Goal: Transaction & Acquisition: Book appointment/travel/reservation

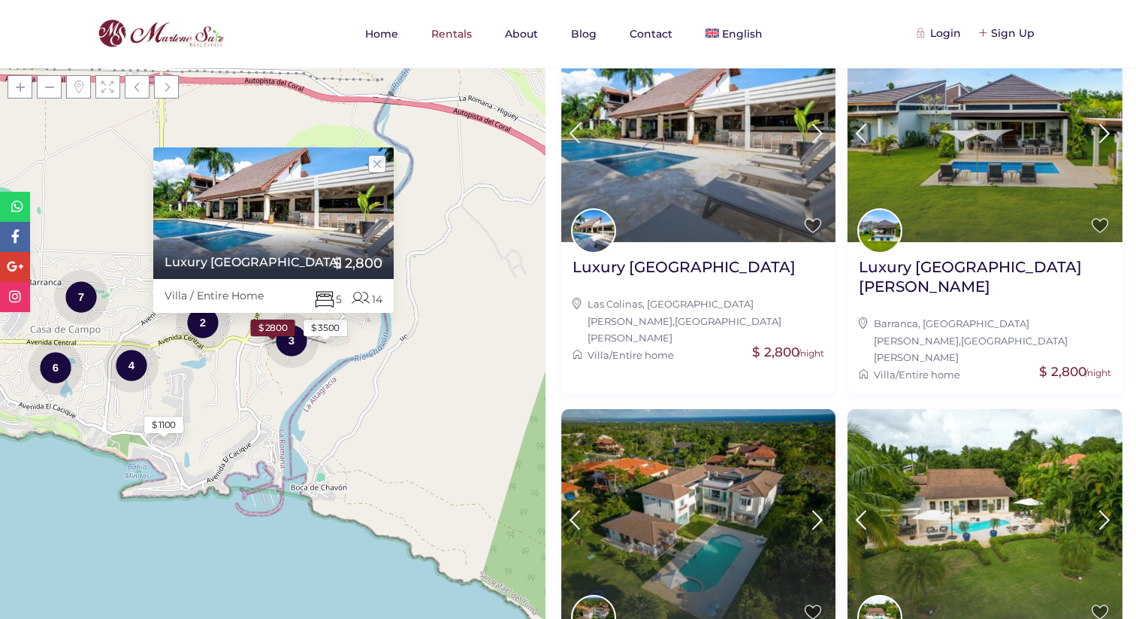
scroll to position [293, 0]
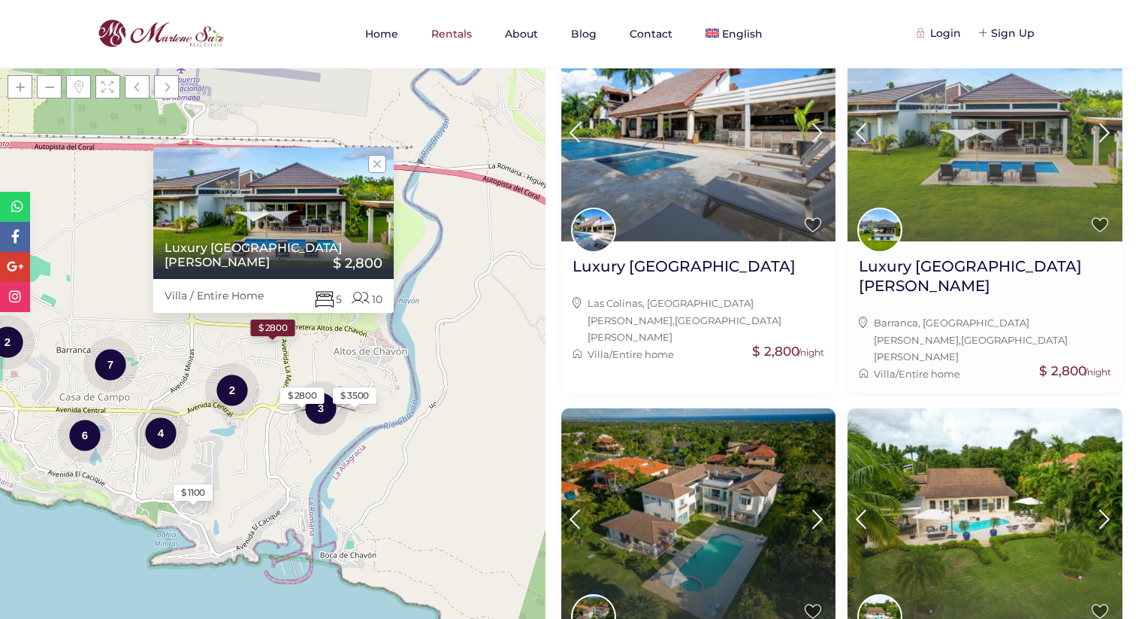
click at [970, 189] on img at bounding box center [985, 131] width 275 height 219
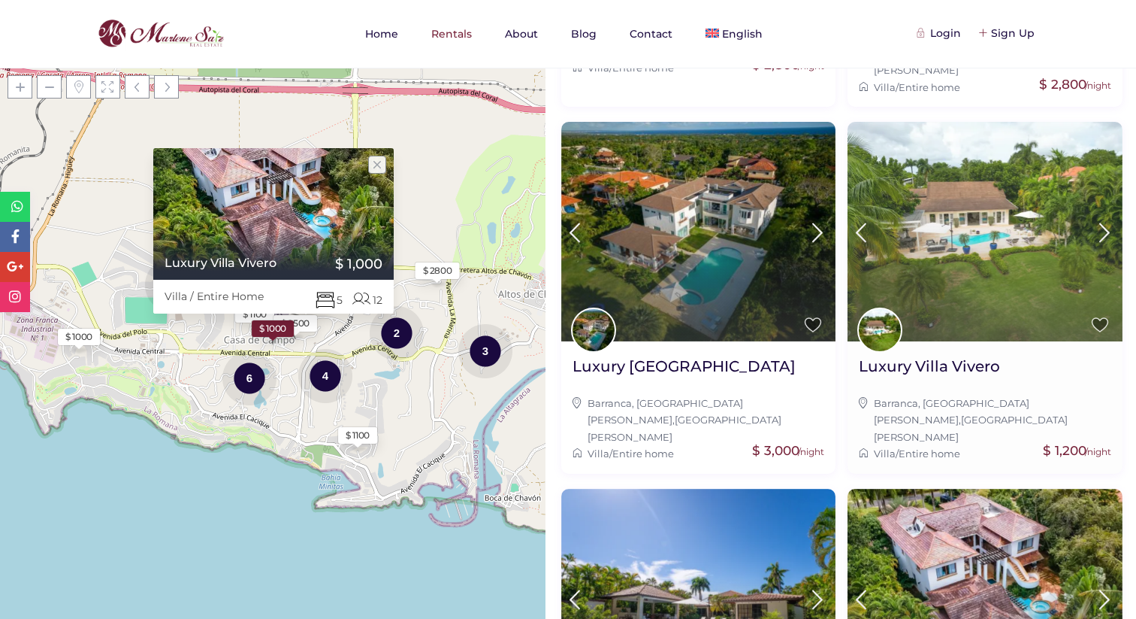
scroll to position [572, 0]
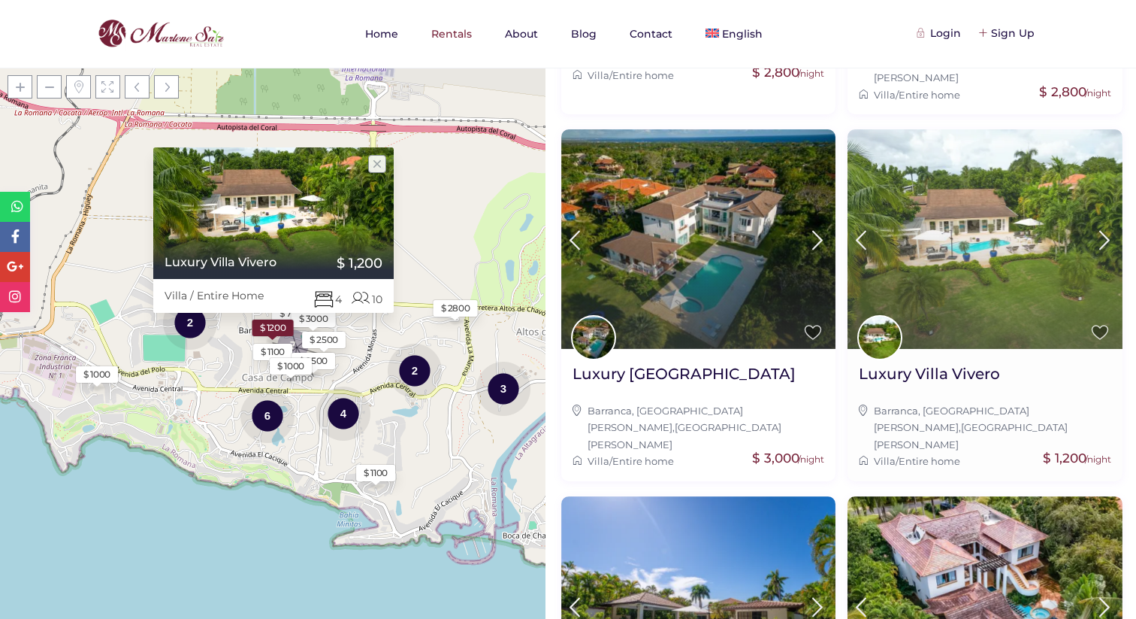
click at [1014, 188] on img at bounding box center [985, 238] width 275 height 219
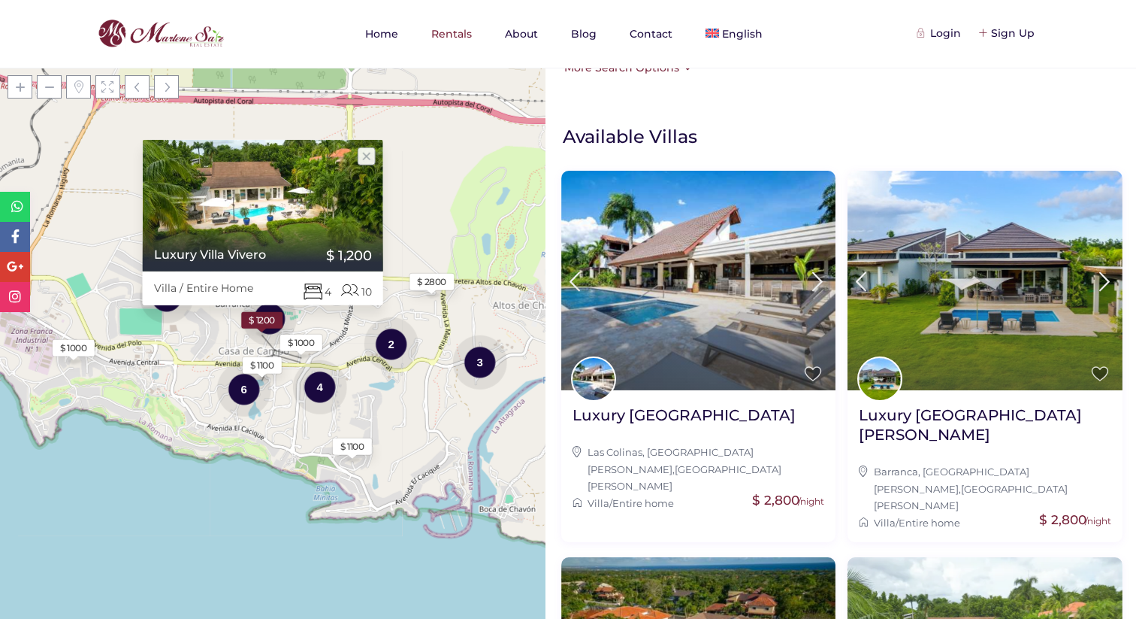
scroll to position [0, 0]
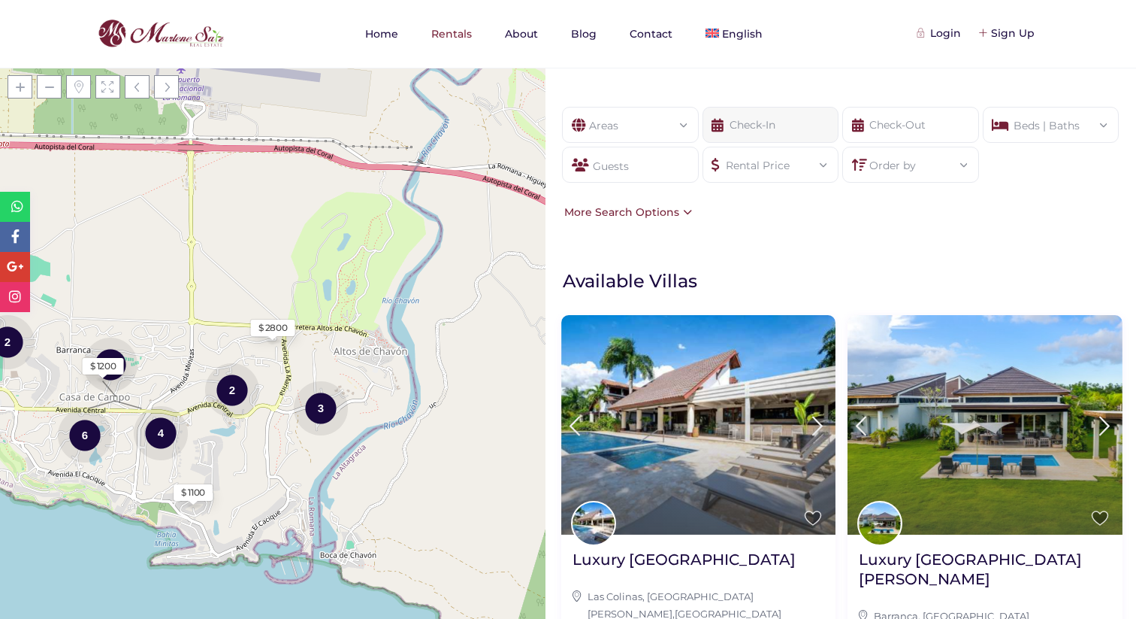
click at [782, 124] on input "text" at bounding box center [771, 125] width 137 height 36
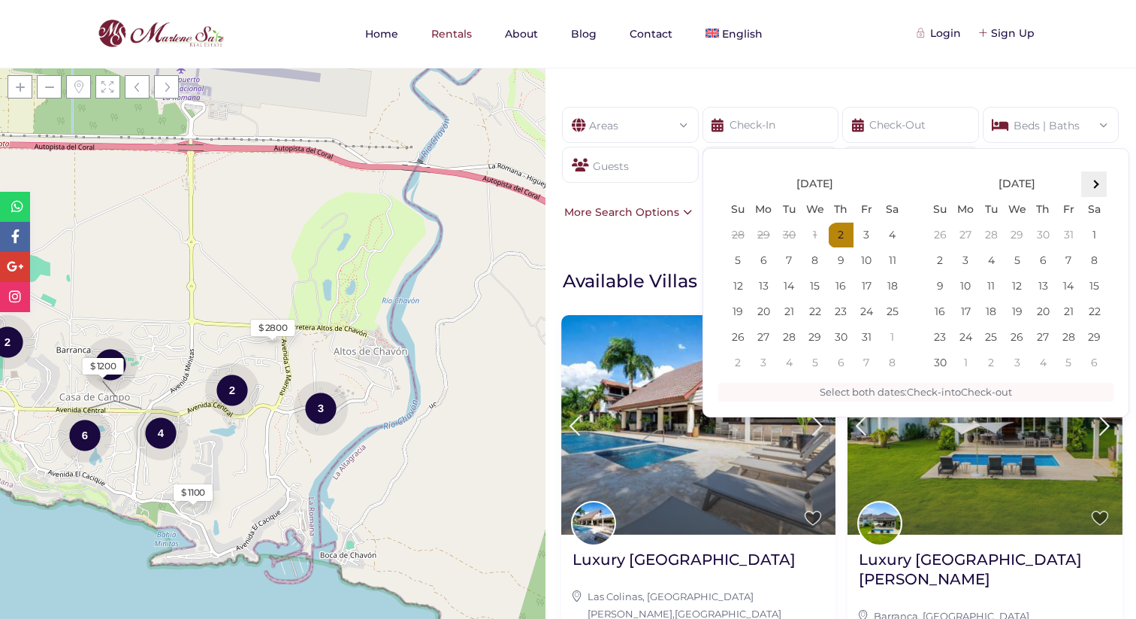
click at [1097, 184] on span at bounding box center [1095, 184] width 8 height 8
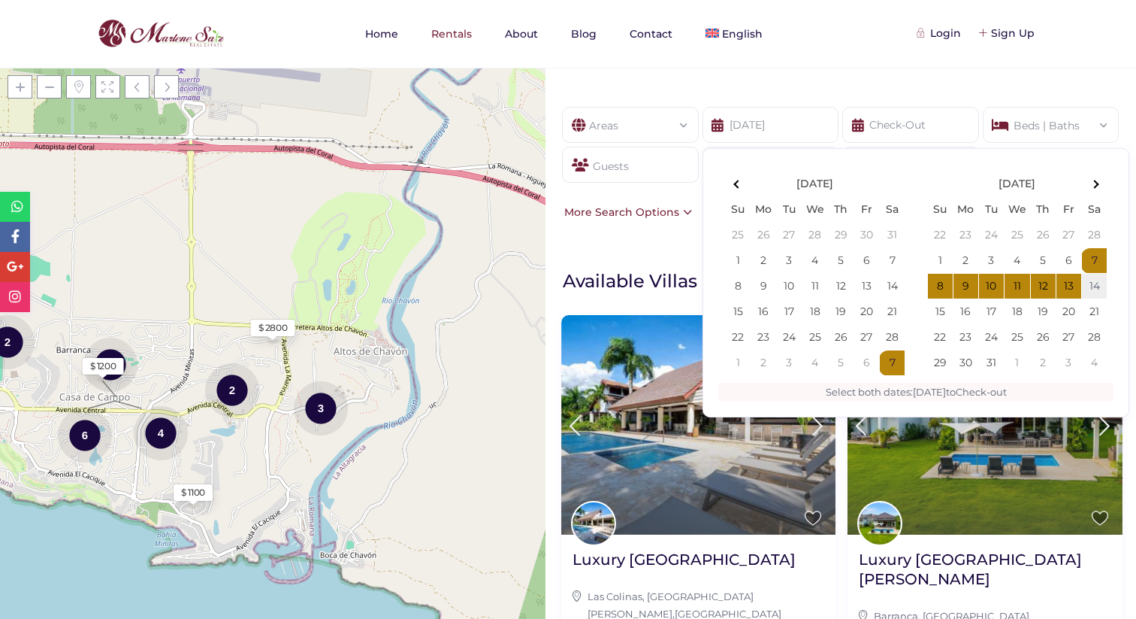
type input "03-07-2026"
type input "03-14-2026"
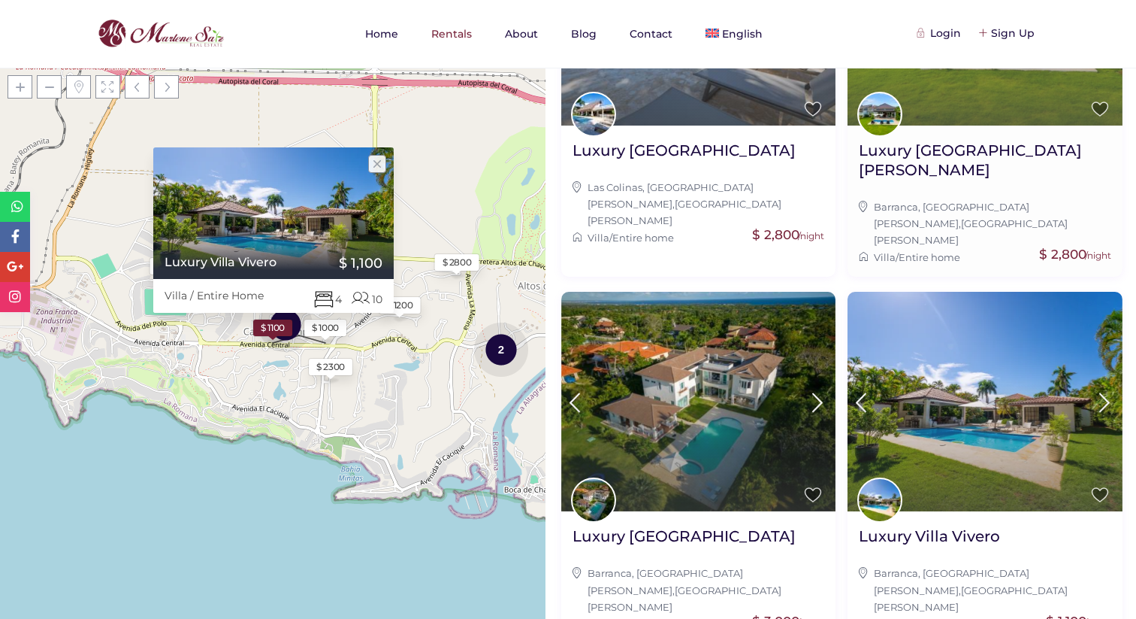
scroll to position [411, 0]
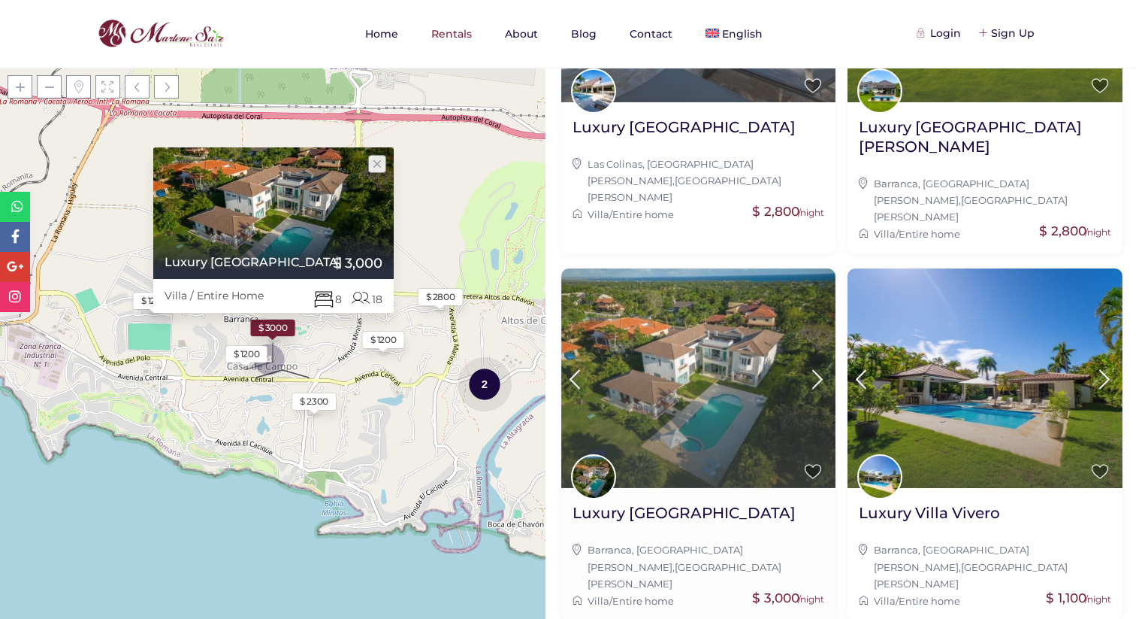
click at [710, 337] on img at bounding box center [698, 377] width 275 height 219
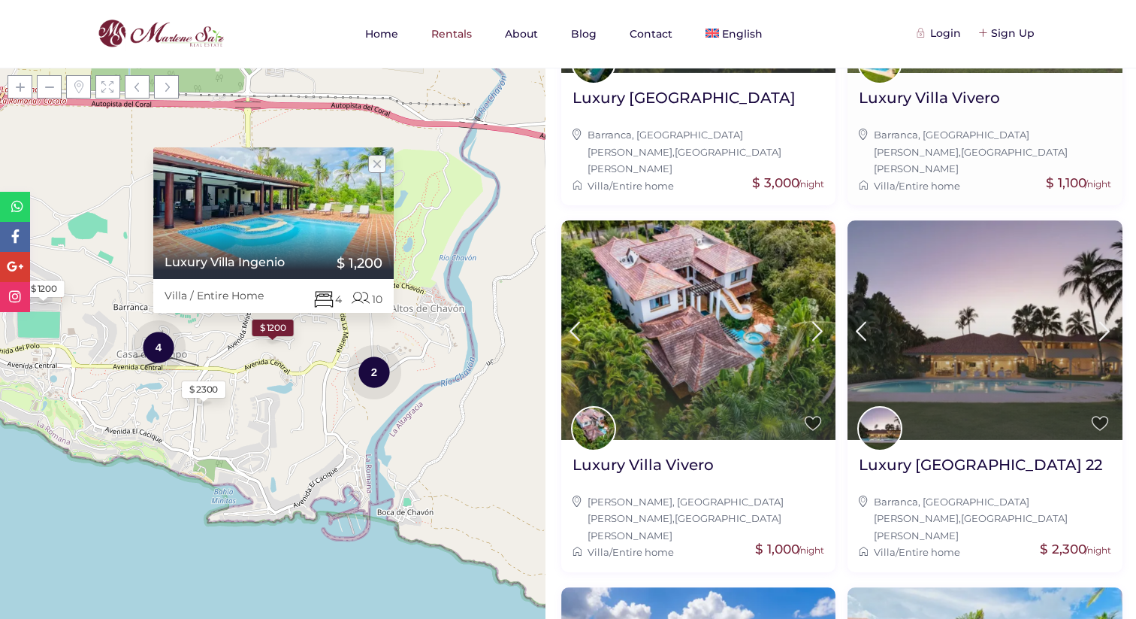
scroll to position [813, 0]
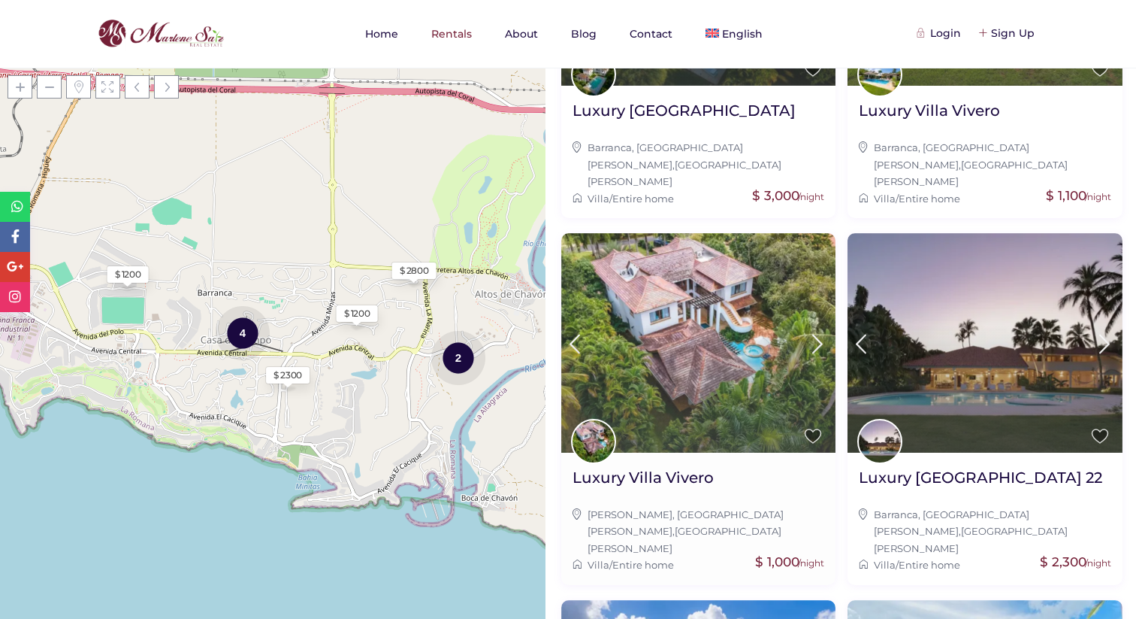
click at [711, 310] on img at bounding box center [698, 342] width 275 height 219
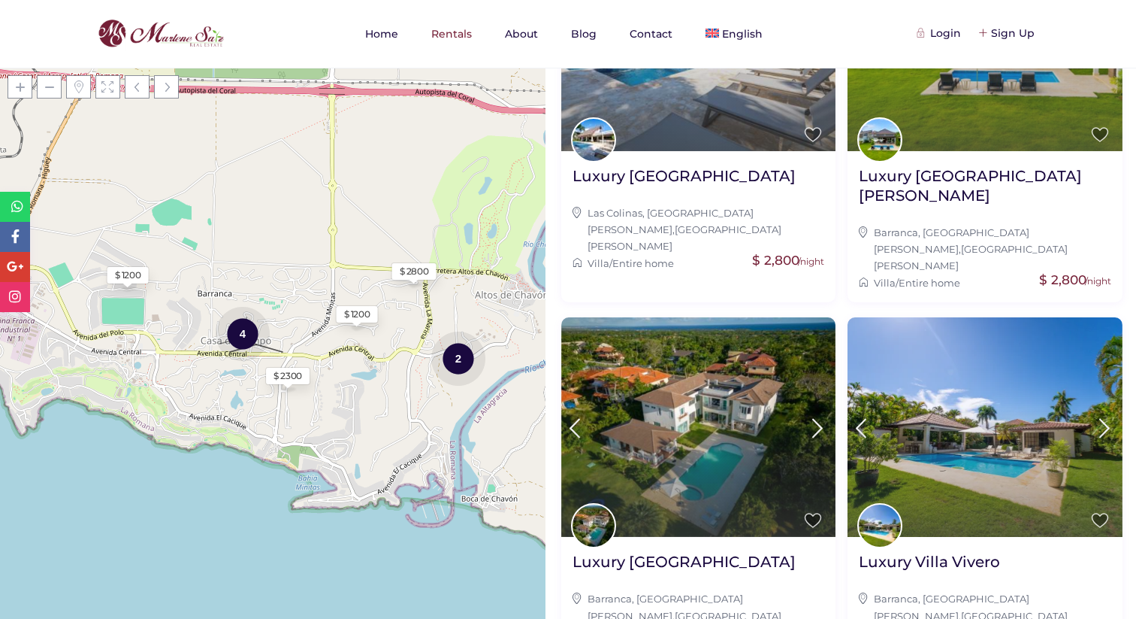
scroll to position [0, 0]
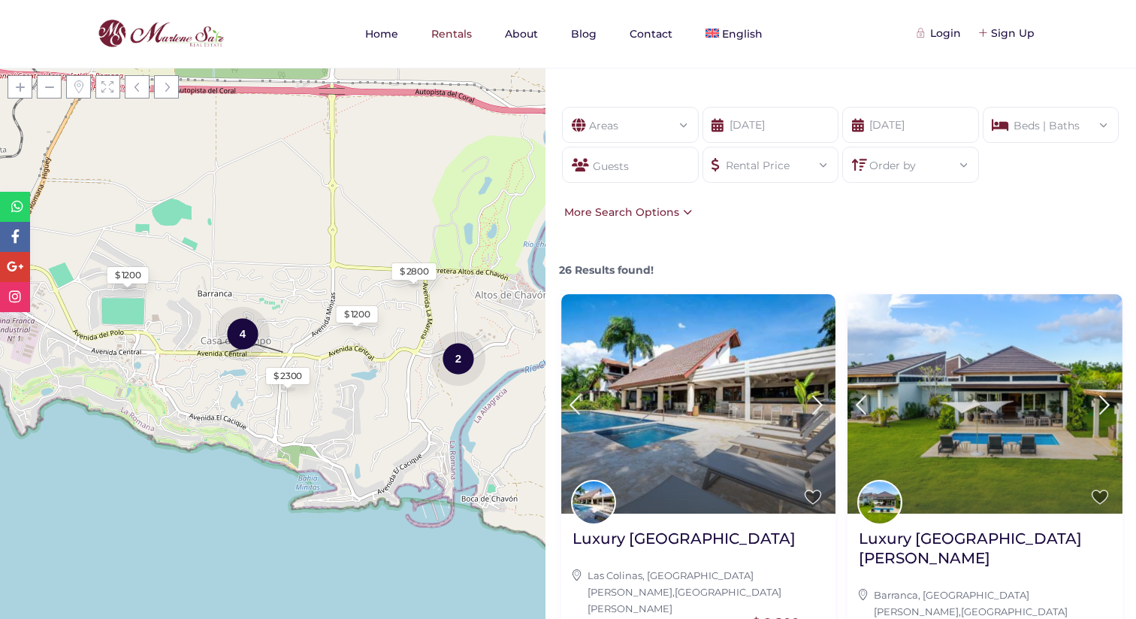
click at [1085, 123] on div "Beds | Baths" at bounding box center [1051, 120] width 113 height 26
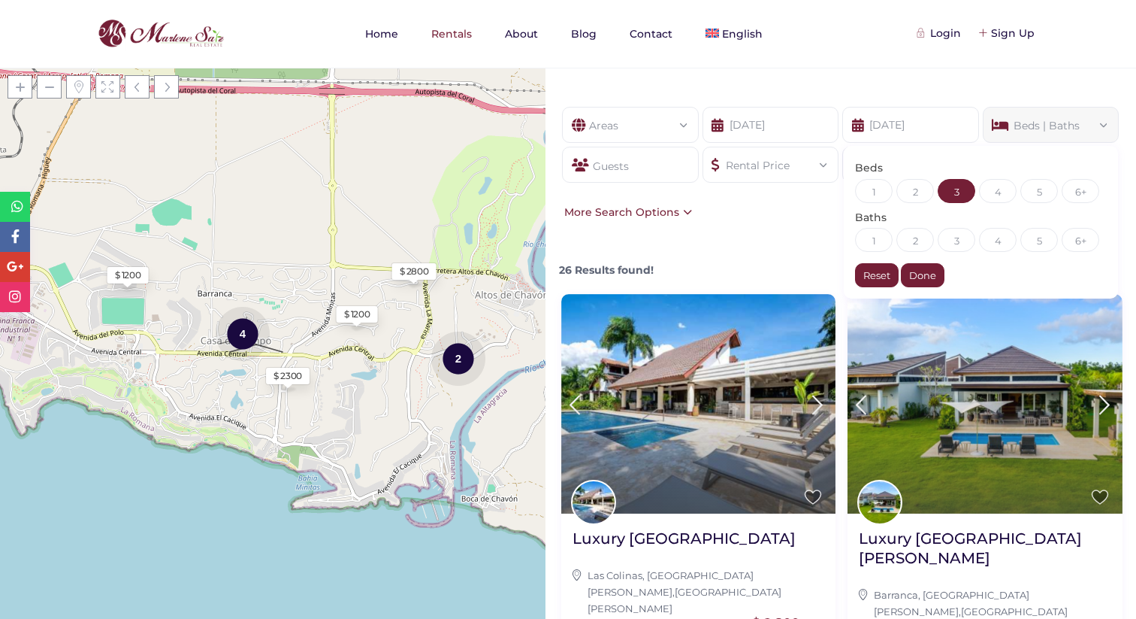
click at [948, 188] on div "3" at bounding box center [957, 191] width 38 height 24
click at [958, 188] on div "3" at bounding box center [957, 191] width 38 height 24
click at [671, 213] on div "More Search Options" at bounding box center [627, 212] width 132 height 17
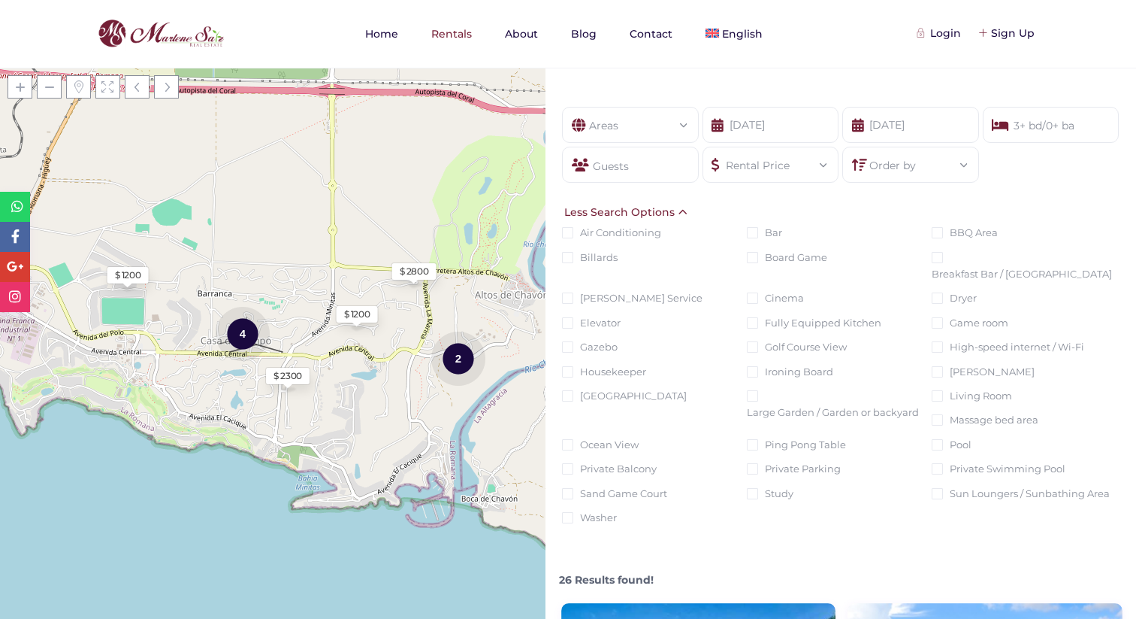
click at [654, 161] on div "Guests" at bounding box center [630, 165] width 137 height 36
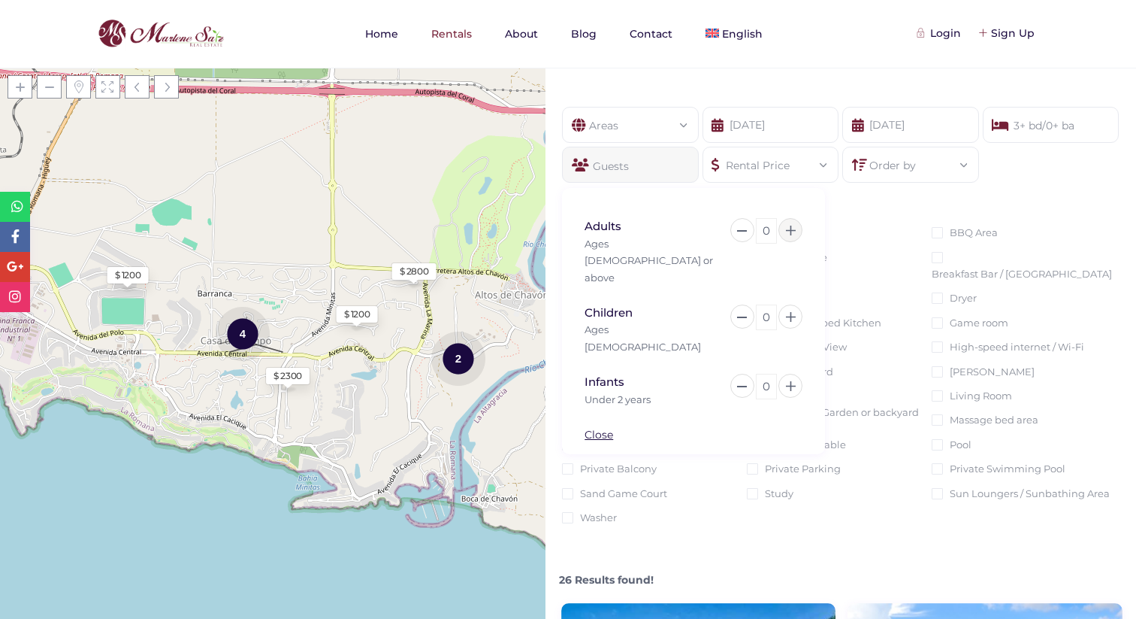
click at [795, 226] on icon at bounding box center [791, 230] width 10 height 10
click at [694, 195] on div "Adults Ages 13 or above 4 Children Ages 2 to 12 0 Infants Under 2 years 0" at bounding box center [693, 321] width 263 height 266
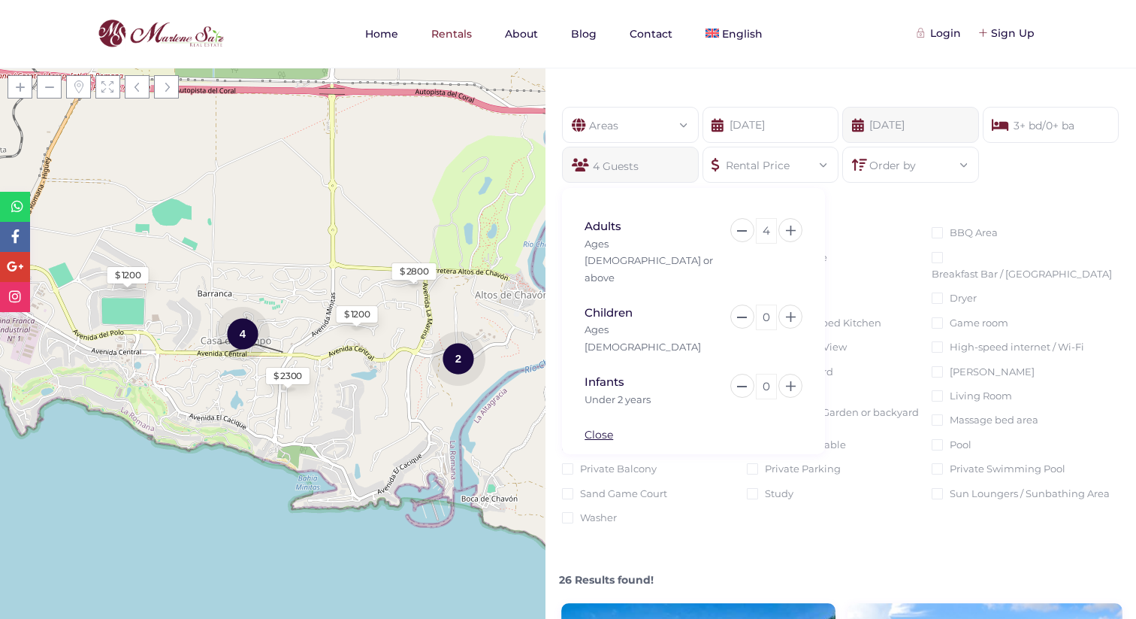
click at [931, 128] on input "03-14-2026" at bounding box center [911, 125] width 137 height 36
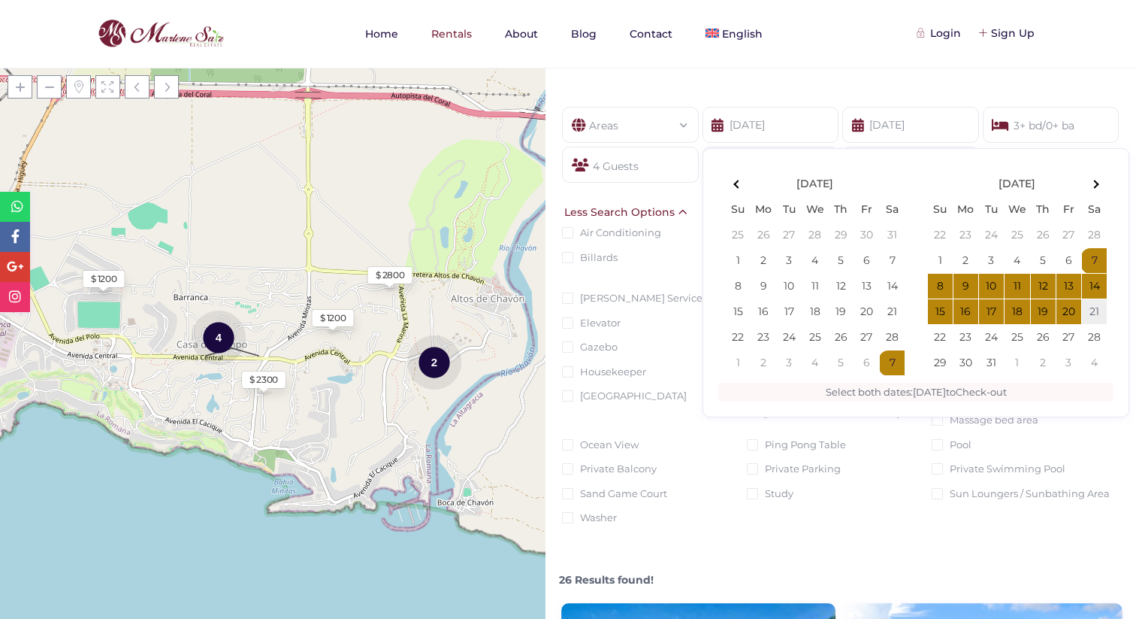
type input "03-07-2026"
type input "03-21-2026"
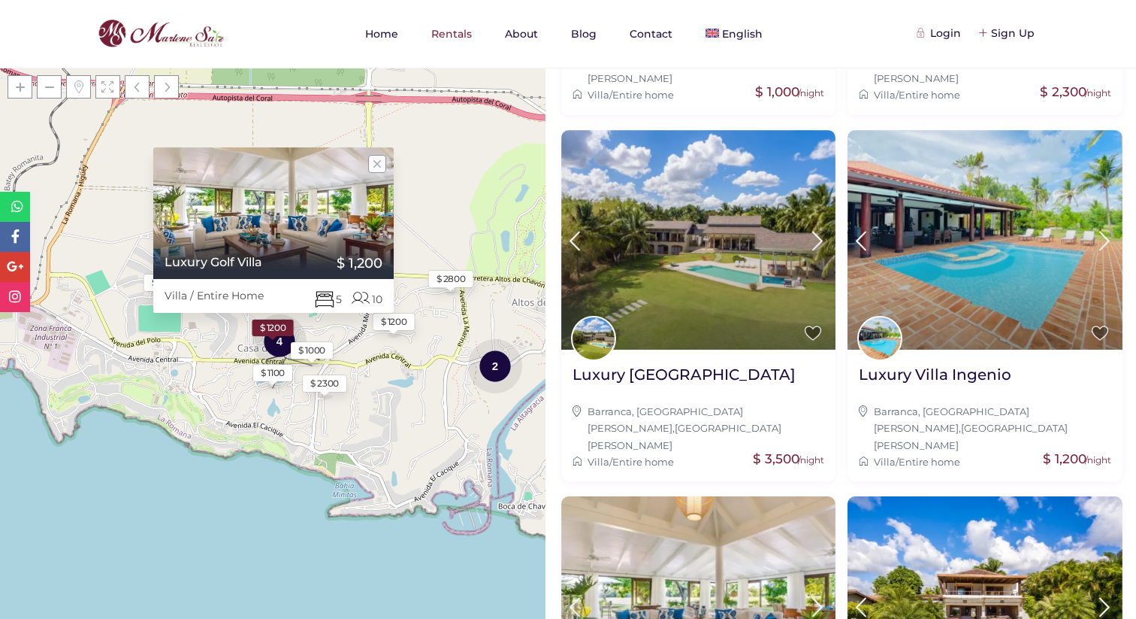
scroll to position [1692, 0]
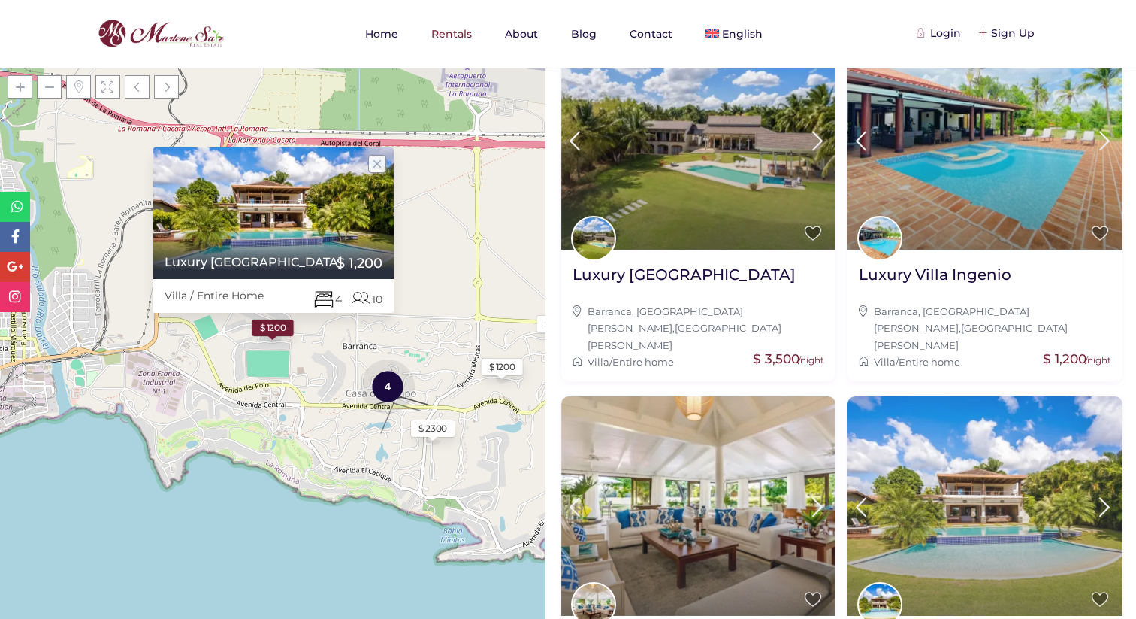
click at [999, 396] on img at bounding box center [985, 505] width 275 height 219
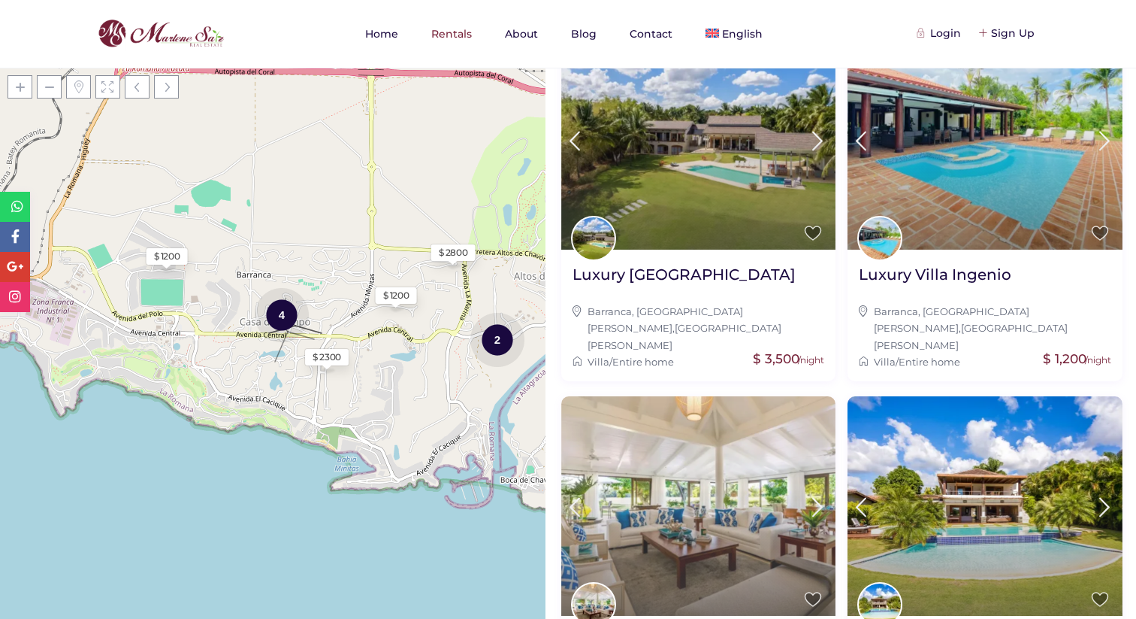
click at [704, 396] on img at bounding box center [698, 505] width 275 height 219
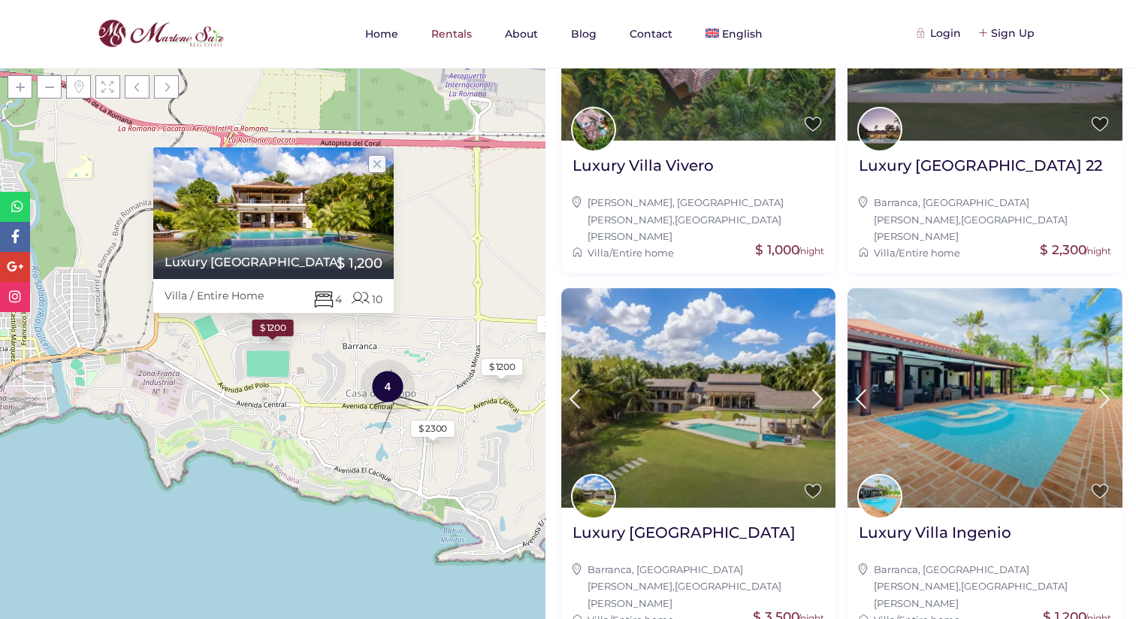
scroll to position [1433, 0]
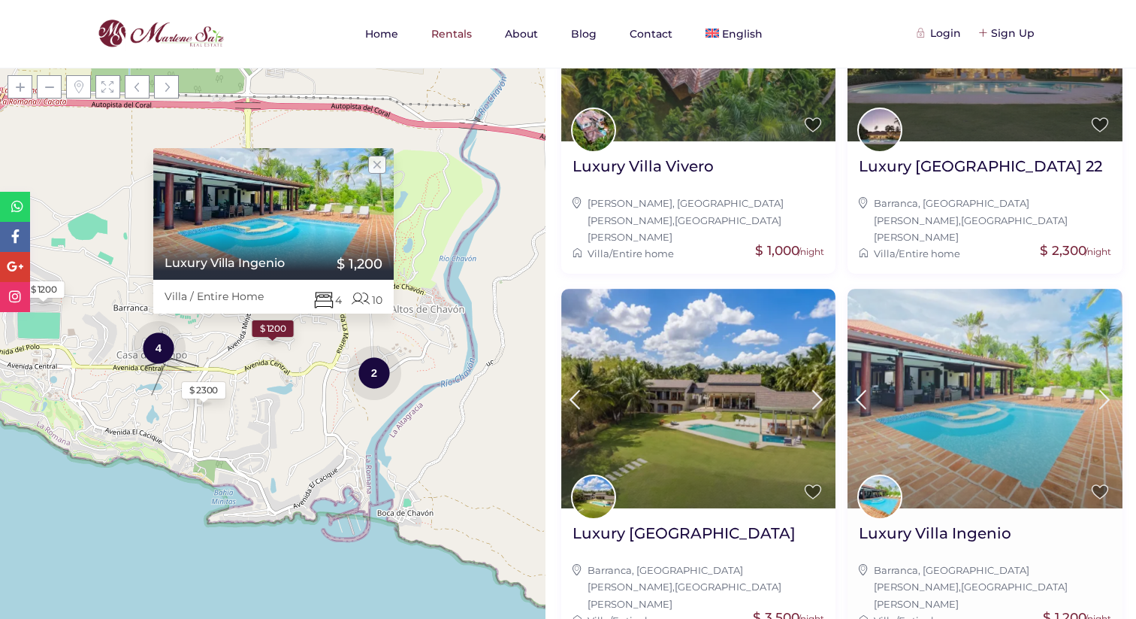
click at [1027, 310] on img at bounding box center [985, 398] width 275 height 219
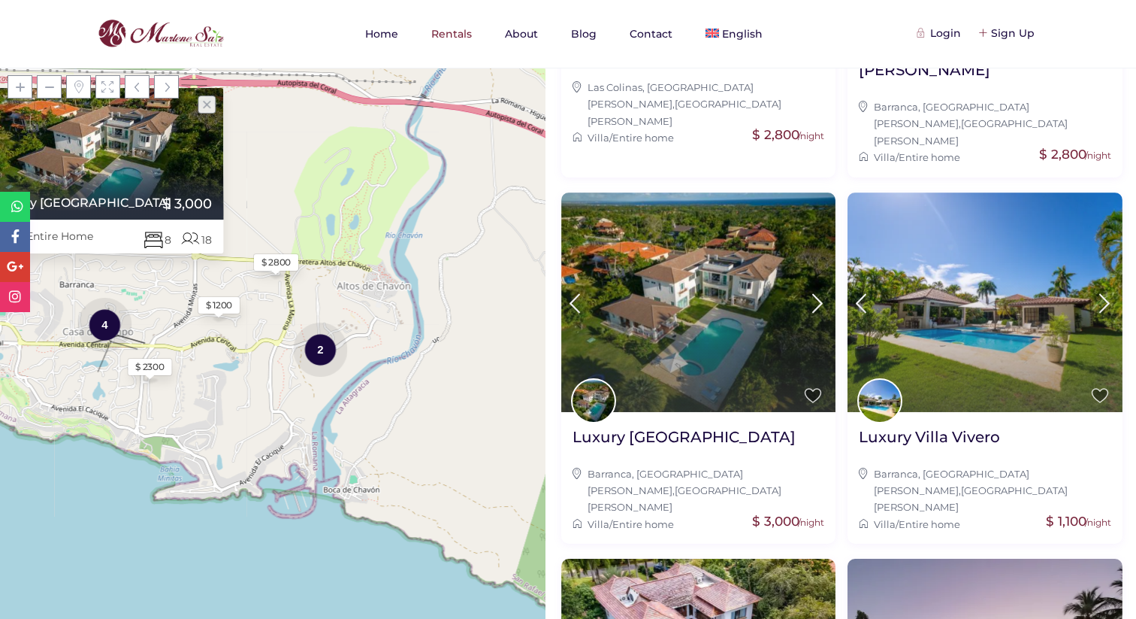
scroll to position [783, 0]
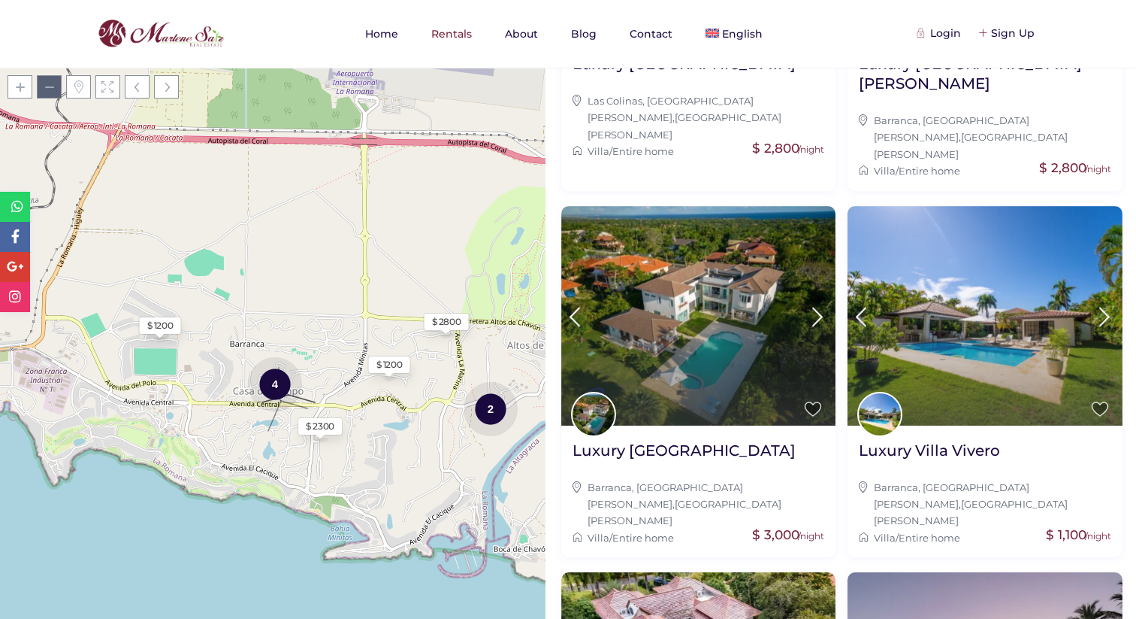
click at [49, 89] on span at bounding box center [49, 86] width 25 height 23
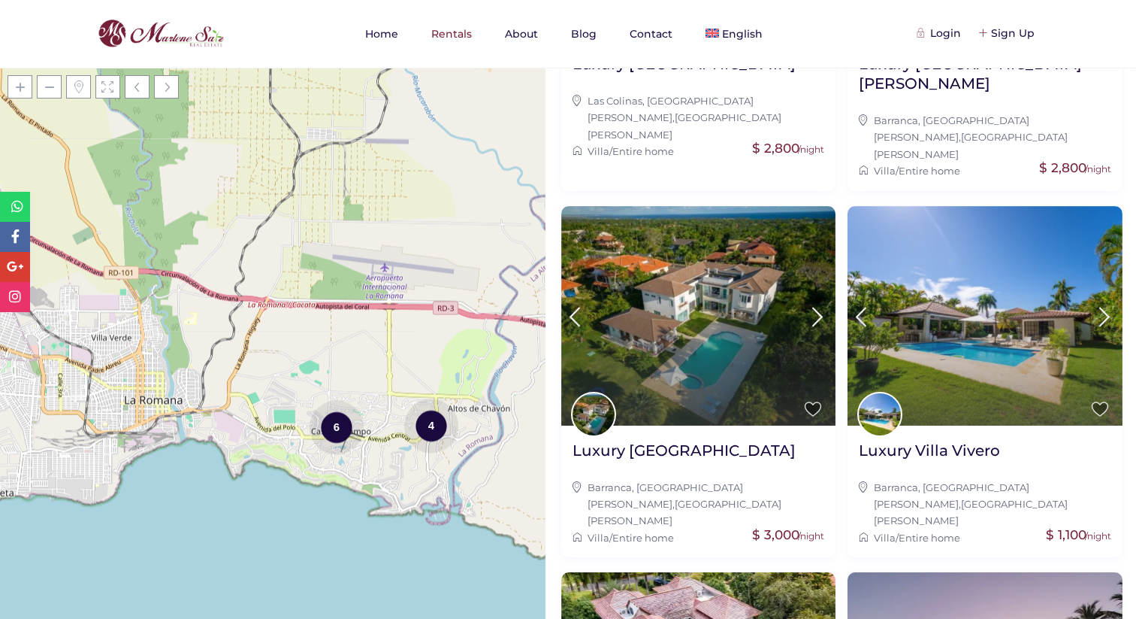
drag, startPoint x: 333, startPoint y: 249, endPoint x: 406, endPoint y: 315, distance: 98.4
click at [406, 315] on div "Loading Maps 6 4 + − Leaflet | © OpenStreetMap contributors" at bounding box center [273, 343] width 546 height 551
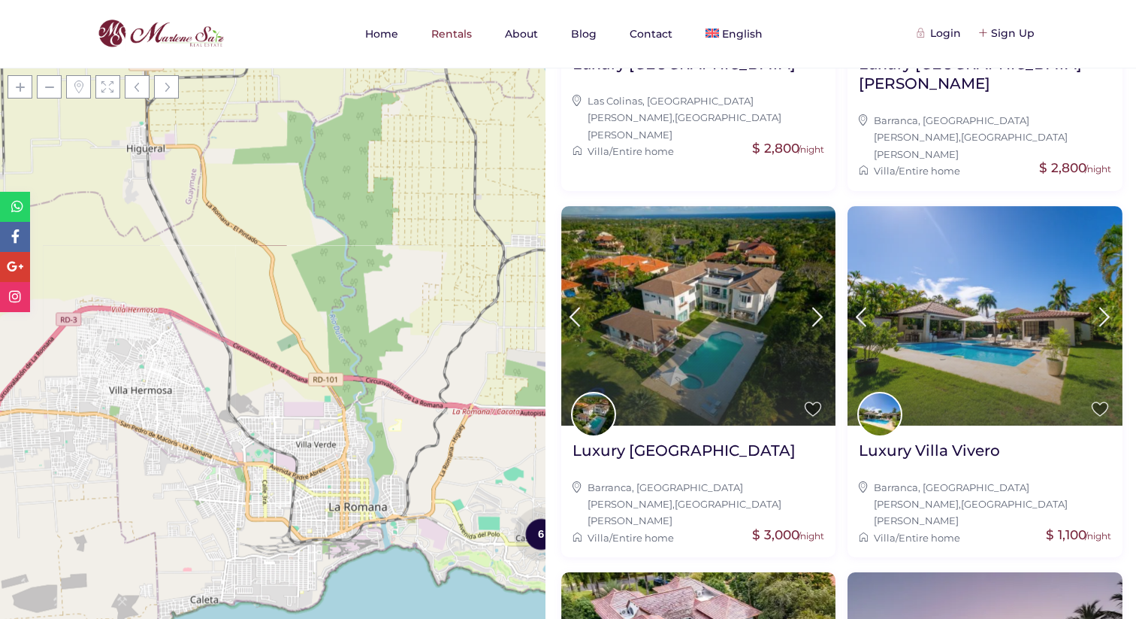
drag, startPoint x: 34, startPoint y: 316, endPoint x: 218, endPoint y: 352, distance: 187.8
click at [218, 352] on div "Loading Maps 6 4 + − Leaflet | © OpenStreetMap contributors" at bounding box center [273, 343] width 546 height 551
click at [47, 91] on span at bounding box center [49, 86] width 25 height 23
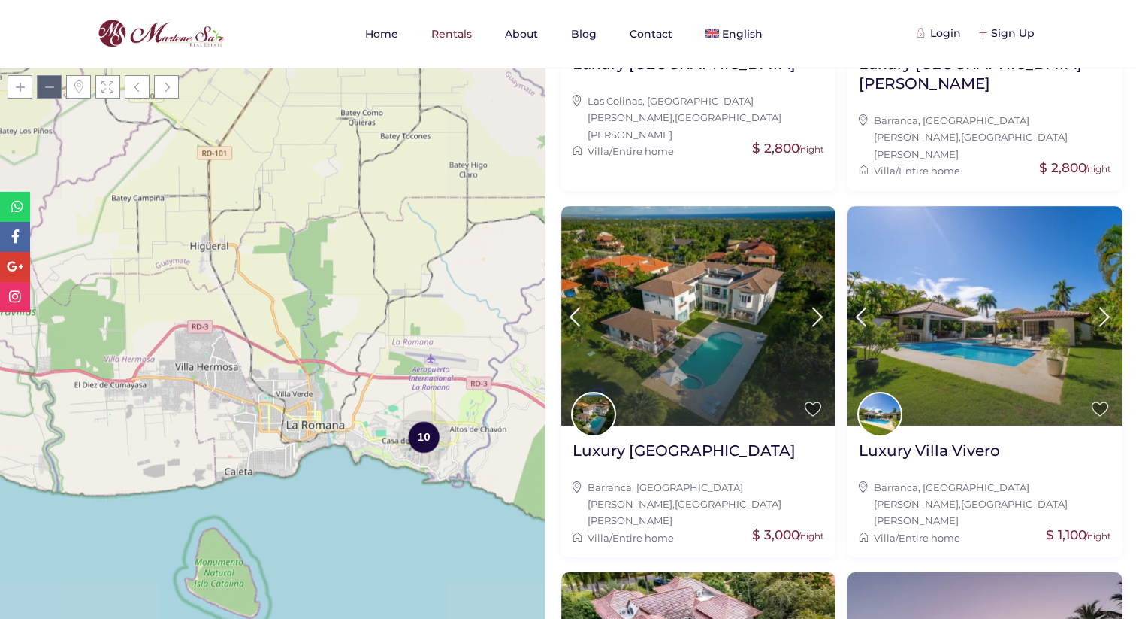
click at [47, 91] on span at bounding box center [49, 86] width 25 height 23
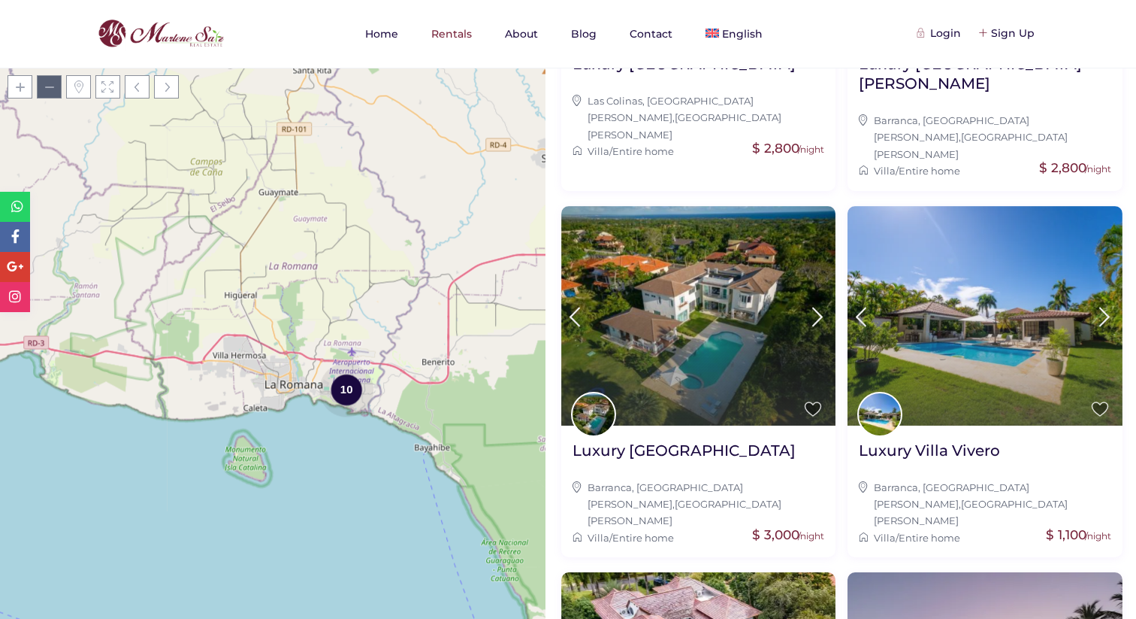
click at [47, 91] on span at bounding box center [49, 86] width 25 height 23
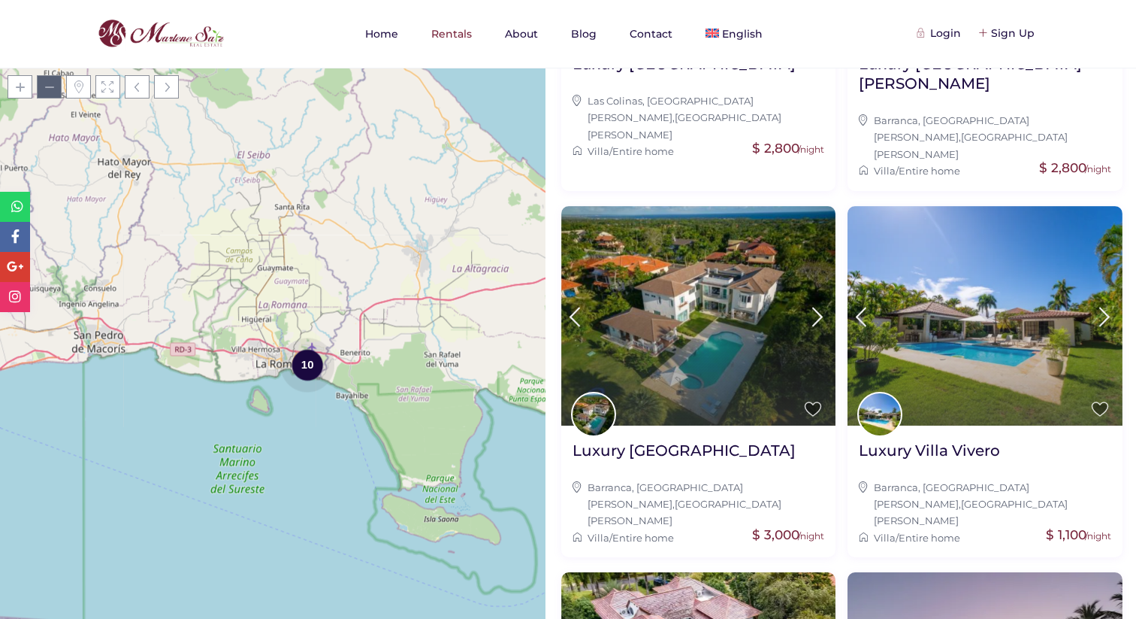
click at [47, 91] on span at bounding box center [49, 86] width 25 height 23
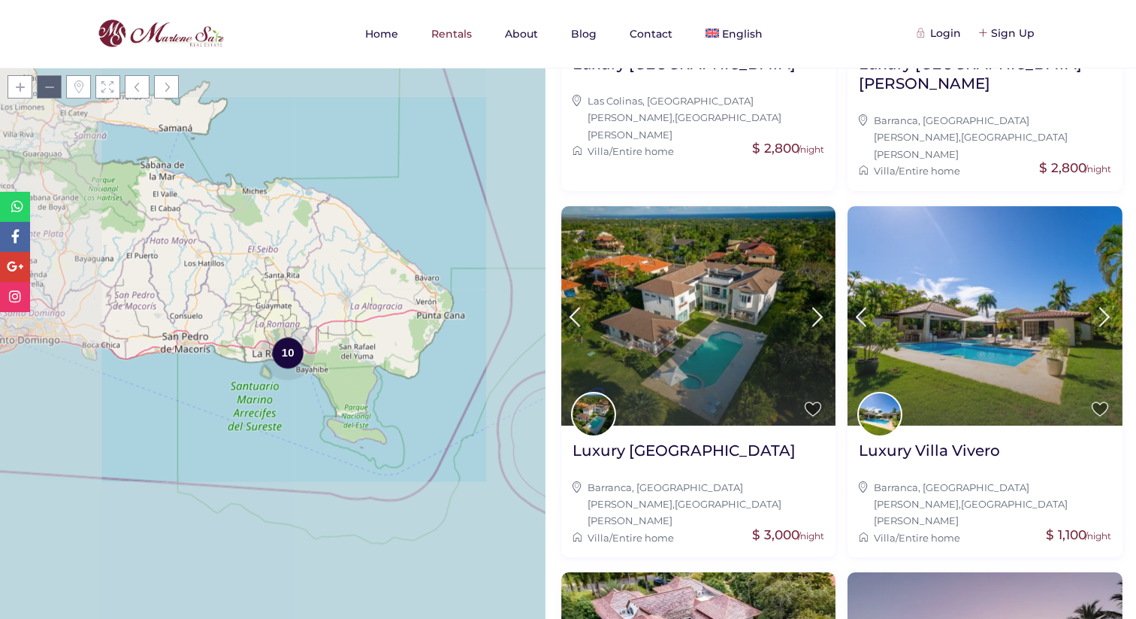
click at [47, 91] on span at bounding box center [49, 86] width 25 height 23
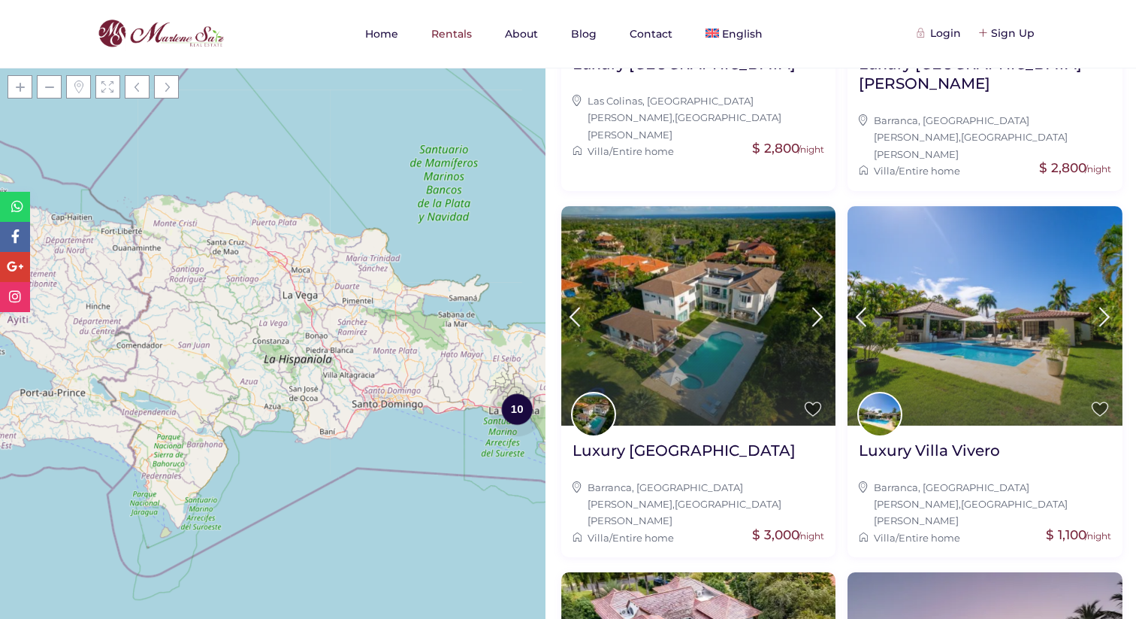
drag, startPoint x: 212, startPoint y: 206, endPoint x: 455, endPoint y: 268, distance: 250.6
click at [455, 268] on div "Loading Maps 10 + − Leaflet | © OpenStreetMap contributors" at bounding box center [273, 343] width 546 height 551
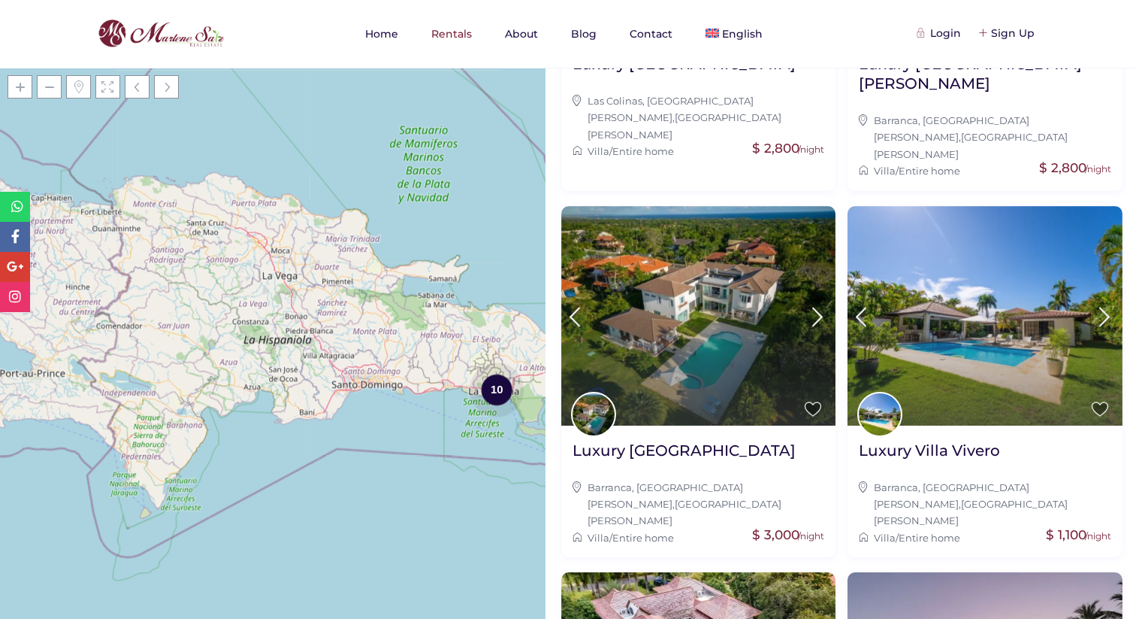
drag, startPoint x: 446, startPoint y: 342, endPoint x: 424, endPoint y: 322, distance: 29.8
click at [424, 322] on div "Loading Maps 10 + − Leaflet | © OpenStreetMap contributors" at bounding box center [273, 343] width 546 height 551
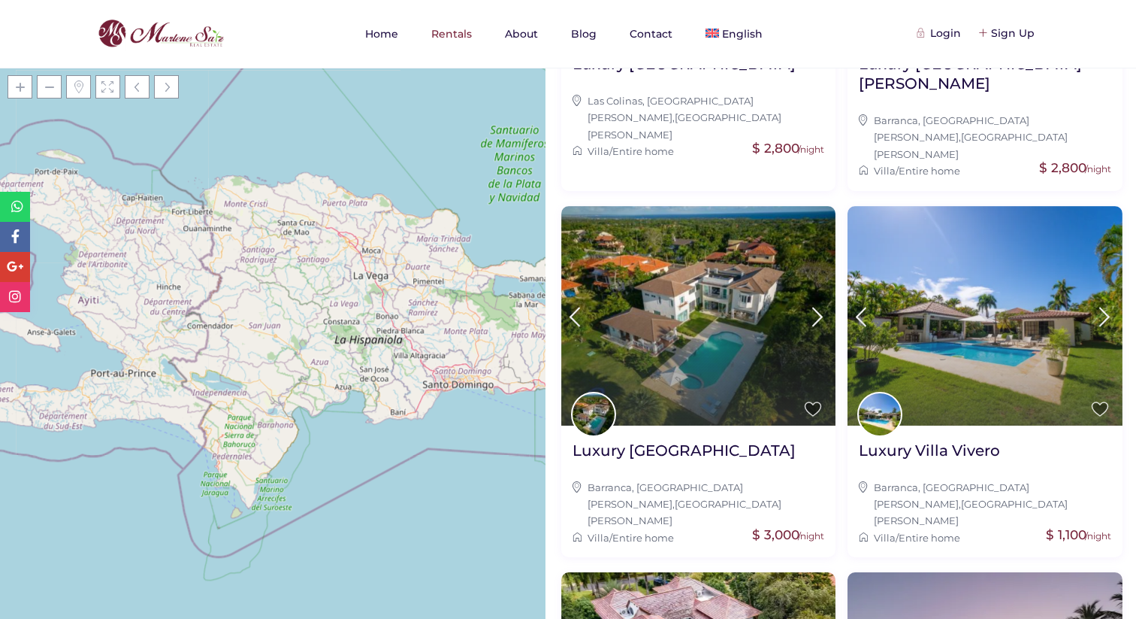
drag, startPoint x: 404, startPoint y: 317, endPoint x: 492, endPoint y: 315, distance: 88.0
click at [492, 315] on div "Loading Maps 10 + − Leaflet | © OpenStreetMap contributors" at bounding box center [273, 343] width 546 height 551
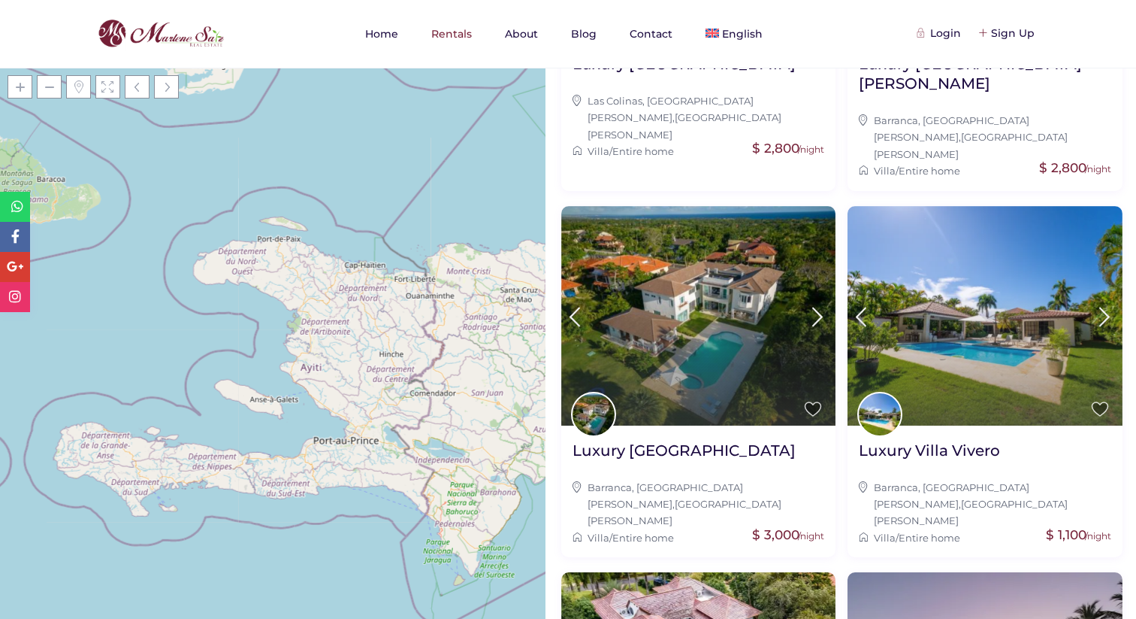
drag, startPoint x: 275, startPoint y: 283, endPoint x: 498, endPoint y: 351, distance: 233.5
click at [498, 351] on div "Loading Maps 10 + − Leaflet | © OpenStreetMap contributors" at bounding box center [273, 343] width 546 height 551
click at [50, 89] on span at bounding box center [49, 86] width 25 height 23
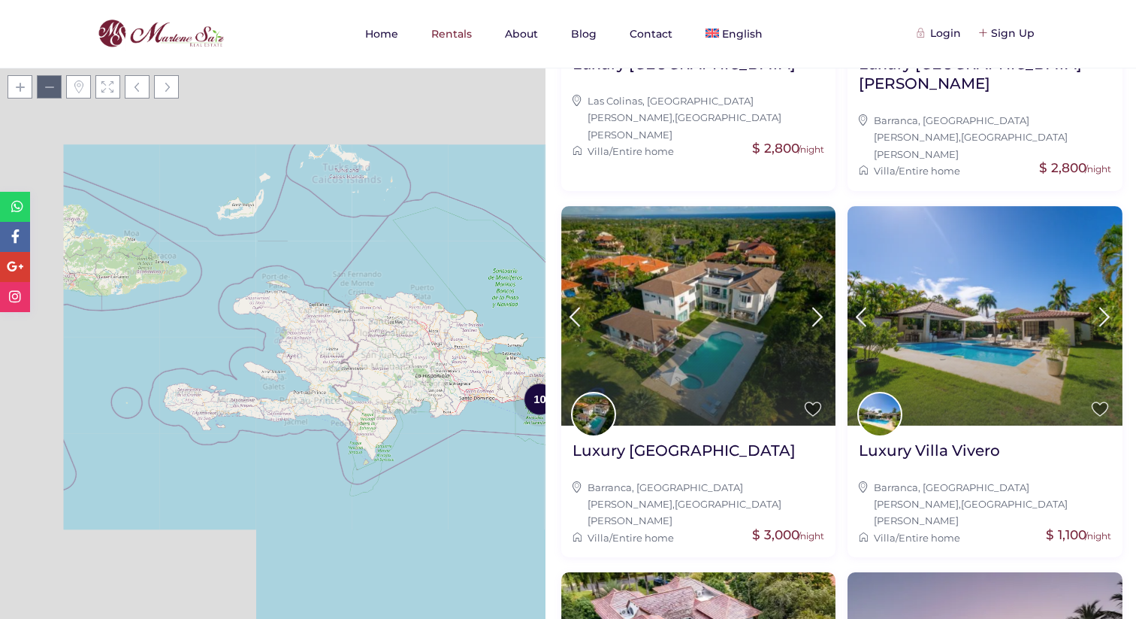
click at [50, 89] on span at bounding box center [49, 86] width 25 height 23
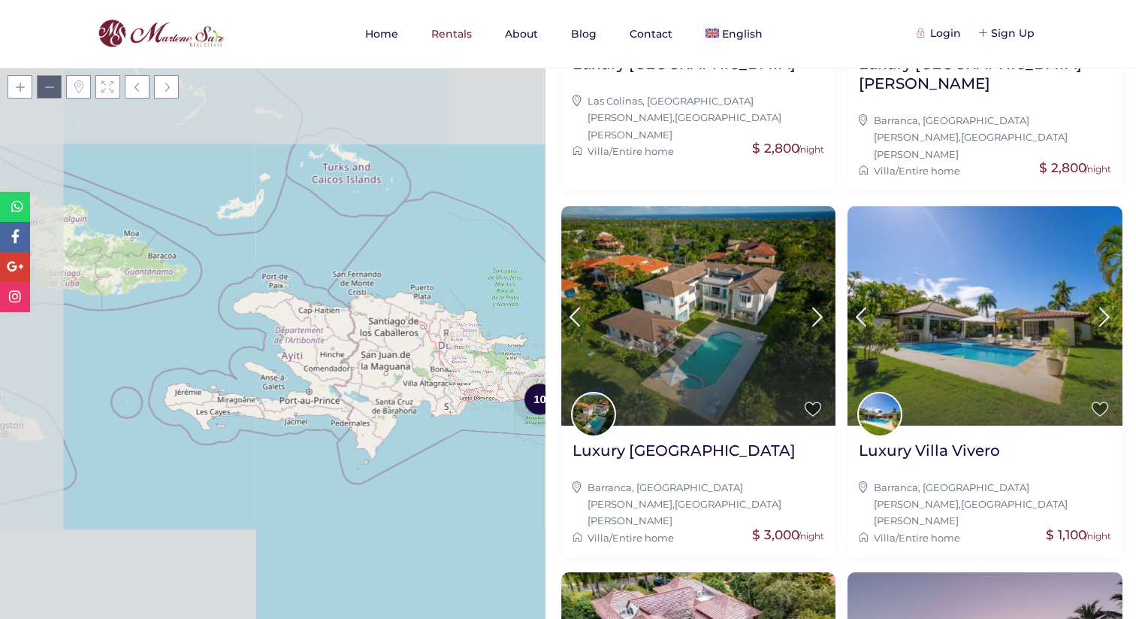
click at [50, 89] on span at bounding box center [49, 86] width 25 height 23
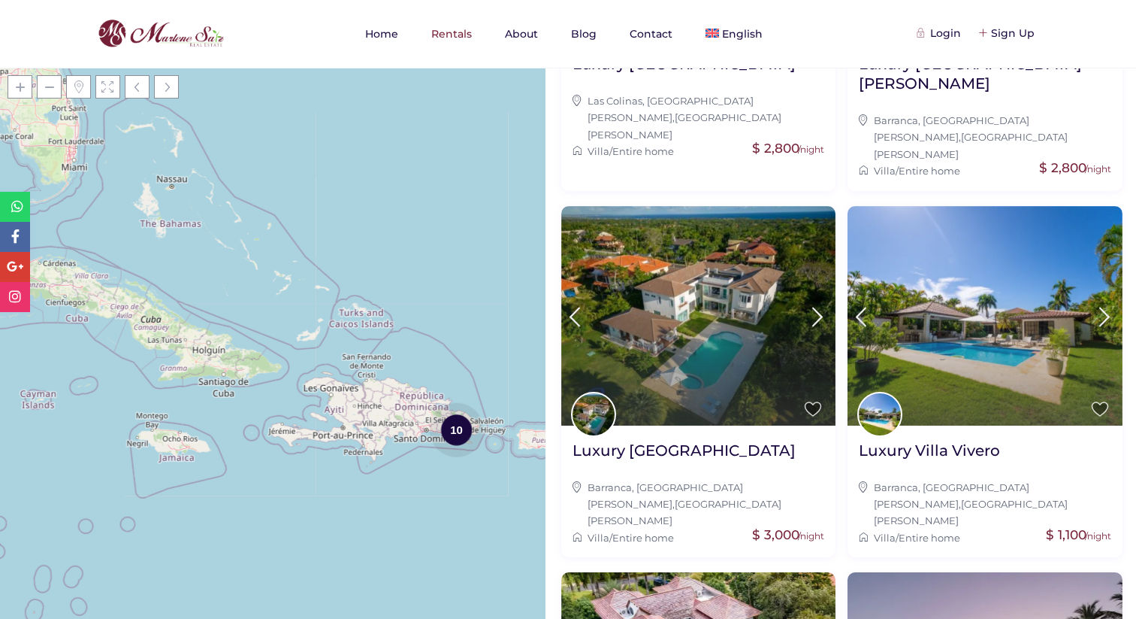
drag, startPoint x: 444, startPoint y: 407, endPoint x: 492, endPoint y: 467, distance: 76.5
click at [492, 467] on div "Loading Maps 10 + − Leaflet | © OpenStreetMap contributors" at bounding box center [273, 343] width 546 height 551
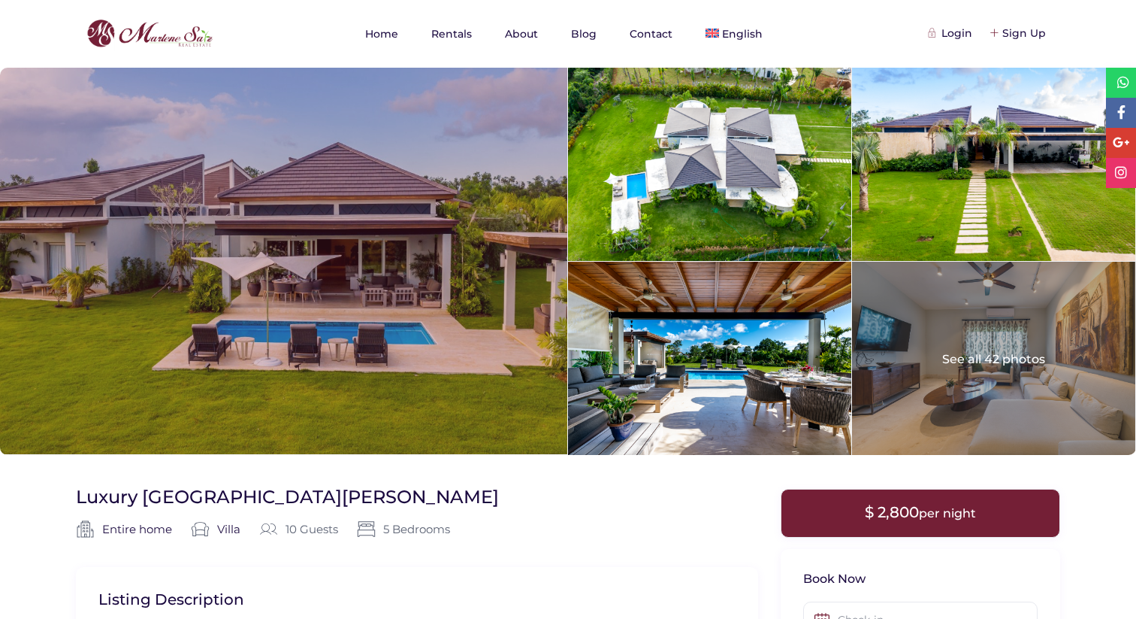
click at [471, 284] on div at bounding box center [283, 261] width 567 height 386
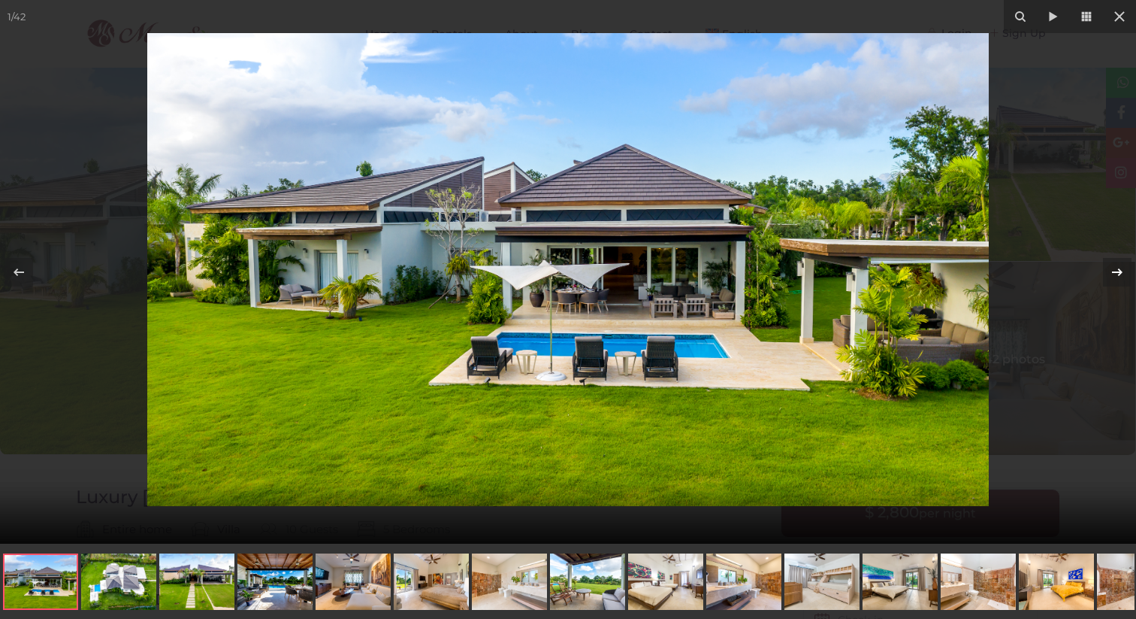
click at [1115, 270] on icon at bounding box center [1118, 272] width 18 height 18
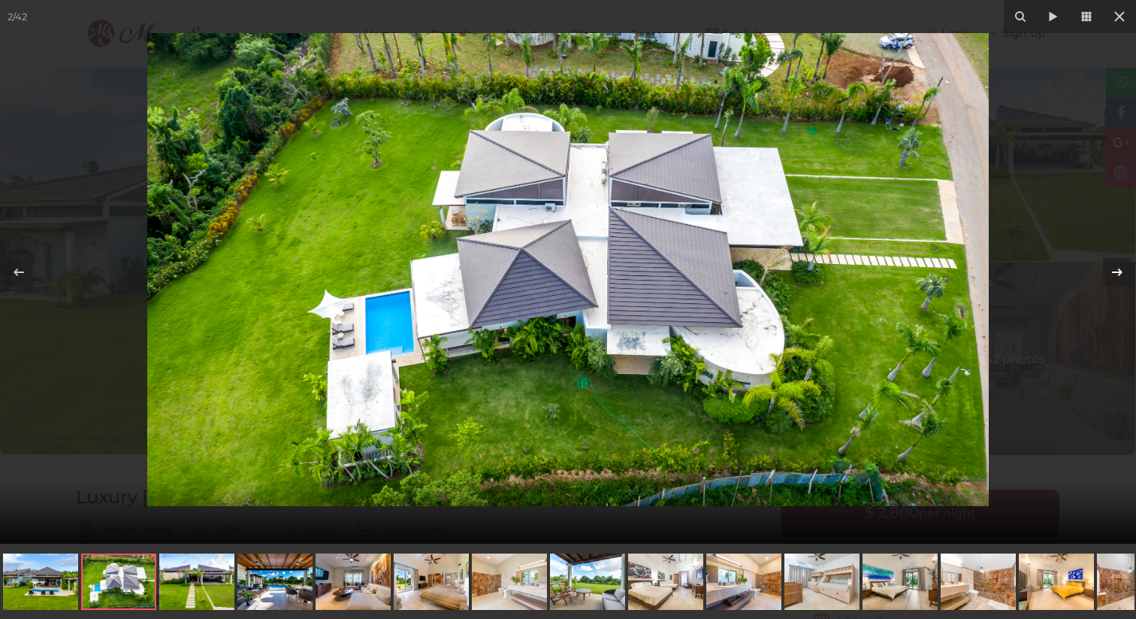
click at [1115, 270] on icon at bounding box center [1118, 272] width 18 height 18
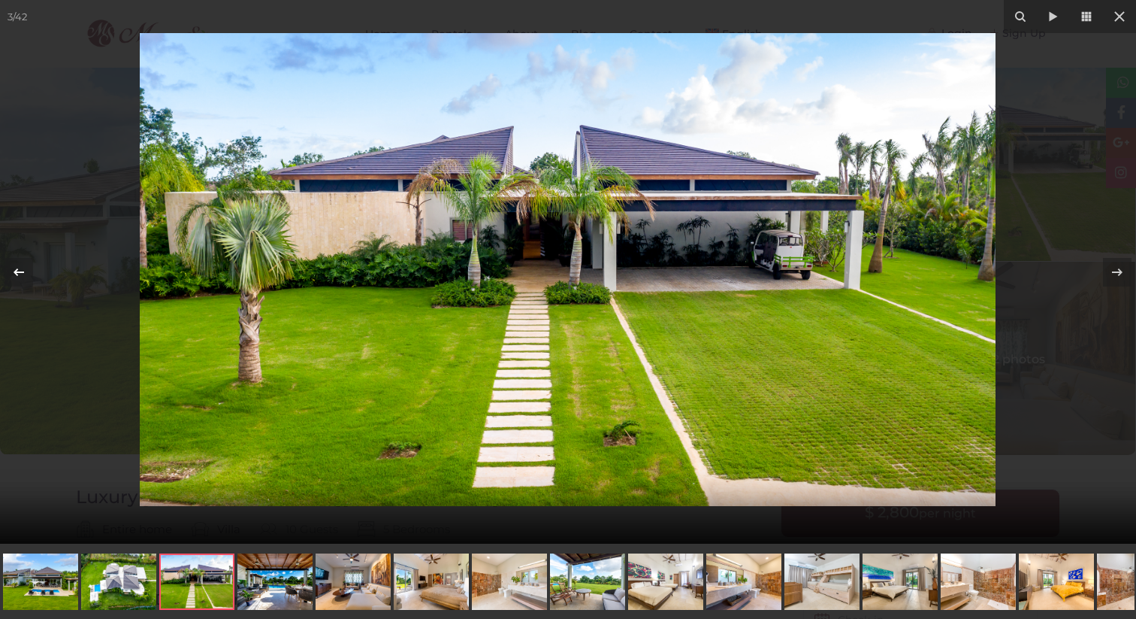
click at [16, 274] on icon at bounding box center [19, 272] width 18 height 18
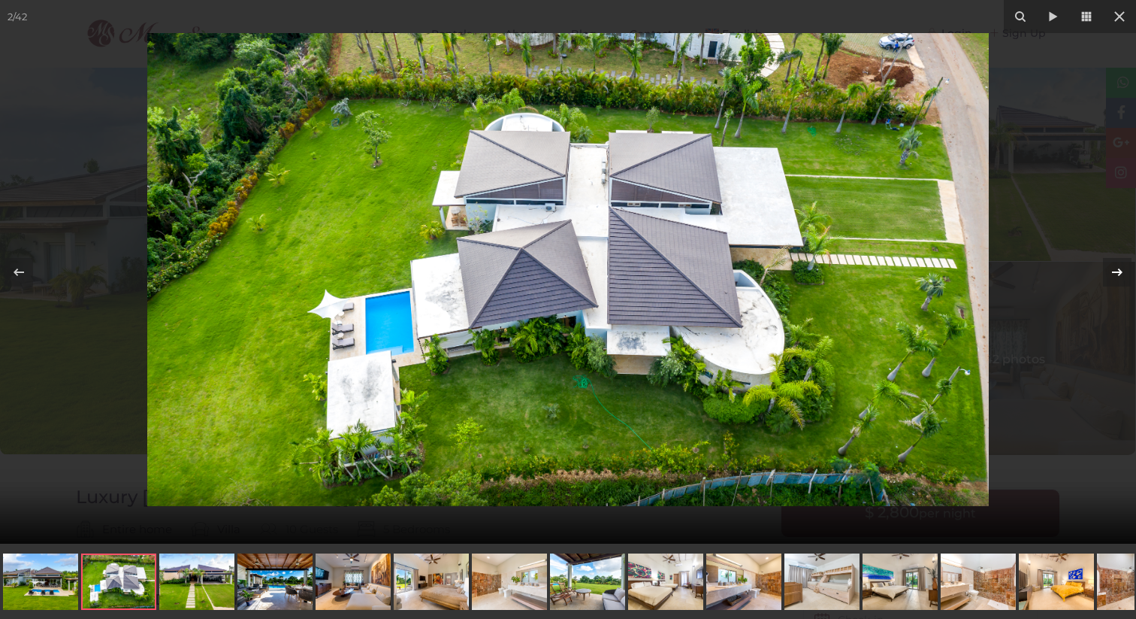
click at [1121, 269] on icon at bounding box center [1118, 272] width 18 height 18
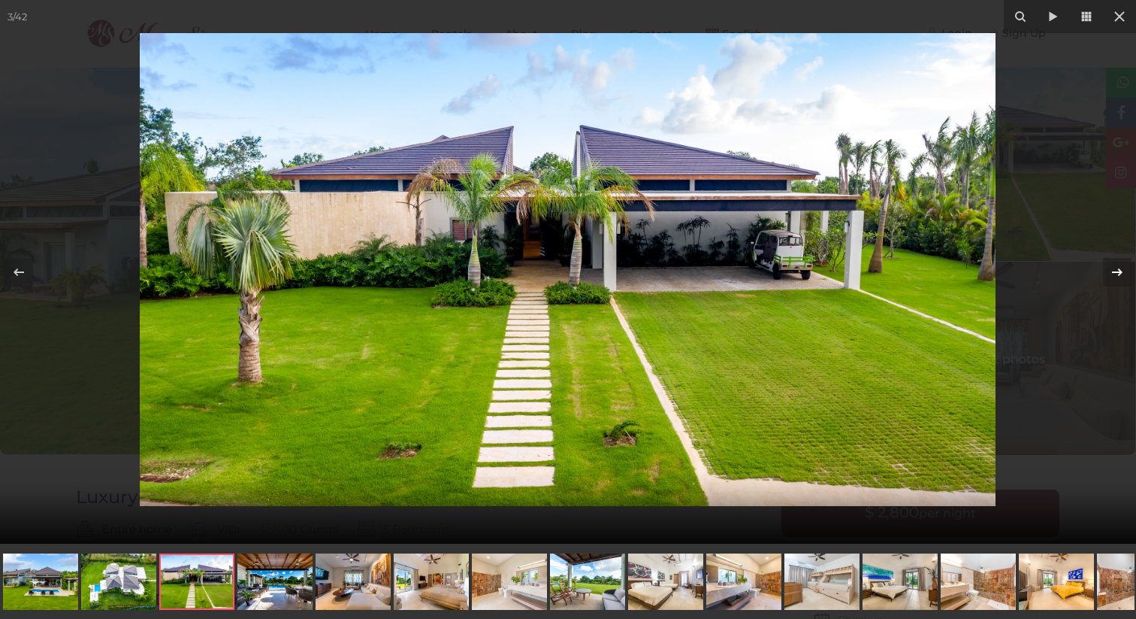
click at [1121, 269] on icon at bounding box center [1118, 272] width 18 height 18
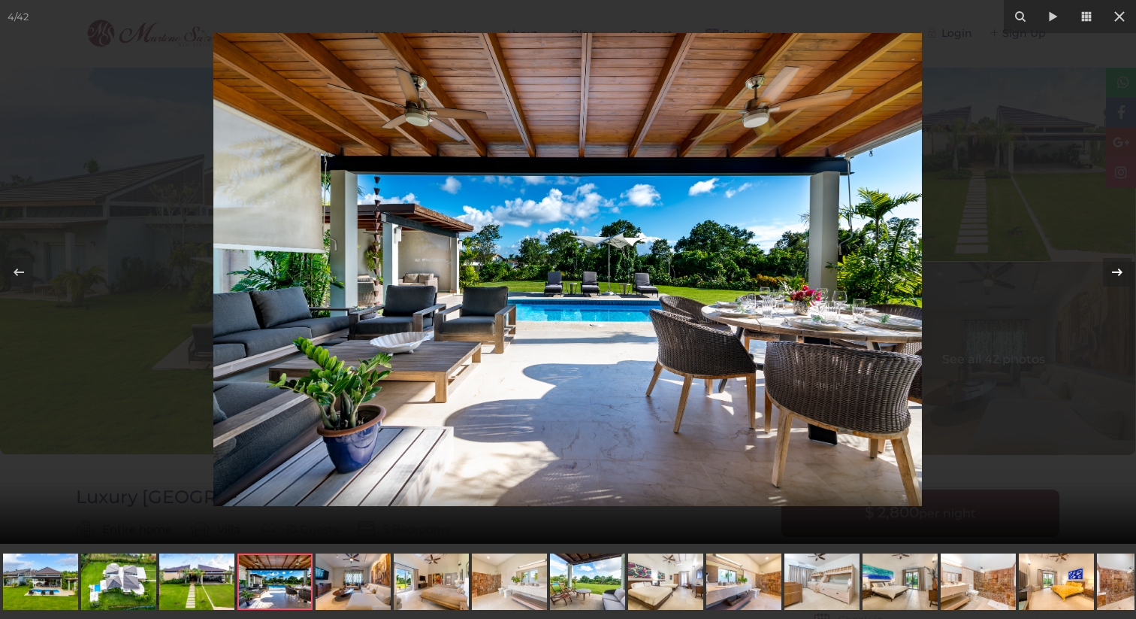
click at [1121, 269] on icon at bounding box center [1118, 272] width 18 height 18
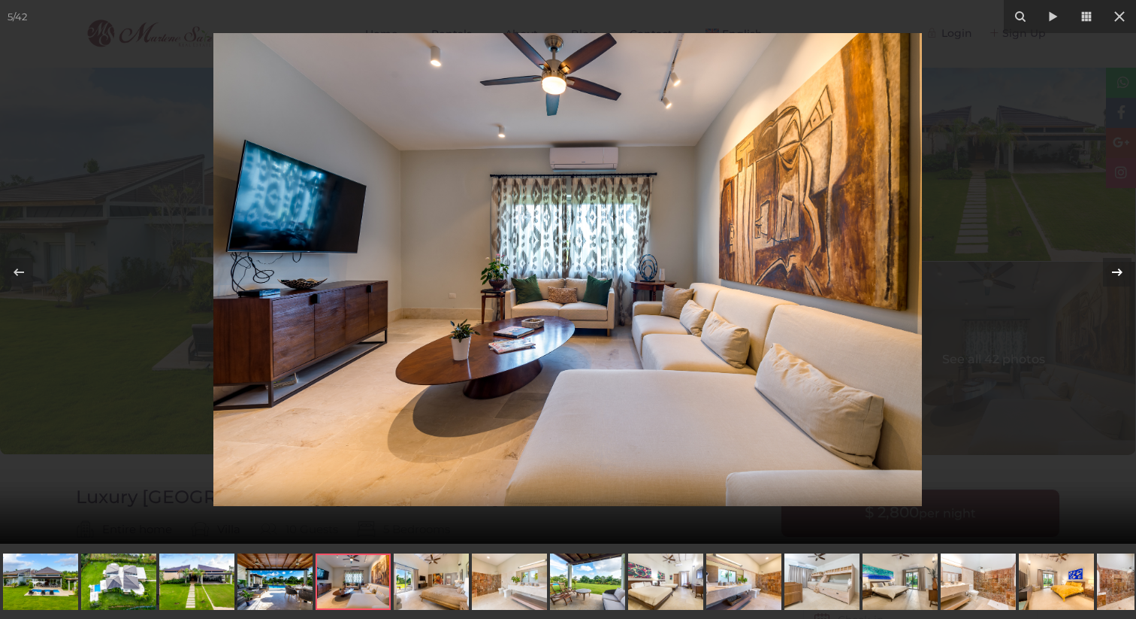
click at [1121, 269] on icon at bounding box center [1118, 272] width 18 height 18
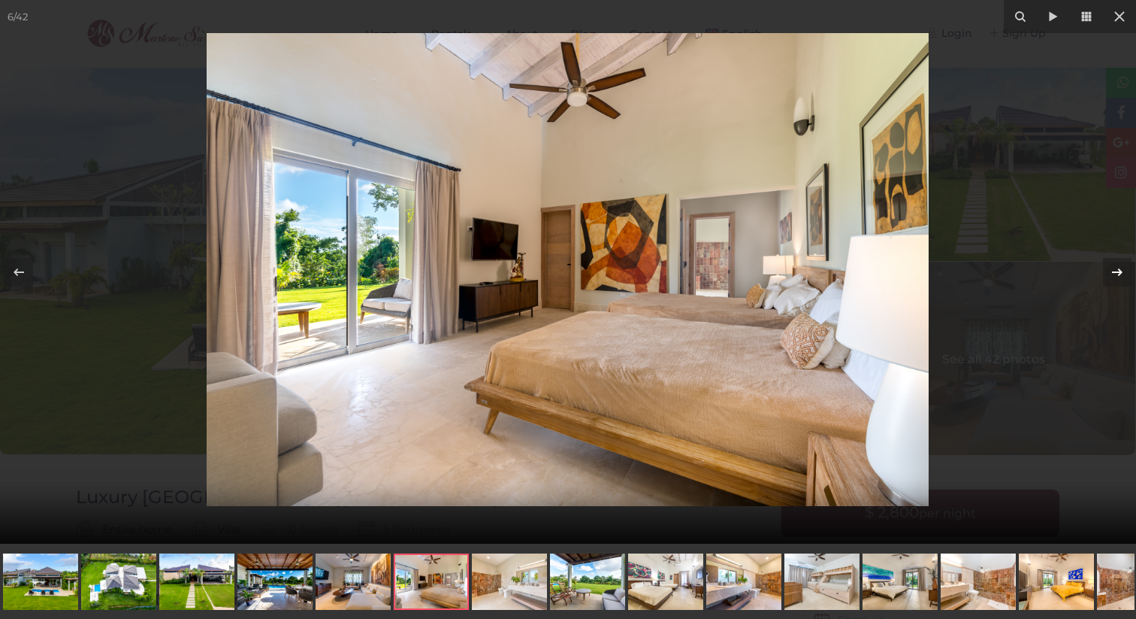
click at [1121, 269] on icon at bounding box center [1118, 272] width 18 height 18
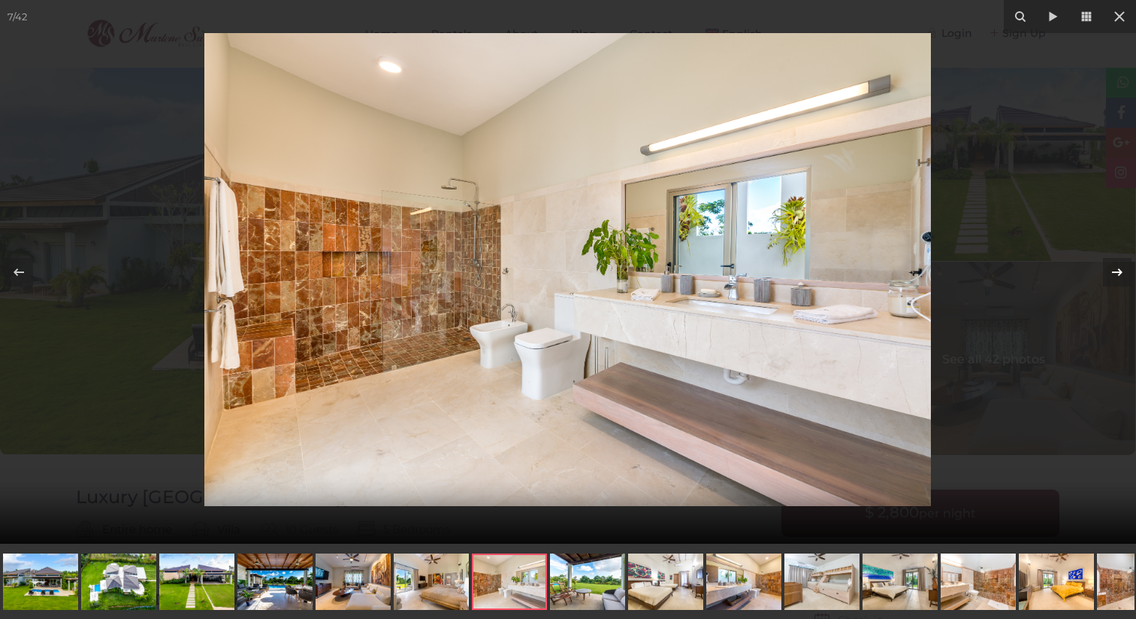
click at [1121, 269] on icon at bounding box center [1118, 272] width 18 height 18
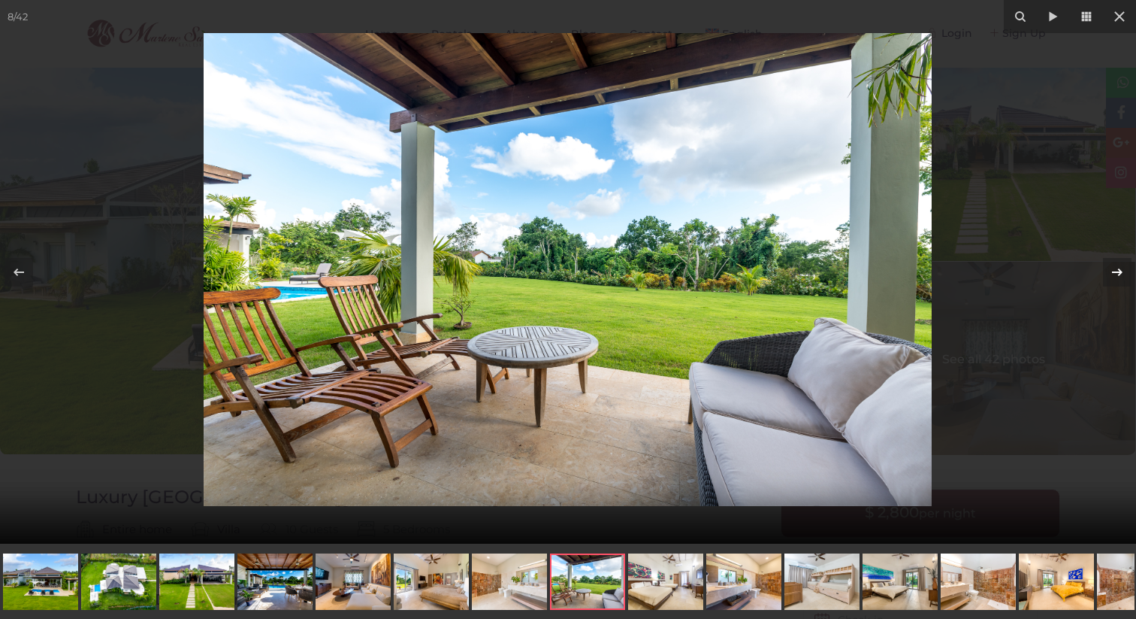
click at [1121, 269] on icon at bounding box center [1118, 272] width 18 height 18
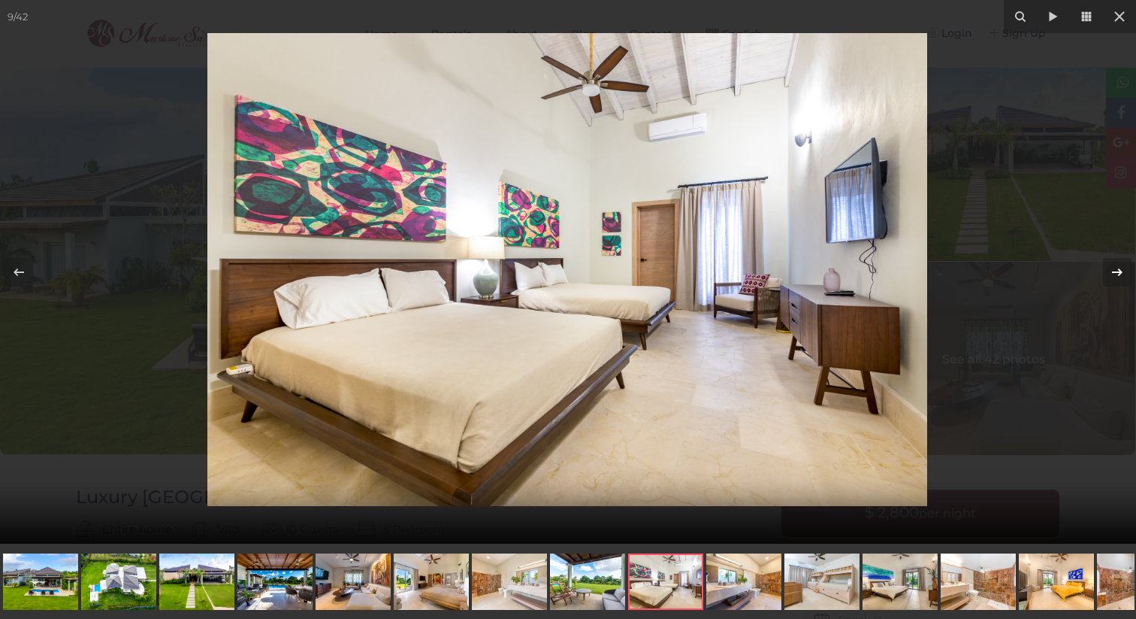
click at [1121, 269] on icon at bounding box center [1118, 272] width 18 height 18
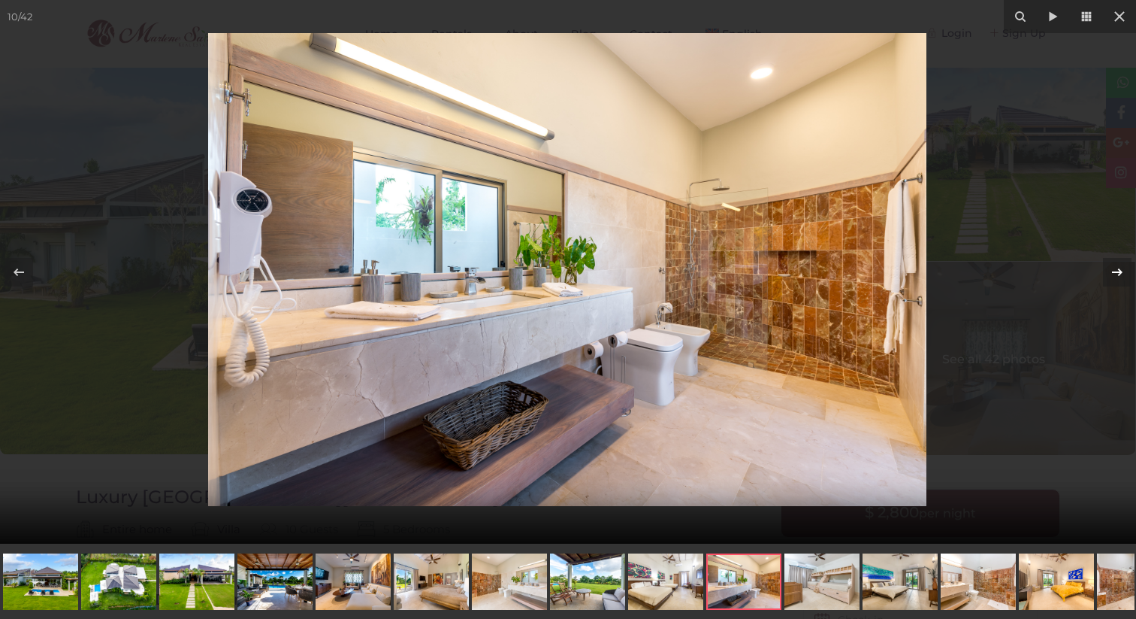
click at [1121, 269] on icon at bounding box center [1118, 272] width 18 height 18
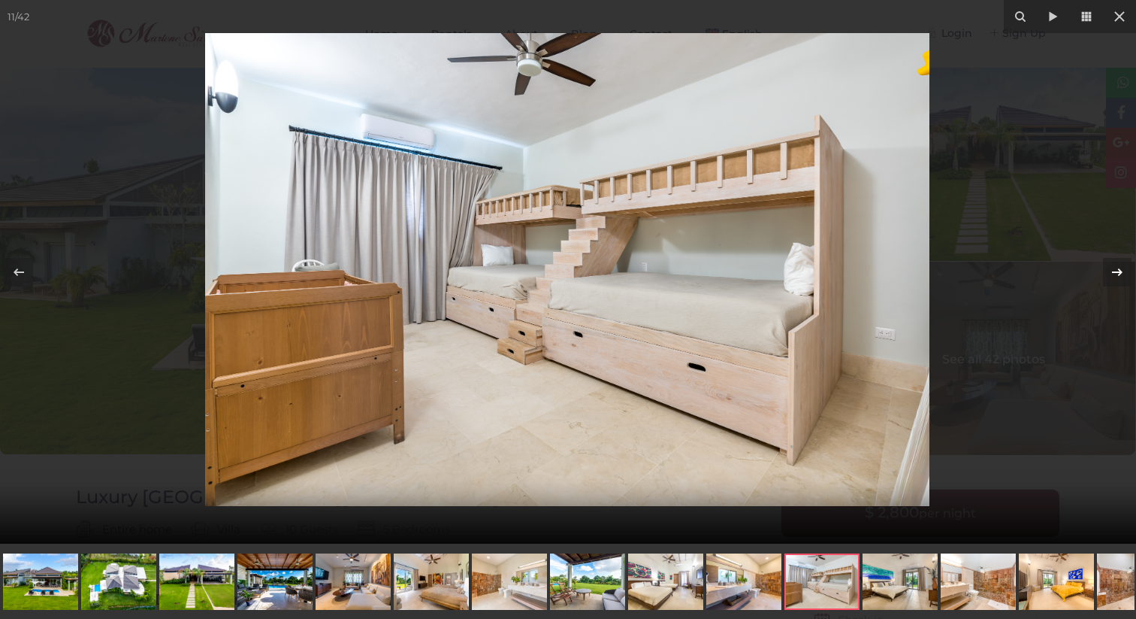
click at [1121, 269] on icon at bounding box center [1118, 272] width 18 height 18
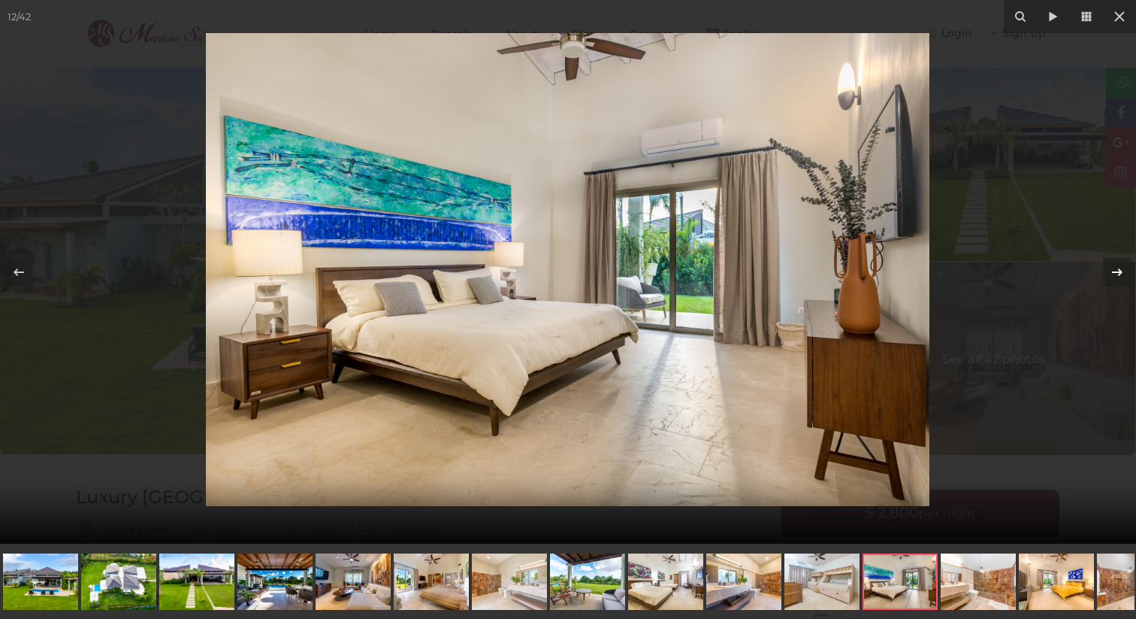
click at [1121, 269] on icon at bounding box center [1118, 272] width 18 height 18
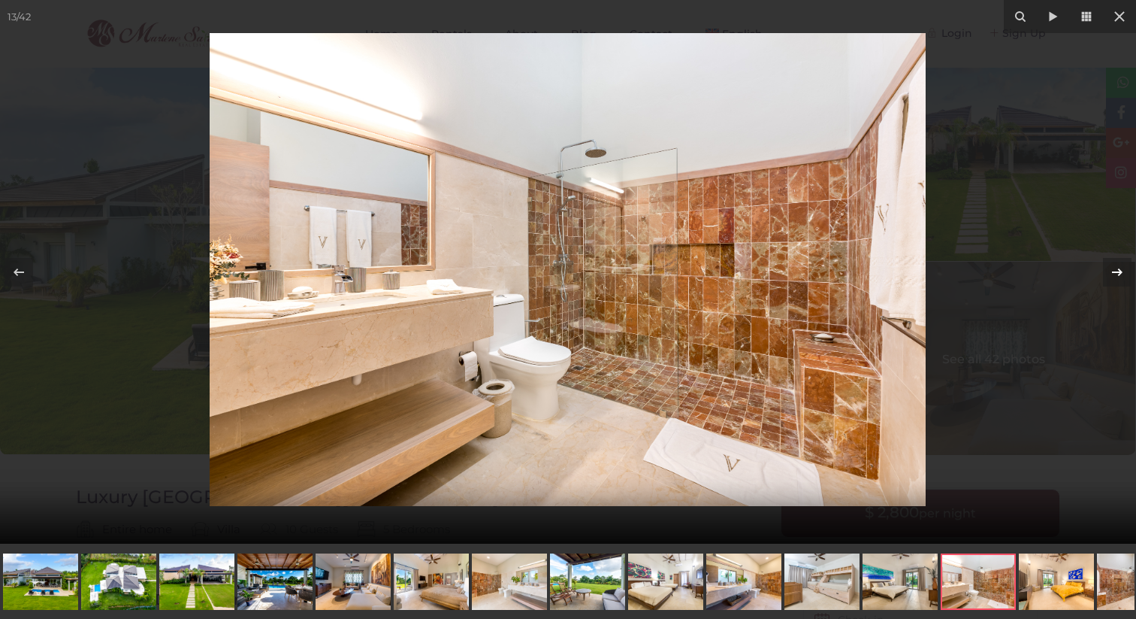
click at [1121, 269] on icon at bounding box center [1118, 272] width 18 height 18
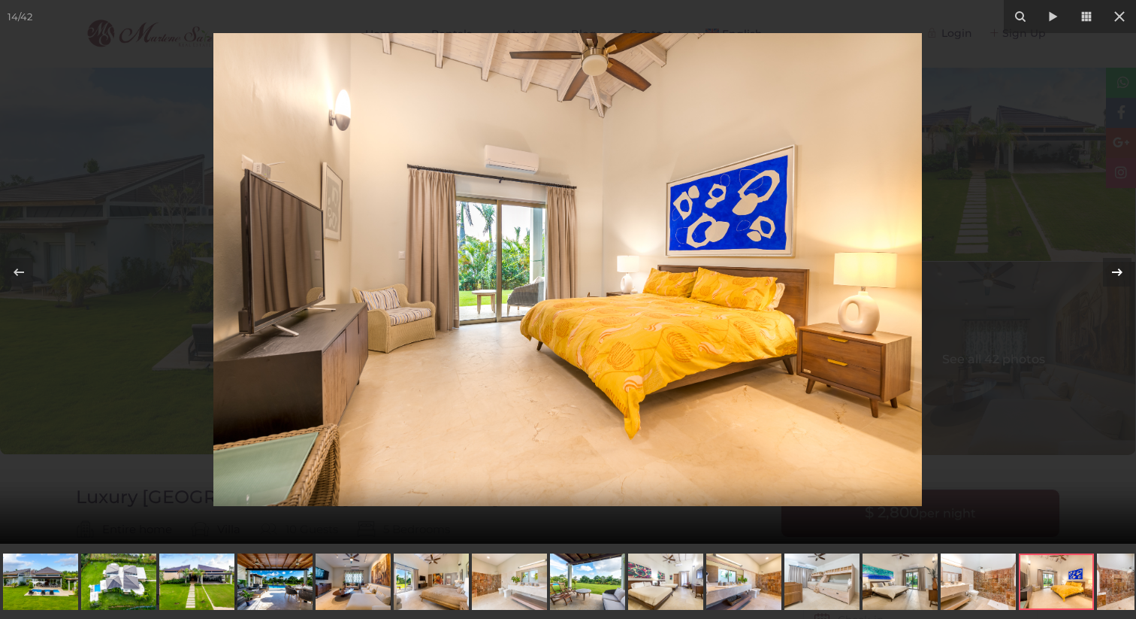
click at [1121, 269] on icon at bounding box center [1118, 272] width 18 height 18
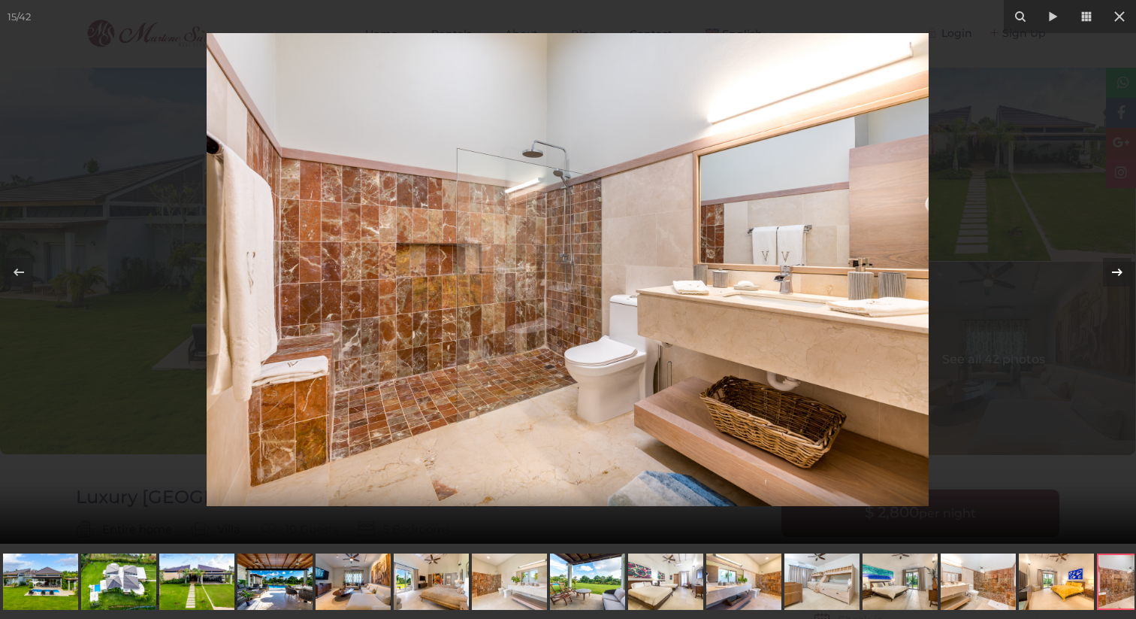
click at [1121, 269] on icon at bounding box center [1118, 272] width 18 height 18
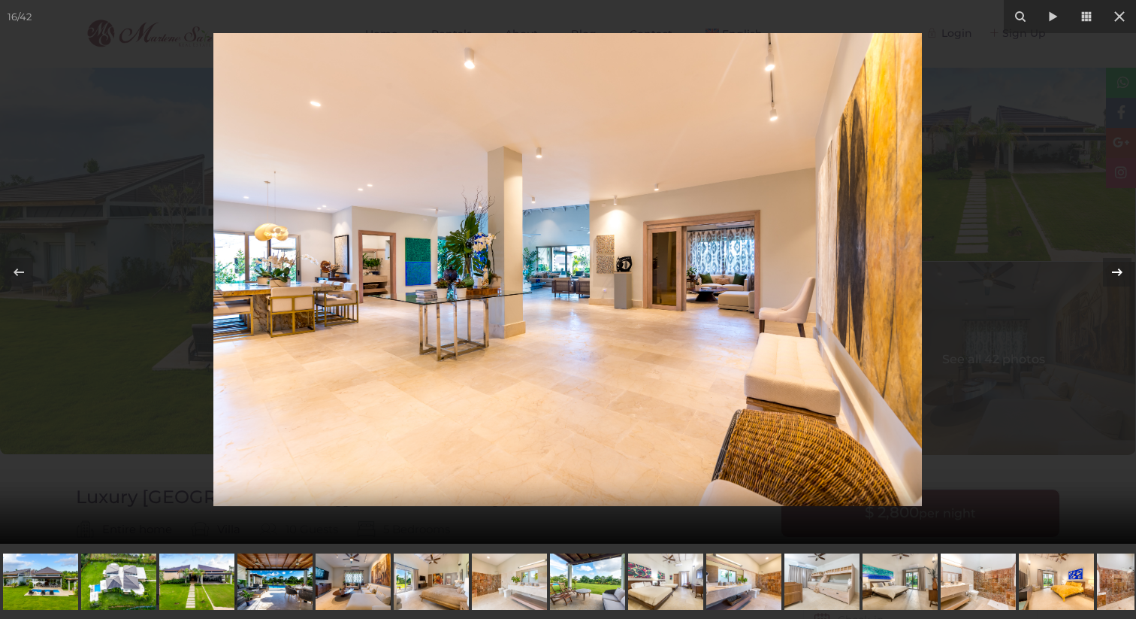
click at [1121, 269] on icon at bounding box center [1118, 272] width 18 height 18
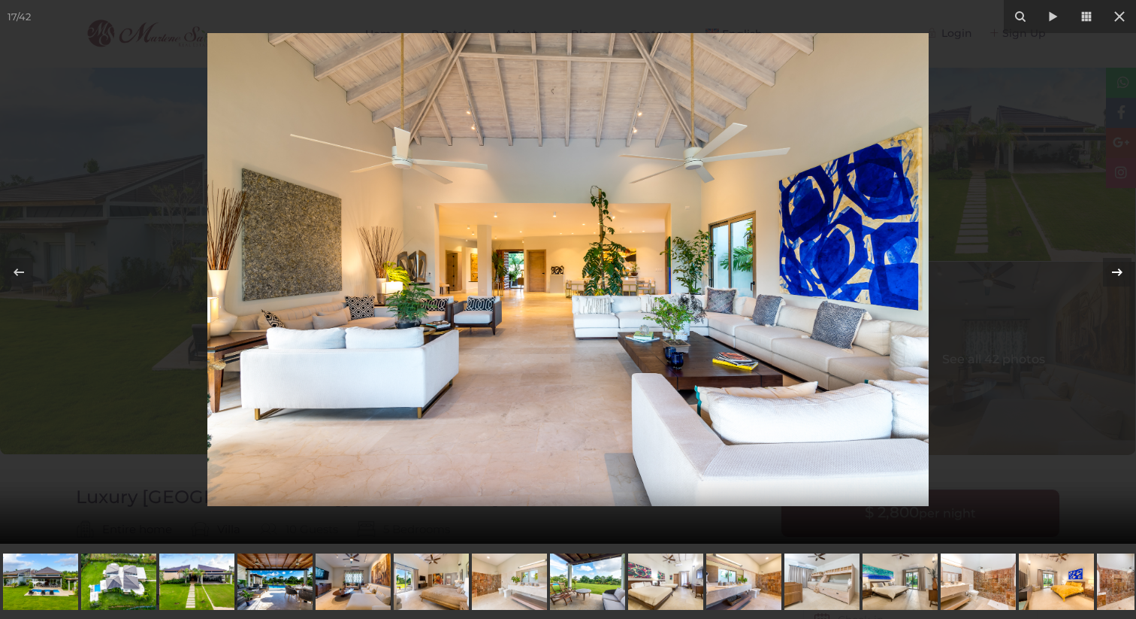
click at [1121, 269] on icon at bounding box center [1118, 272] width 18 height 18
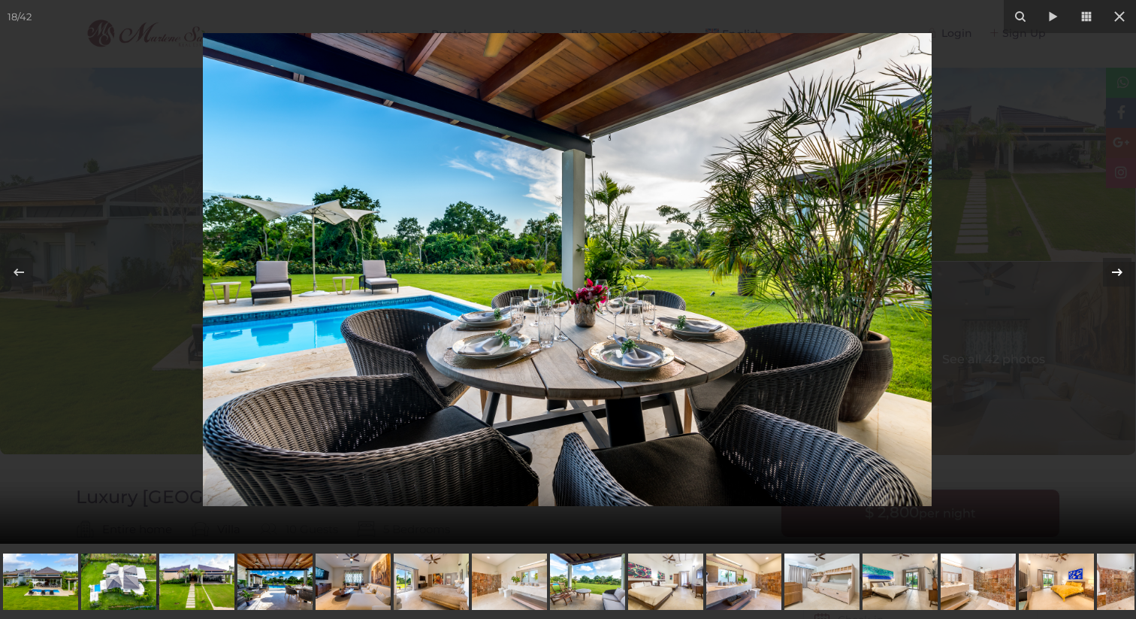
click at [1121, 269] on icon at bounding box center [1118, 272] width 18 height 18
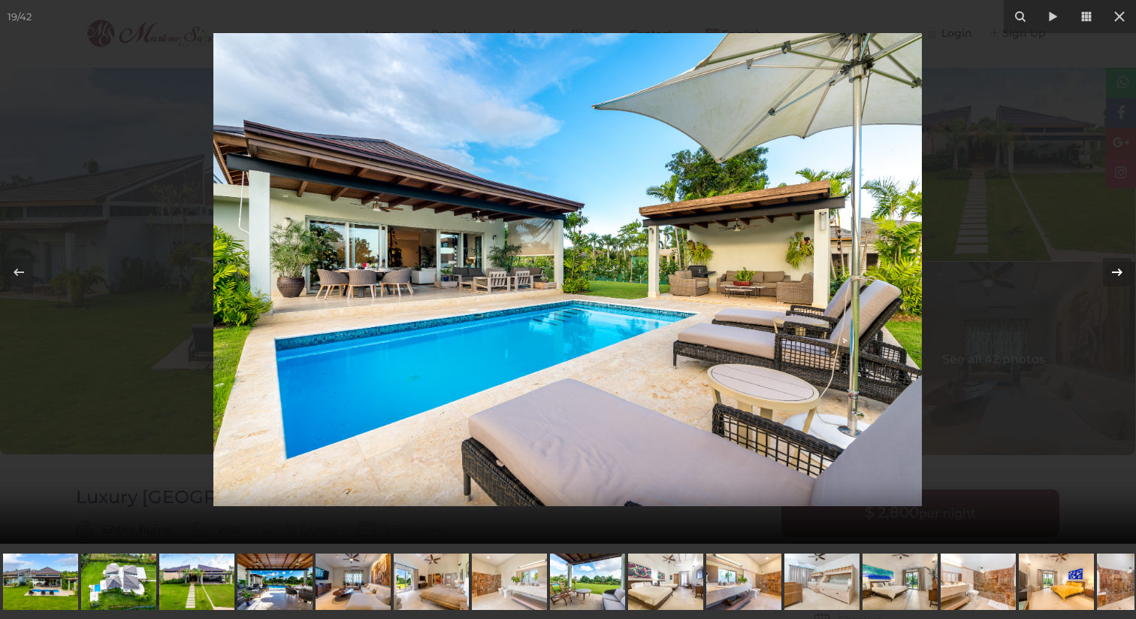
click at [1121, 269] on icon at bounding box center [1118, 272] width 18 height 18
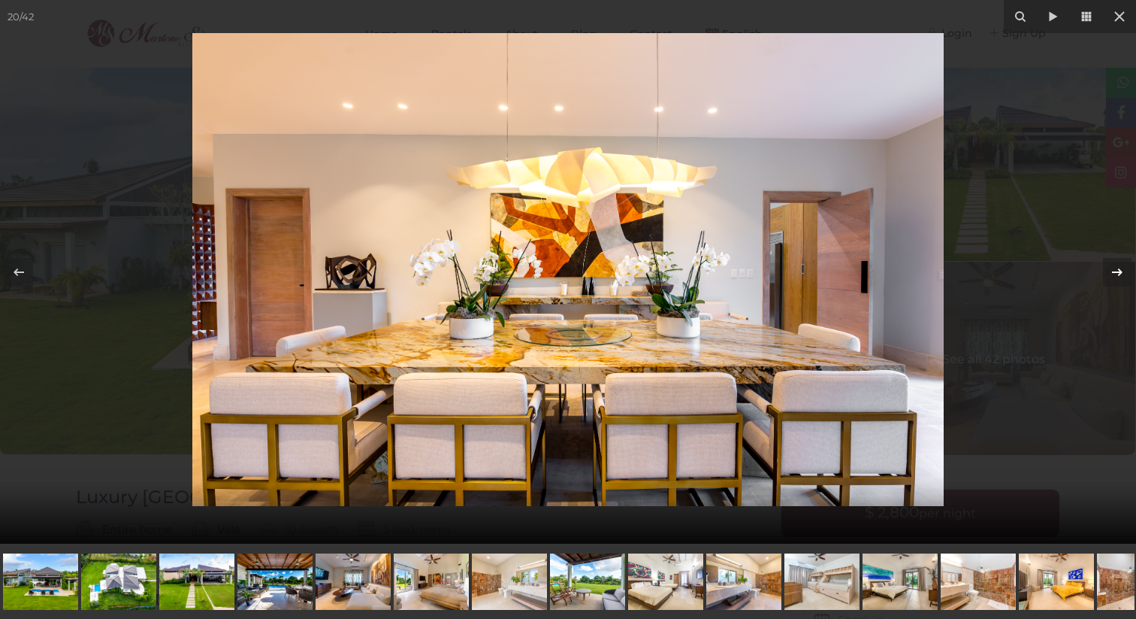
click at [1121, 269] on icon at bounding box center [1118, 272] width 18 height 18
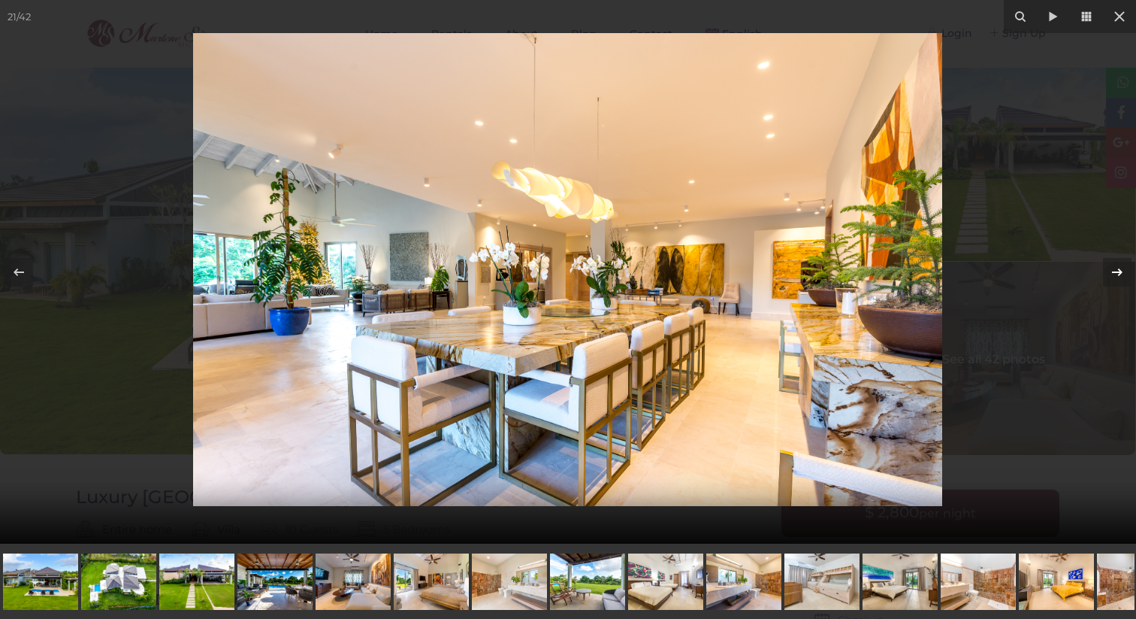
click at [1121, 269] on icon at bounding box center [1118, 272] width 18 height 18
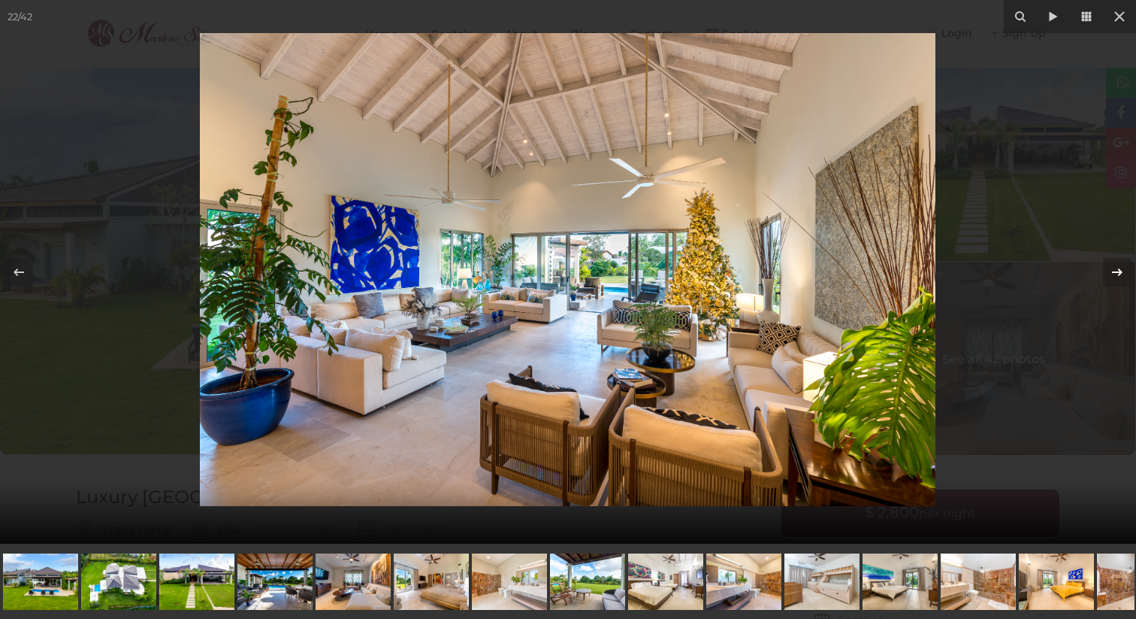
click at [1121, 269] on icon at bounding box center [1118, 272] width 18 height 18
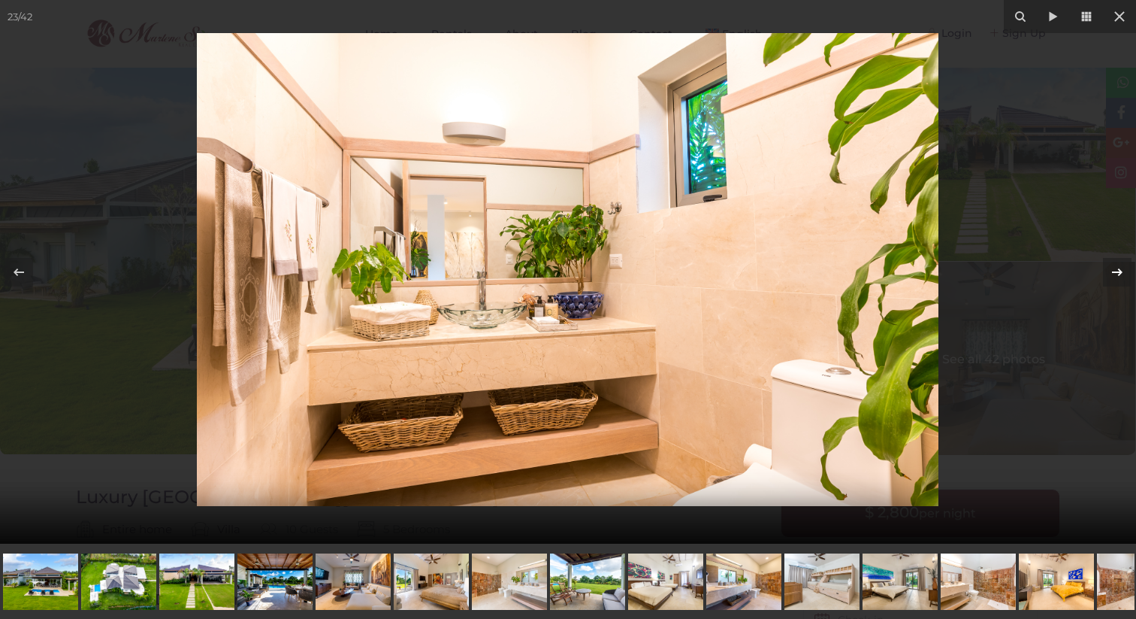
click at [1121, 269] on icon at bounding box center [1118, 272] width 18 height 18
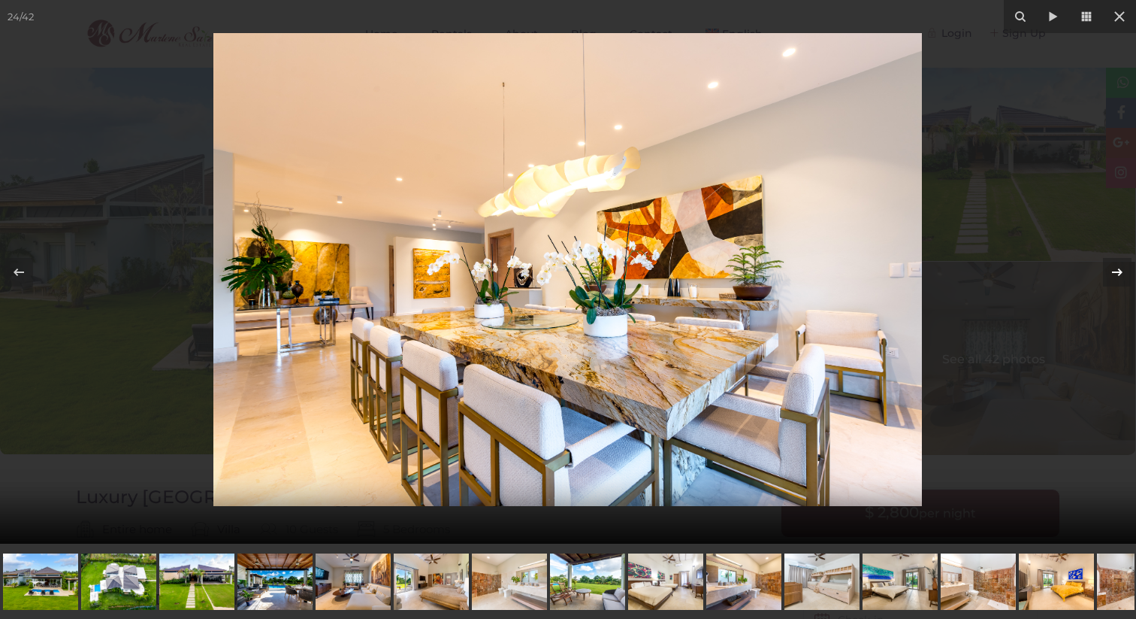
click at [1121, 269] on icon at bounding box center [1118, 272] width 18 height 18
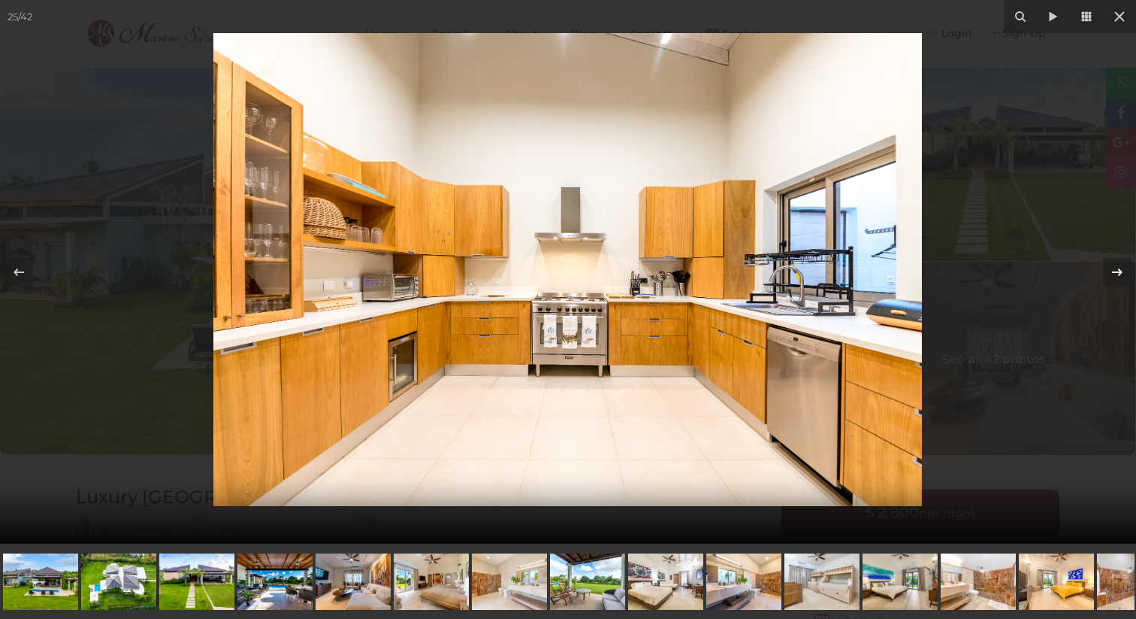
click at [1121, 269] on icon at bounding box center [1118, 272] width 18 height 18
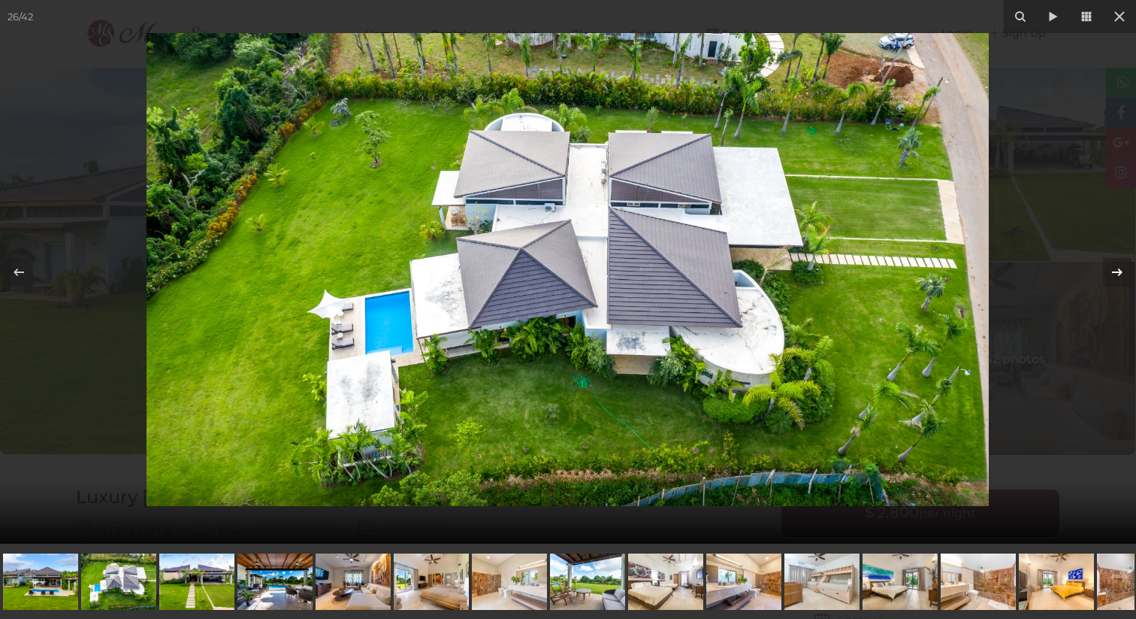
click at [1121, 269] on icon at bounding box center [1118, 272] width 18 height 18
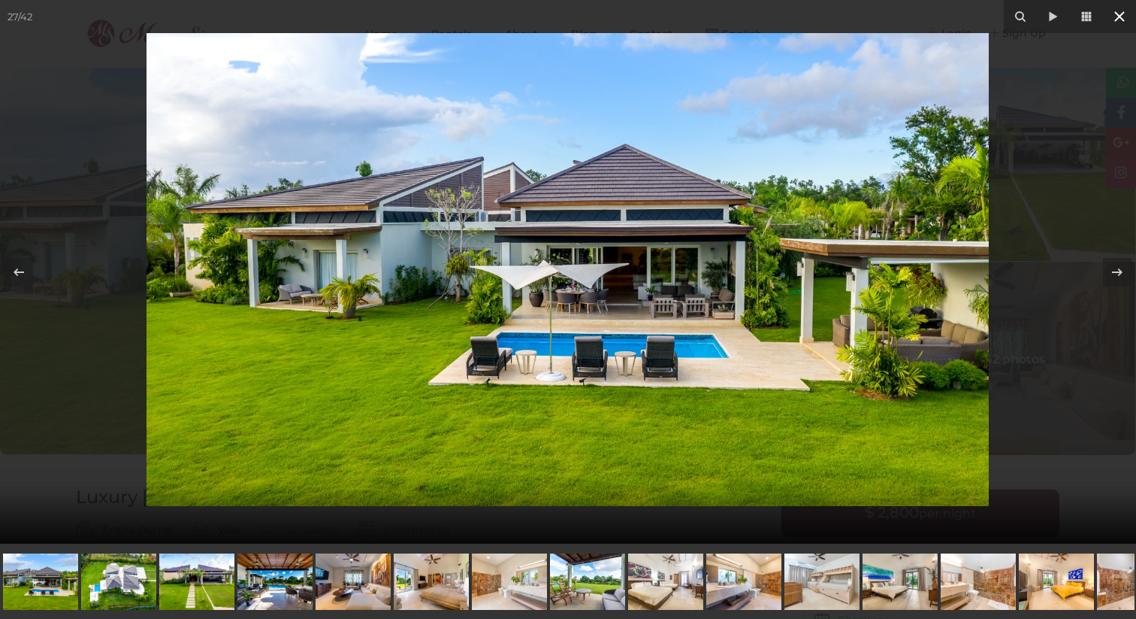
click at [1116, 15] on icon at bounding box center [1120, 17] width 18 height 18
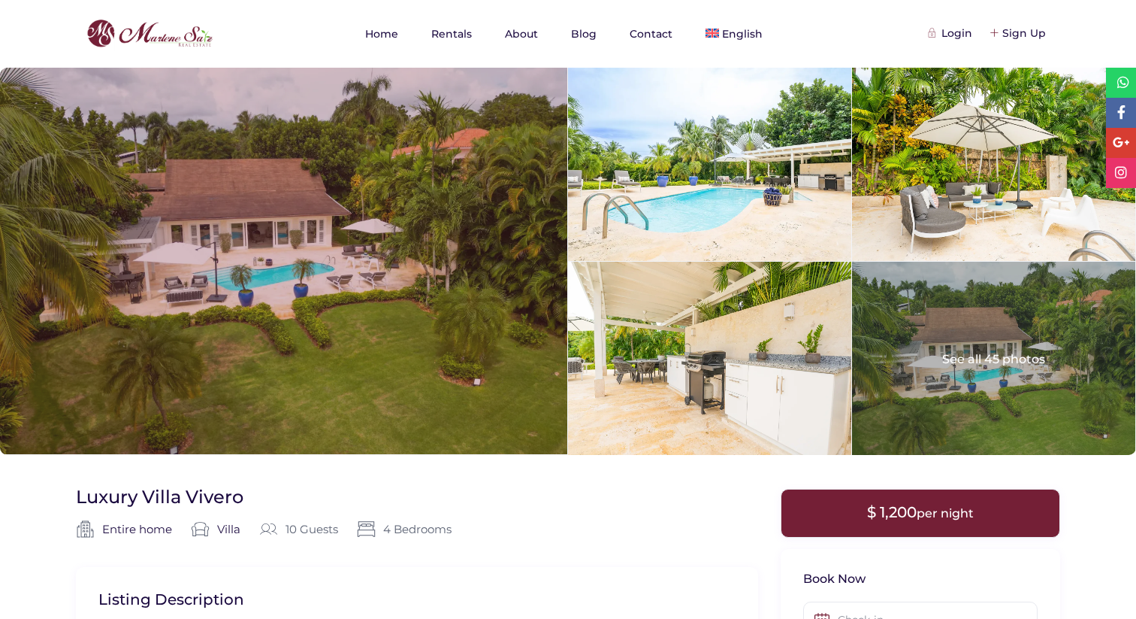
click at [247, 262] on div at bounding box center [283, 261] width 567 height 386
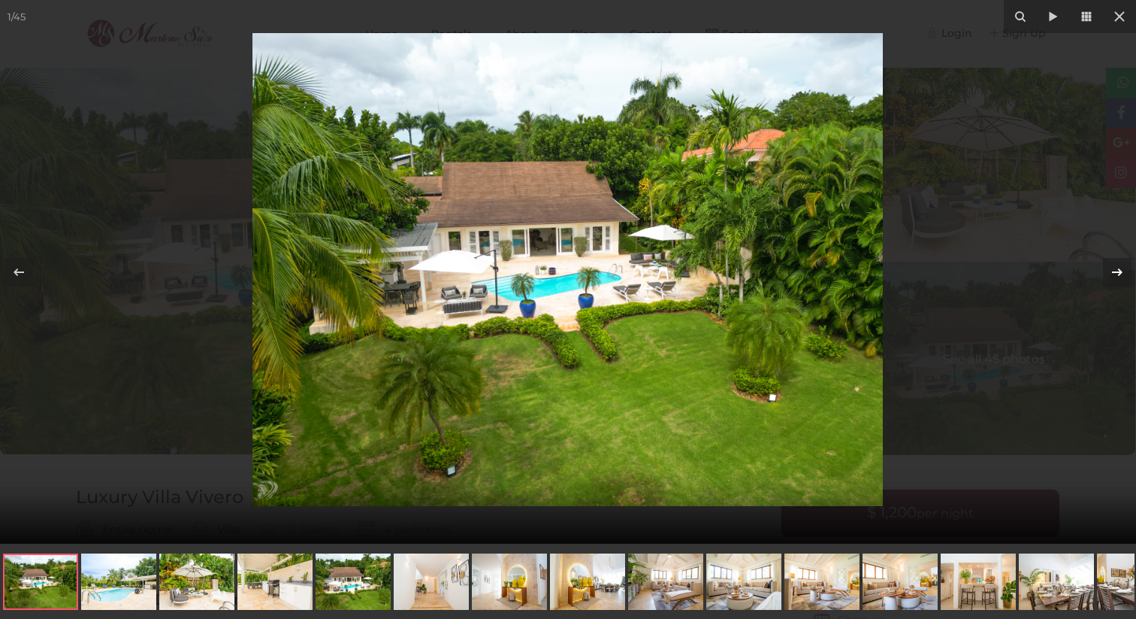
click at [1121, 269] on icon at bounding box center [1118, 272] width 18 height 18
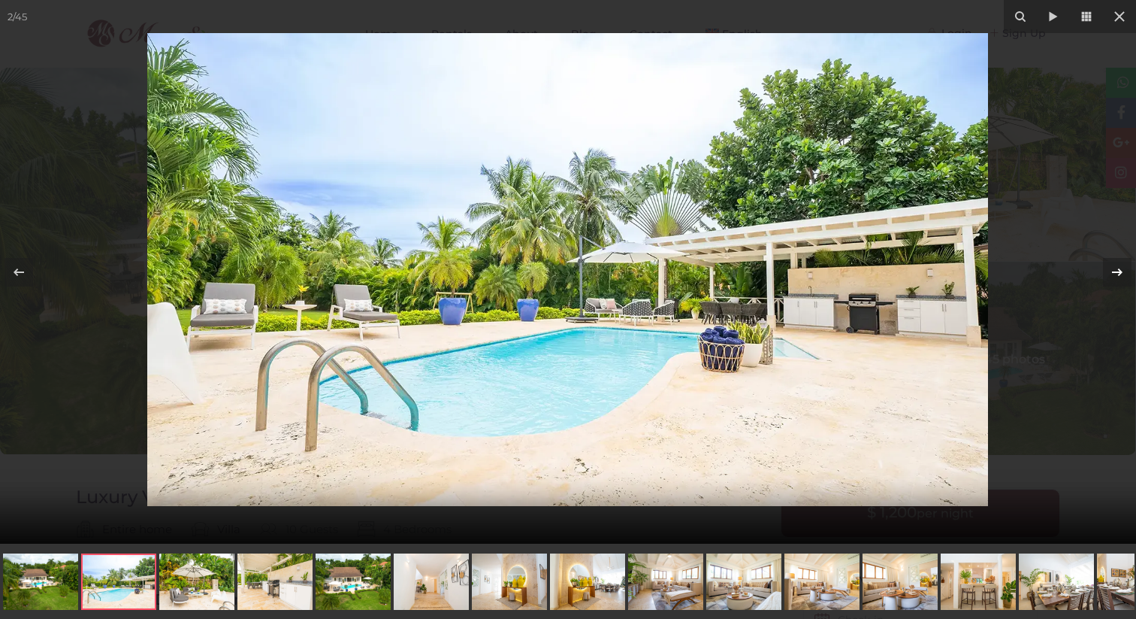
click at [1121, 269] on icon at bounding box center [1118, 272] width 18 height 18
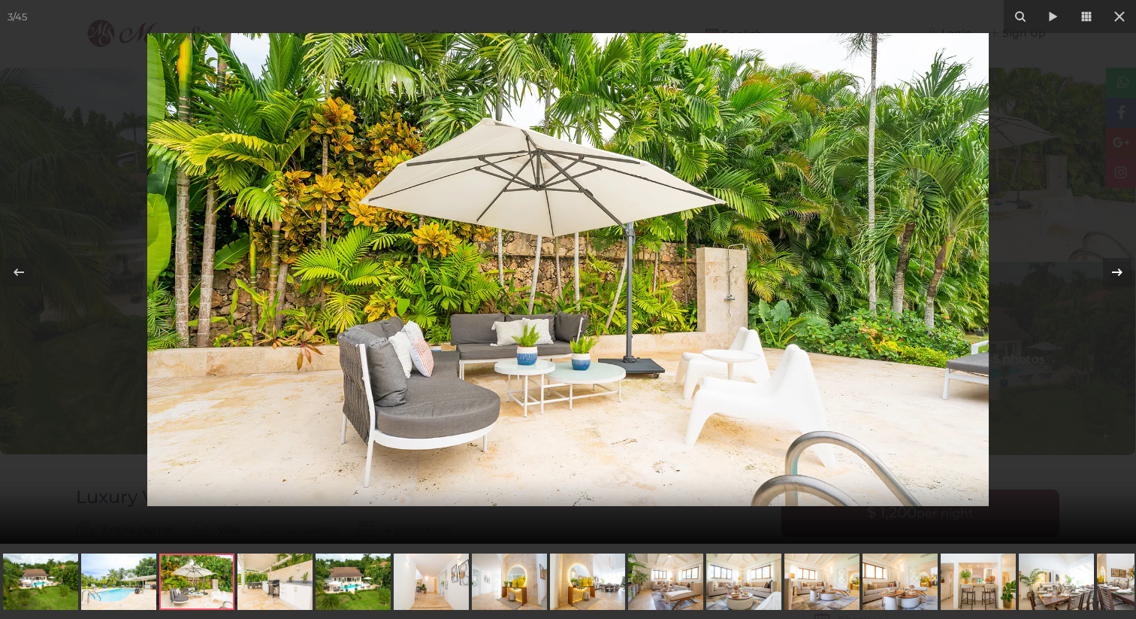
click at [1121, 269] on icon at bounding box center [1118, 272] width 18 height 18
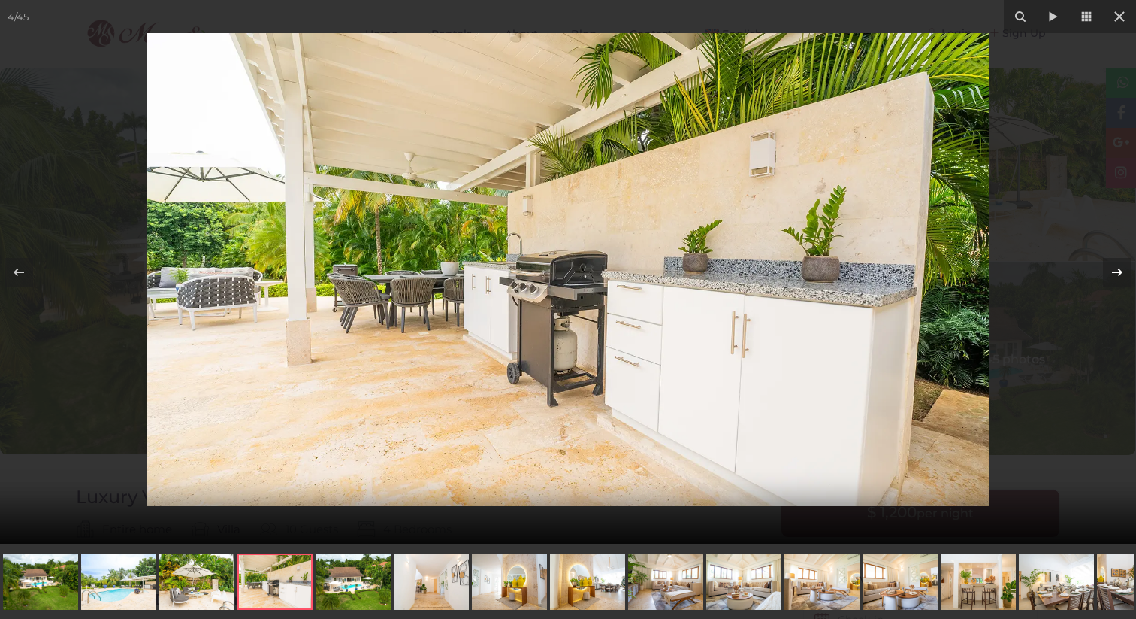
click at [1121, 269] on icon at bounding box center [1118, 272] width 18 height 18
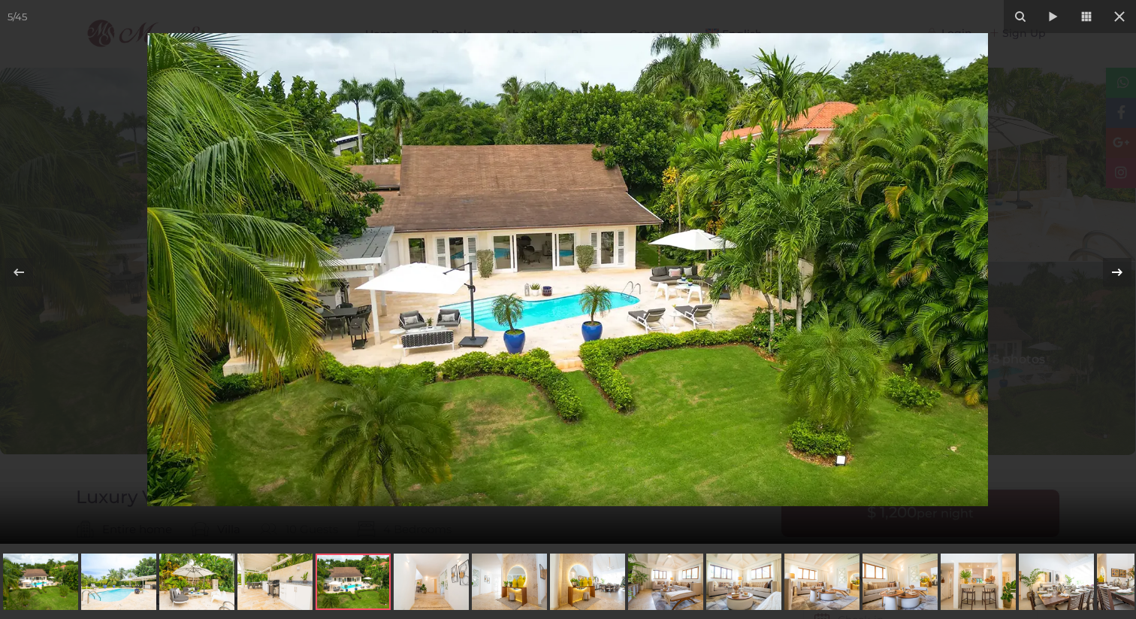
click at [1121, 269] on icon at bounding box center [1118, 272] width 18 height 18
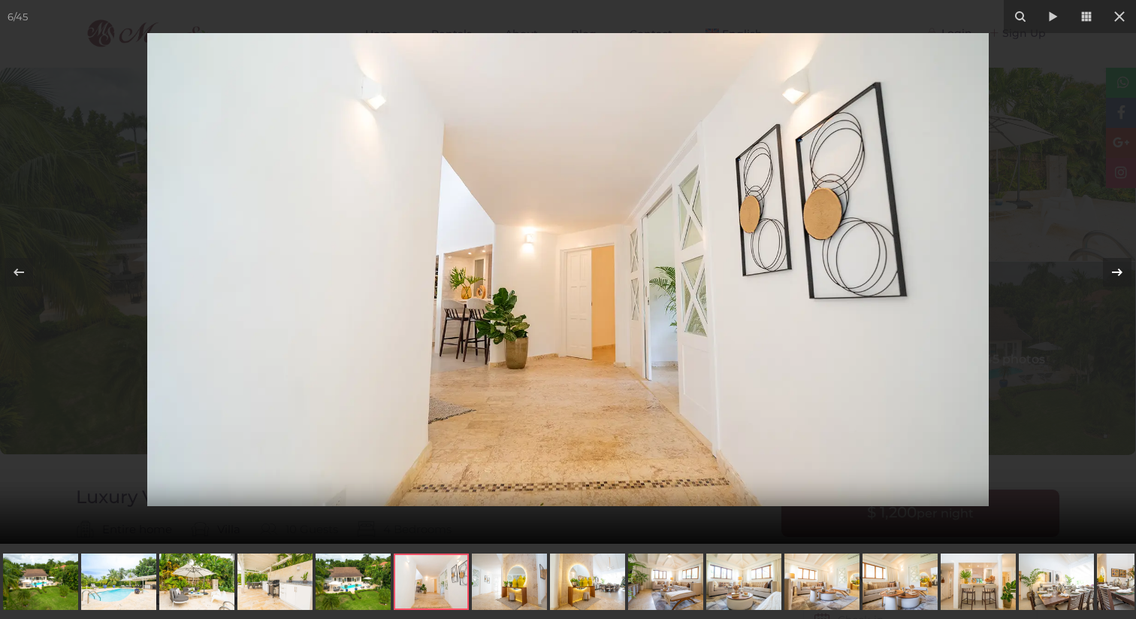
click at [1121, 269] on icon at bounding box center [1118, 272] width 18 height 18
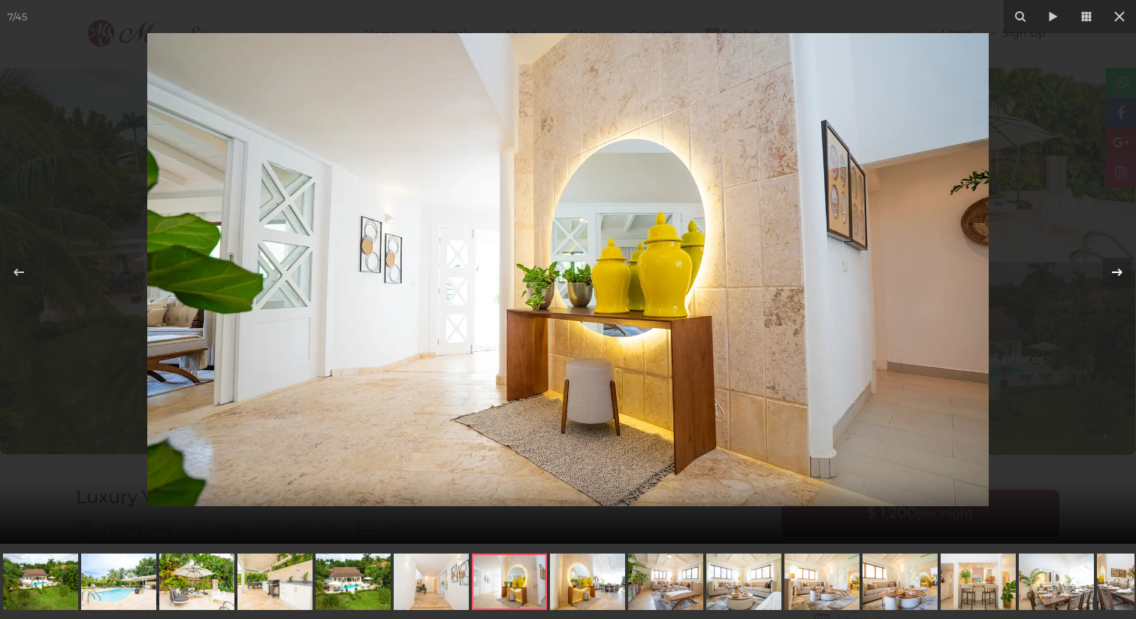
click at [1121, 269] on icon at bounding box center [1118, 272] width 18 height 18
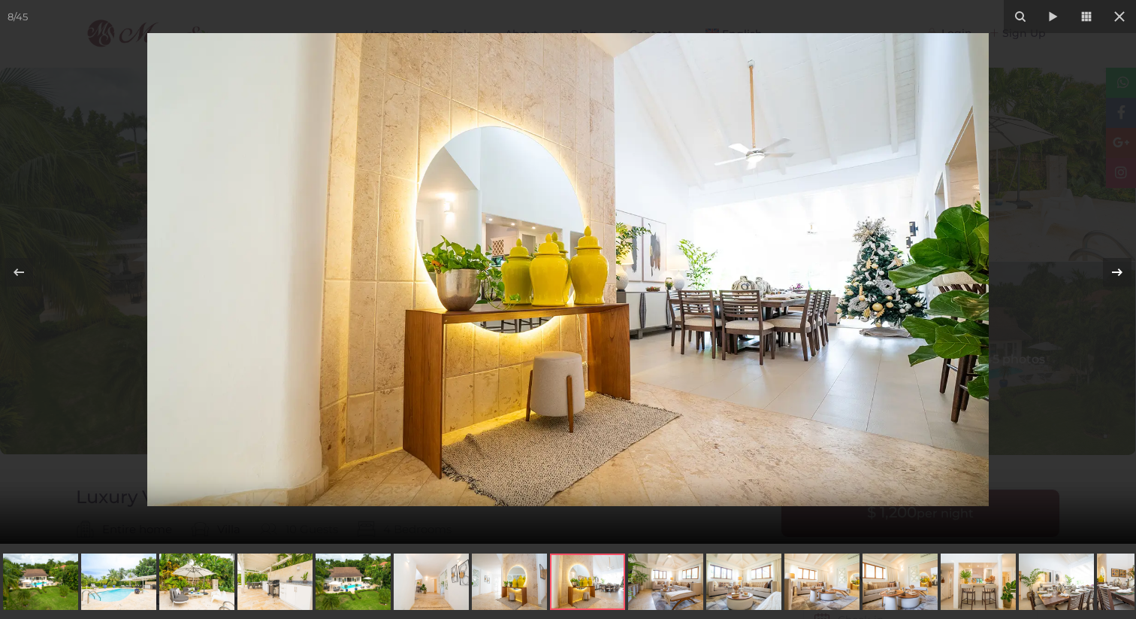
click at [1121, 269] on icon at bounding box center [1118, 272] width 18 height 18
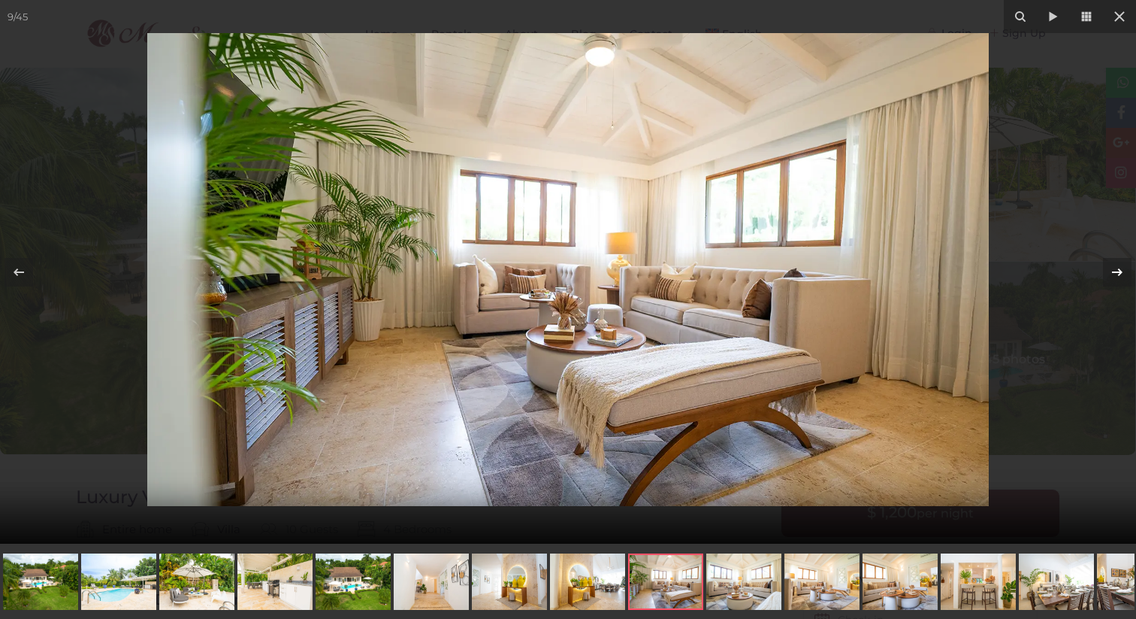
click at [1121, 269] on icon at bounding box center [1118, 272] width 18 height 18
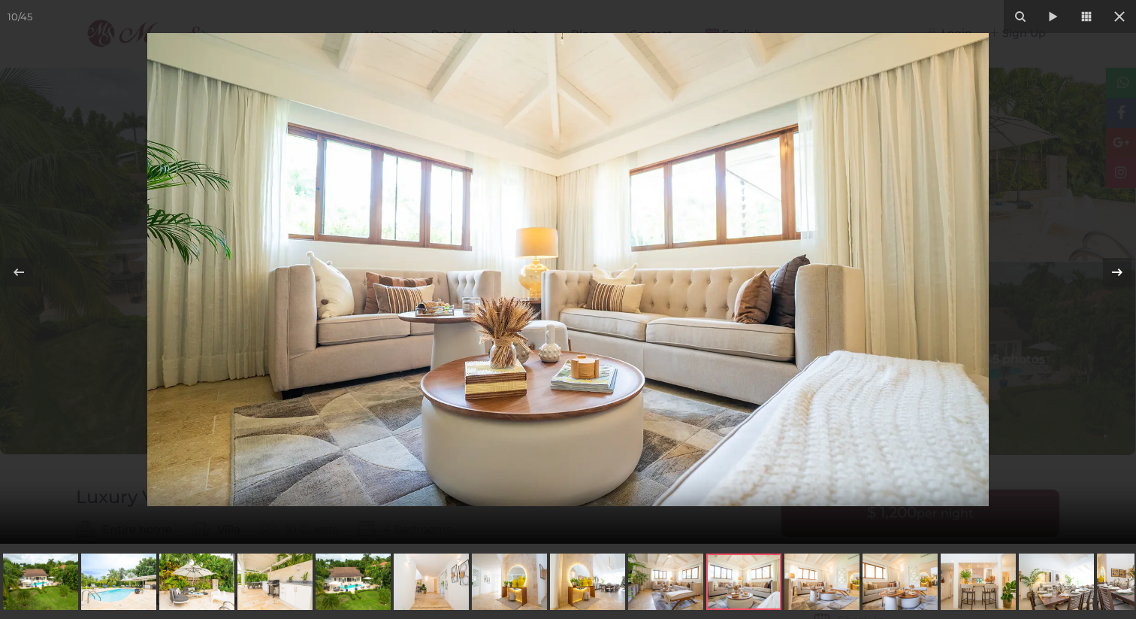
click at [1121, 269] on icon at bounding box center [1118, 272] width 18 height 18
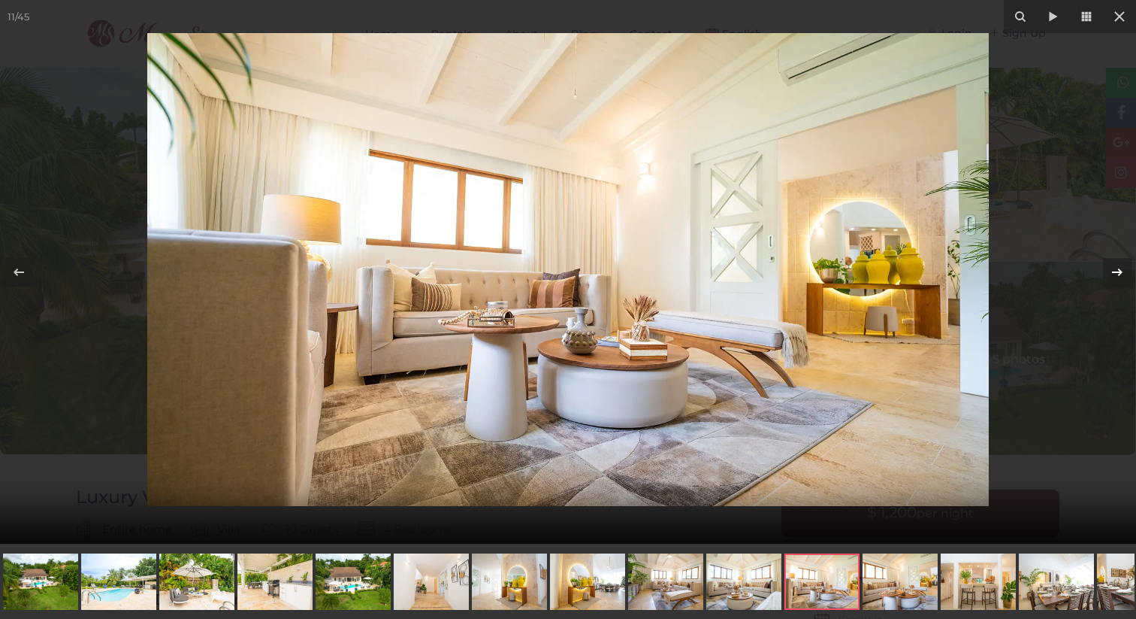
click at [1121, 269] on icon at bounding box center [1118, 272] width 18 height 18
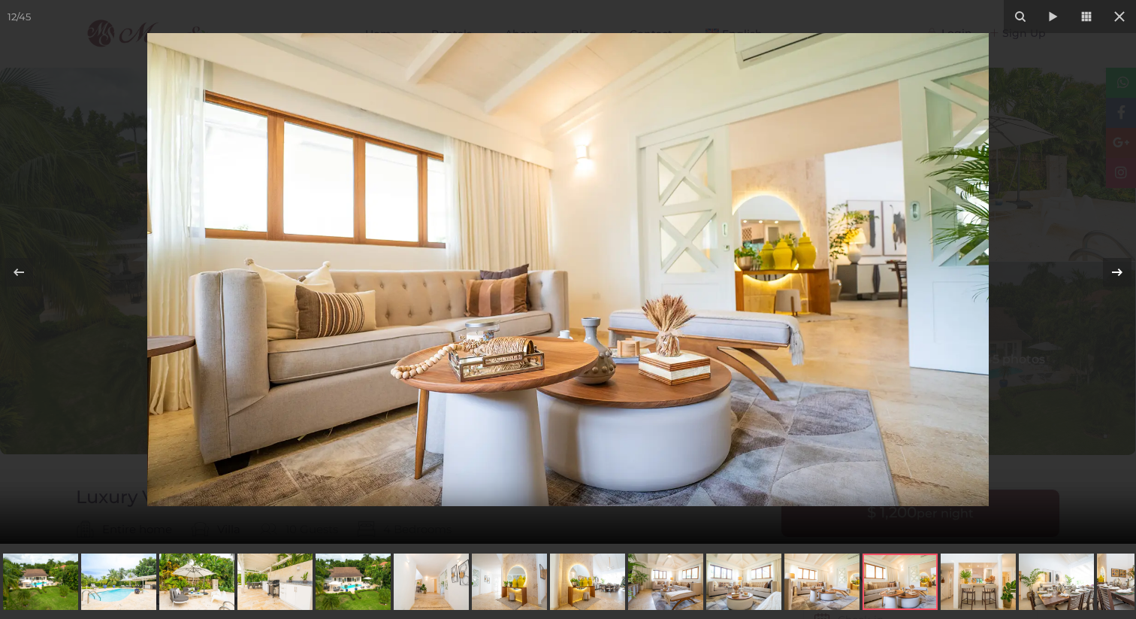
click at [1121, 269] on icon at bounding box center [1118, 272] width 18 height 18
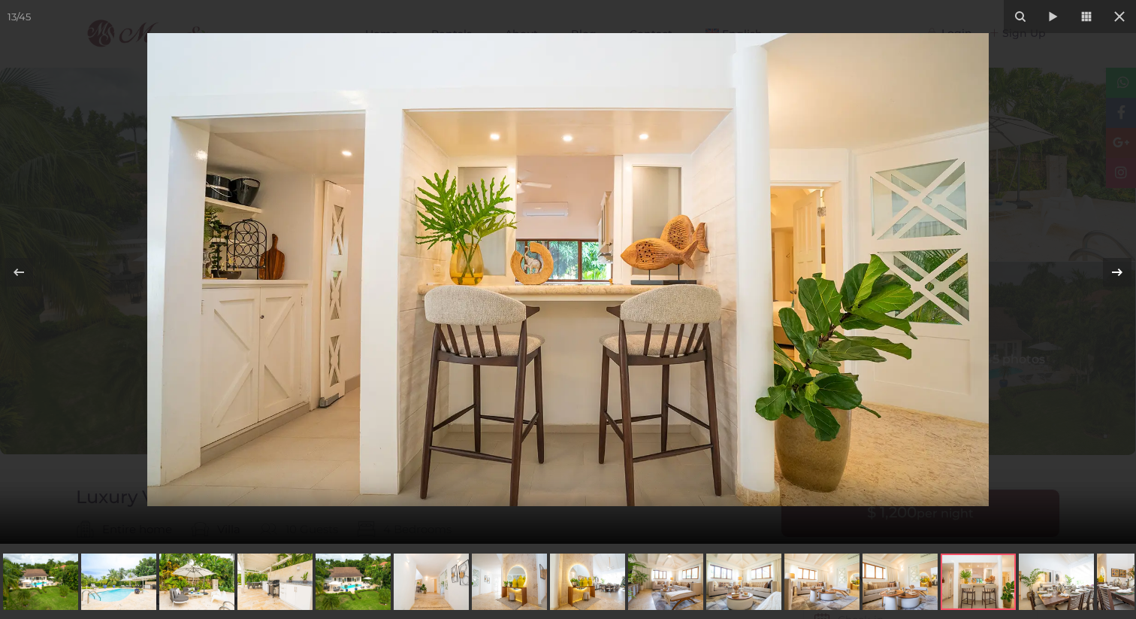
click at [1121, 269] on icon at bounding box center [1118, 272] width 18 height 18
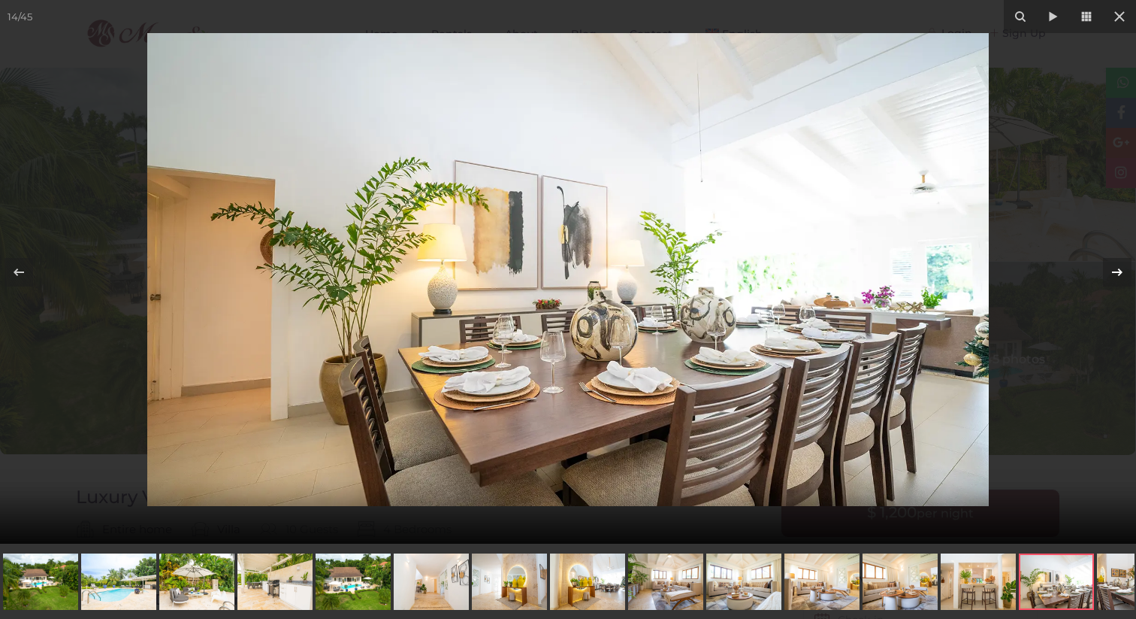
click at [1121, 269] on icon at bounding box center [1118, 272] width 18 height 18
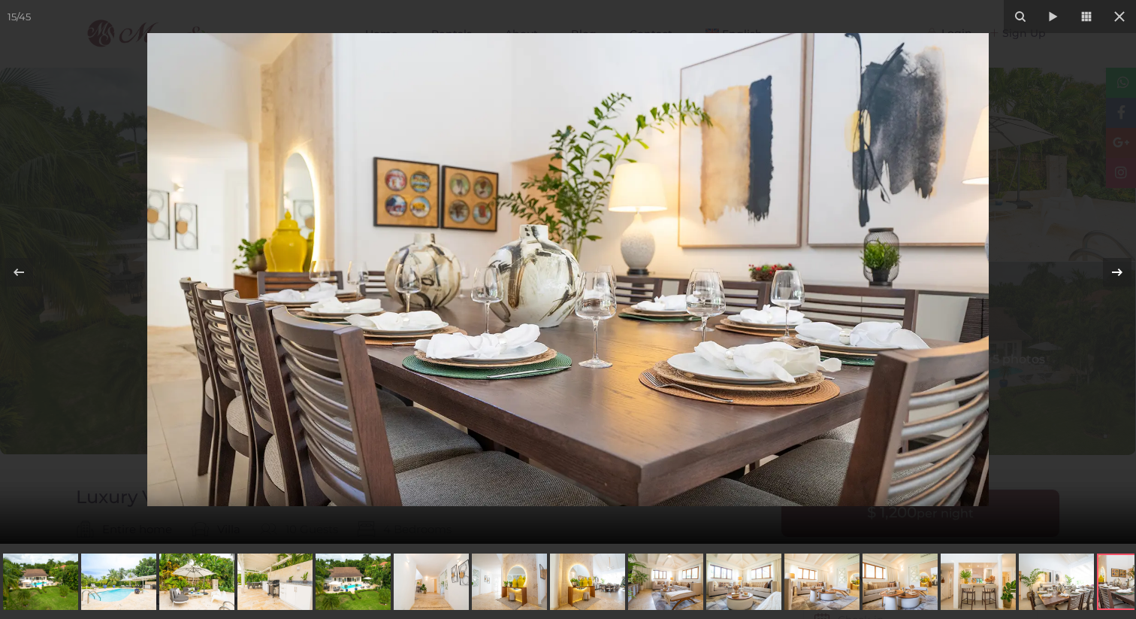
click at [1121, 269] on icon at bounding box center [1118, 272] width 18 height 18
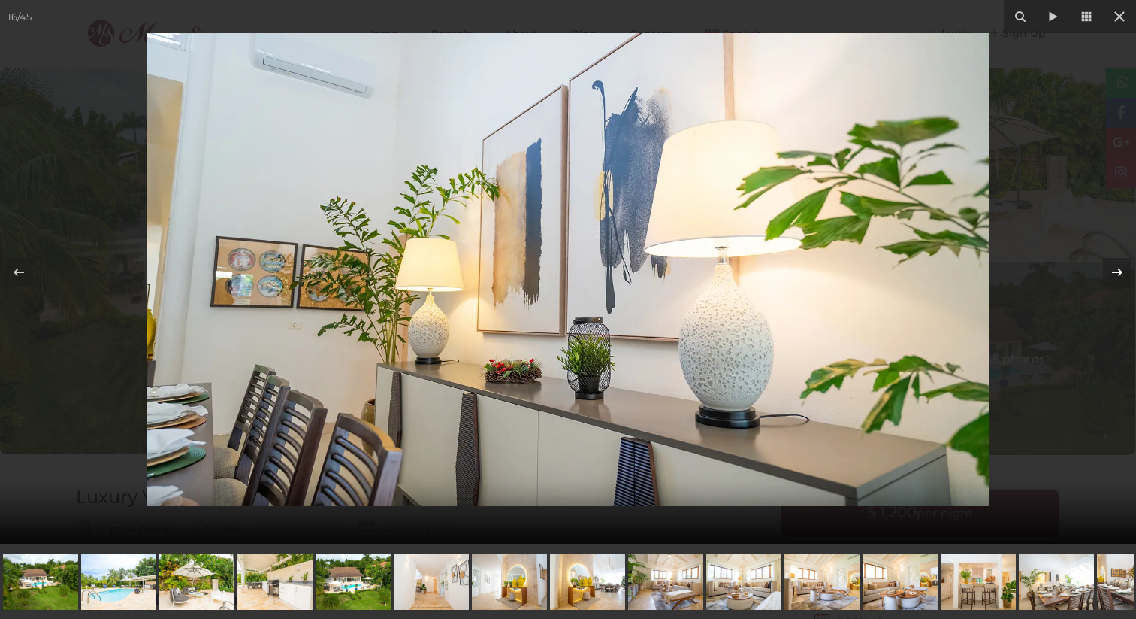
click at [1121, 269] on icon at bounding box center [1118, 272] width 18 height 18
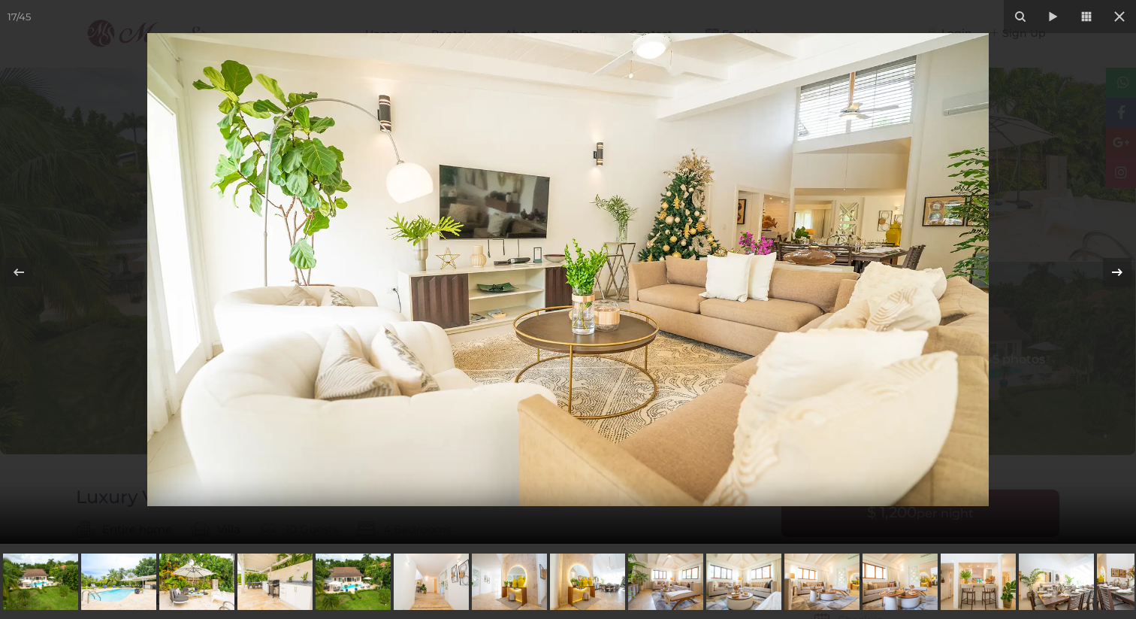
click at [1121, 269] on icon at bounding box center [1118, 272] width 18 height 18
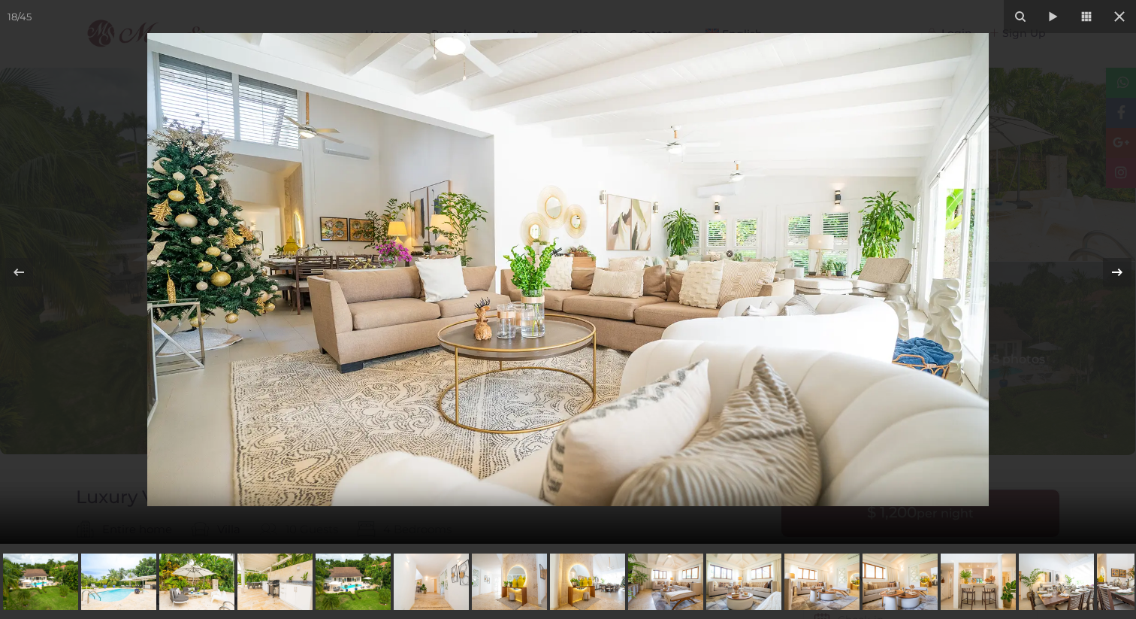
click at [1121, 269] on icon at bounding box center [1118, 272] width 18 height 18
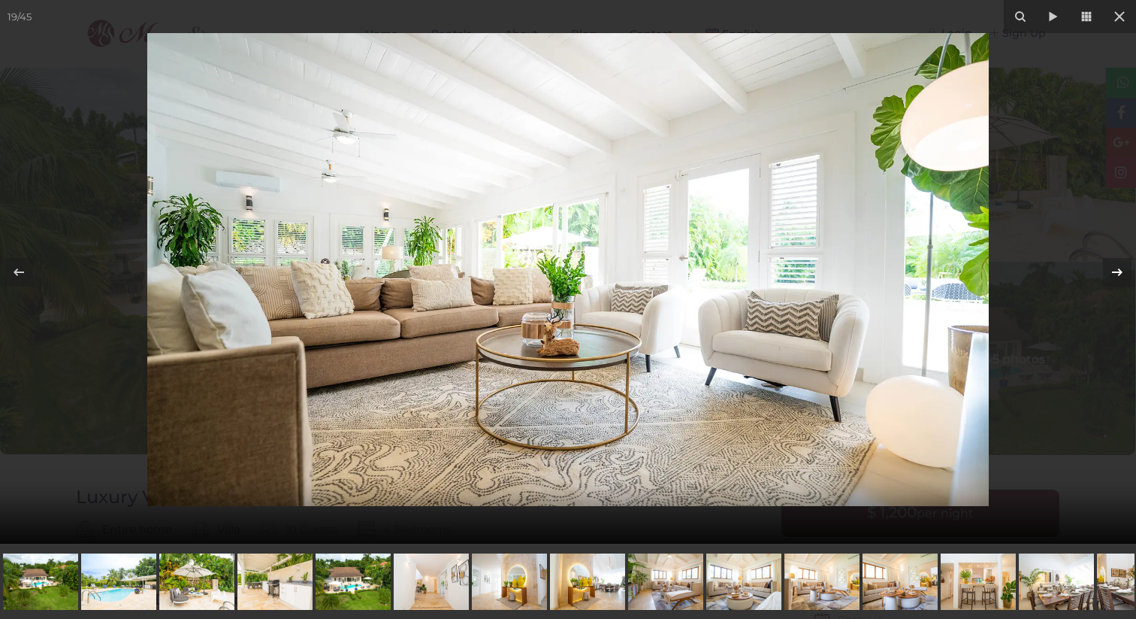
click at [1121, 269] on icon at bounding box center [1118, 272] width 18 height 18
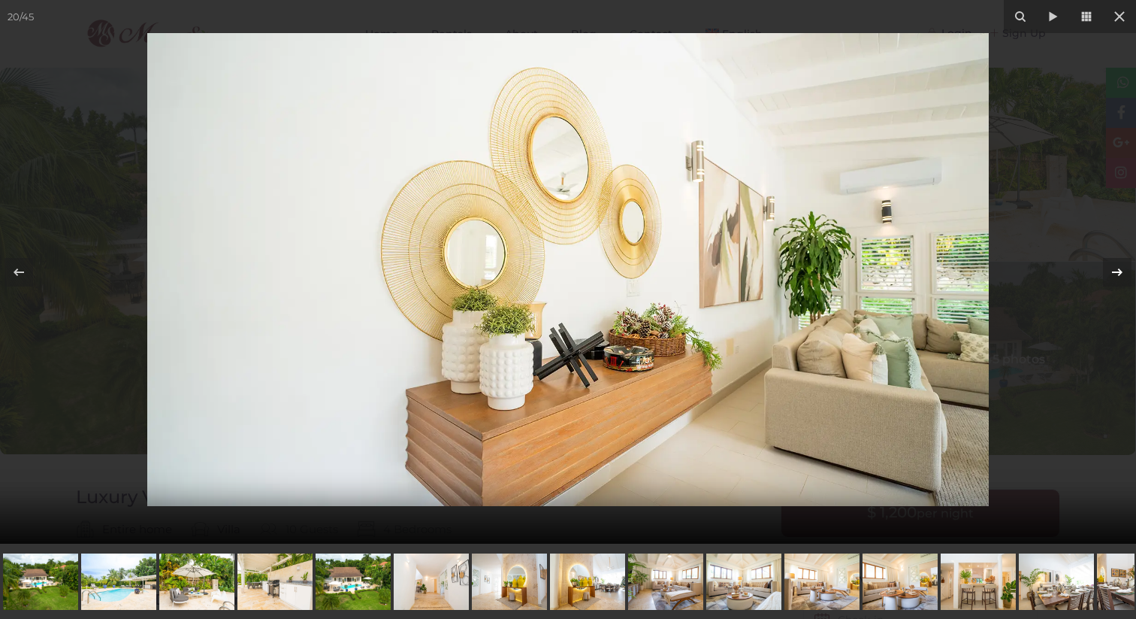
click at [1121, 269] on icon at bounding box center [1118, 272] width 18 height 18
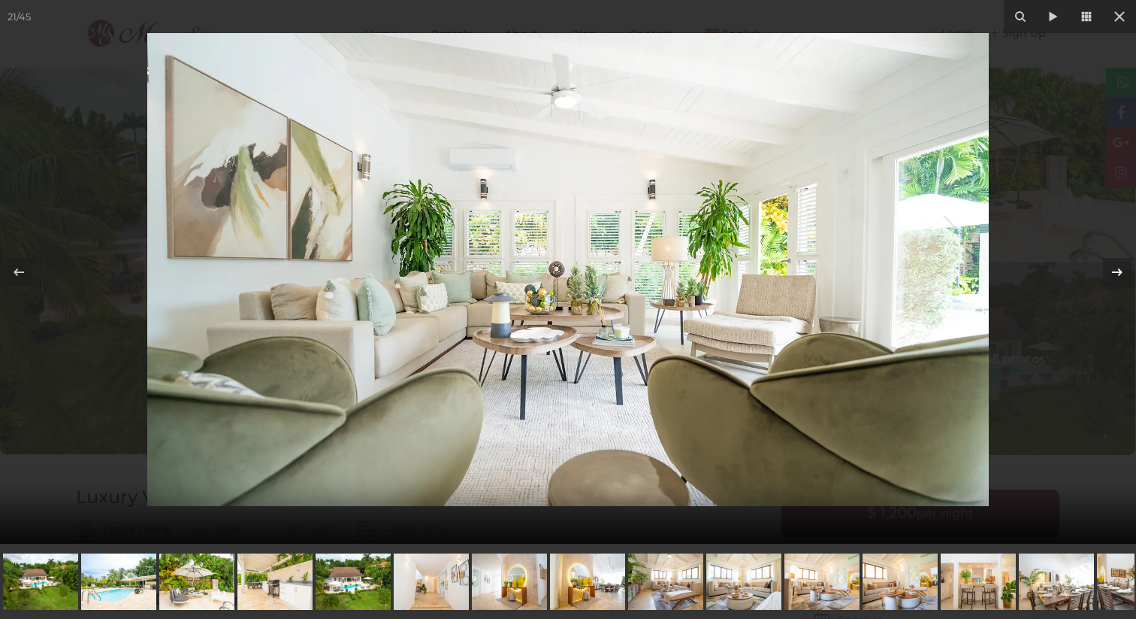
click at [1121, 269] on icon at bounding box center [1118, 272] width 18 height 18
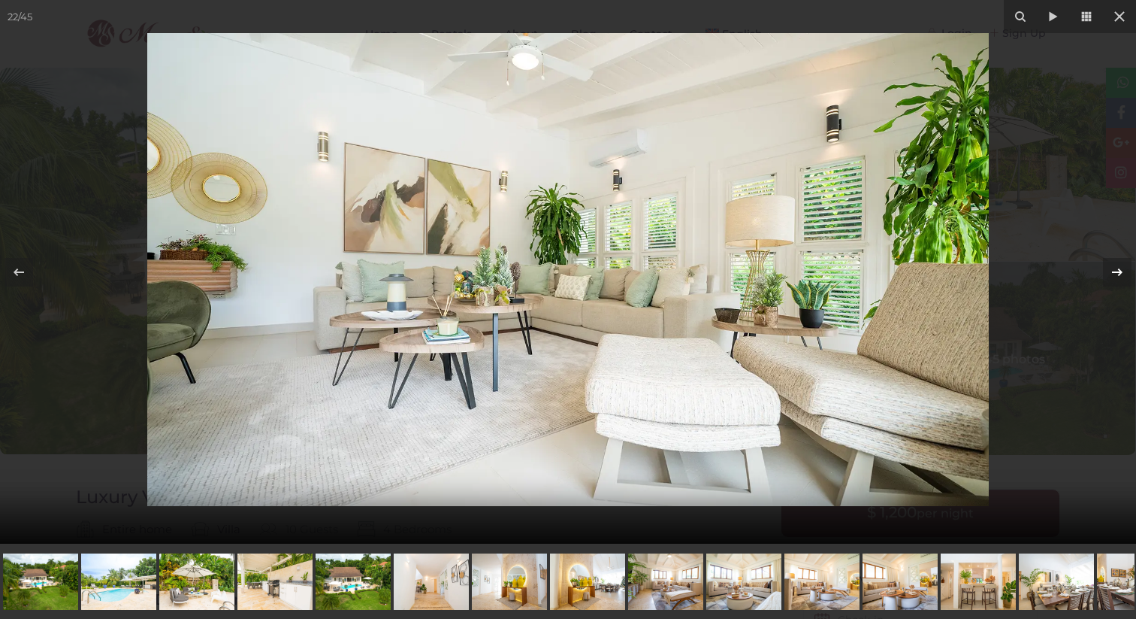
click at [1121, 269] on icon at bounding box center [1118, 272] width 18 height 18
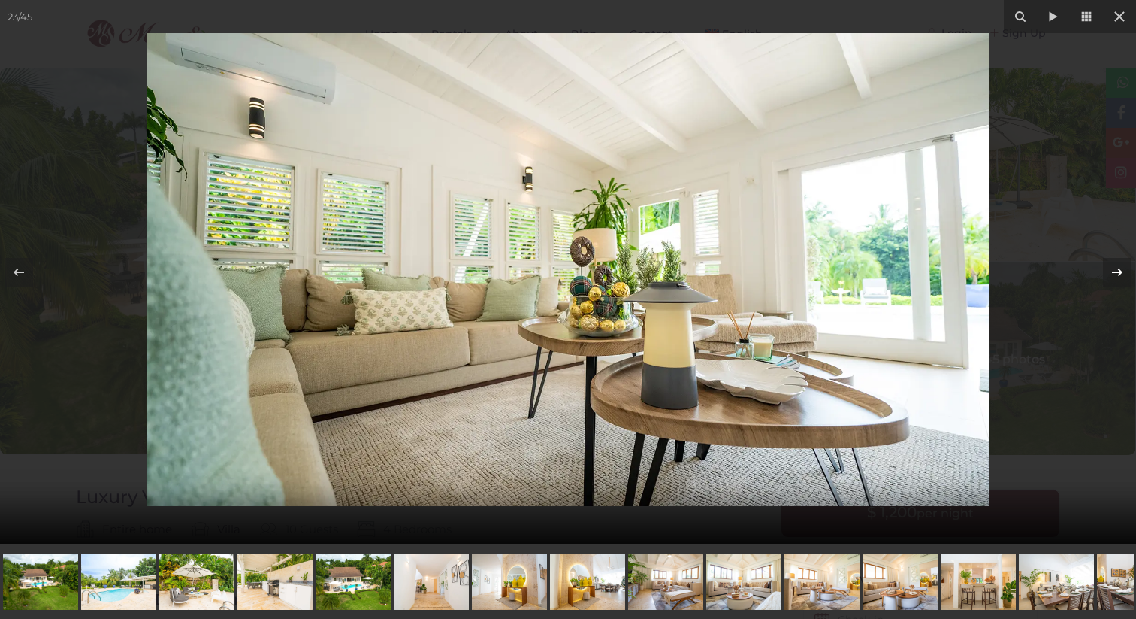
click at [1121, 269] on icon at bounding box center [1118, 272] width 18 height 18
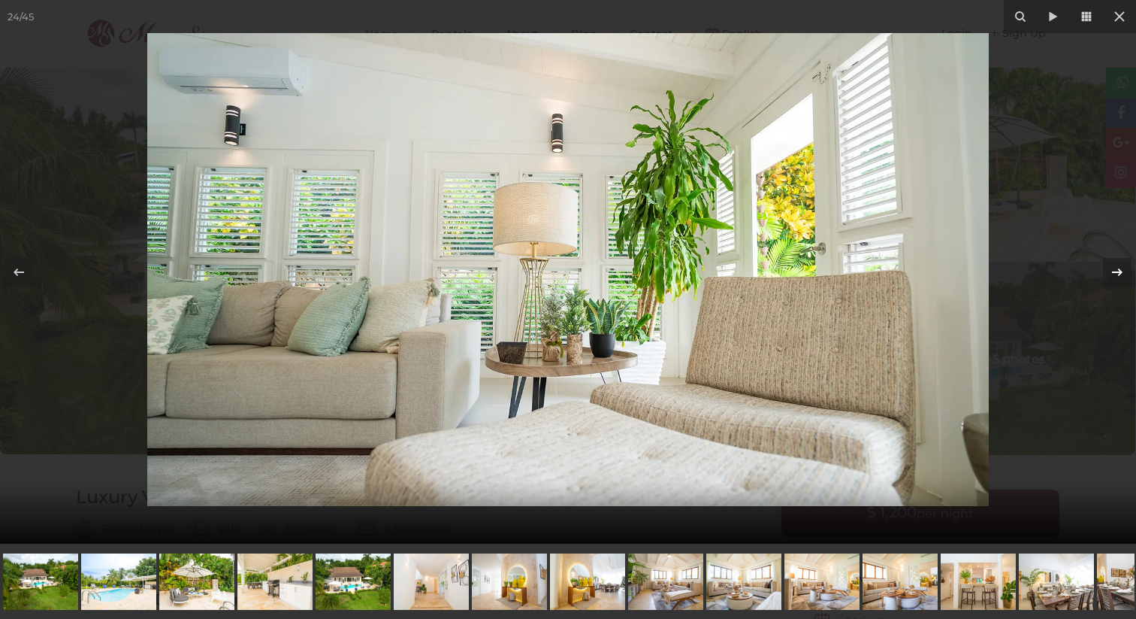
click at [1121, 269] on icon at bounding box center [1118, 272] width 18 height 18
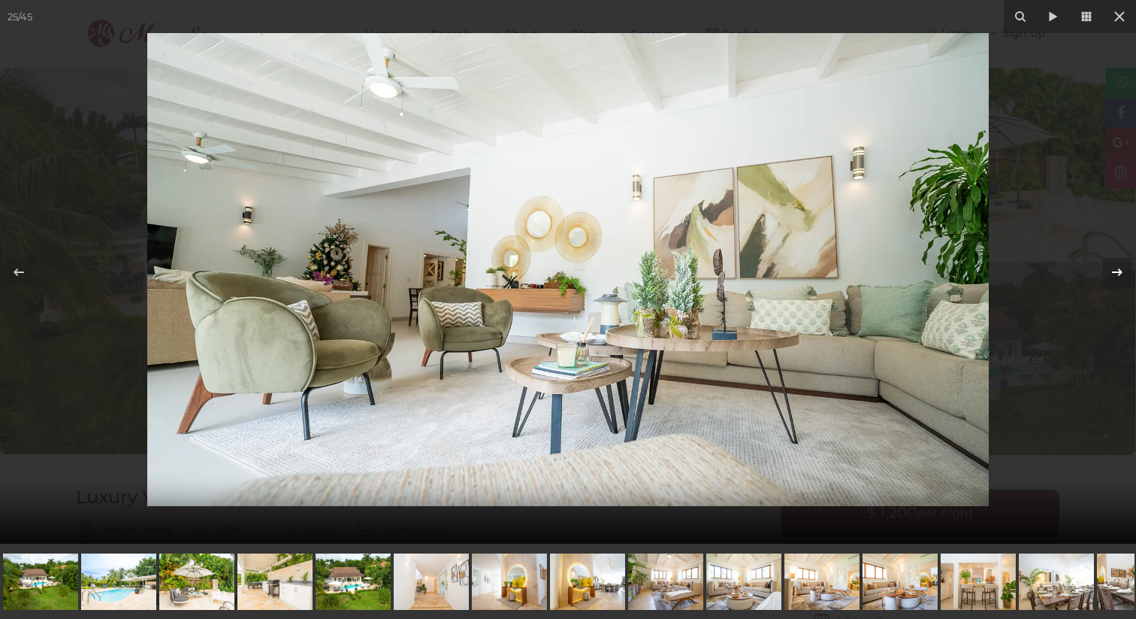
click at [1121, 269] on icon at bounding box center [1118, 272] width 18 height 18
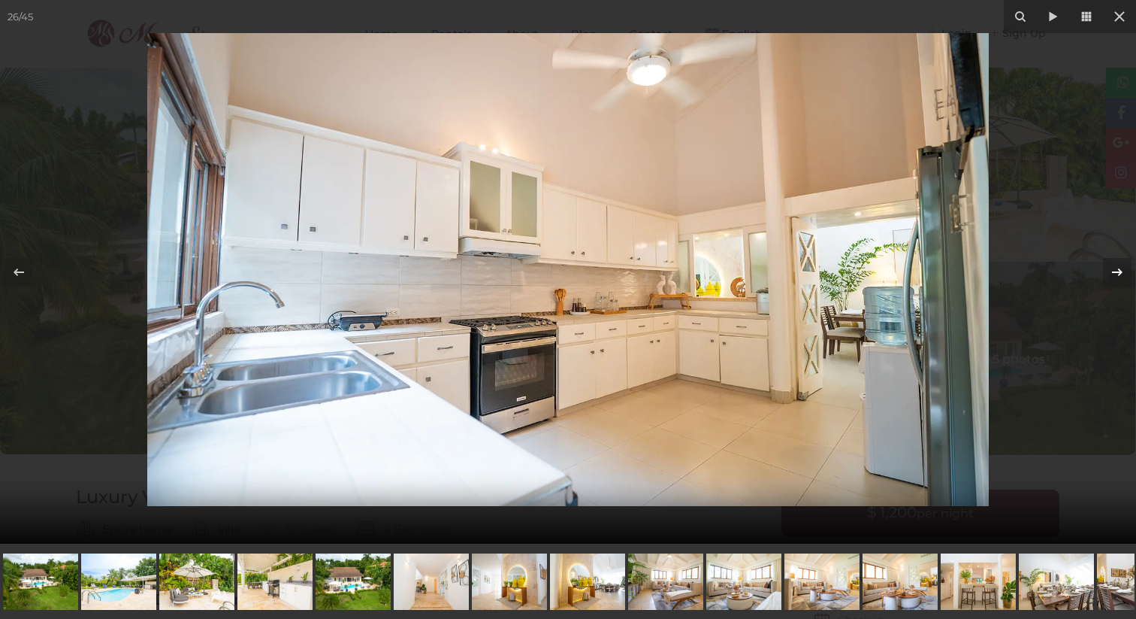
click at [1121, 269] on icon at bounding box center [1118, 272] width 18 height 18
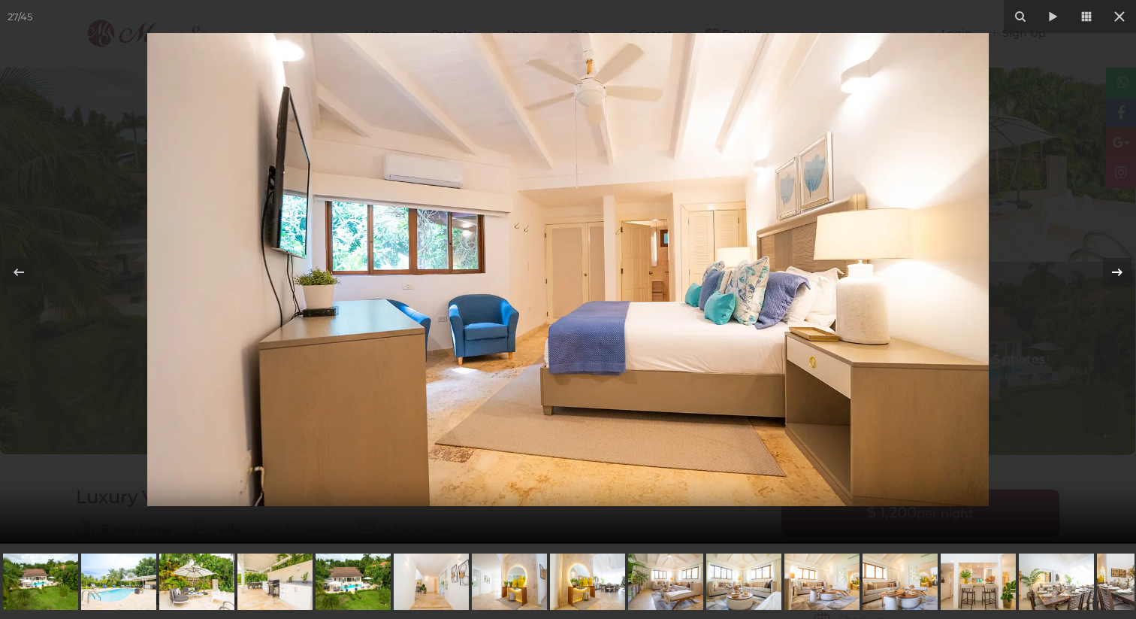
click at [1121, 269] on icon at bounding box center [1118, 272] width 18 height 18
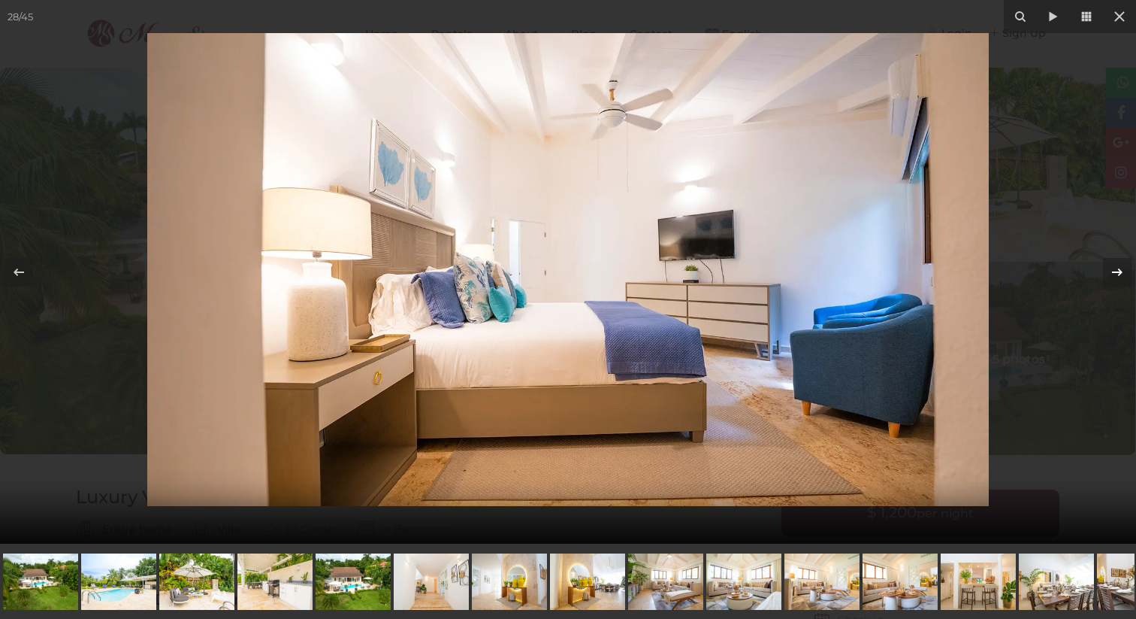
click at [1121, 269] on icon at bounding box center [1118, 272] width 18 height 18
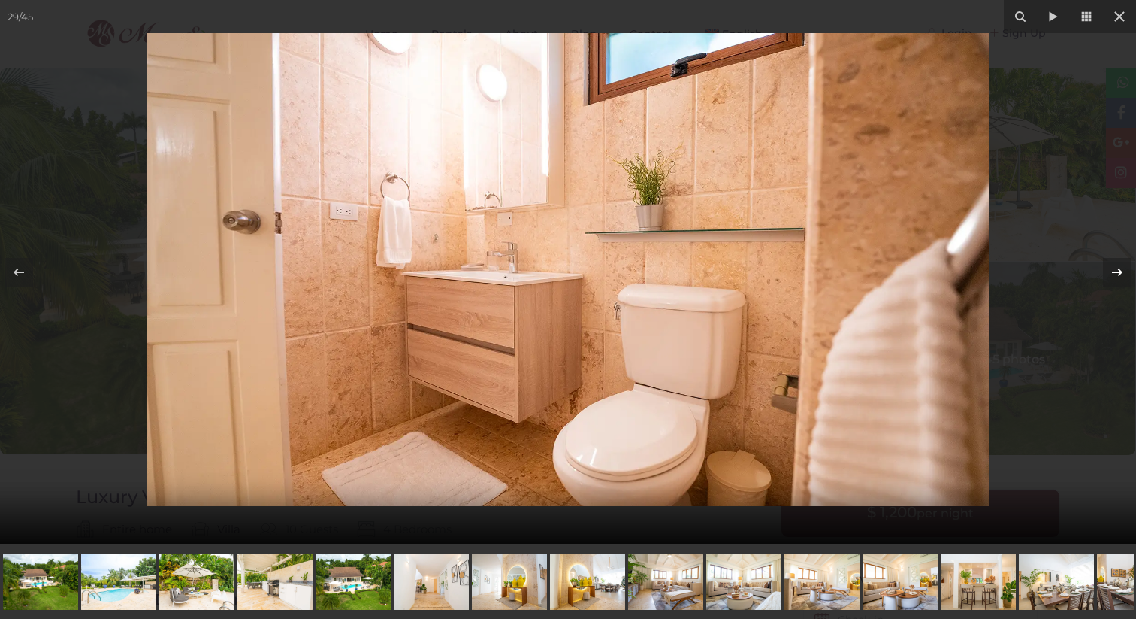
click at [1121, 269] on icon at bounding box center [1118, 272] width 18 height 18
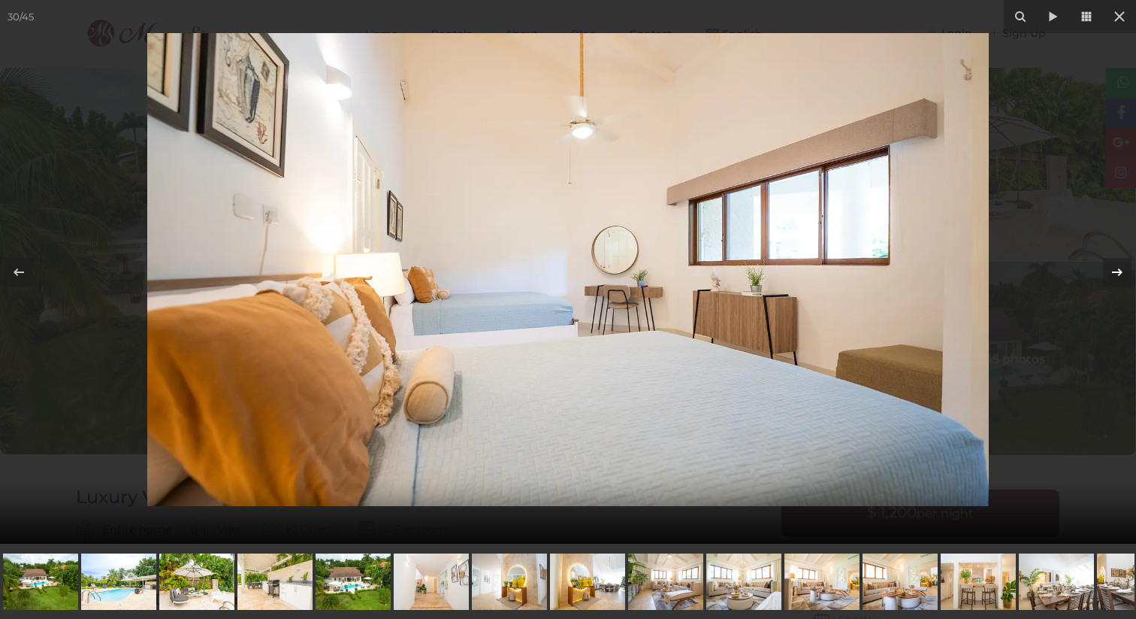
click at [1121, 269] on icon at bounding box center [1118, 272] width 18 height 18
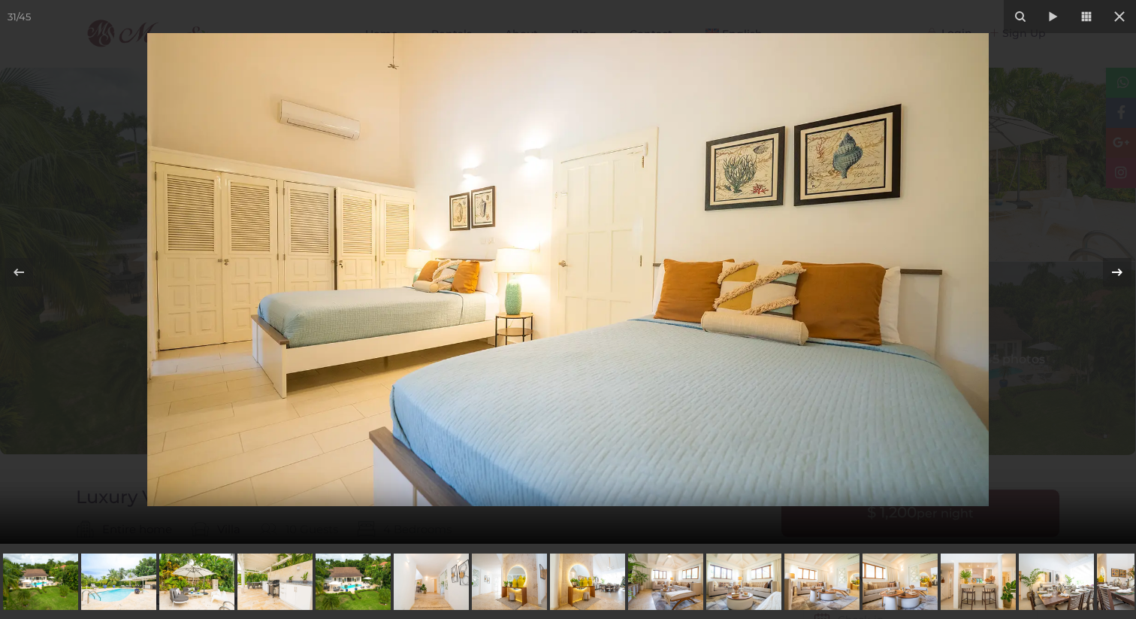
click at [1121, 269] on icon at bounding box center [1118, 272] width 18 height 18
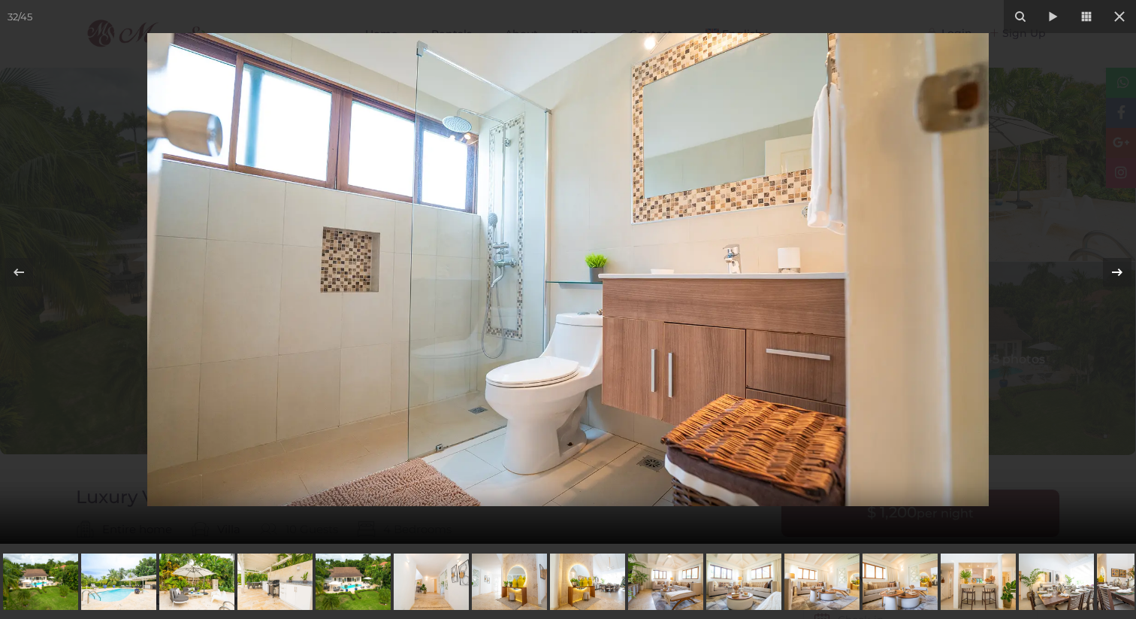
click at [1121, 269] on icon at bounding box center [1118, 272] width 18 height 18
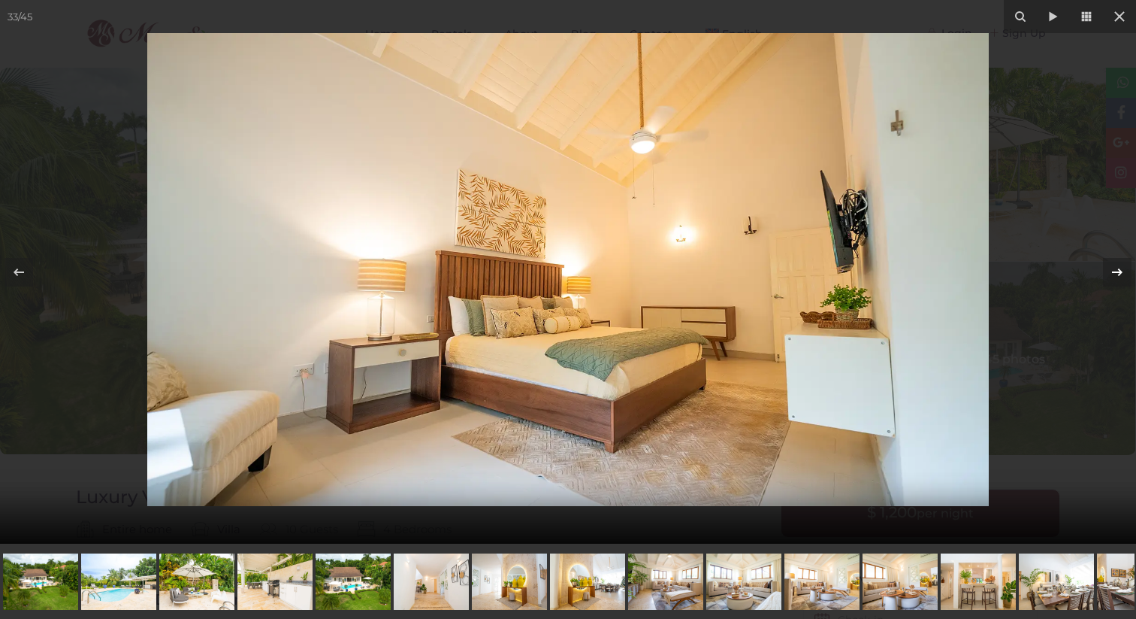
click at [1121, 269] on icon at bounding box center [1118, 272] width 18 height 18
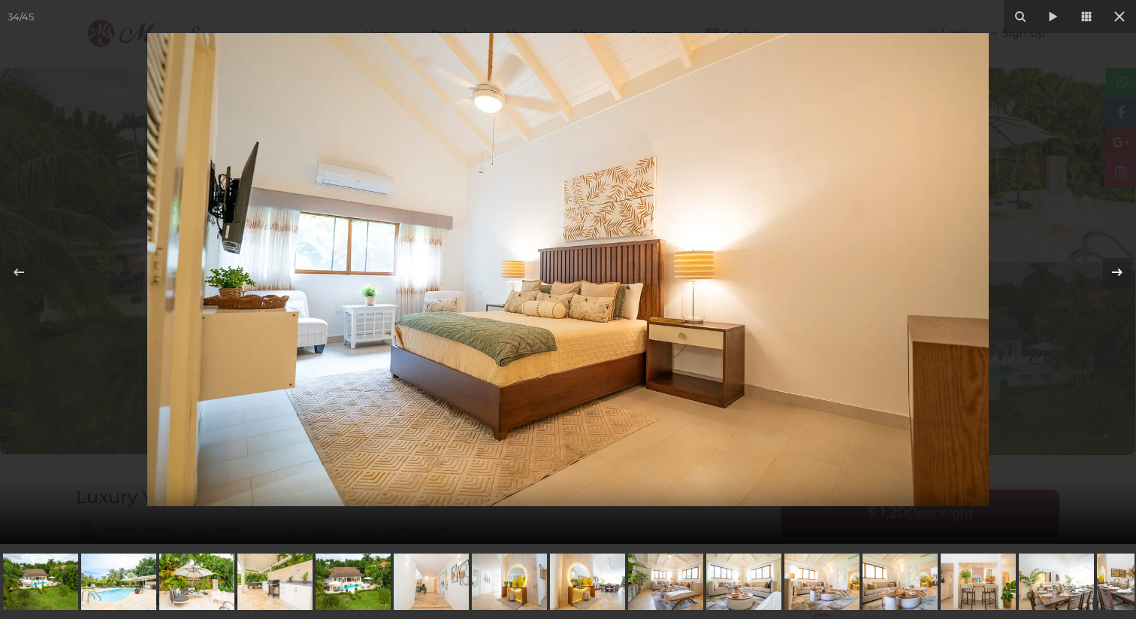
click at [1121, 269] on icon at bounding box center [1118, 272] width 18 height 18
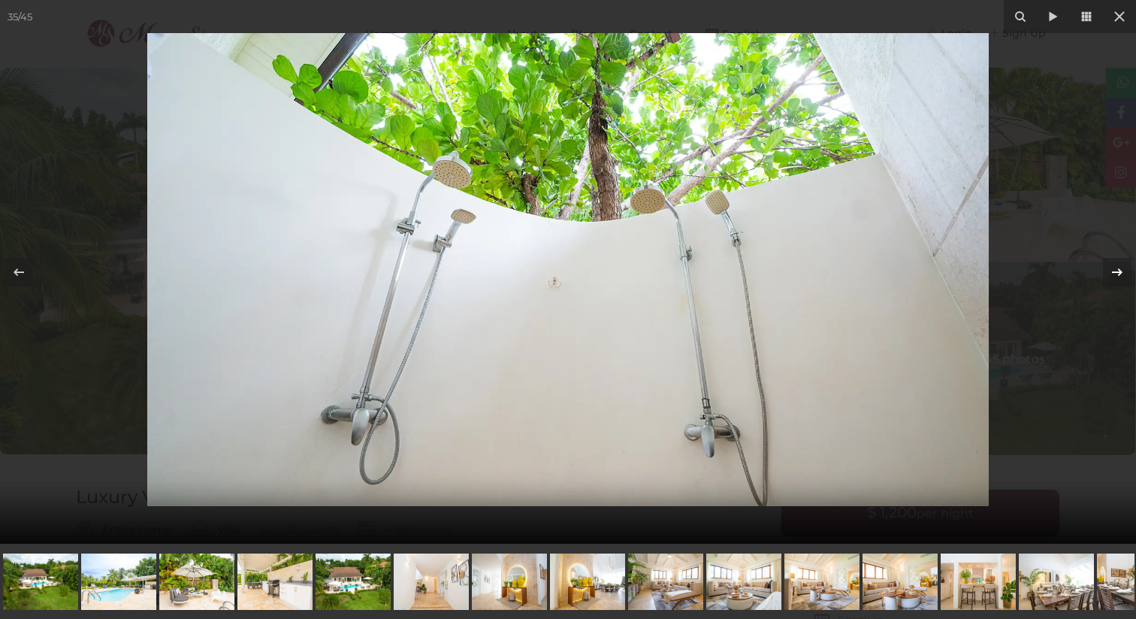
click at [1121, 269] on icon at bounding box center [1118, 272] width 18 height 18
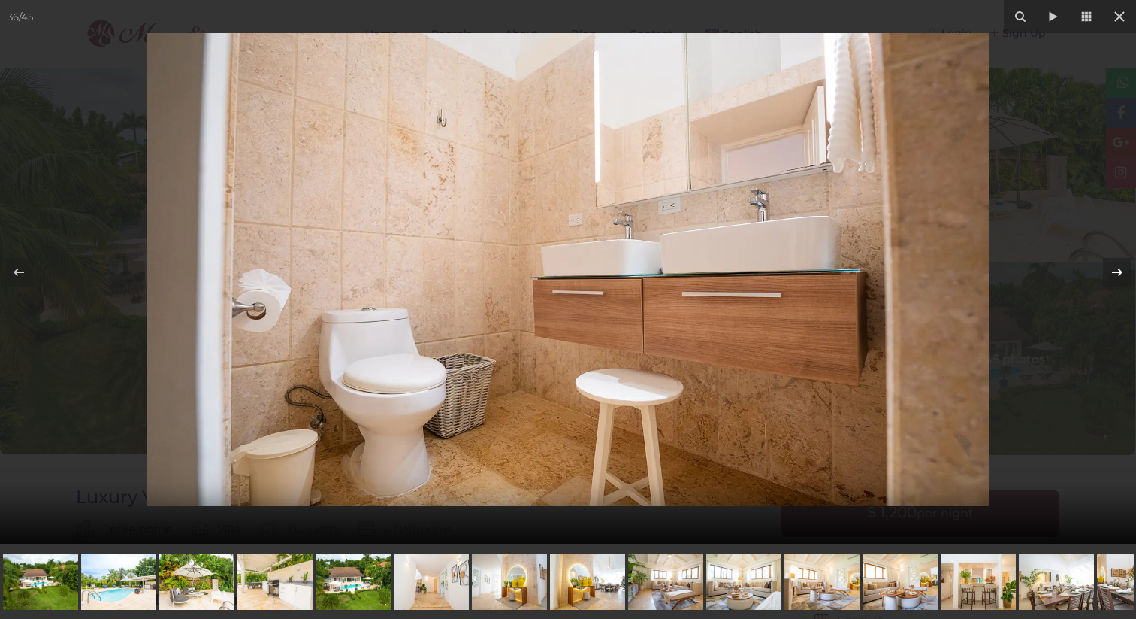
click at [1121, 269] on icon at bounding box center [1118, 272] width 18 height 18
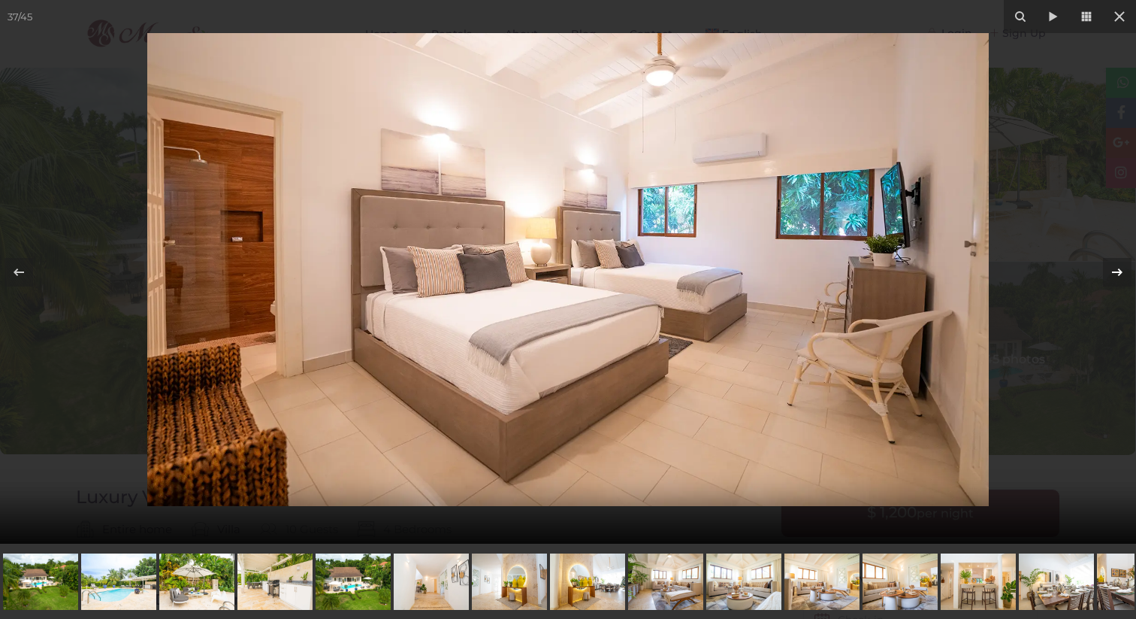
click at [1121, 269] on icon at bounding box center [1118, 272] width 18 height 18
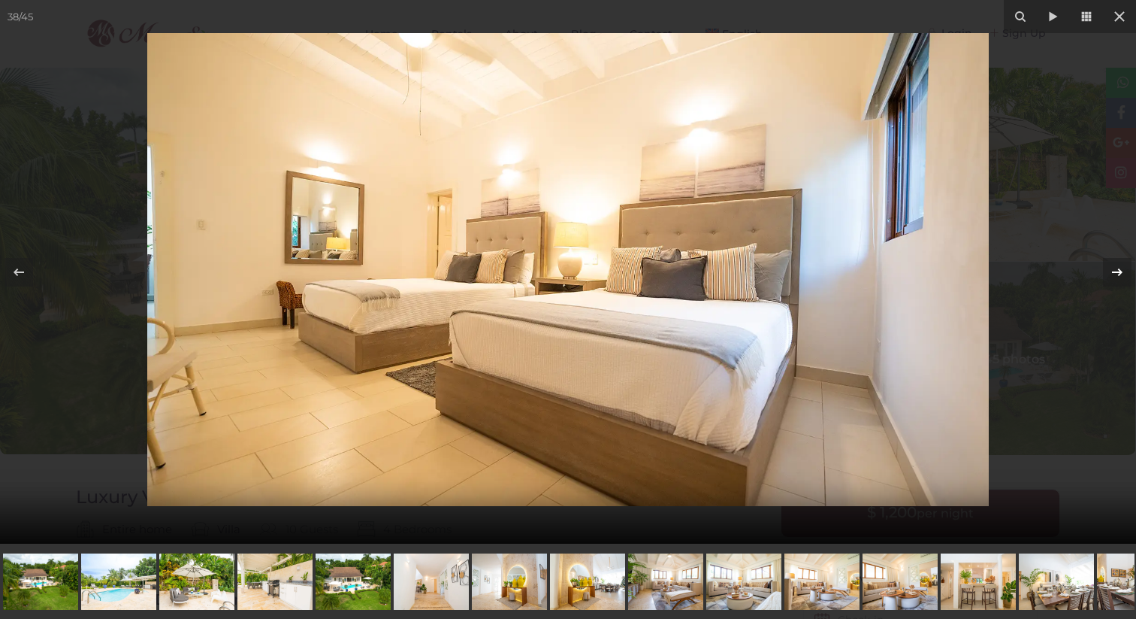
click at [1121, 269] on icon at bounding box center [1118, 272] width 18 height 18
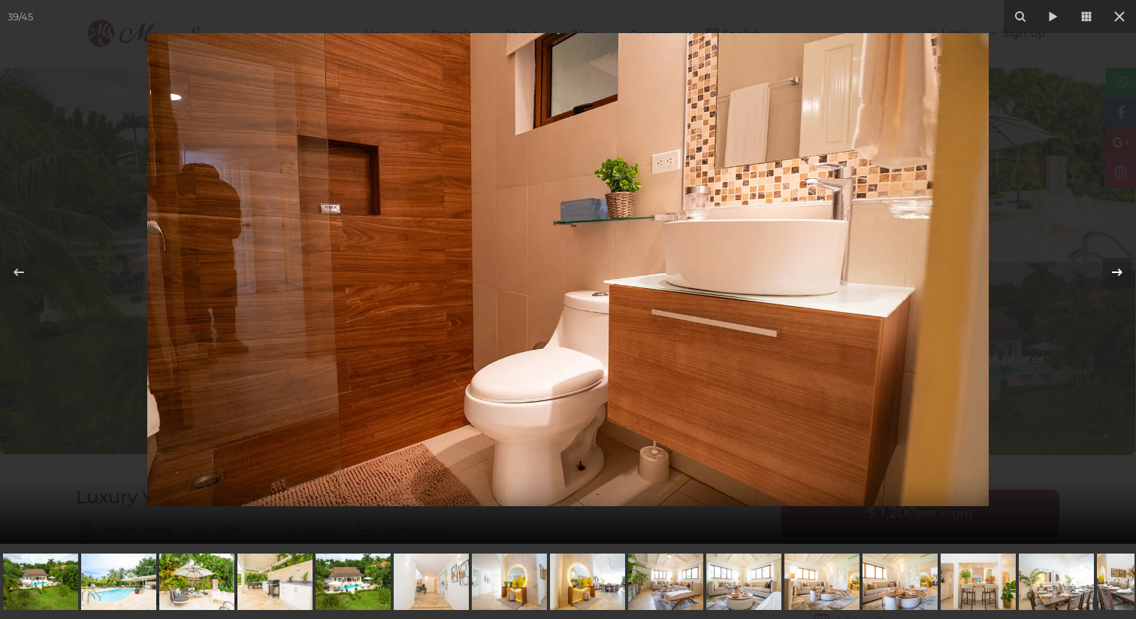
click at [1121, 269] on icon at bounding box center [1118, 272] width 18 height 18
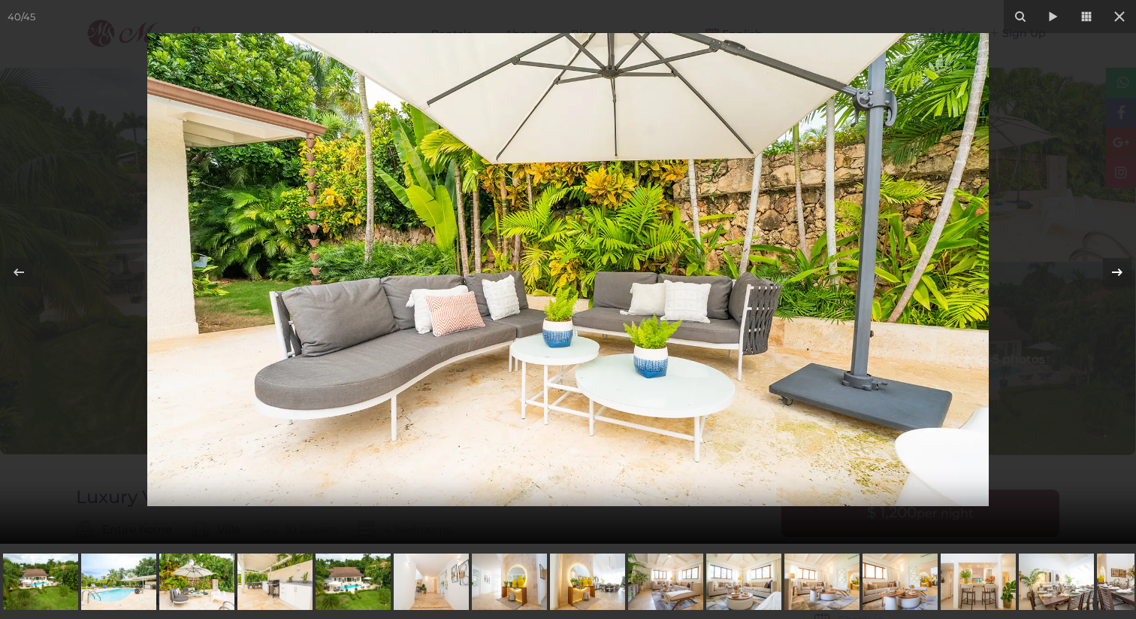
click at [1121, 269] on icon at bounding box center [1118, 272] width 18 height 18
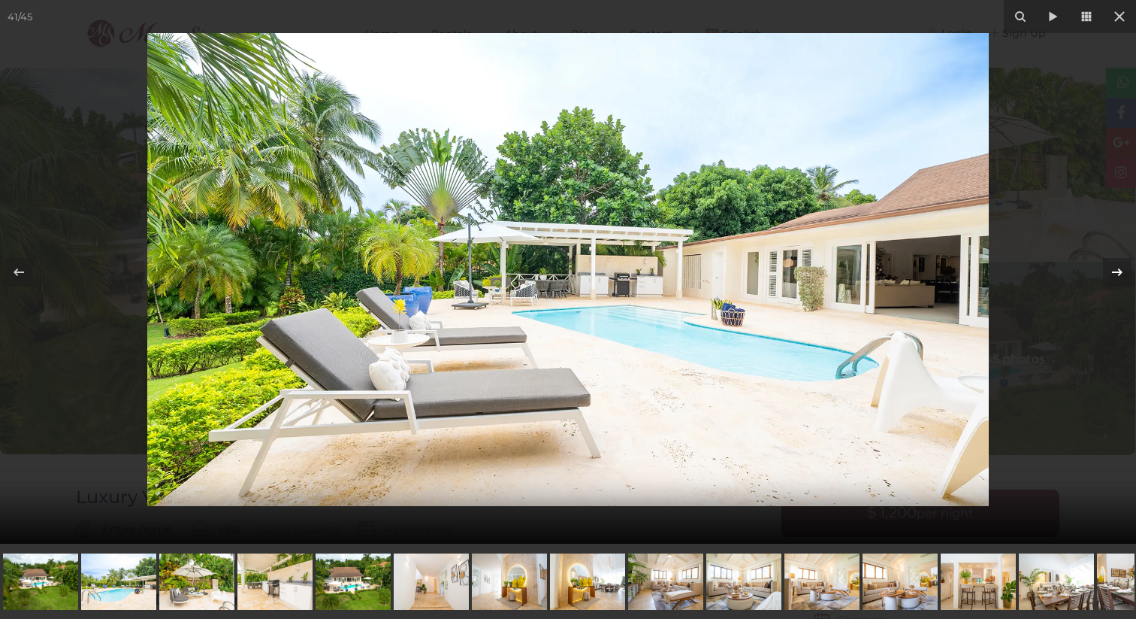
click at [1121, 269] on icon at bounding box center [1118, 272] width 18 height 18
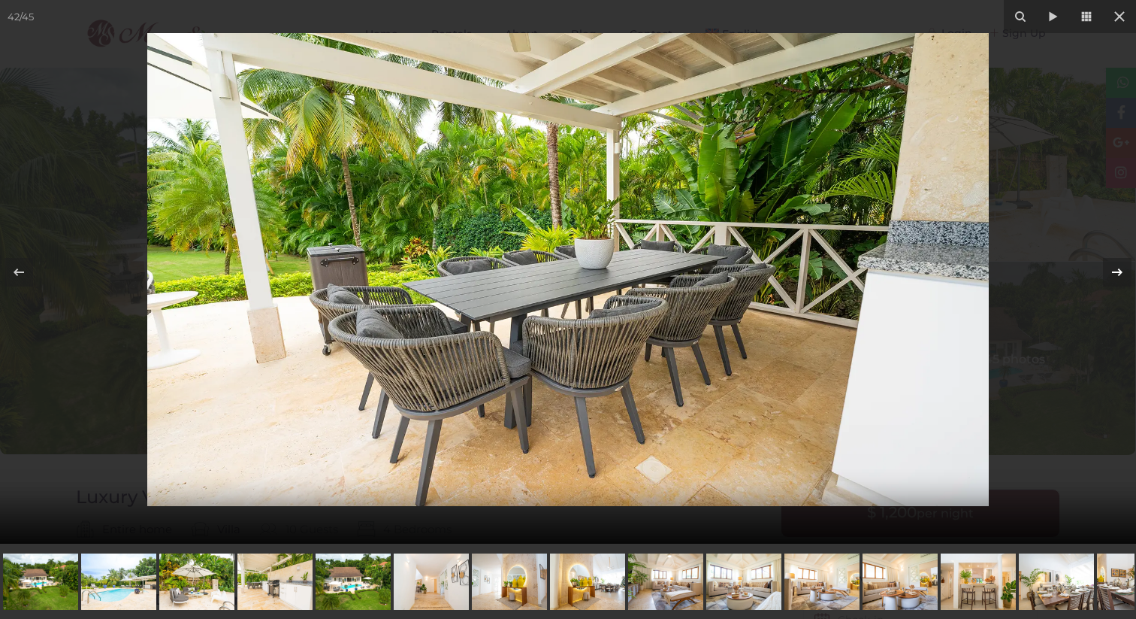
click at [1121, 269] on icon at bounding box center [1118, 272] width 18 height 18
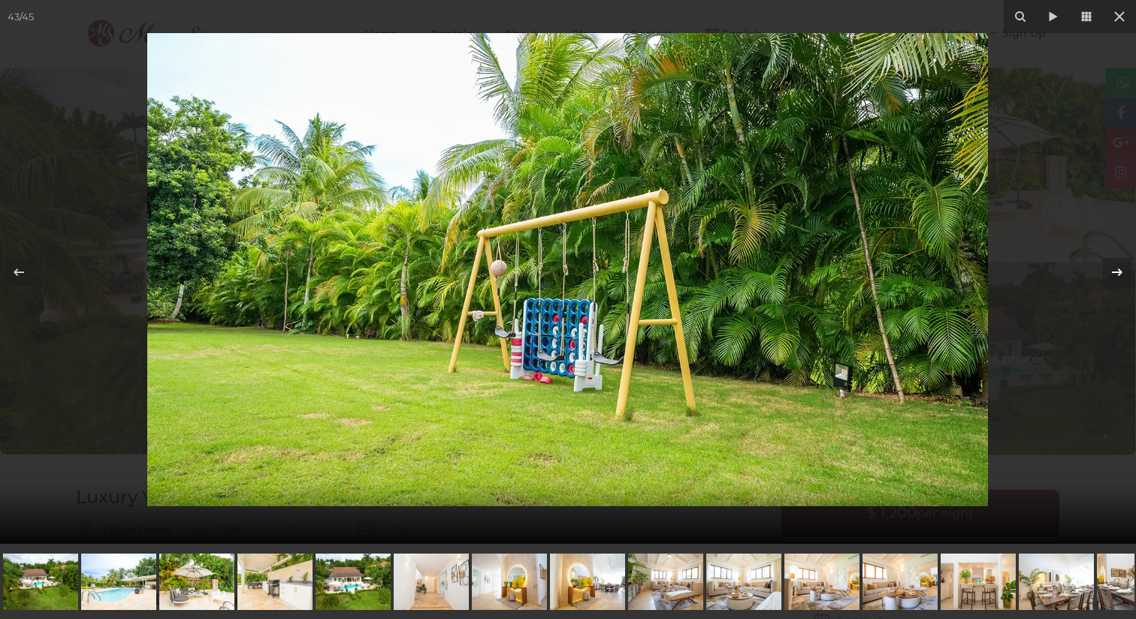
click at [1121, 269] on icon at bounding box center [1118, 272] width 18 height 18
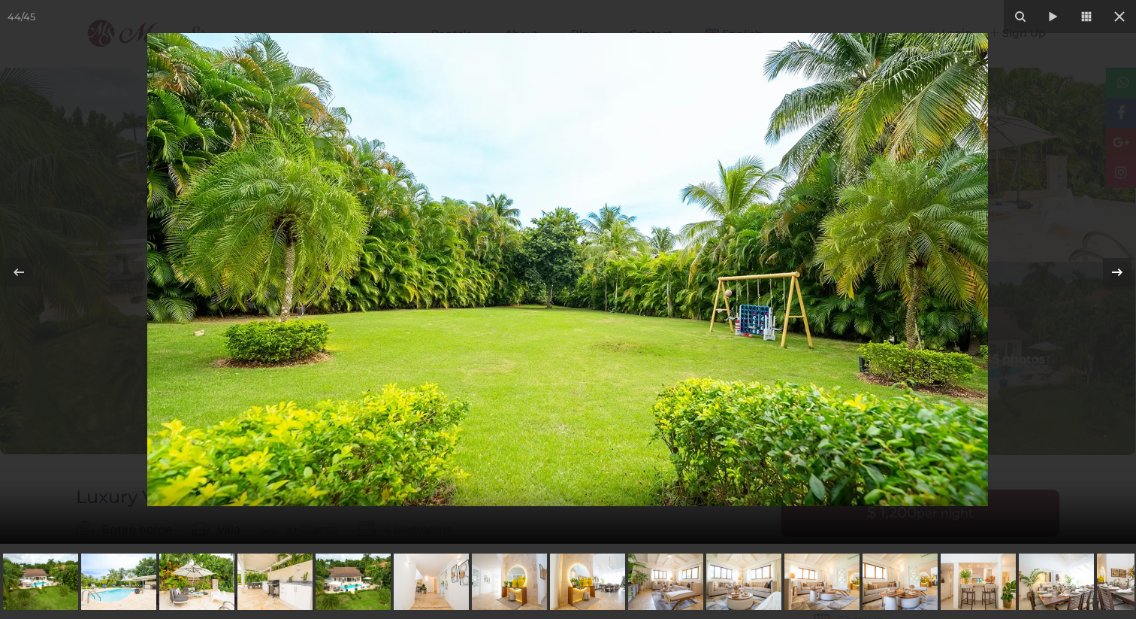
click at [1121, 269] on icon at bounding box center [1118, 272] width 18 height 18
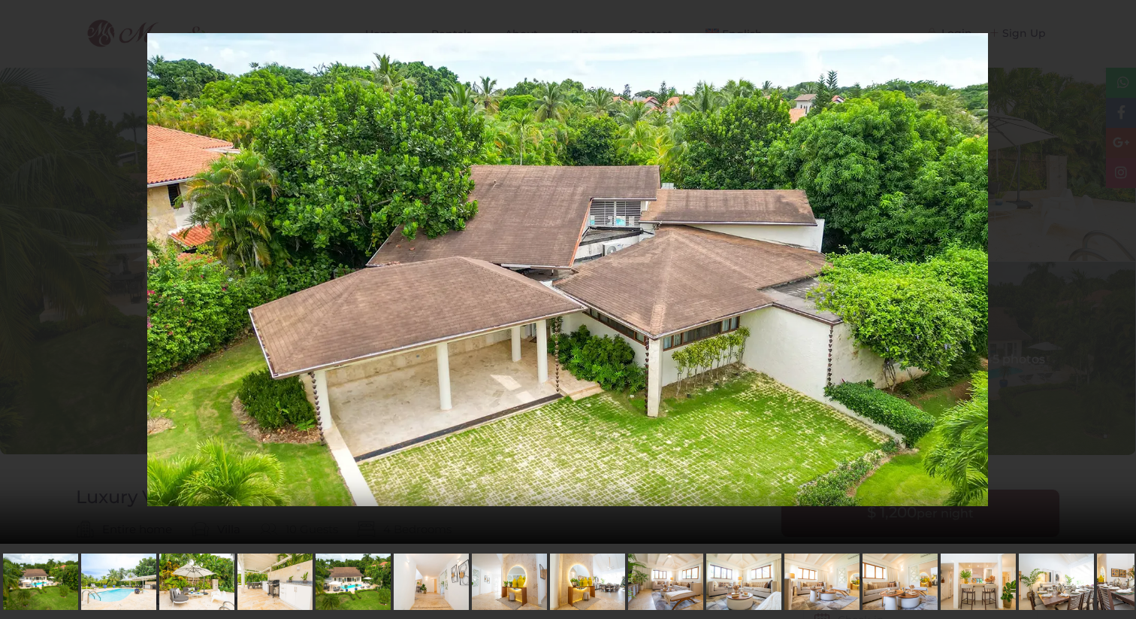
click at [1121, 269] on div "45 / 45 Luxury Villa Vivero" at bounding box center [568, 271] width 1136 height 543
click at [1121, 269] on icon at bounding box center [1118, 272] width 18 height 18
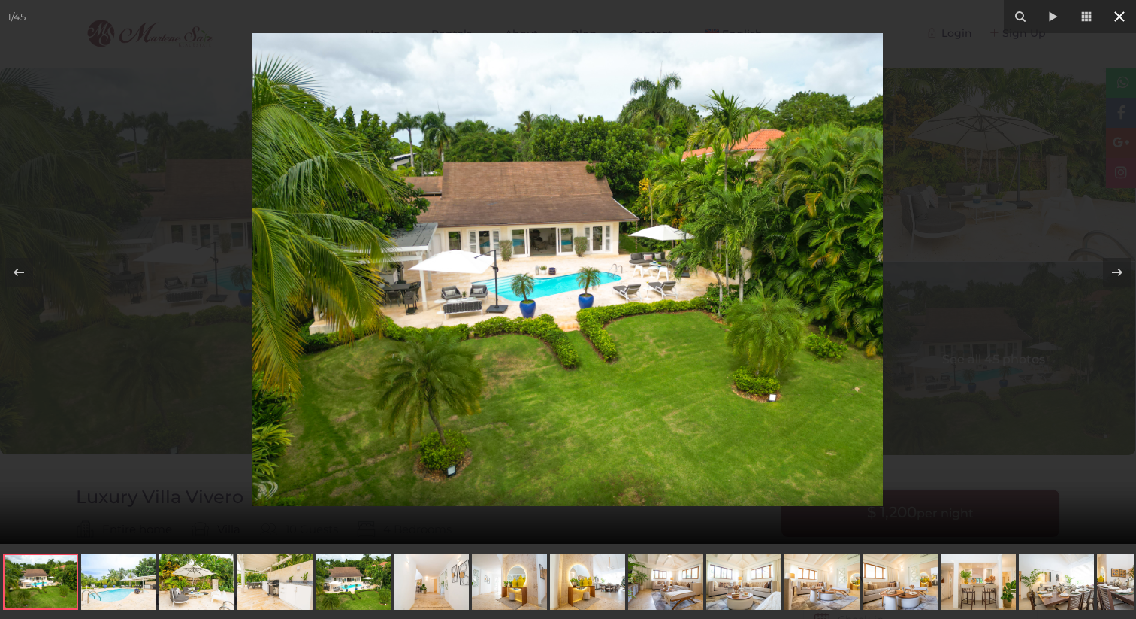
click at [1117, 18] on icon at bounding box center [1120, 16] width 11 height 11
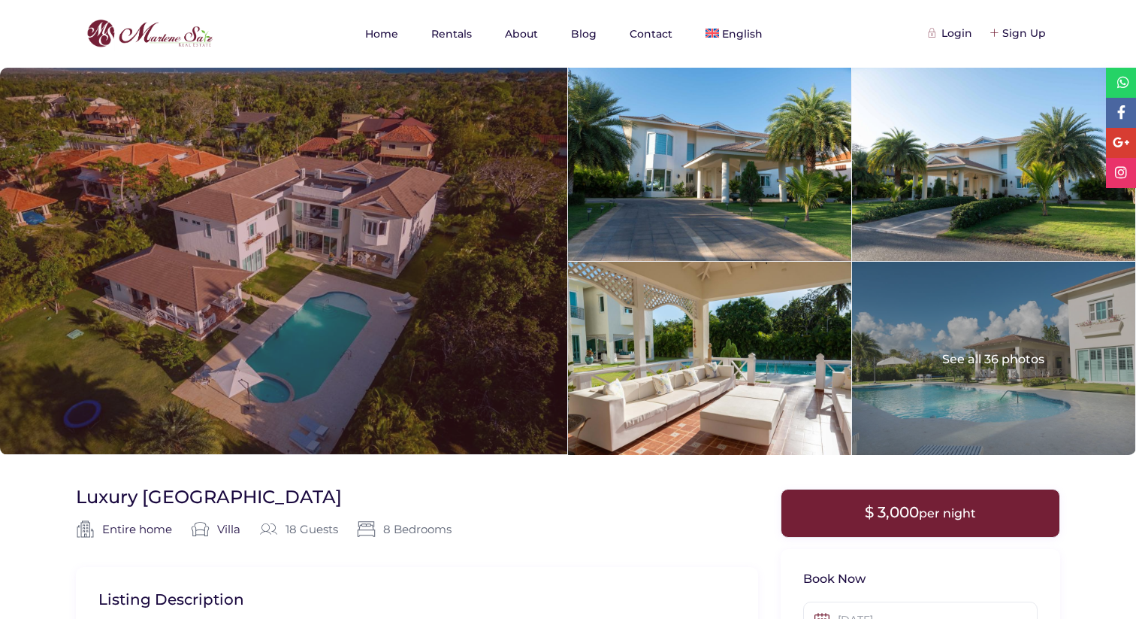
click at [408, 257] on div at bounding box center [283, 261] width 567 height 386
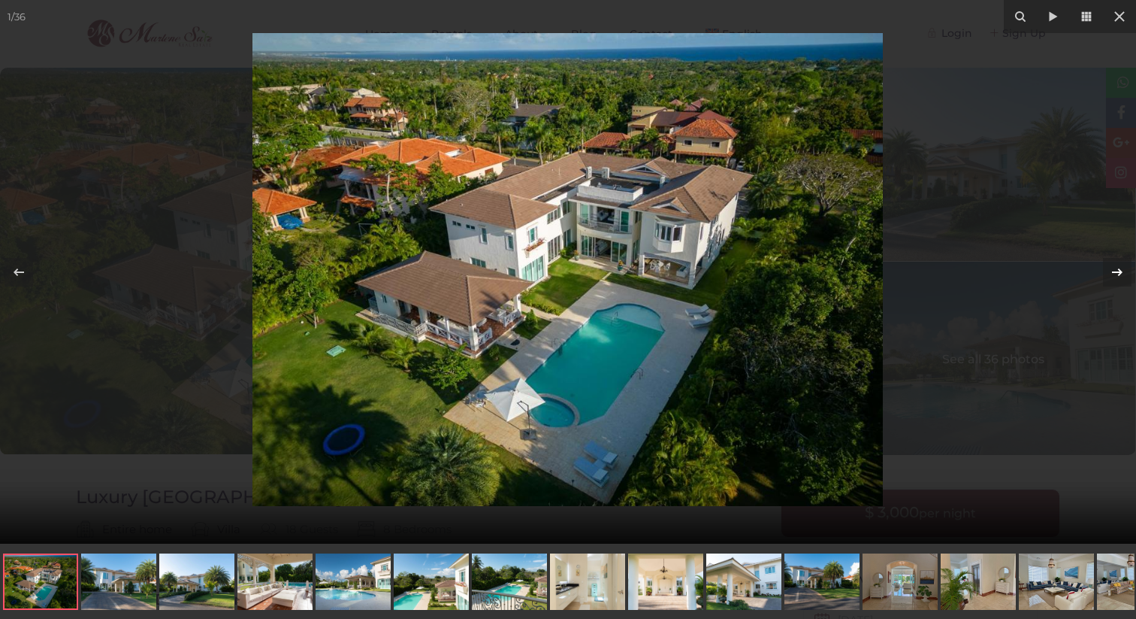
click at [1121, 273] on icon at bounding box center [1117, 272] width 11 height 8
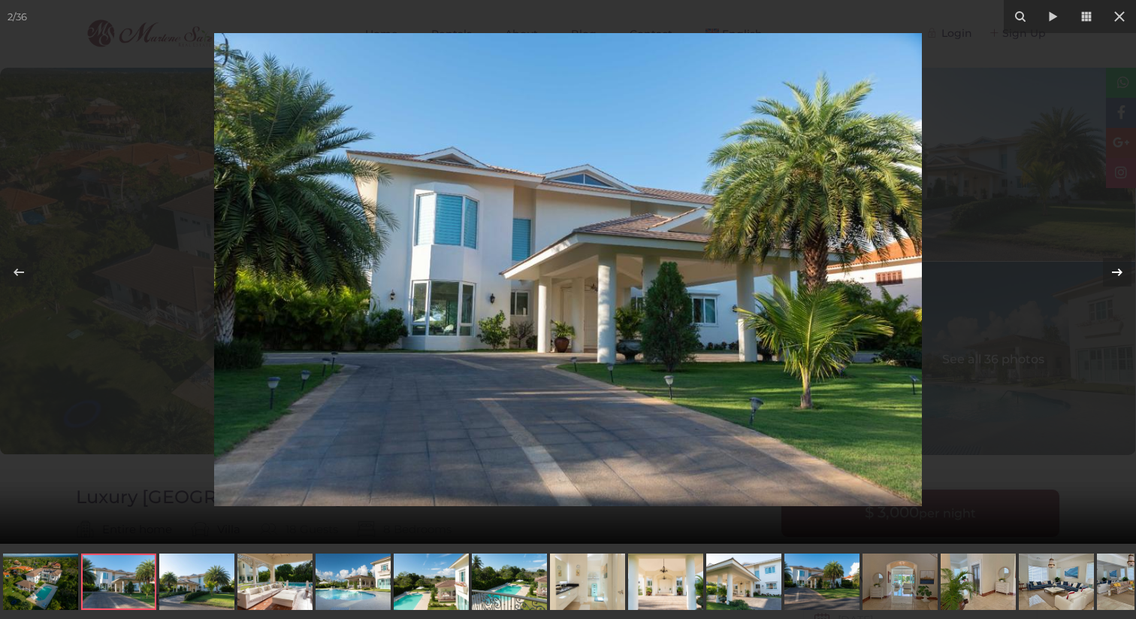
click at [1121, 273] on icon at bounding box center [1117, 272] width 11 height 8
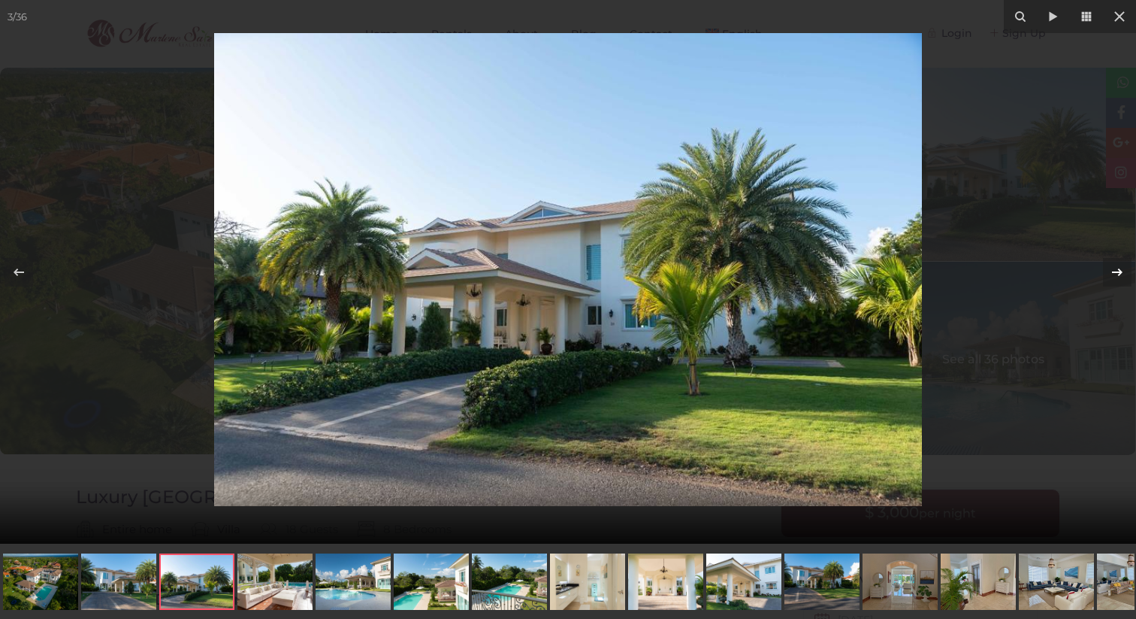
click at [1121, 273] on icon at bounding box center [1117, 272] width 11 height 8
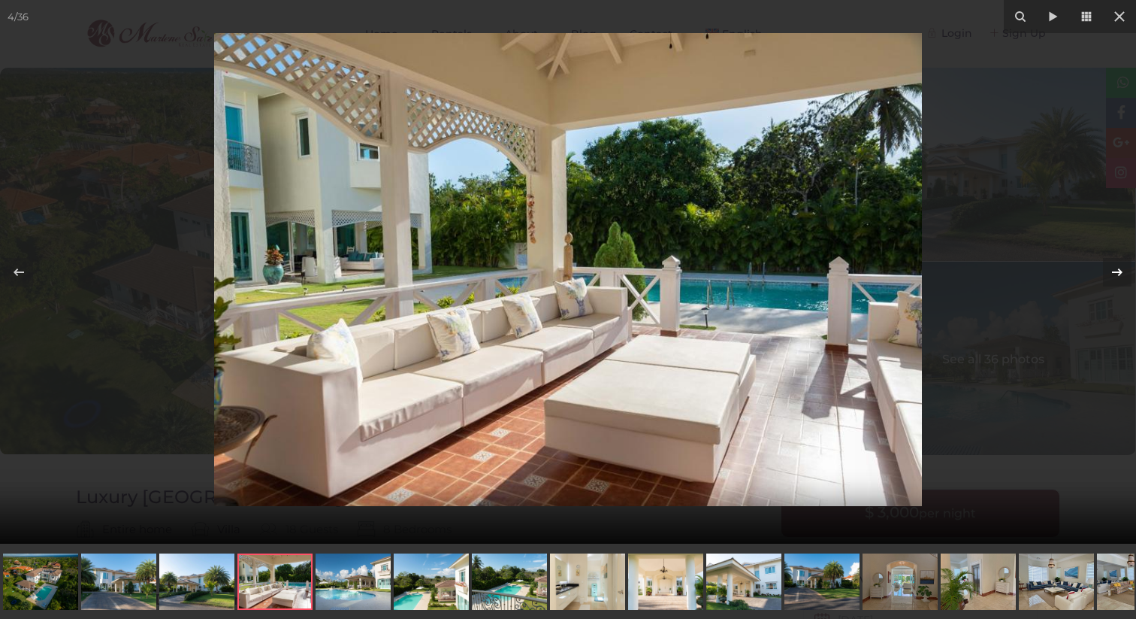
click at [1121, 273] on icon at bounding box center [1117, 272] width 11 height 8
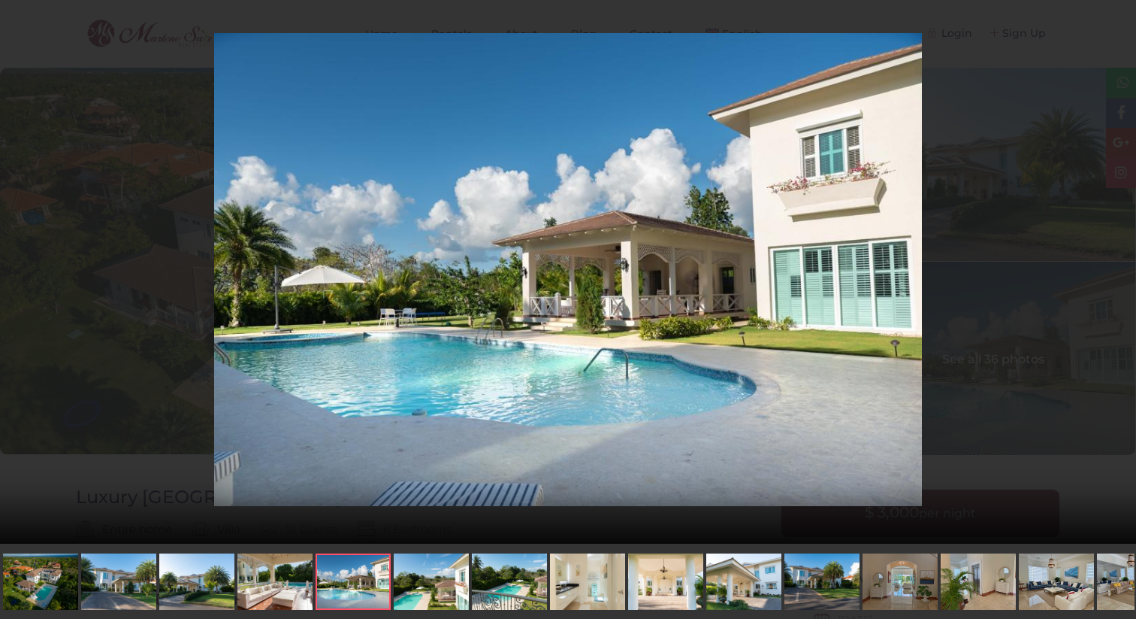
click at [1121, 273] on div "5 / 36 Luxury Villa Barranca 39" at bounding box center [568, 271] width 1136 height 543
click at [1121, 273] on icon at bounding box center [1117, 272] width 11 height 8
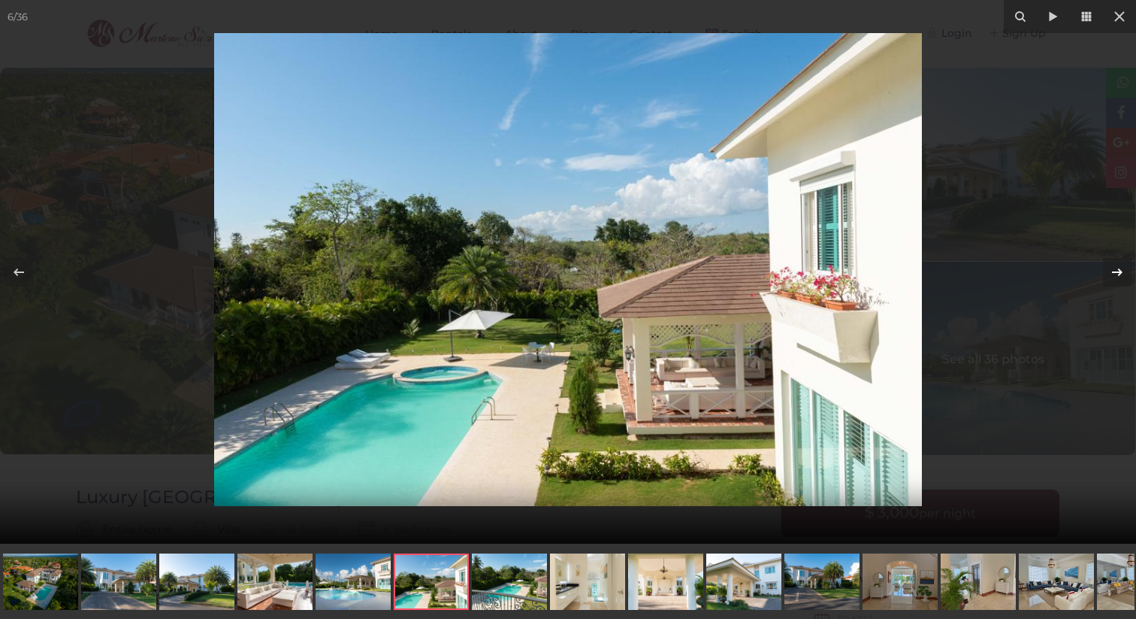
click at [1121, 273] on icon at bounding box center [1117, 272] width 11 height 8
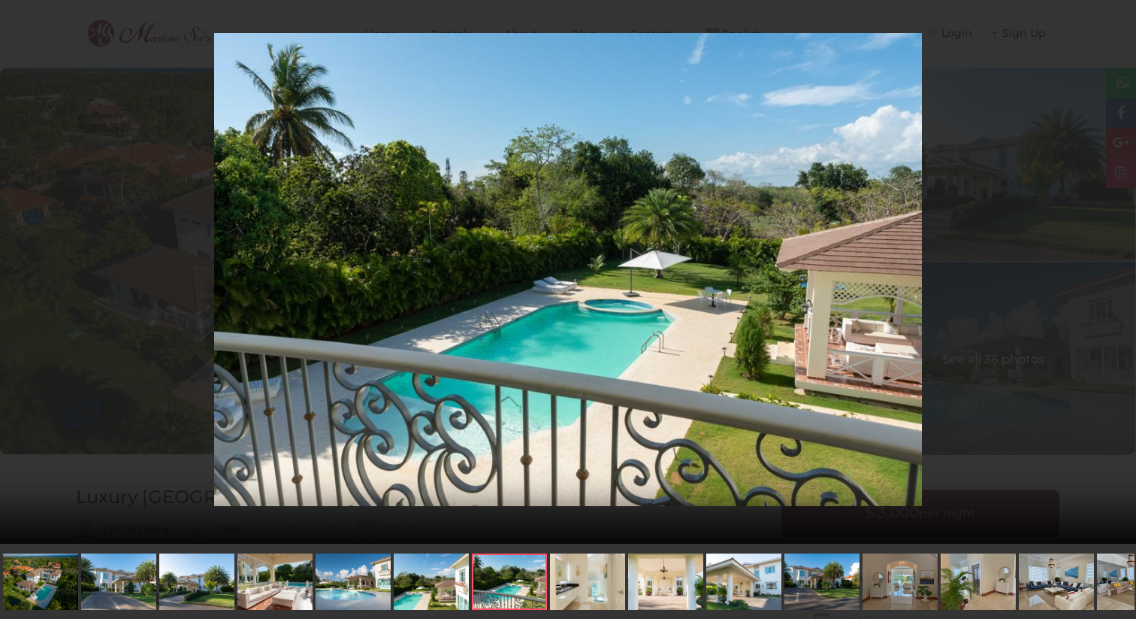
click at [1121, 273] on div "7 / 36 Luxury Villa Barranca 39" at bounding box center [568, 271] width 1136 height 543
click at [1121, 273] on icon at bounding box center [1117, 272] width 11 height 8
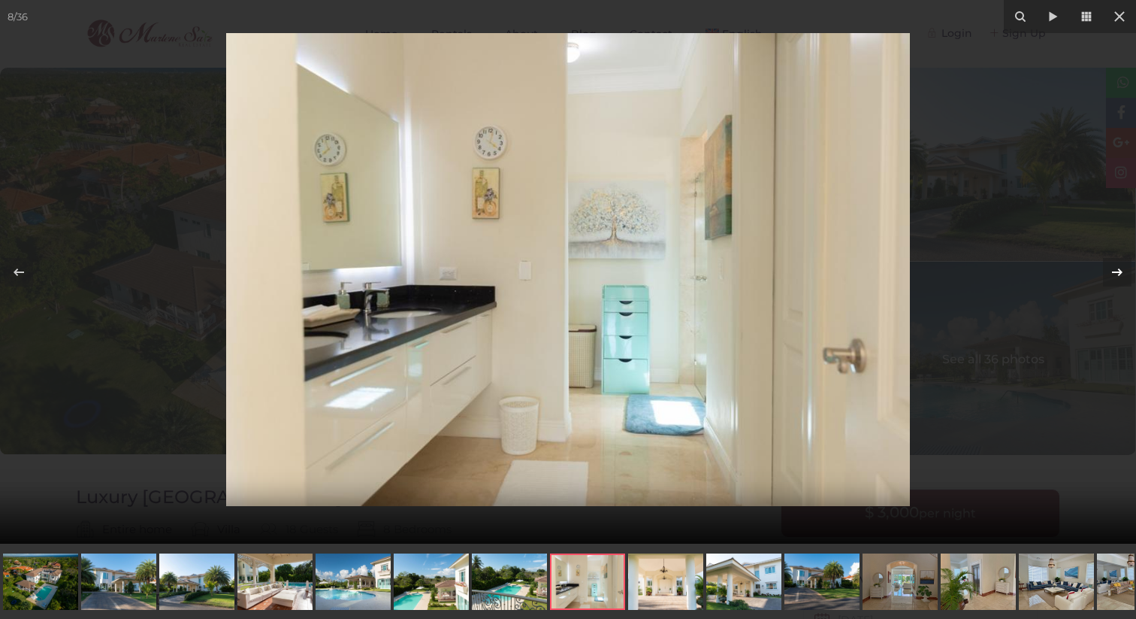
click at [1121, 273] on icon at bounding box center [1117, 272] width 11 height 8
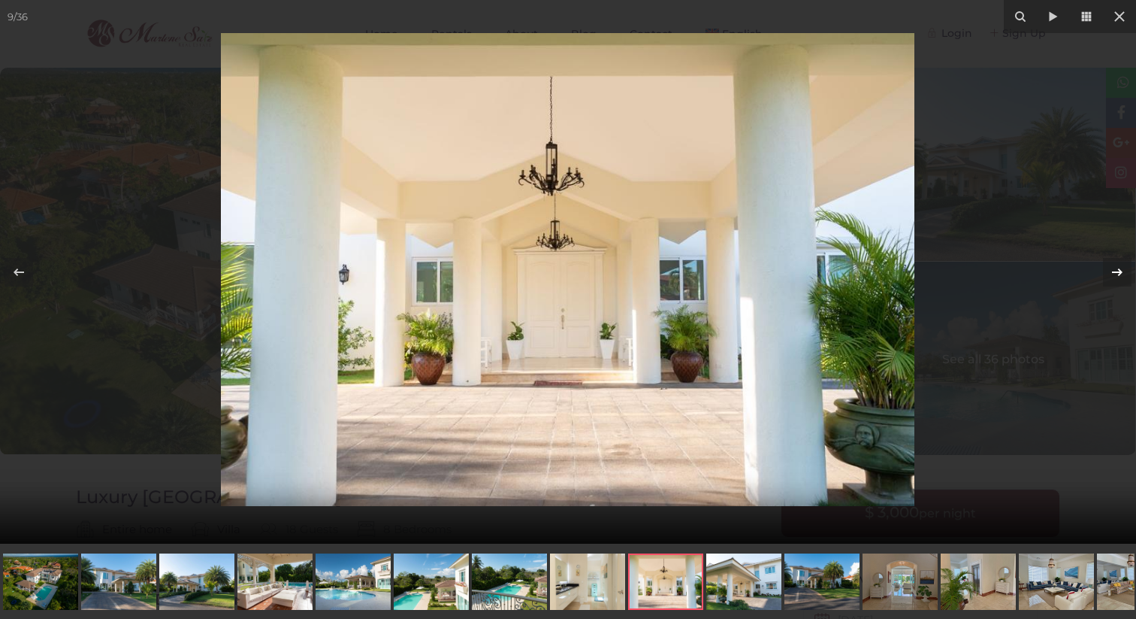
click at [1121, 273] on icon at bounding box center [1117, 272] width 11 height 8
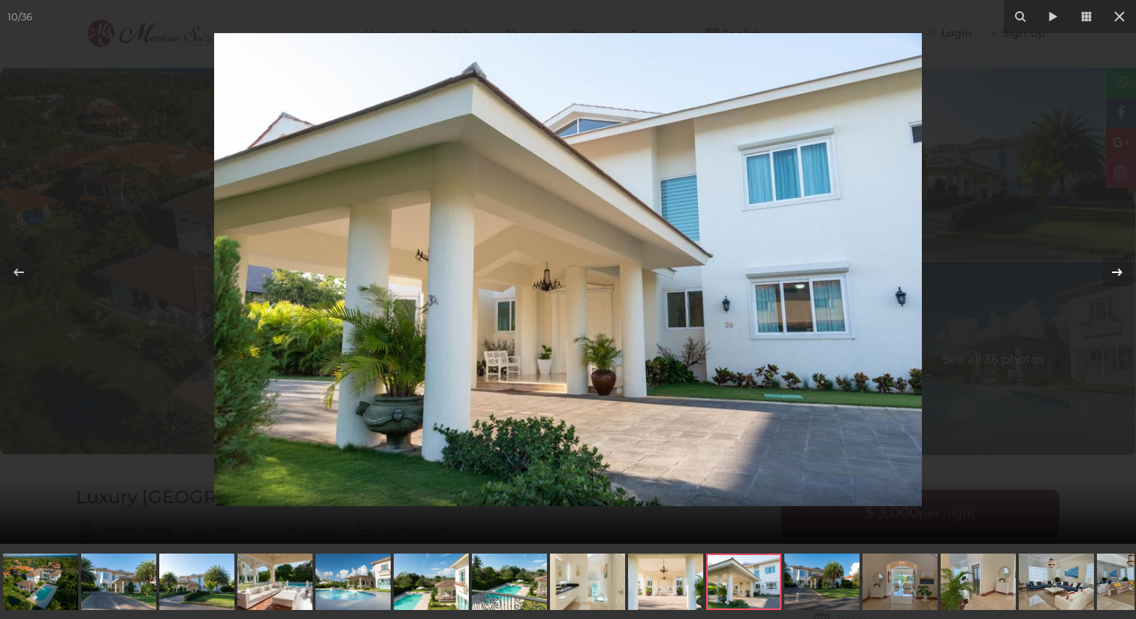
click at [1121, 273] on icon at bounding box center [1117, 272] width 11 height 8
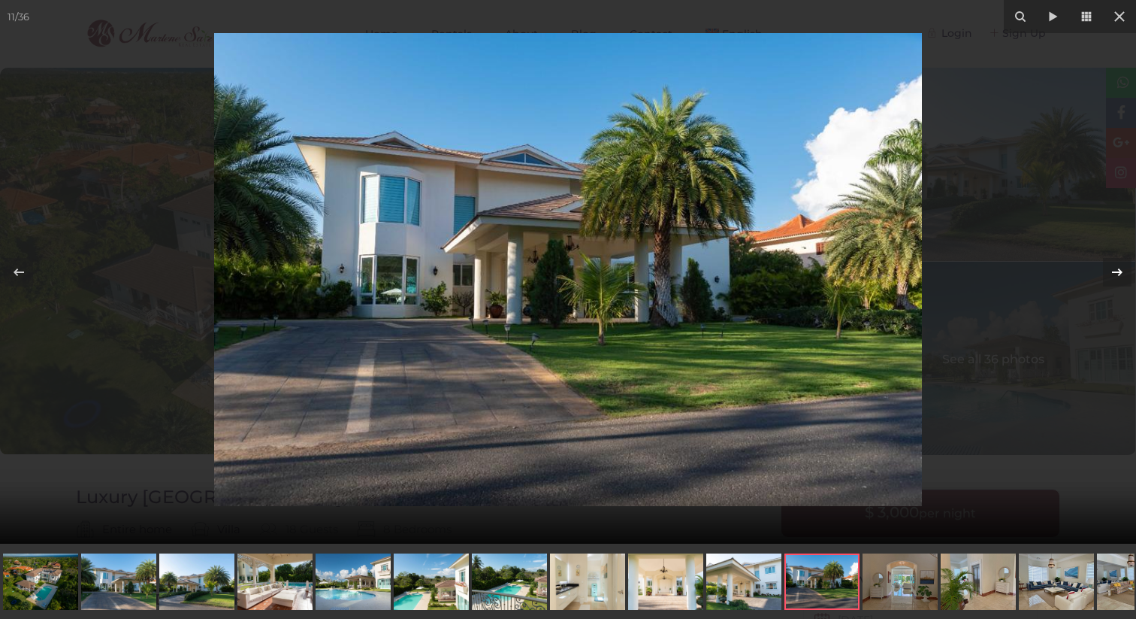
click at [1121, 273] on icon at bounding box center [1117, 272] width 11 height 8
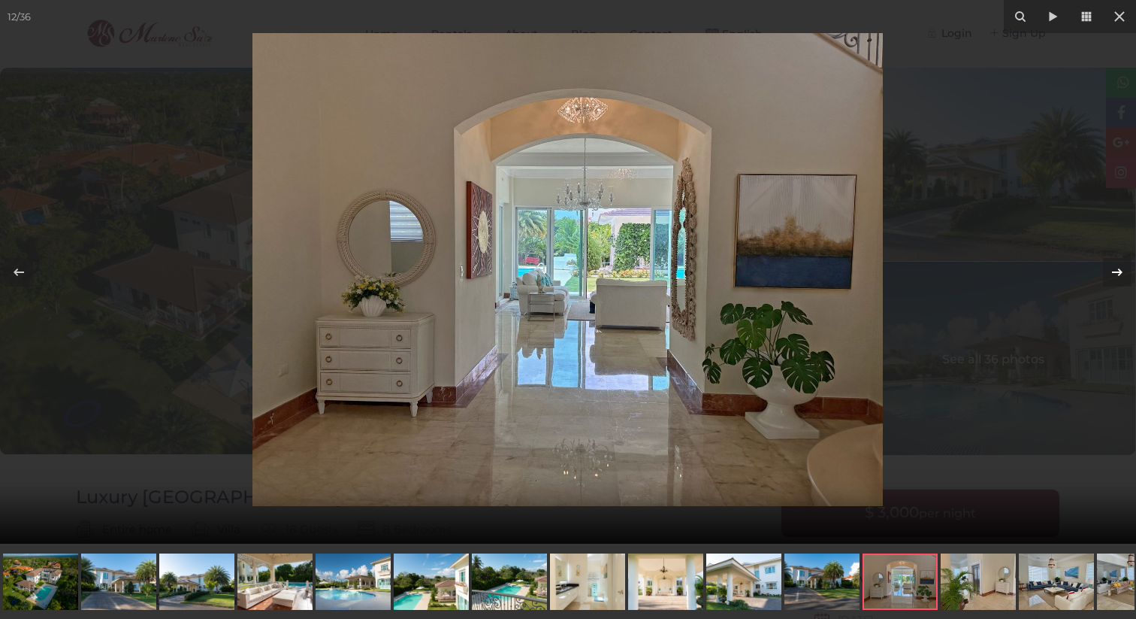
click at [1121, 273] on icon at bounding box center [1117, 272] width 11 height 8
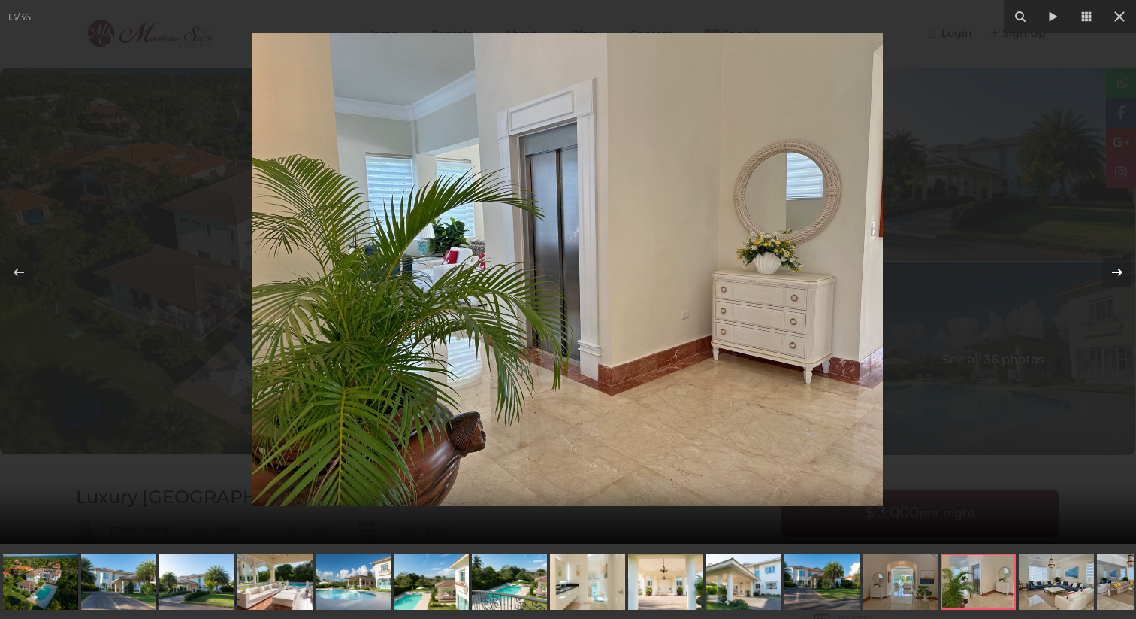
click at [1121, 273] on icon at bounding box center [1117, 272] width 11 height 8
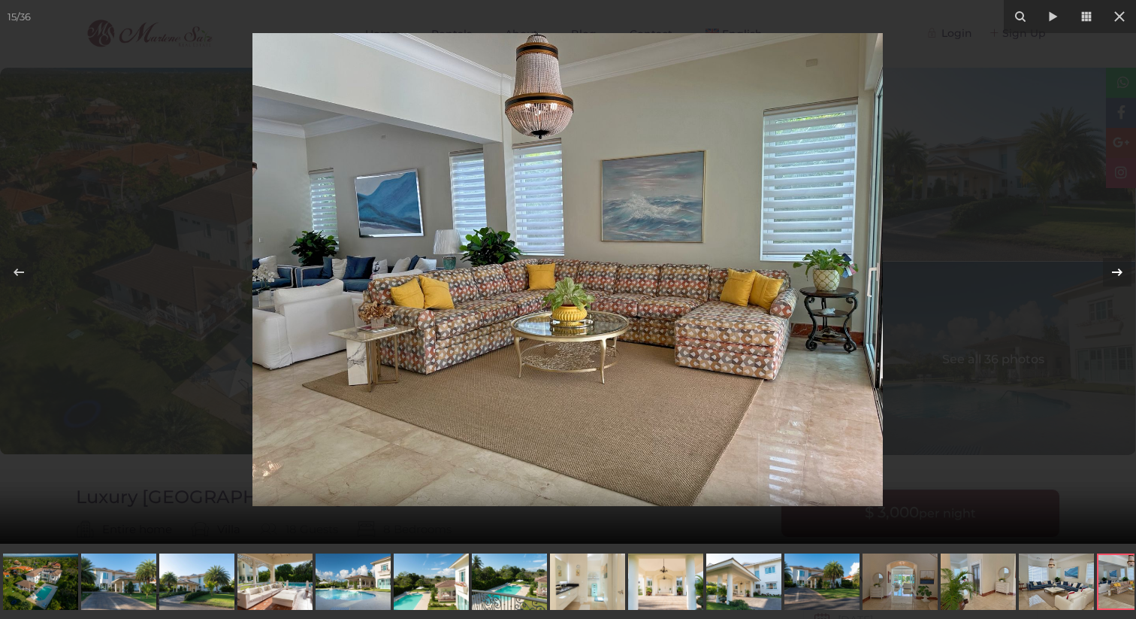
click at [1121, 273] on icon at bounding box center [1117, 272] width 11 height 8
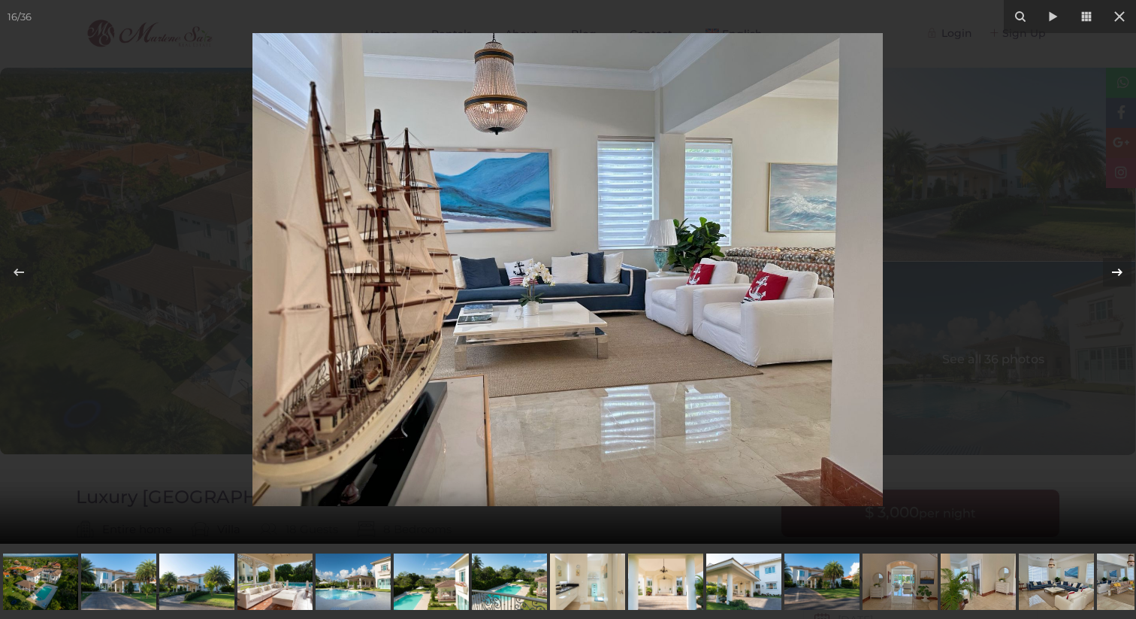
click at [1121, 273] on icon at bounding box center [1117, 272] width 11 height 8
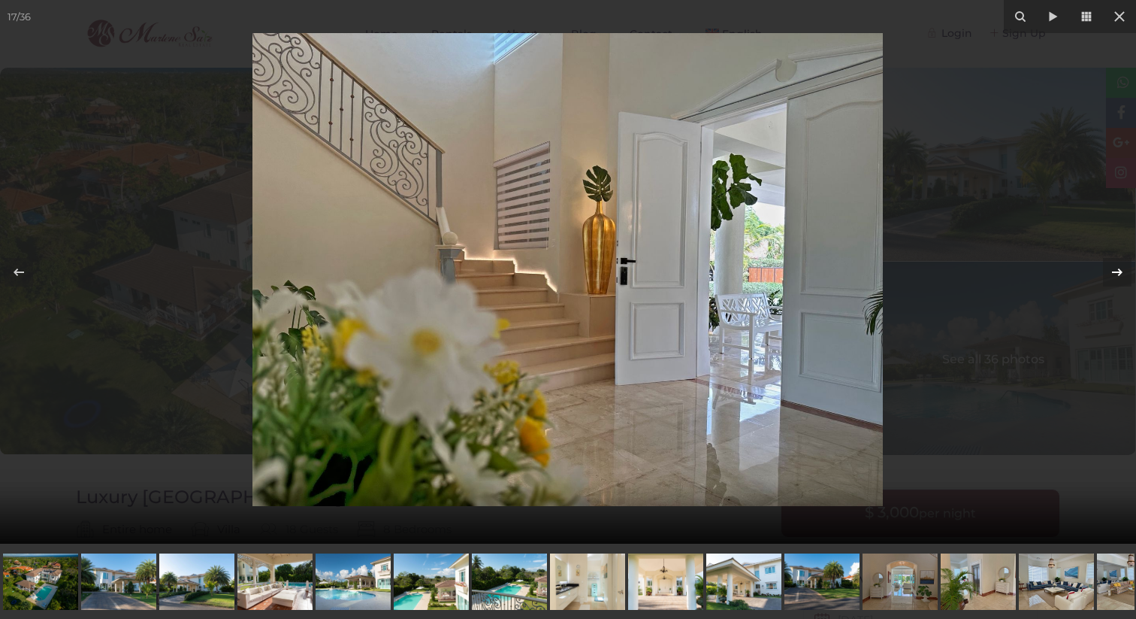
click at [1121, 273] on icon at bounding box center [1117, 272] width 11 height 8
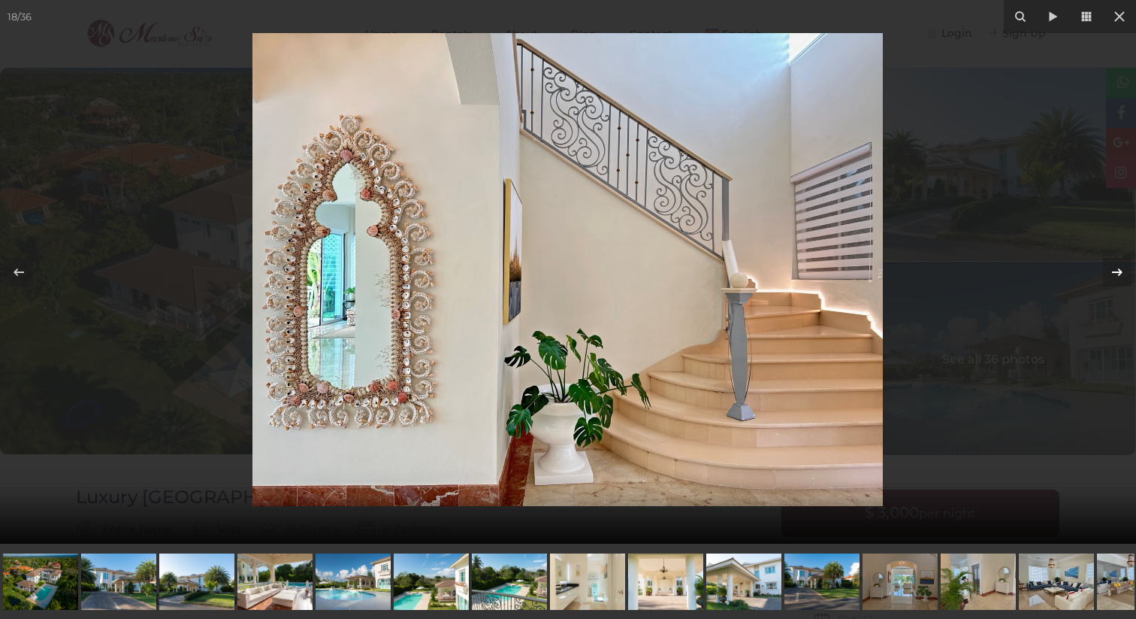
click at [1121, 273] on icon at bounding box center [1117, 272] width 11 height 8
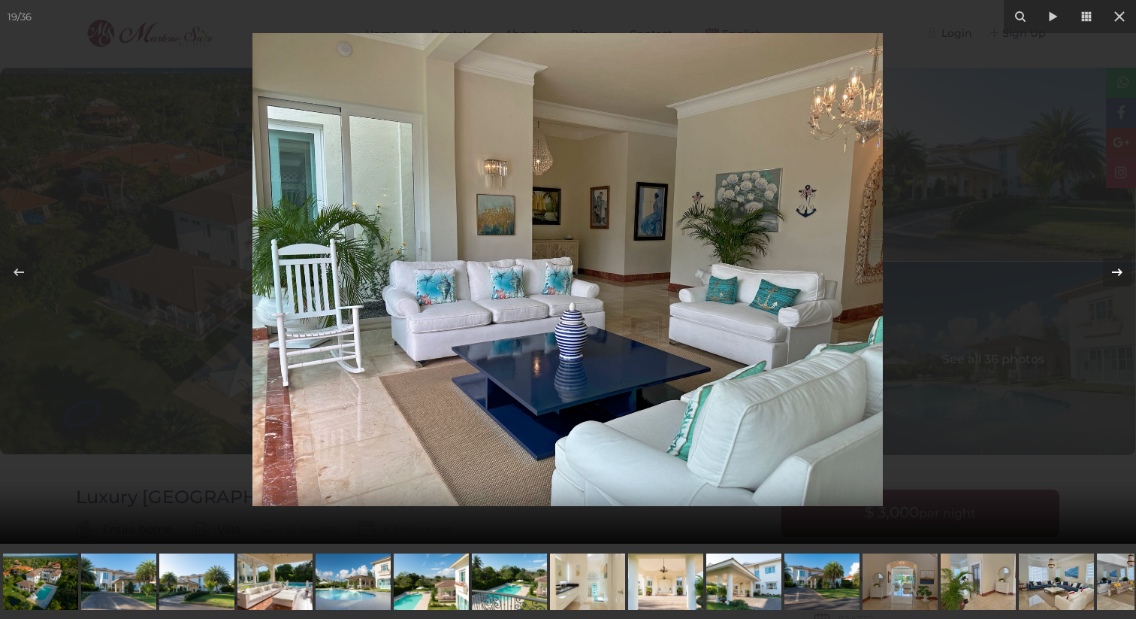
click at [1121, 273] on icon at bounding box center [1117, 272] width 11 height 8
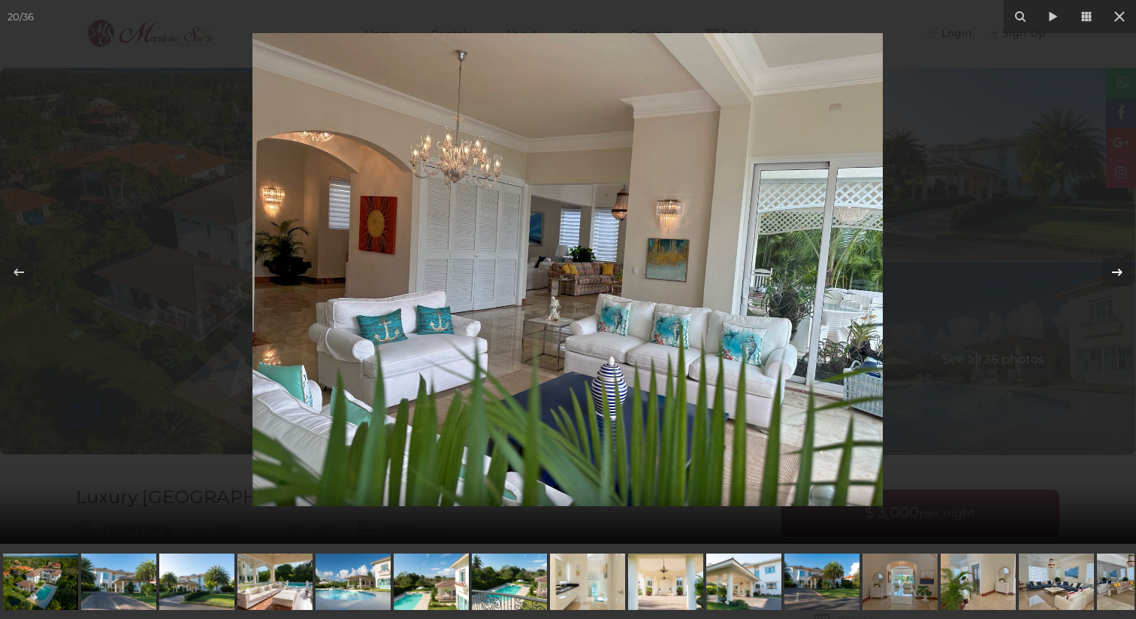
click at [1121, 273] on icon at bounding box center [1117, 272] width 11 height 8
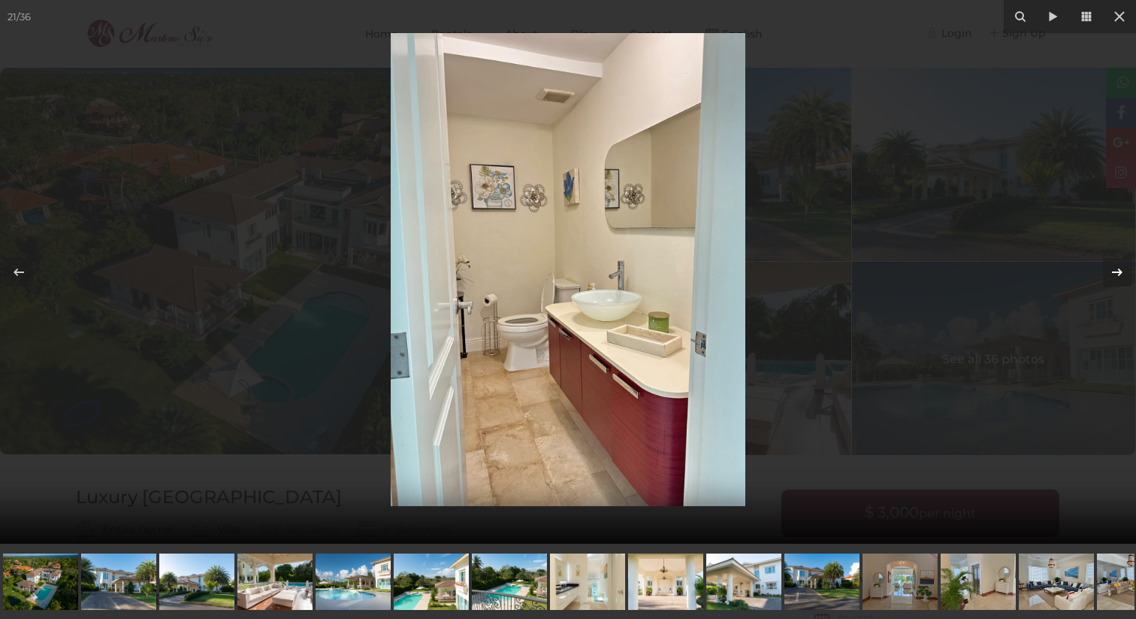
click at [1121, 273] on icon at bounding box center [1117, 272] width 11 height 8
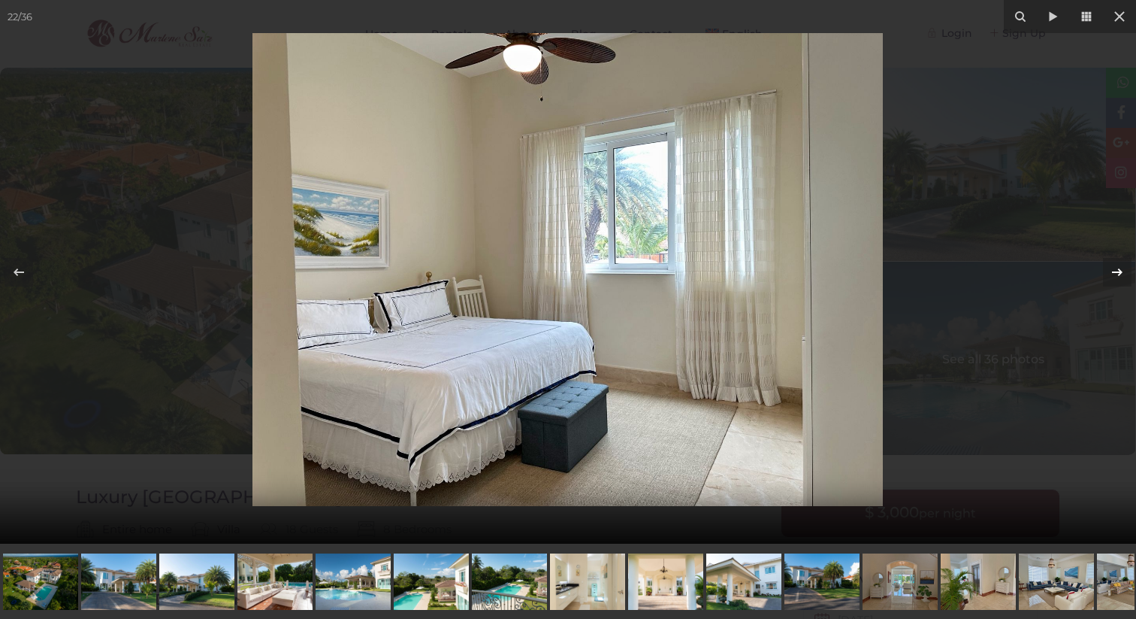
click at [1121, 273] on icon at bounding box center [1117, 272] width 11 height 8
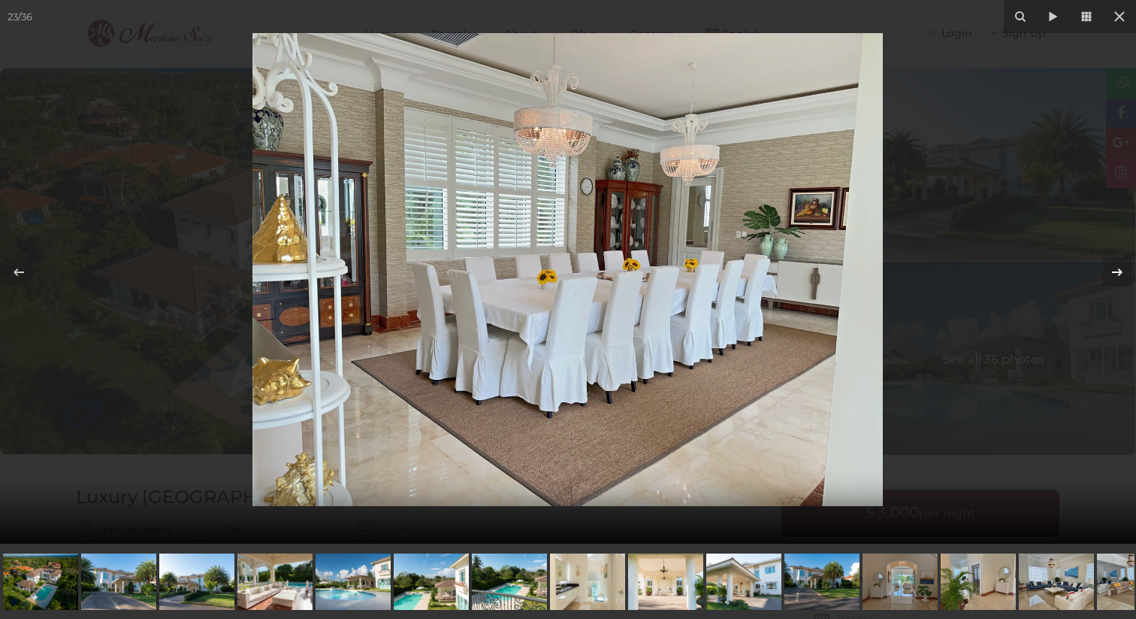
click at [1121, 273] on icon at bounding box center [1117, 272] width 11 height 8
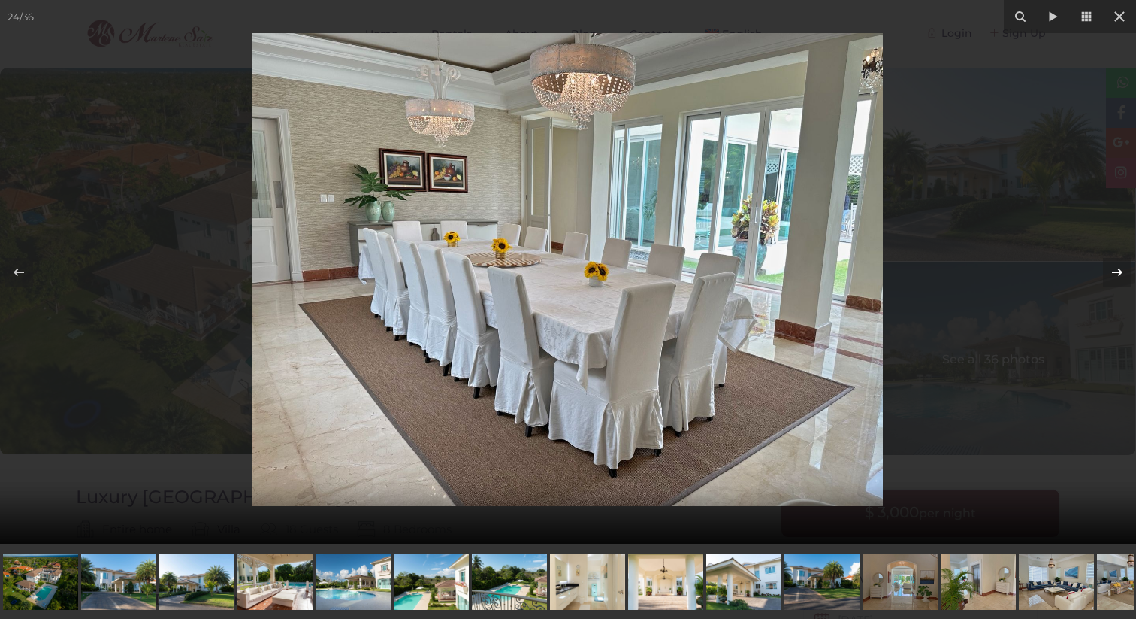
click at [1121, 273] on icon at bounding box center [1117, 272] width 11 height 8
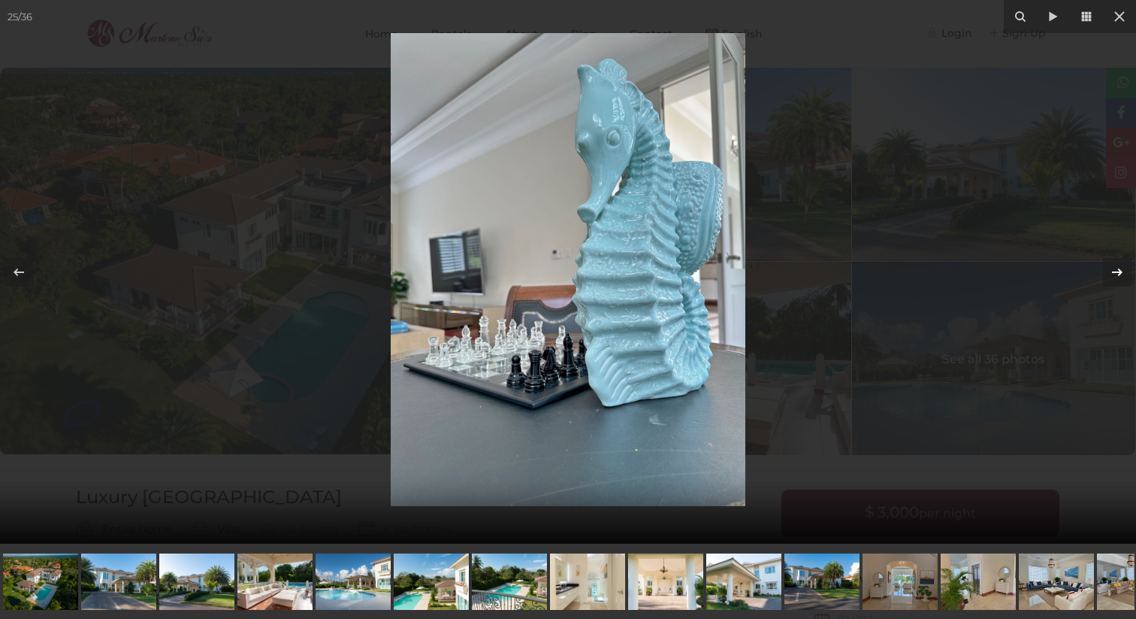
click at [1121, 273] on icon at bounding box center [1117, 272] width 11 height 8
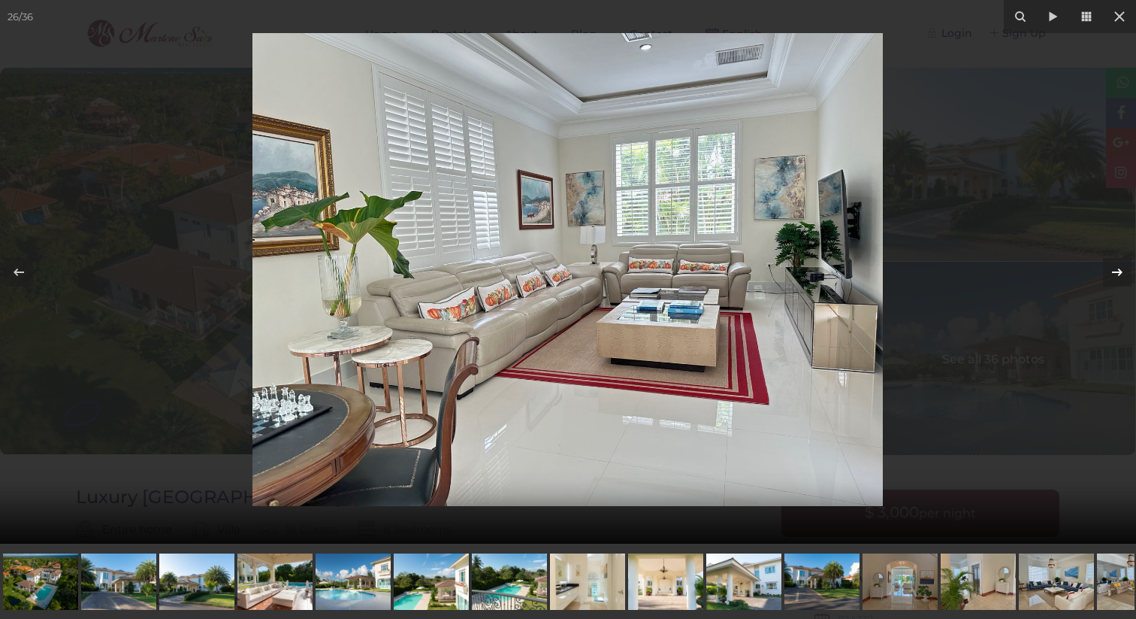
click at [1121, 273] on icon at bounding box center [1117, 272] width 11 height 8
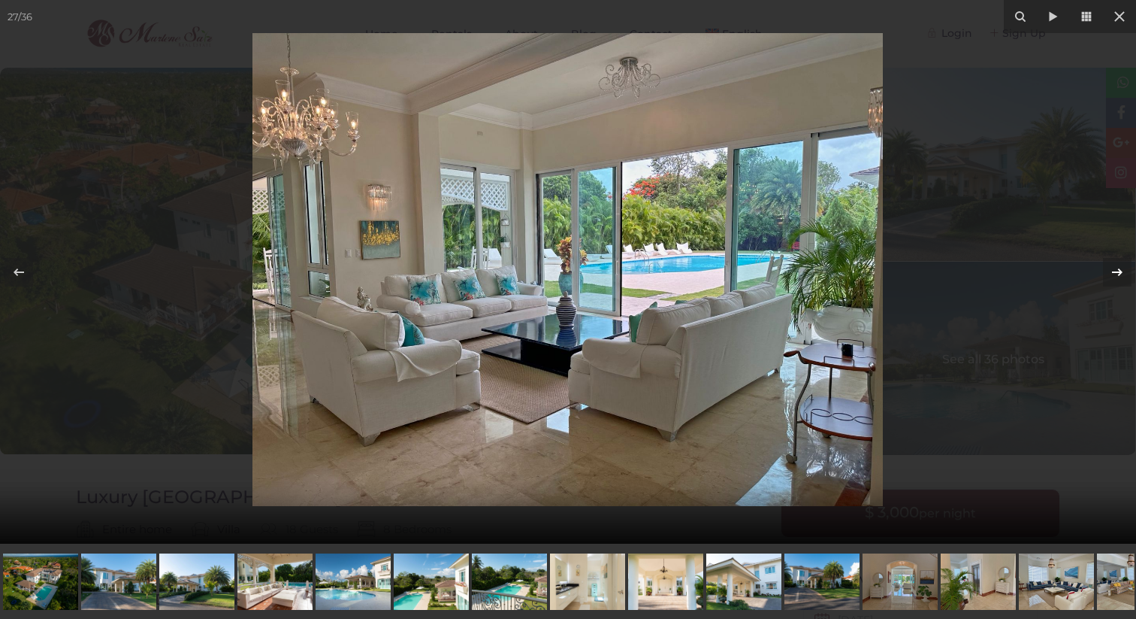
click at [1121, 273] on icon at bounding box center [1117, 272] width 11 height 8
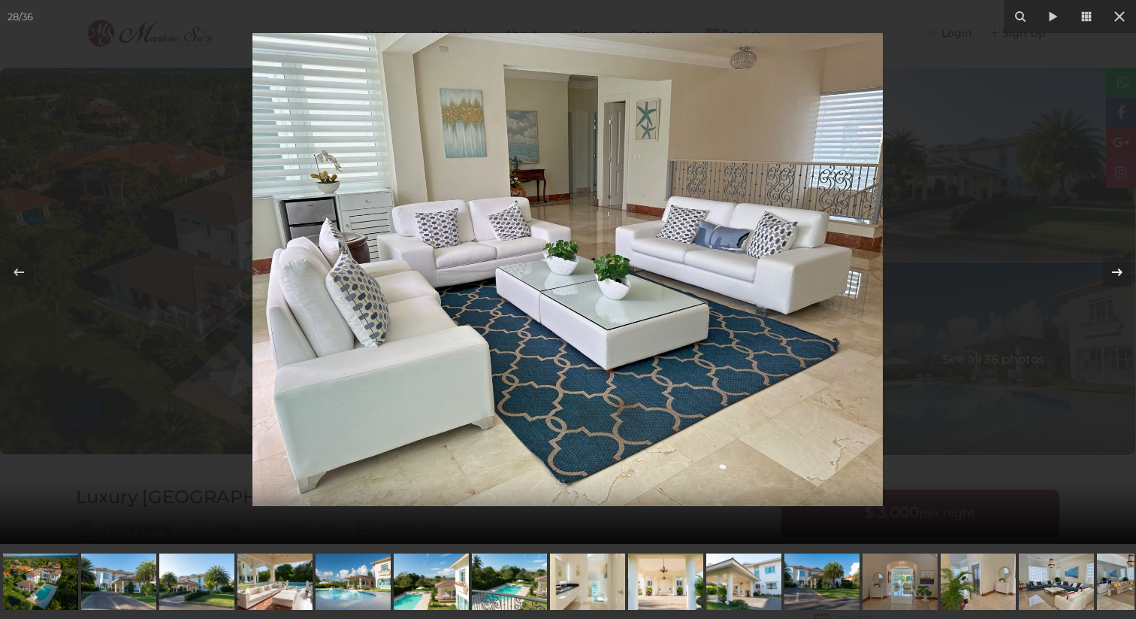
click at [1121, 273] on icon at bounding box center [1117, 272] width 11 height 8
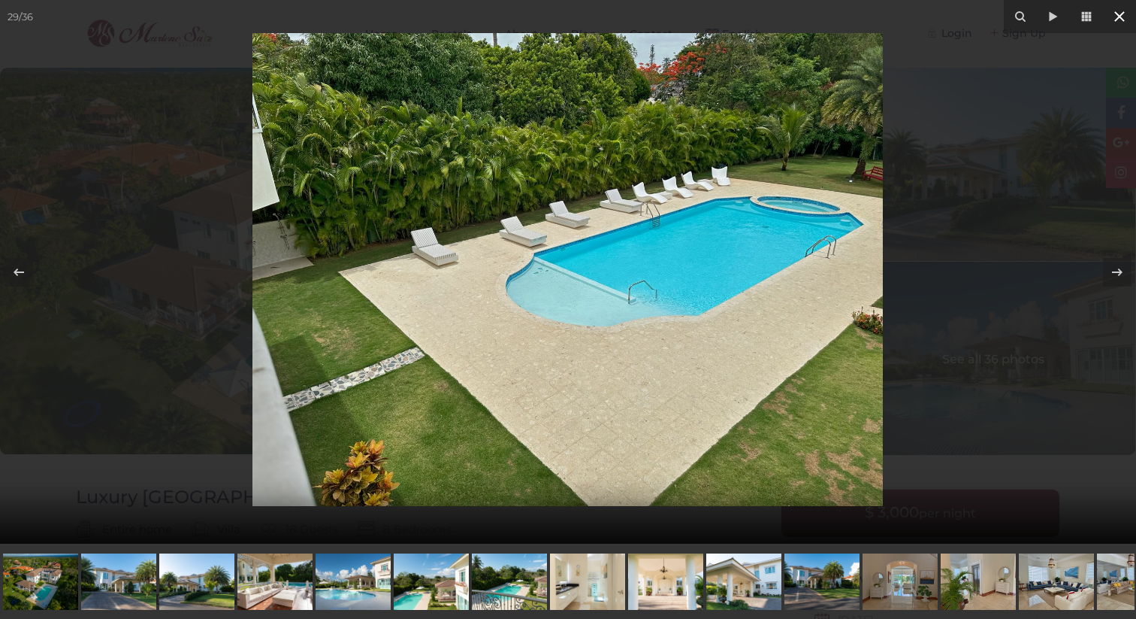
click at [1124, 18] on icon at bounding box center [1120, 17] width 18 height 18
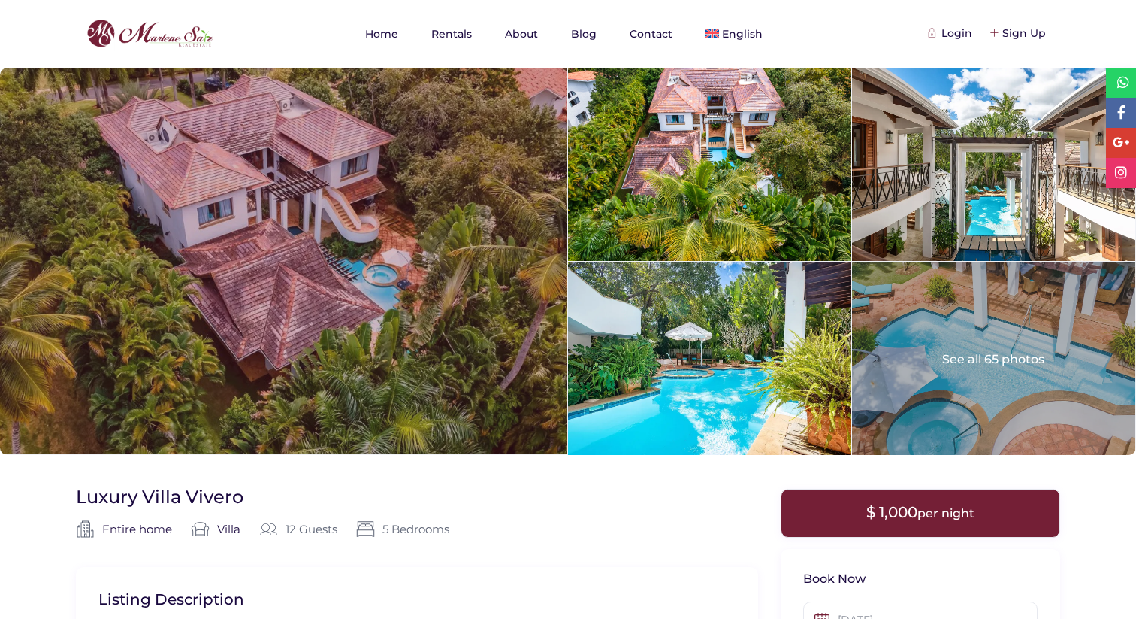
click at [372, 285] on div at bounding box center [283, 261] width 567 height 386
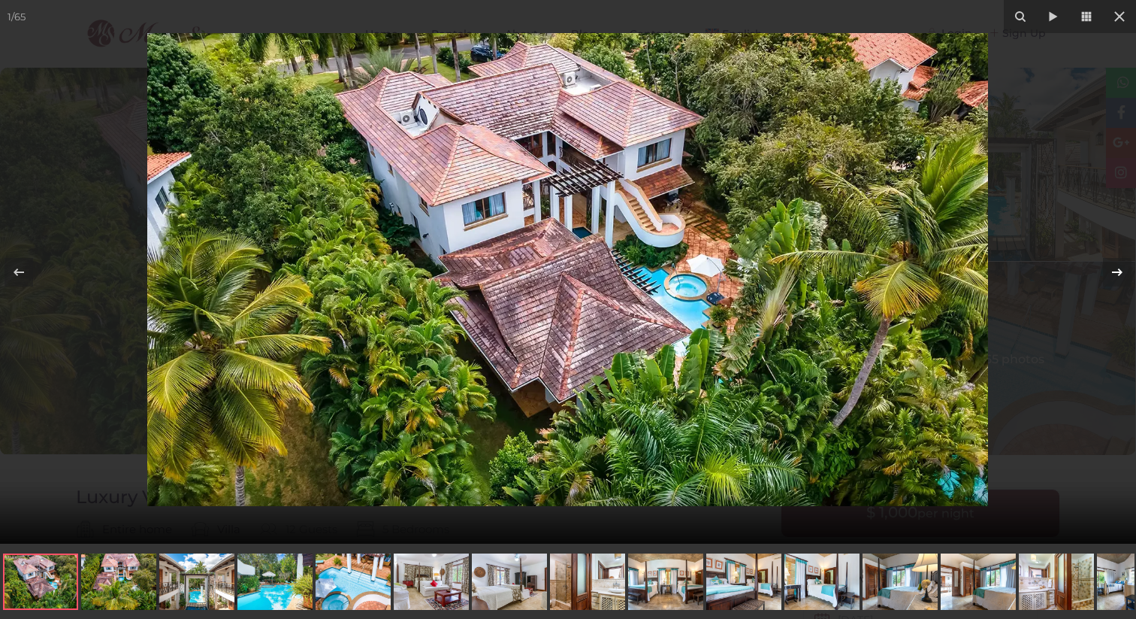
click at [1116, 268] on icon at bounding box center [1118, 272] width 18 height 18
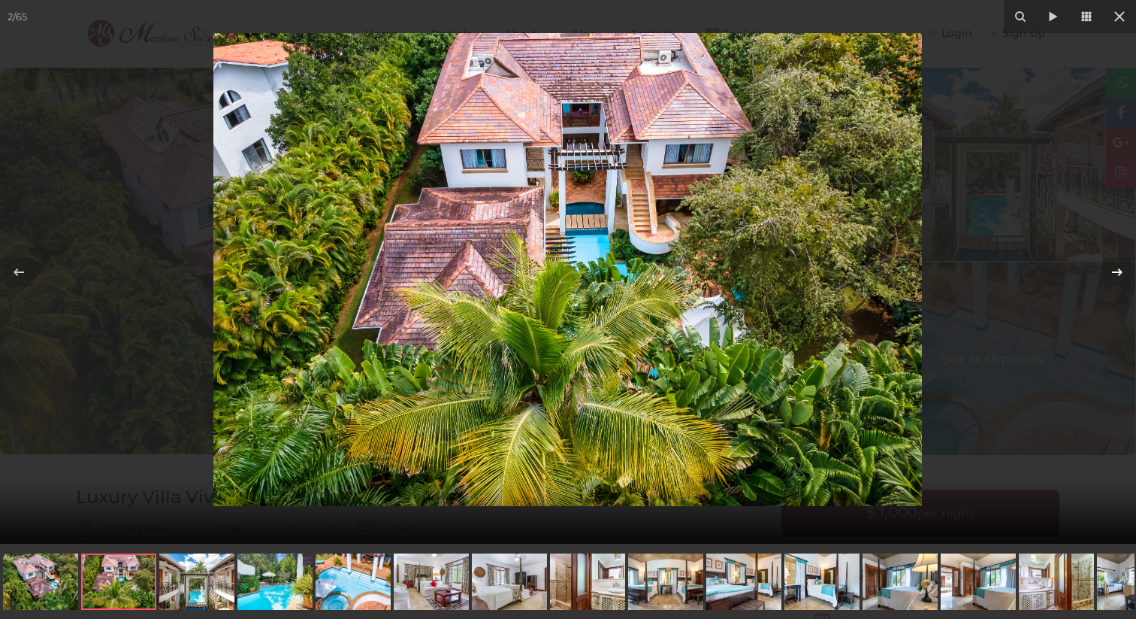
click at [1116, 268] on icon at bounding box center [1118, 272] width 18 height 18
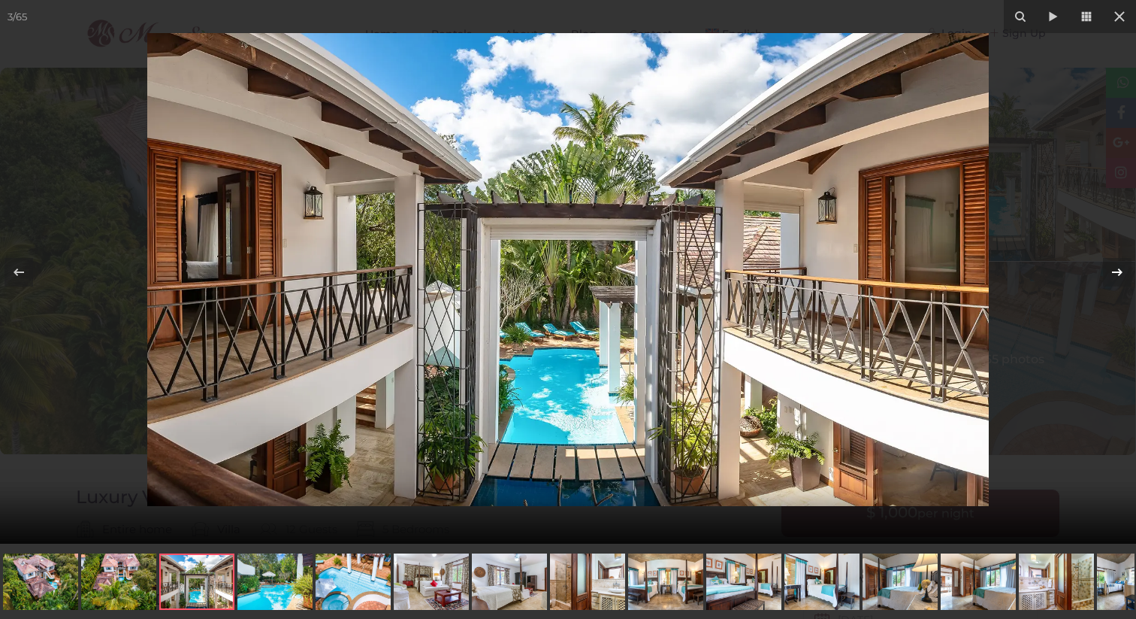
click at [1116, 268] on icon at bounding box center [1118, 272] width 18 height 18
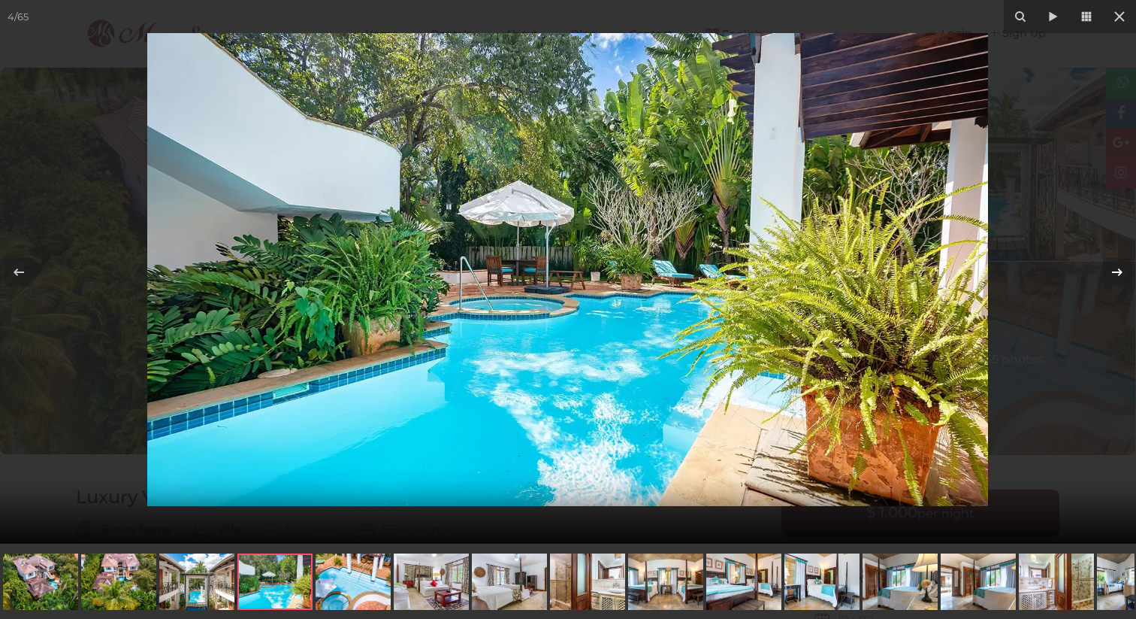
click at [1116, 268] on icon at bounding box center [1118, 272] width 18 height 18
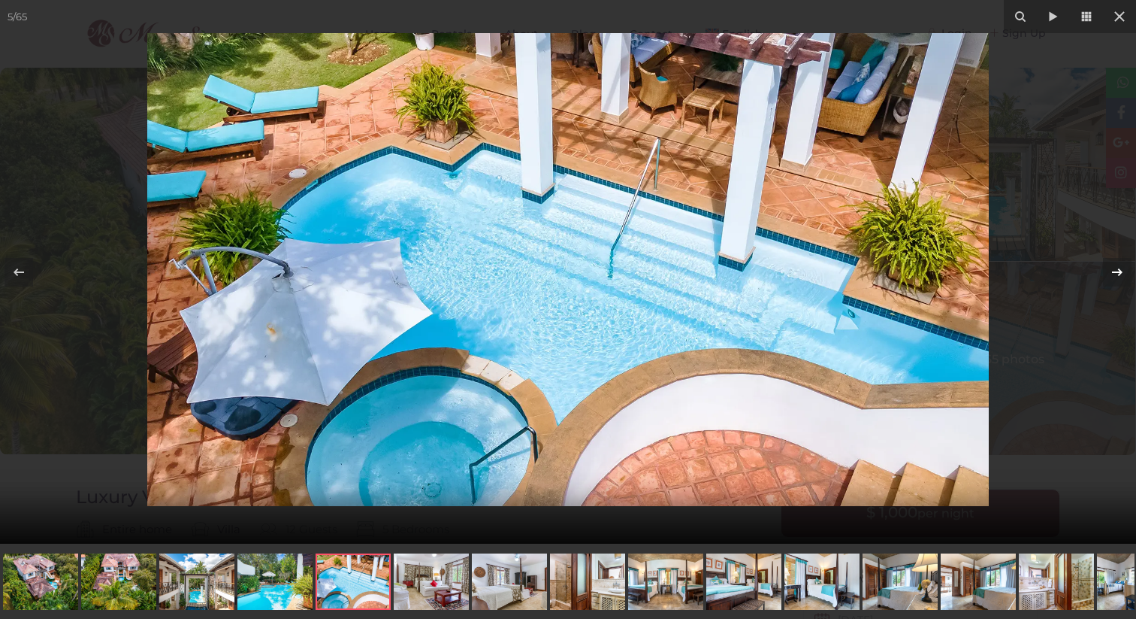
click at [1116, 268] on icon at bounding box center [1118, 272] width 18 height 18
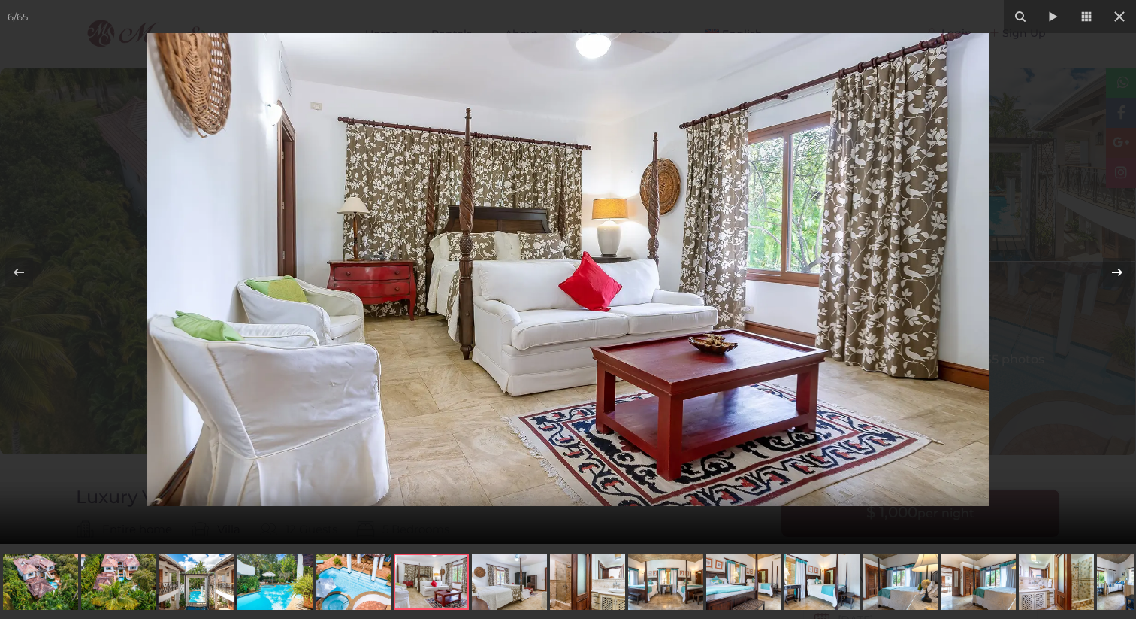
click at [1116, 268] on icon at bounding box center [1118, 272] width 18 height 18
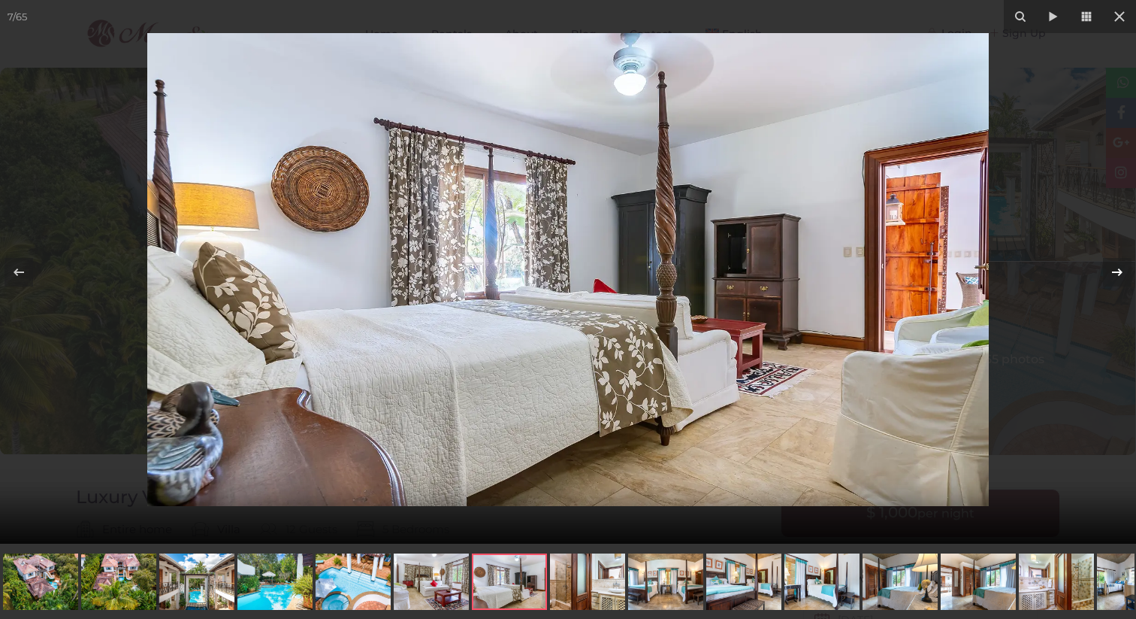
click at [1116, 268] on icon at bounding box center [1118, 272] width 18 height 18
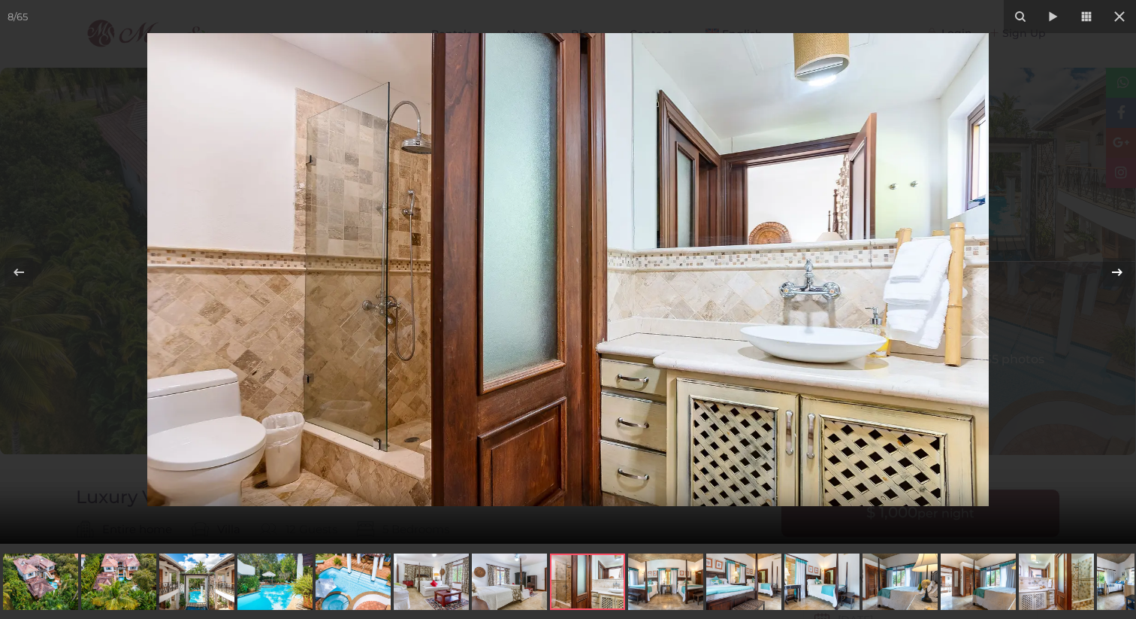
click at [1116, 268] on icon at bounding box center [1118, 272] width 18 height 18
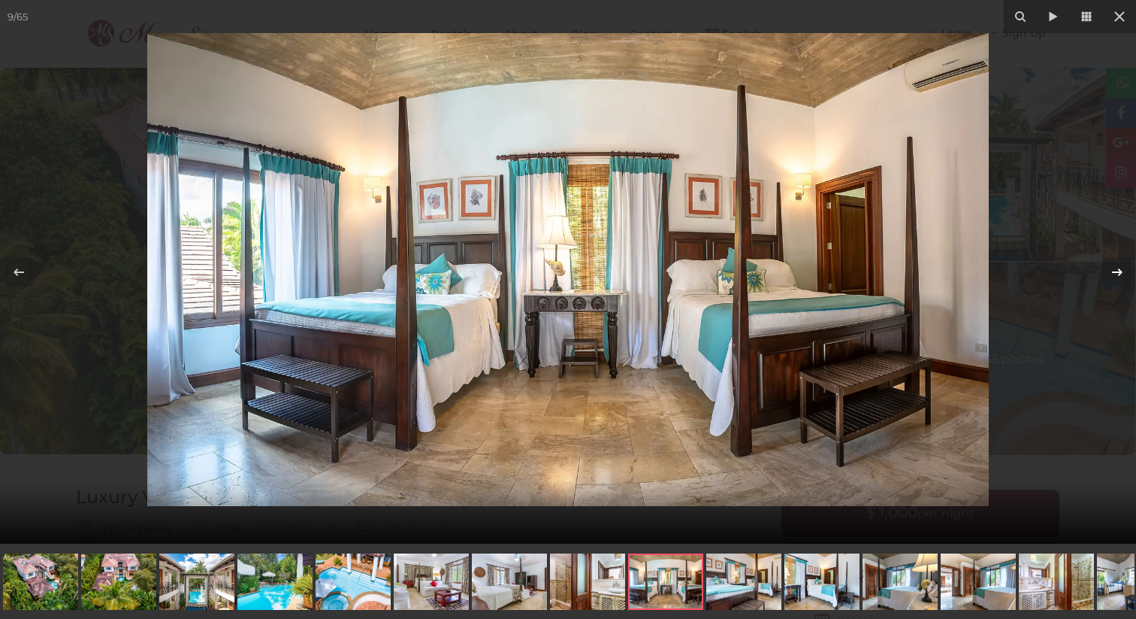
click at [1116, 268] on icon at bounding box center [1118, 272] width 18 height 18
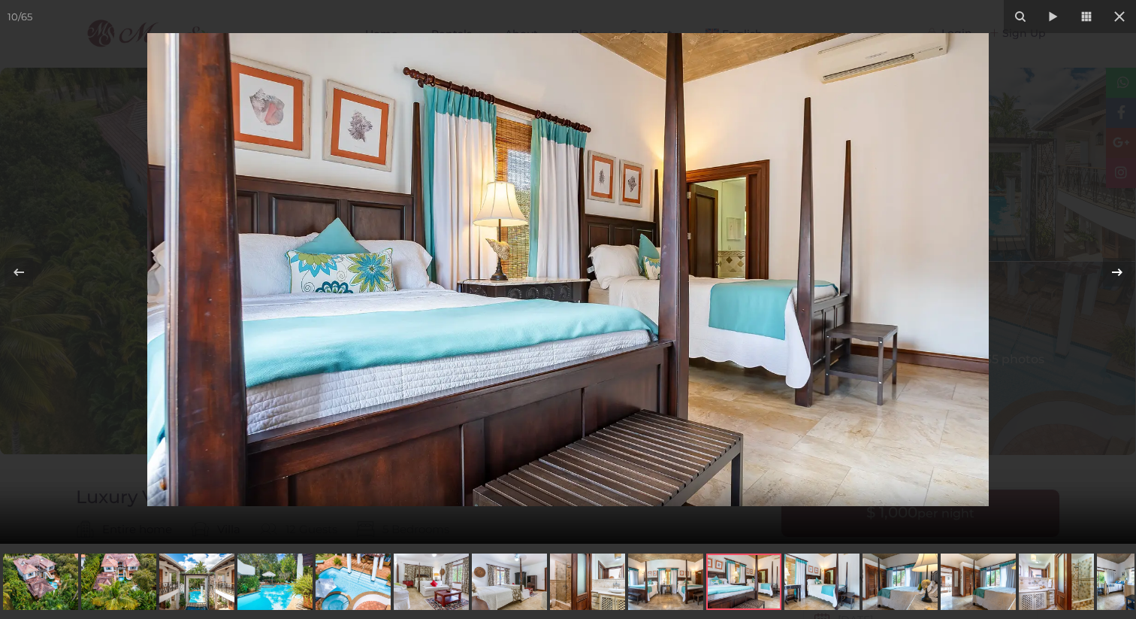
click at [1116, 268] on icon at bounding box center [1118, 272] width 18 height 18
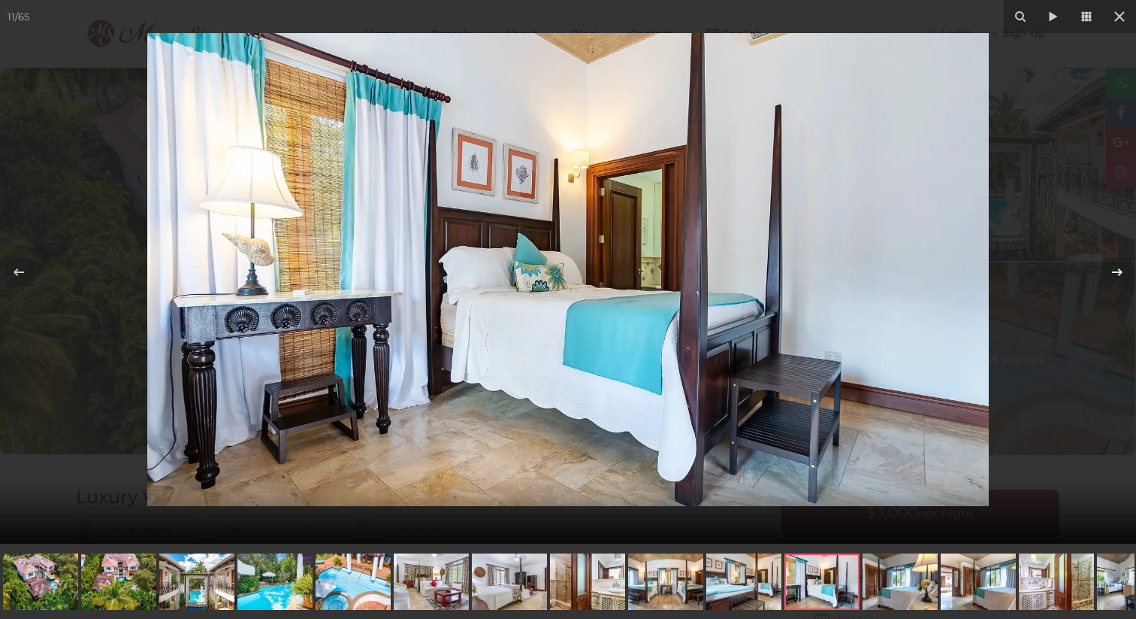
click at [1116, 268] on icon at bounding box center [1118, 272] width 18 height 18
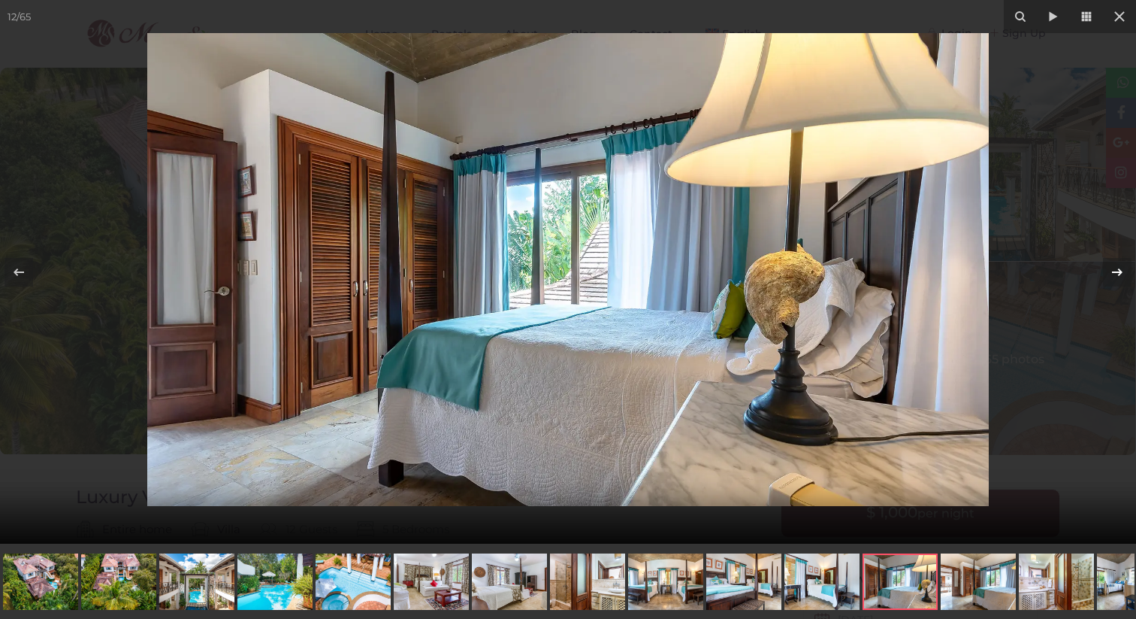
click at [1116, 268] on icon at bounding box center [1118, 272] width 18 height 18
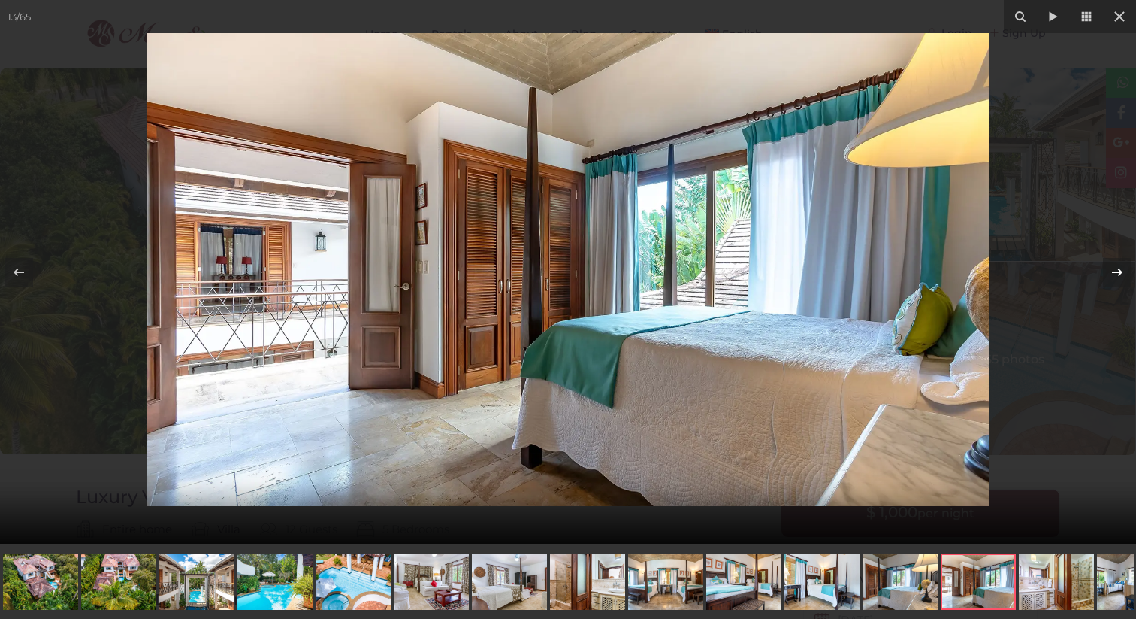
click at [1116, 268] on icon at bounding box center [1118, 272] width 18 height 18
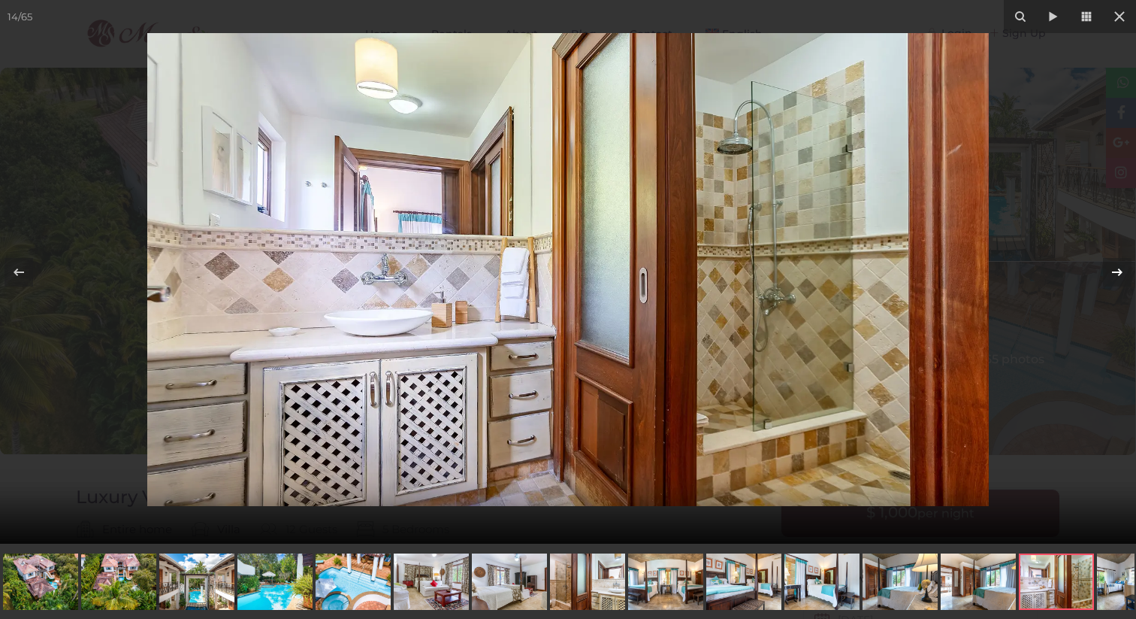
click at [1116, 268] on icon at bounding box center [1118, 272] width 18 height 18
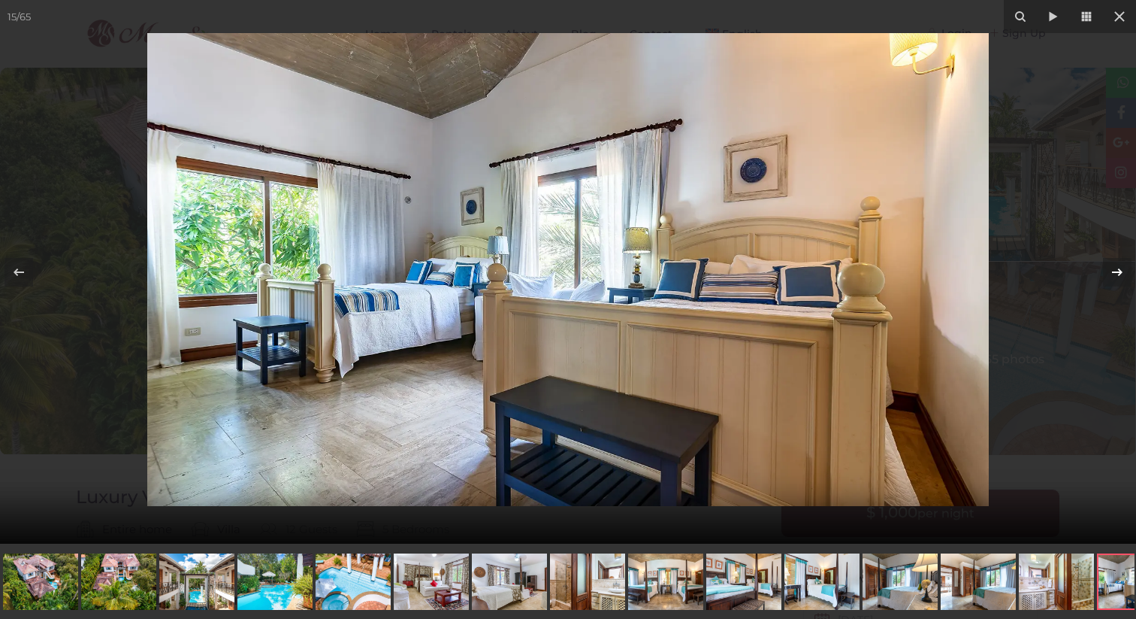
click at [1116, 268] on icon at bounding box center [1118, 272] width 18 height 18
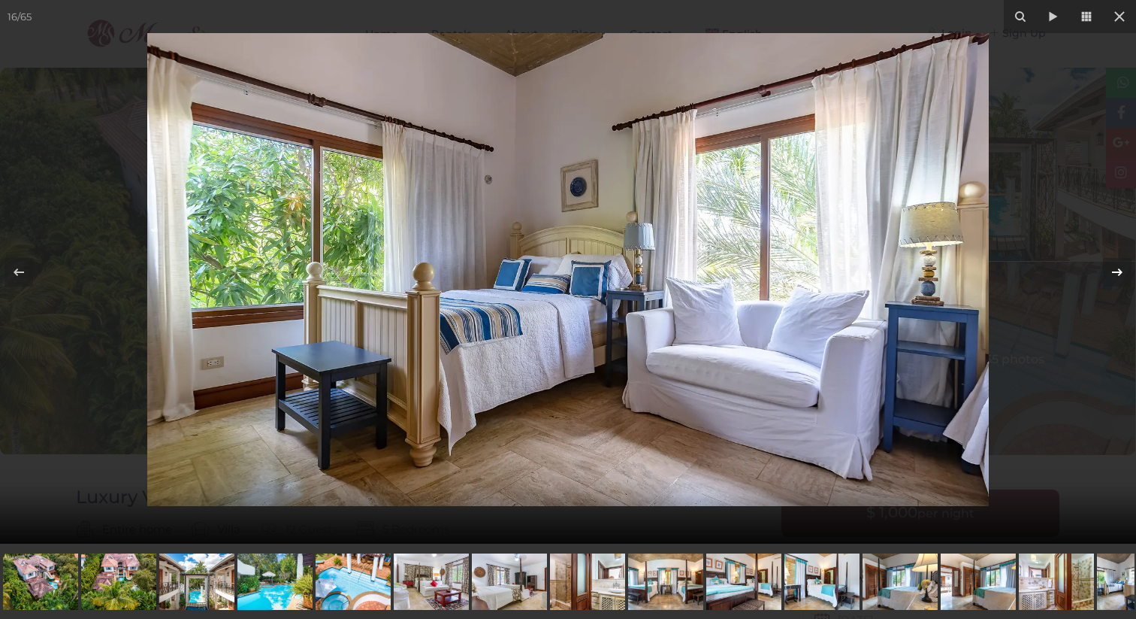
click at [1116, 268] on icon at bounding box center [1118, 272] width 18 height 18
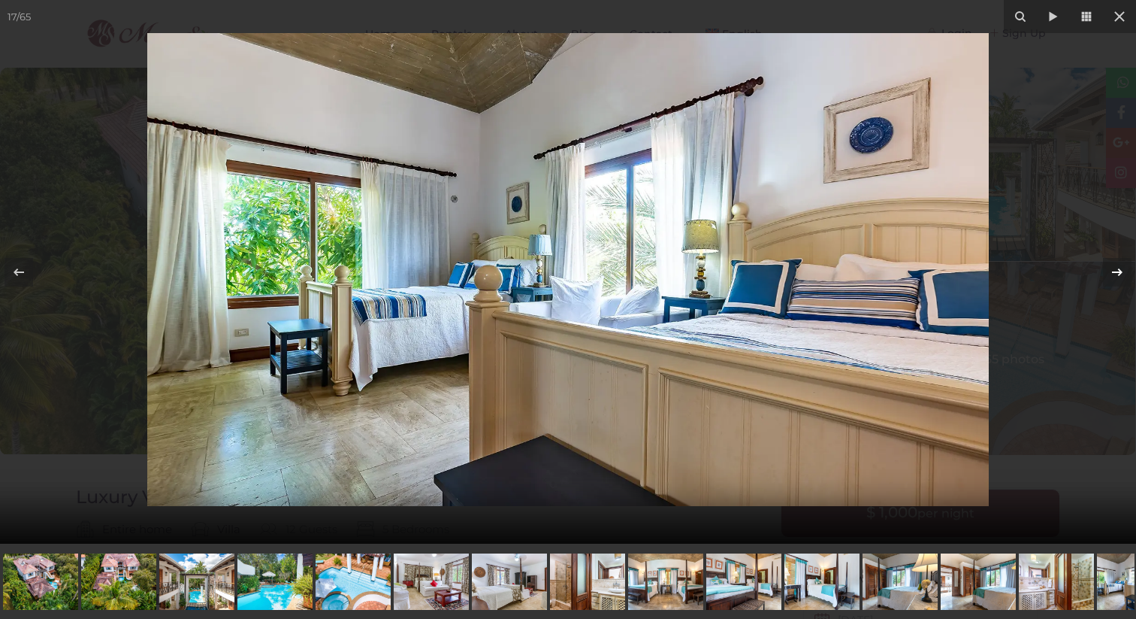
click at [1116, 268] on icon at bounding box center [1118, 272] width 18 height 18
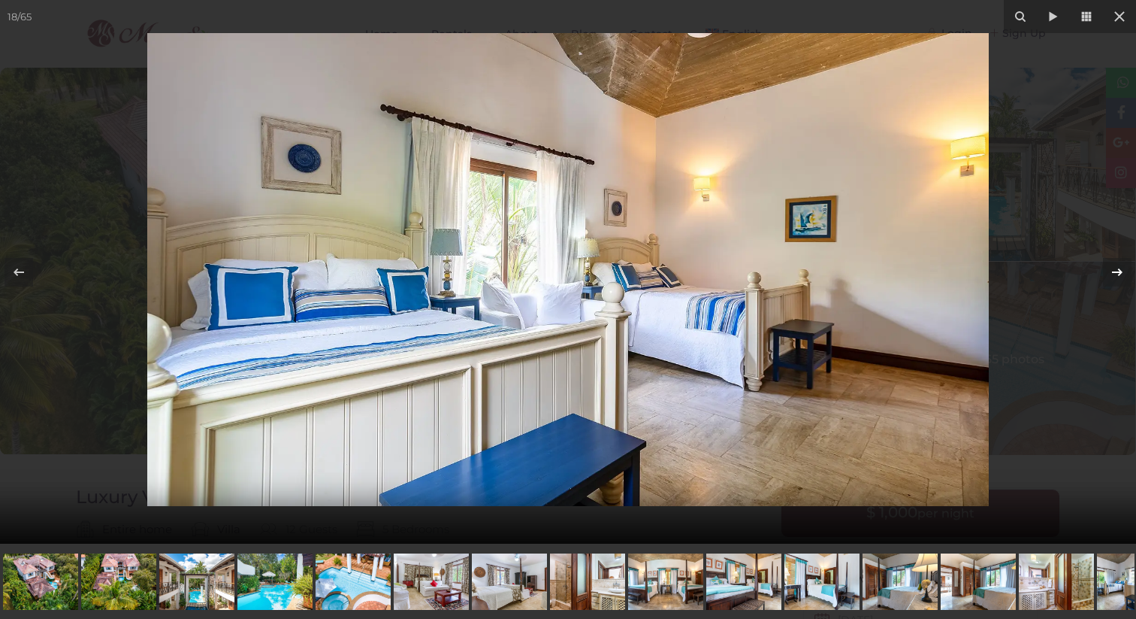
click at [1116, 268] on icon at bounding box center [1118, 272] width 18 height 18
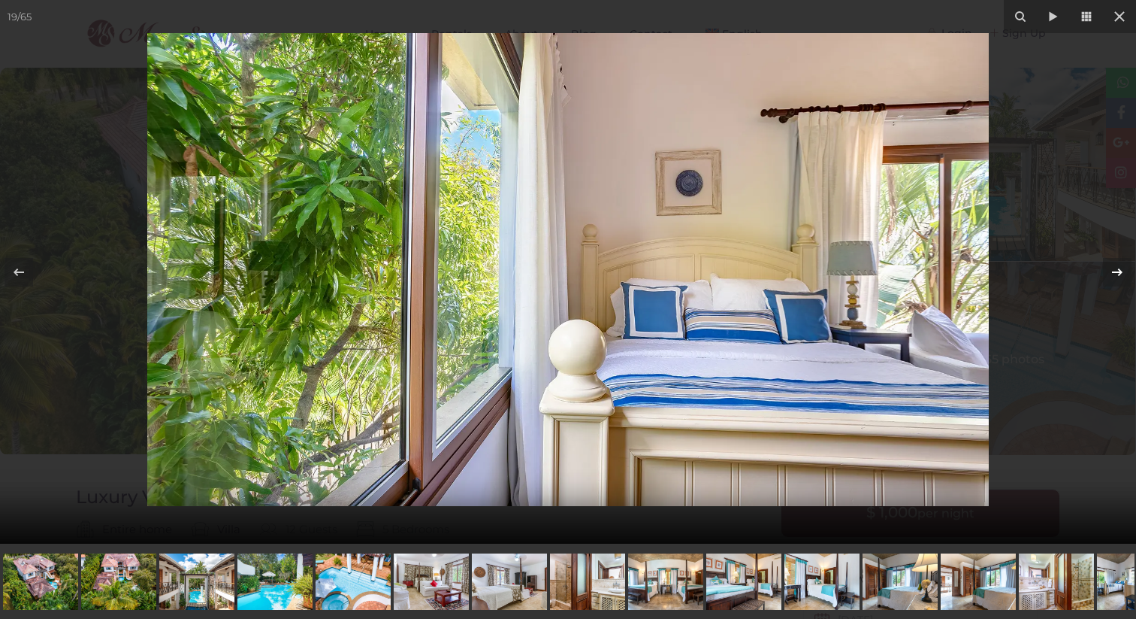
click at [1116, 268] on icon at bounding box center [1118, 272] width 18 height 18
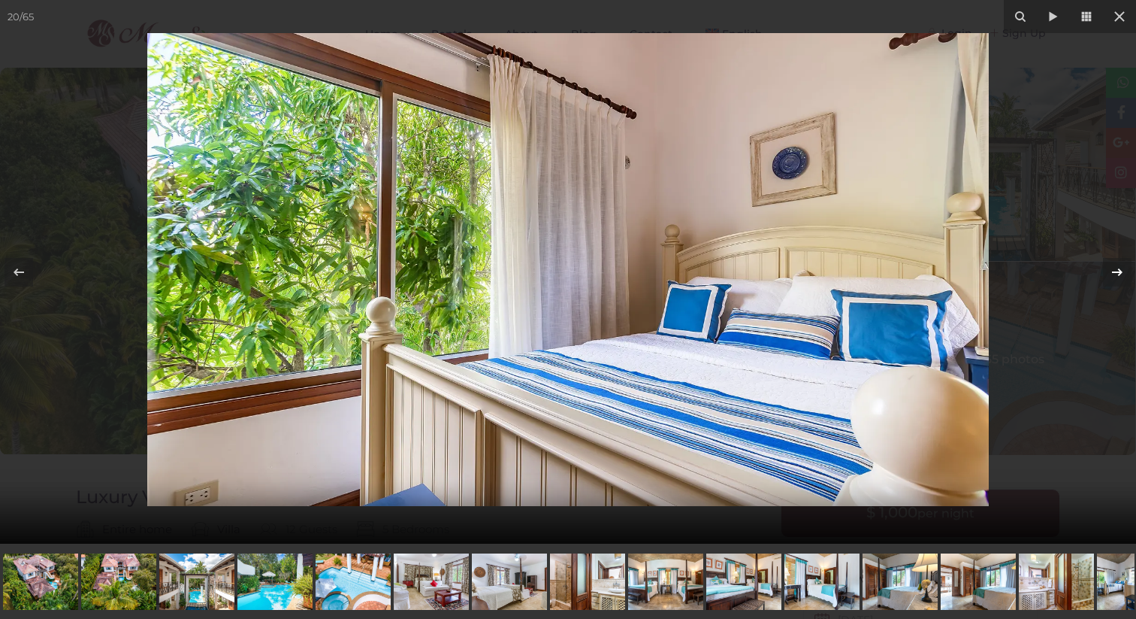
click at [1116, 268] on icon at bounding box center [1118, 272] width 18 height 18
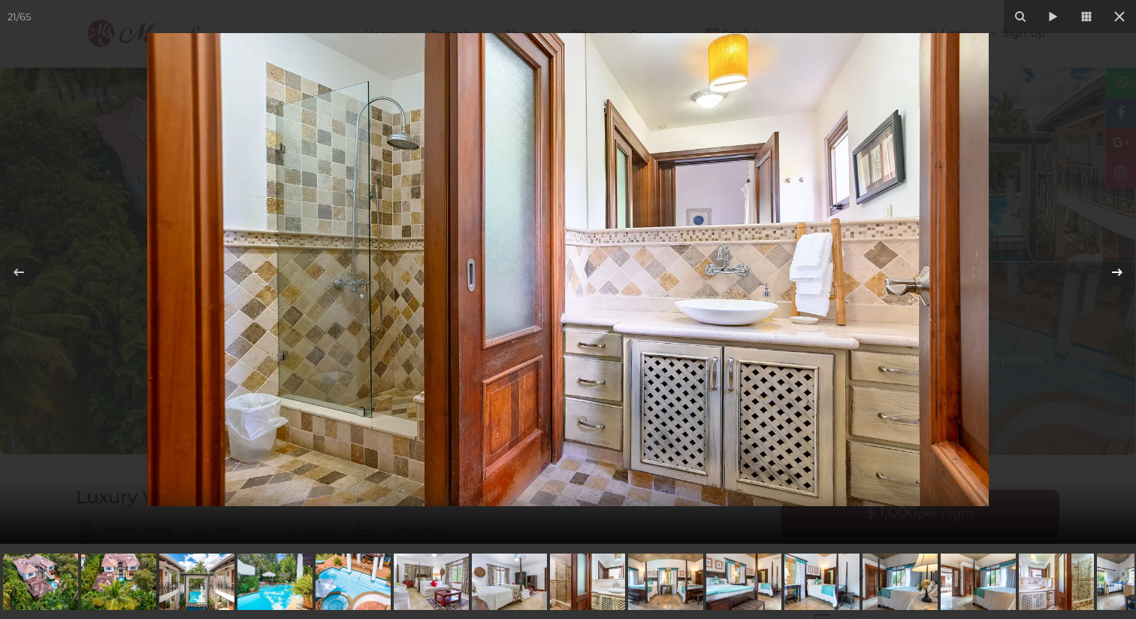
click at [1116, 268] on icon at bounding box center [1118, 272] width 18 height 18
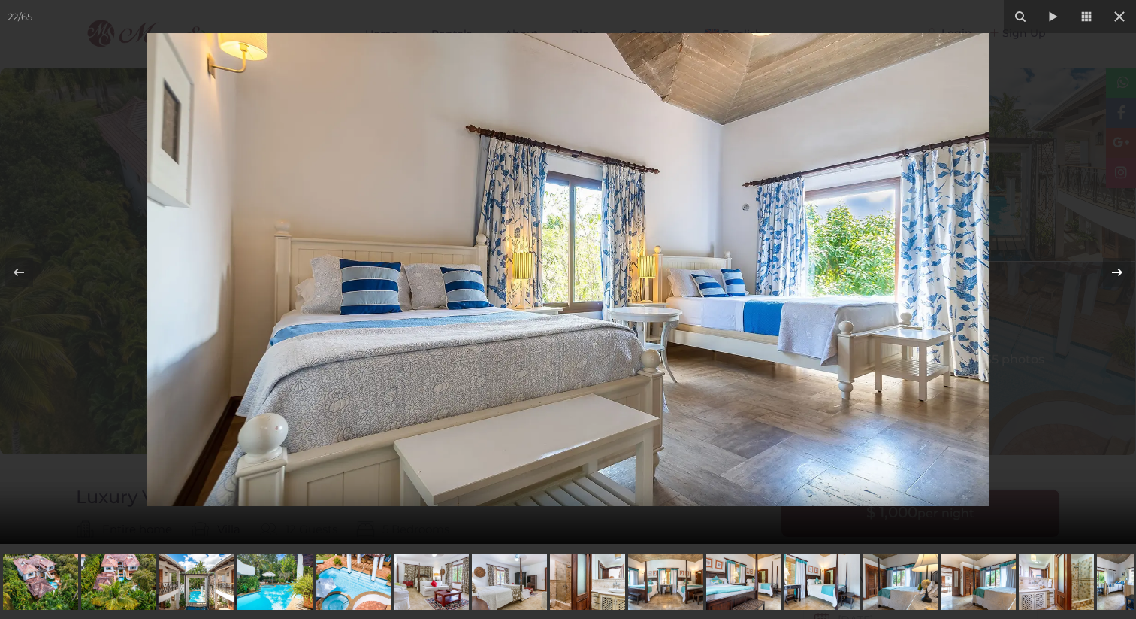
click at [1116, 268] on icon at bounding box center [1118, 272] width 18 height 18
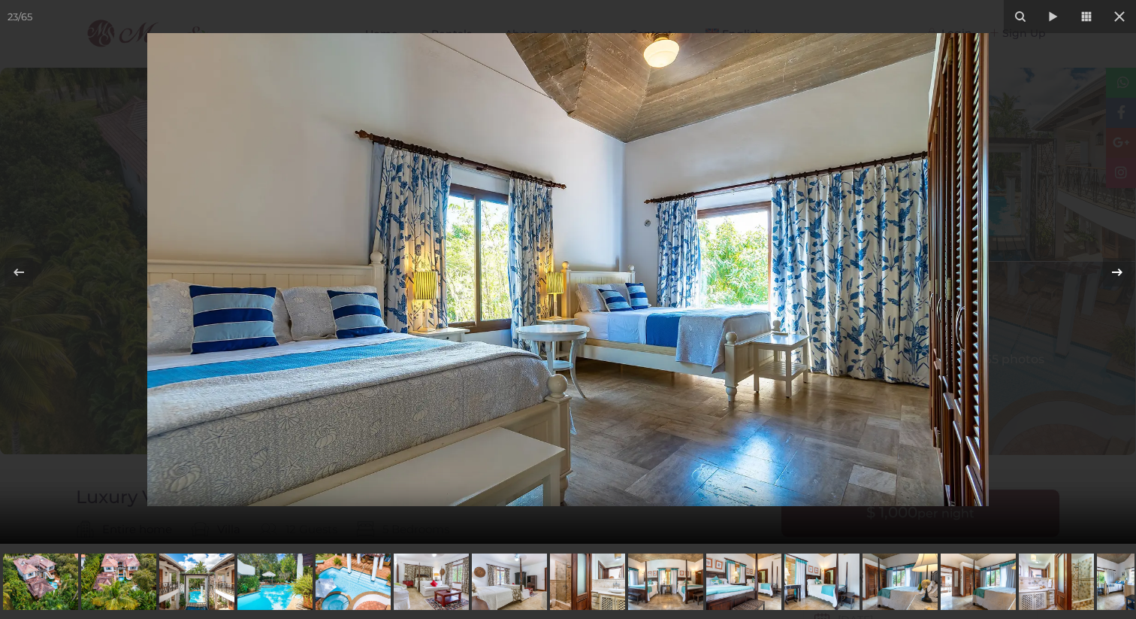
click at [1116, 268] on icon at bounding box center [1118, 272] width 18 height 18
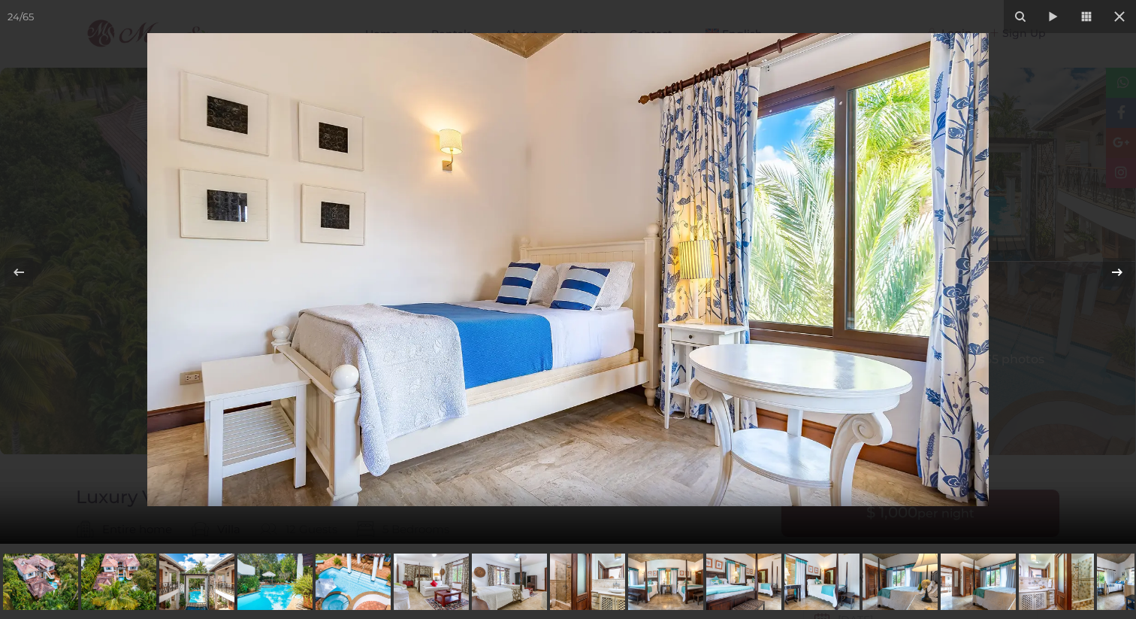
click at [1116, 268] on icon at bounding box center [1118, 272] width 18 height 18
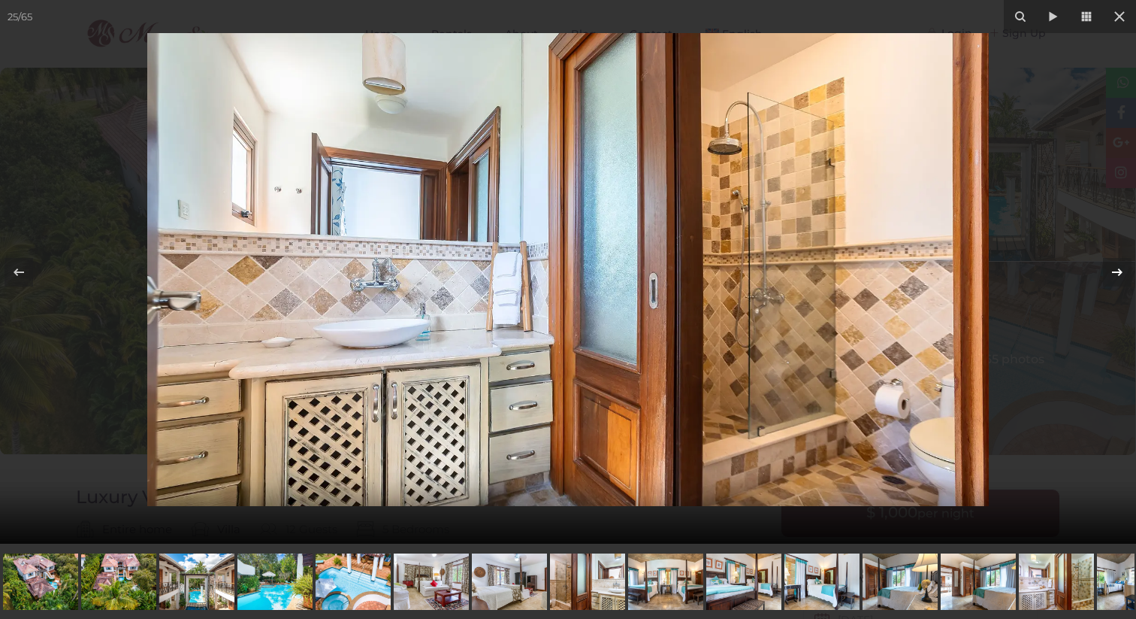
click at [1116, 268] on icon at bounding box center [1118, 272] width 18 height 18
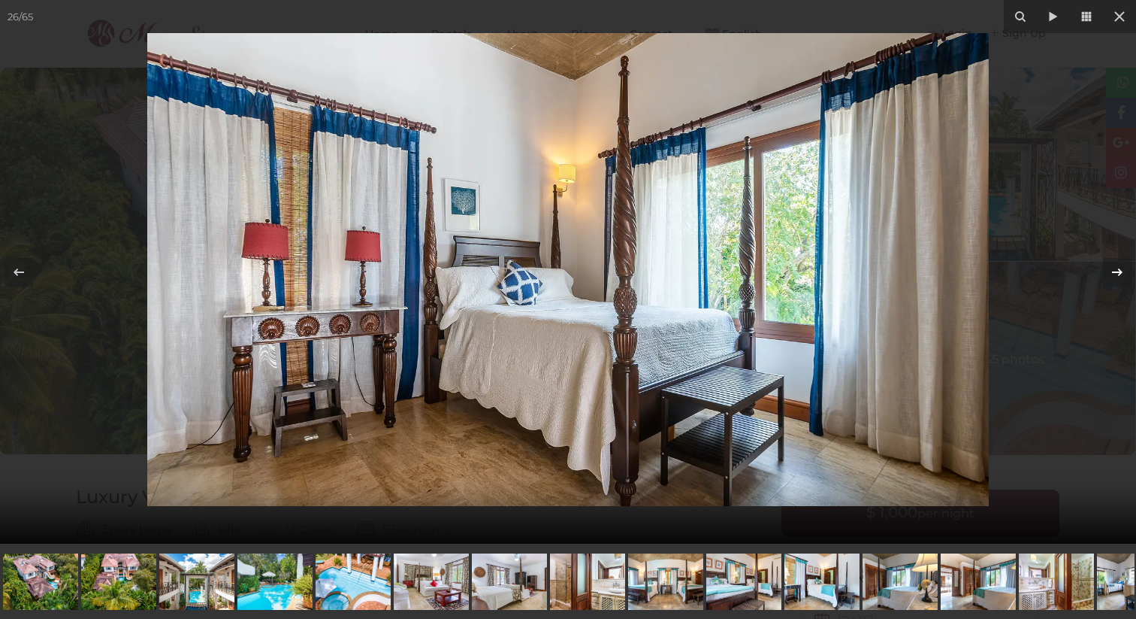
click at [1116, 268] on icon at bounding box center [1118, 272] width 18 height 18
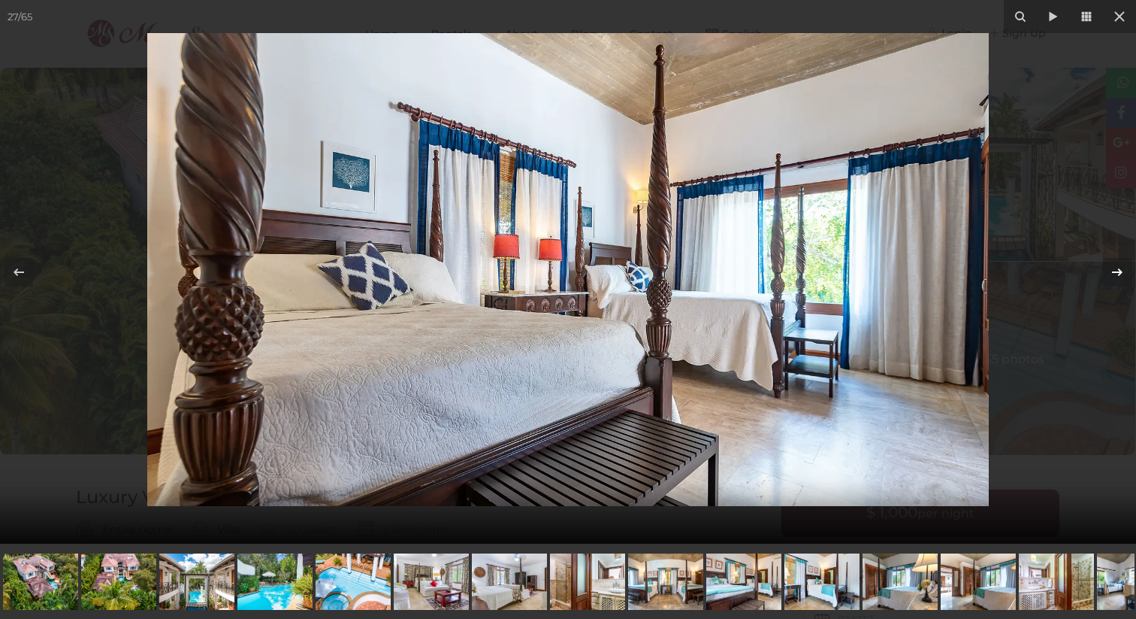
click at [1116, 268] on icon at bounding box center [1118, 272] width 18 height 18
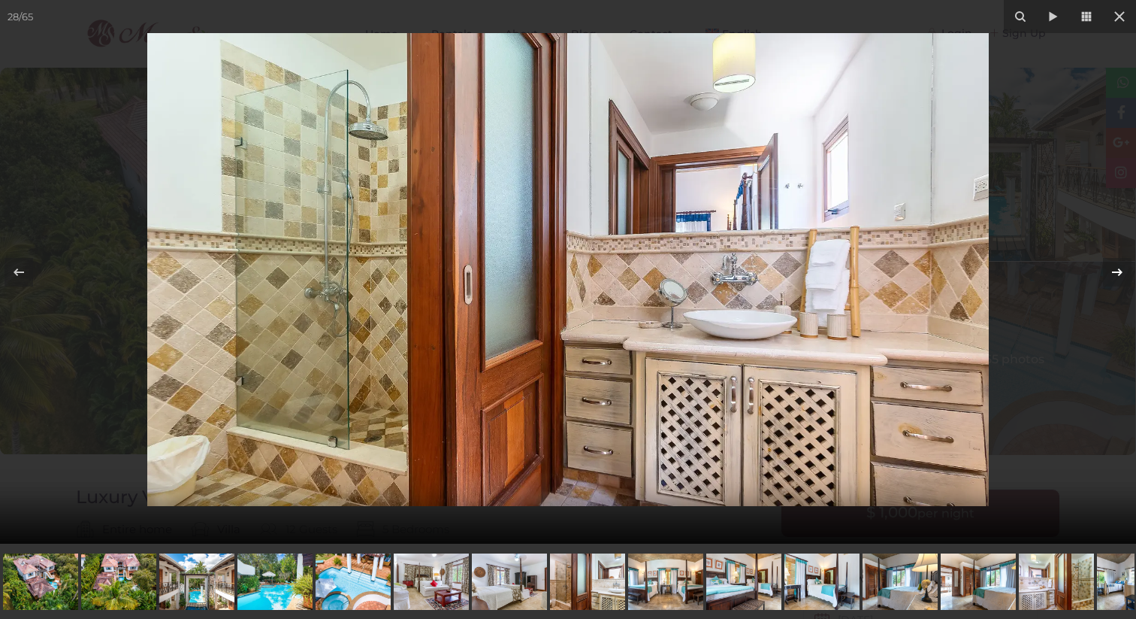
click at [1116, 268] on icon at bounding box center [1118, 272] width 18 height 18
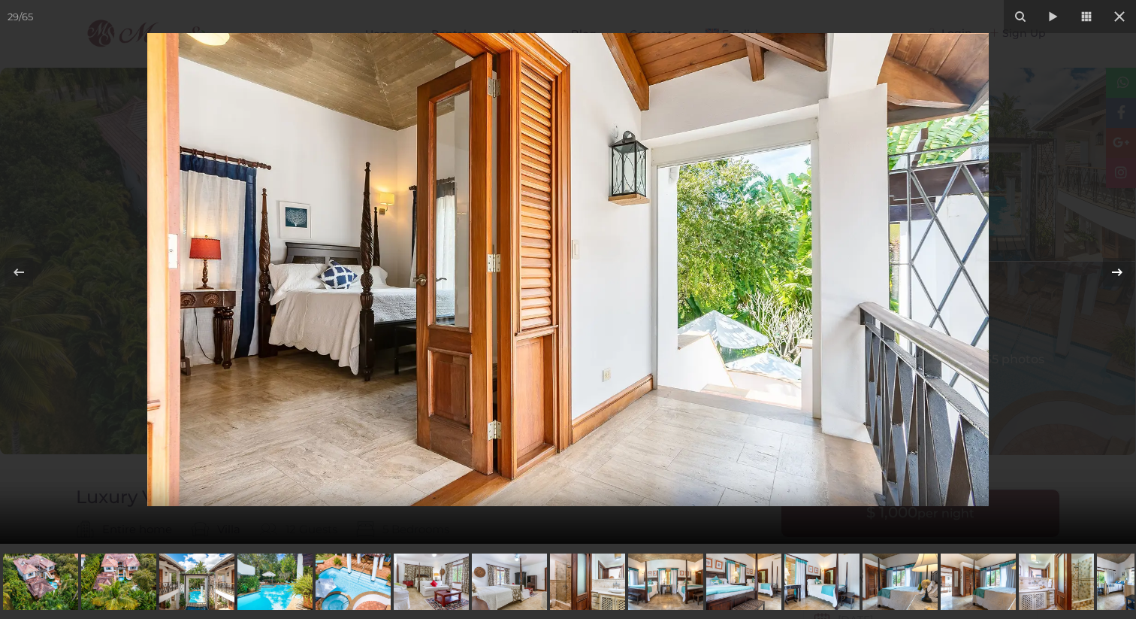
click at [1116, 268] on icon at bounding box center [1118, 272] width 18 height 18
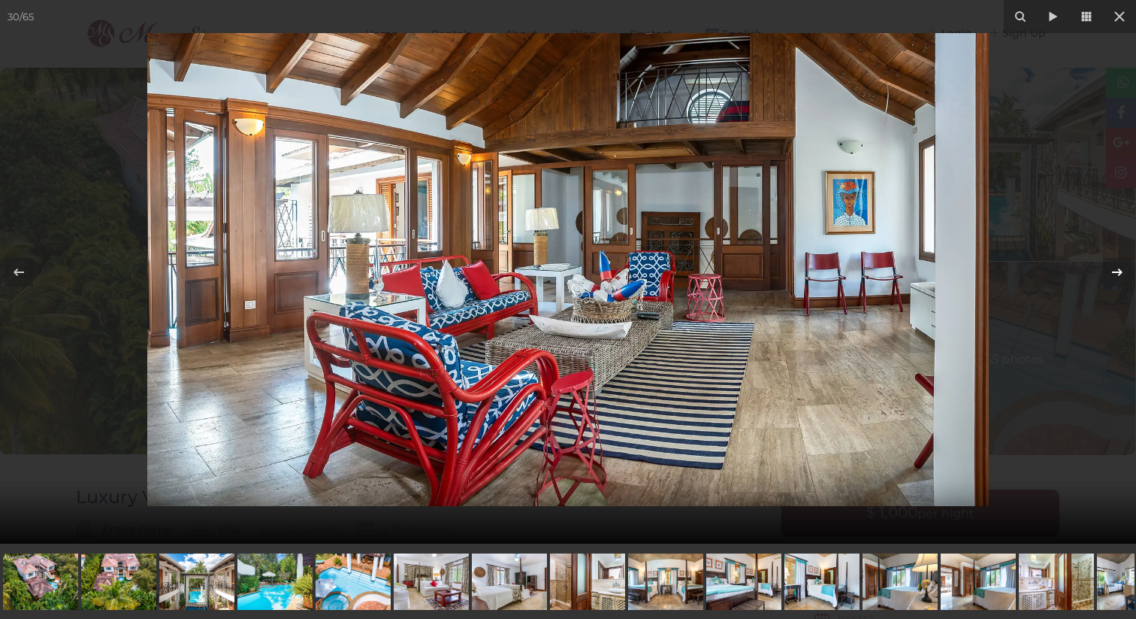
click at [1116, 268] on icon at bounding box center [1118, 272] width 18 height 18
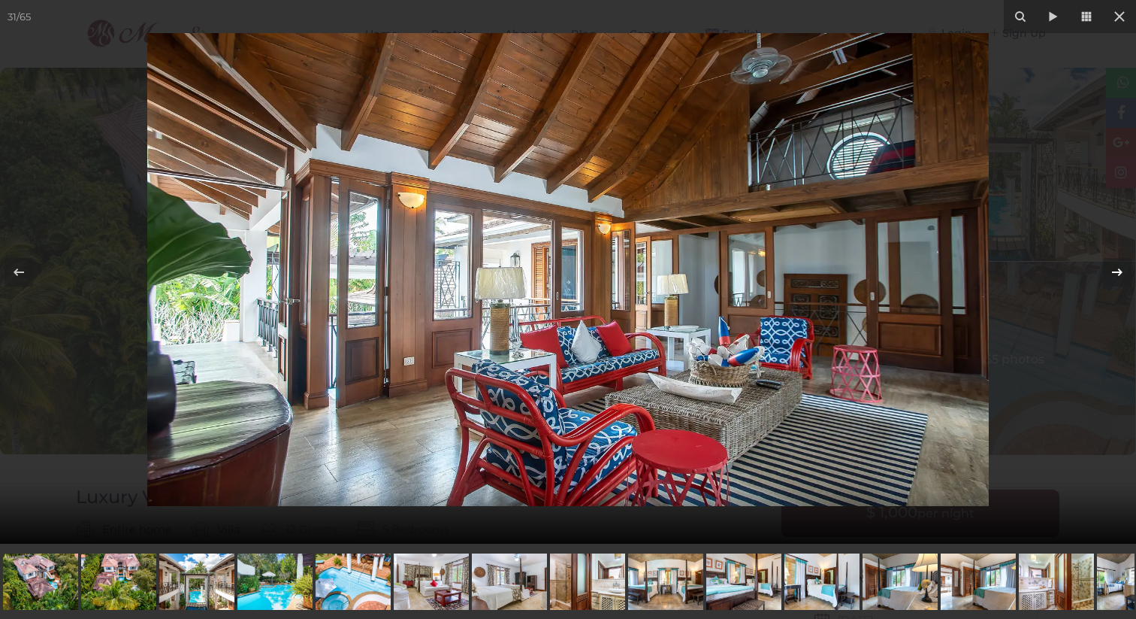
click at [1116, 268] on icon at bounding box center [1118, 272] width 18 height 18
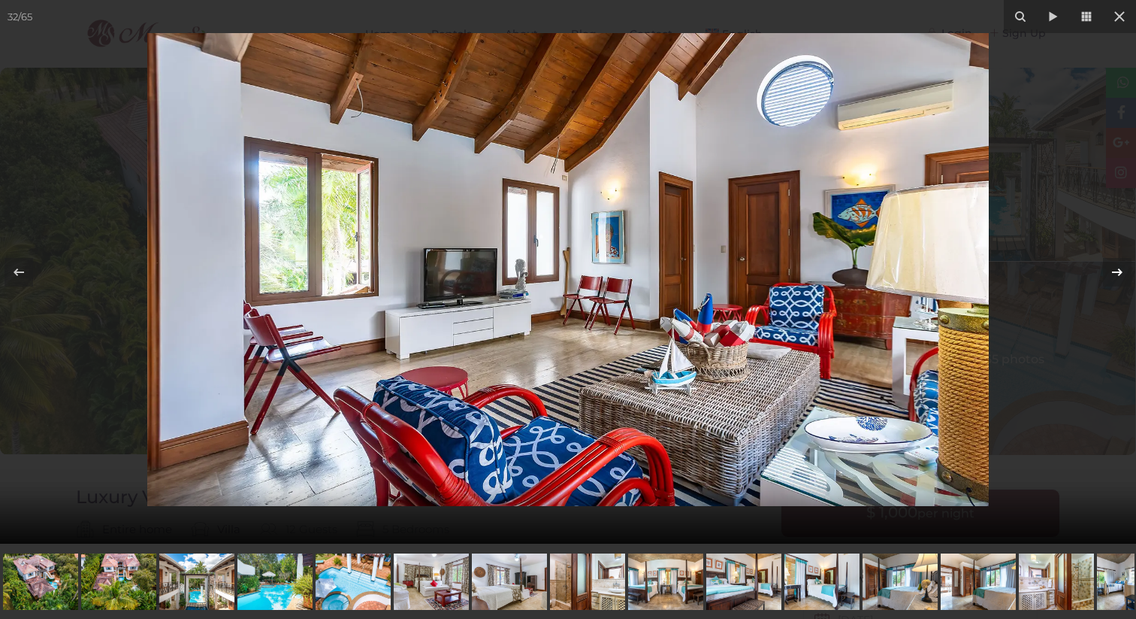
click at [1116, 268] on icon at bounding box center [1118, 272] width 18 height 18
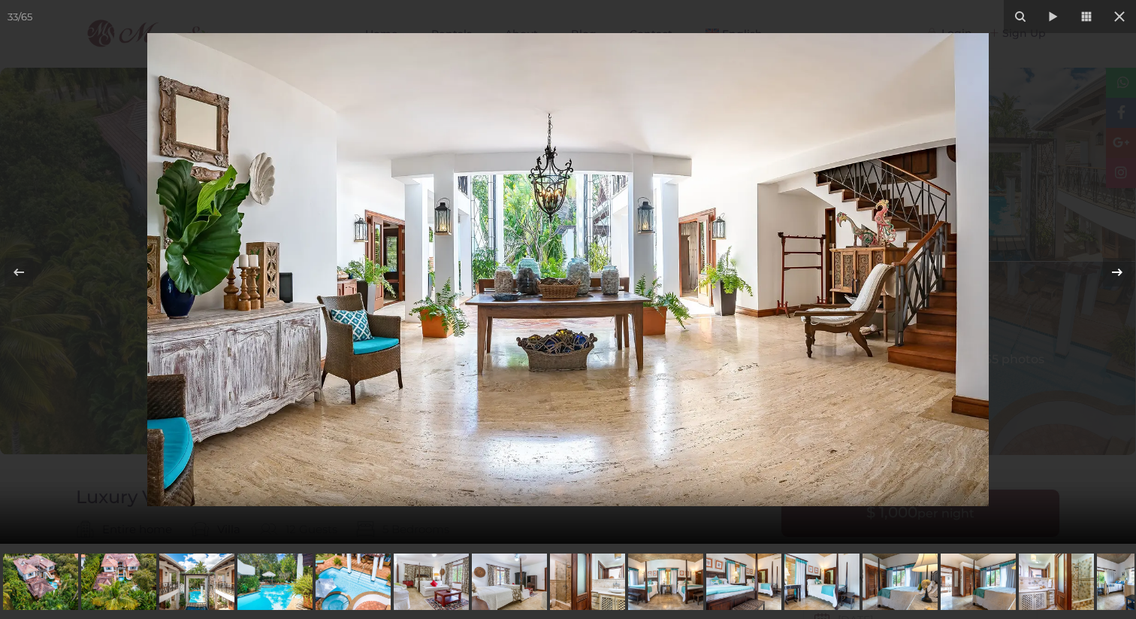
click at [1116, 268] on icon at bounding box center [1118, 272] width 18 height 18
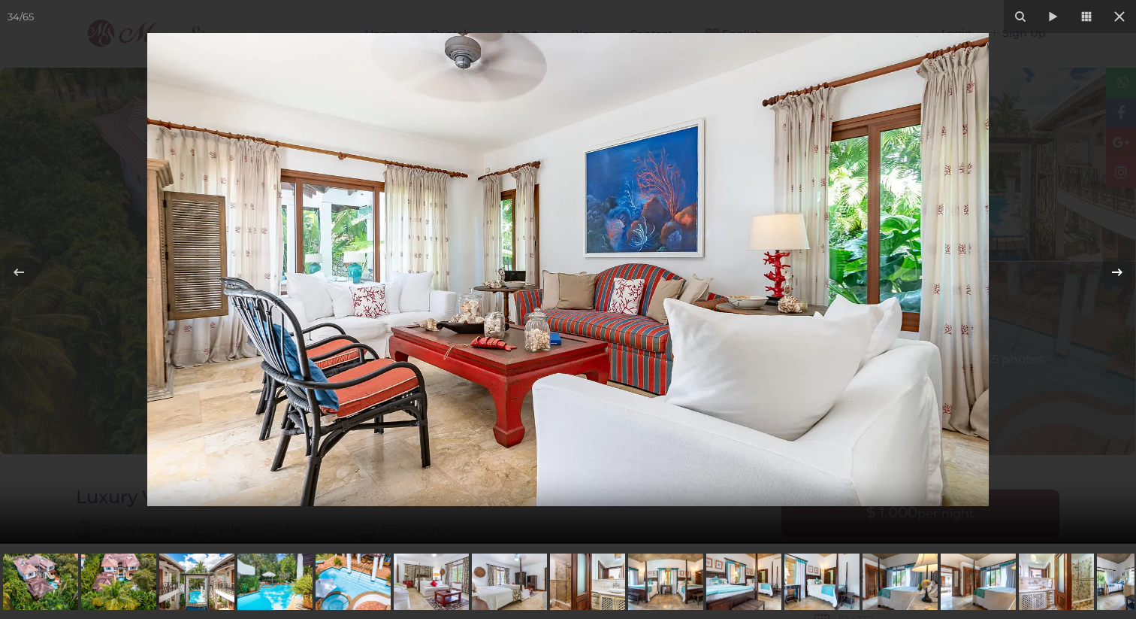
click at [1116, 268] on icon at bounding box center [1118, 272] width 18 height 18
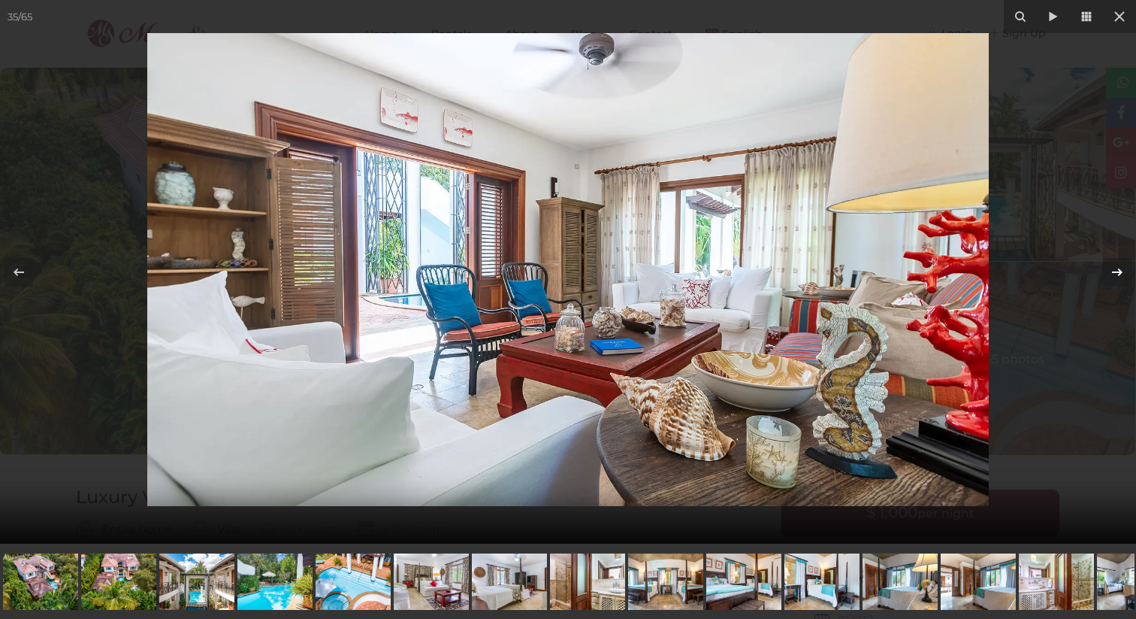
click at [1116, 268] on icon at bounding box center [1118, 272] width 18 height 18
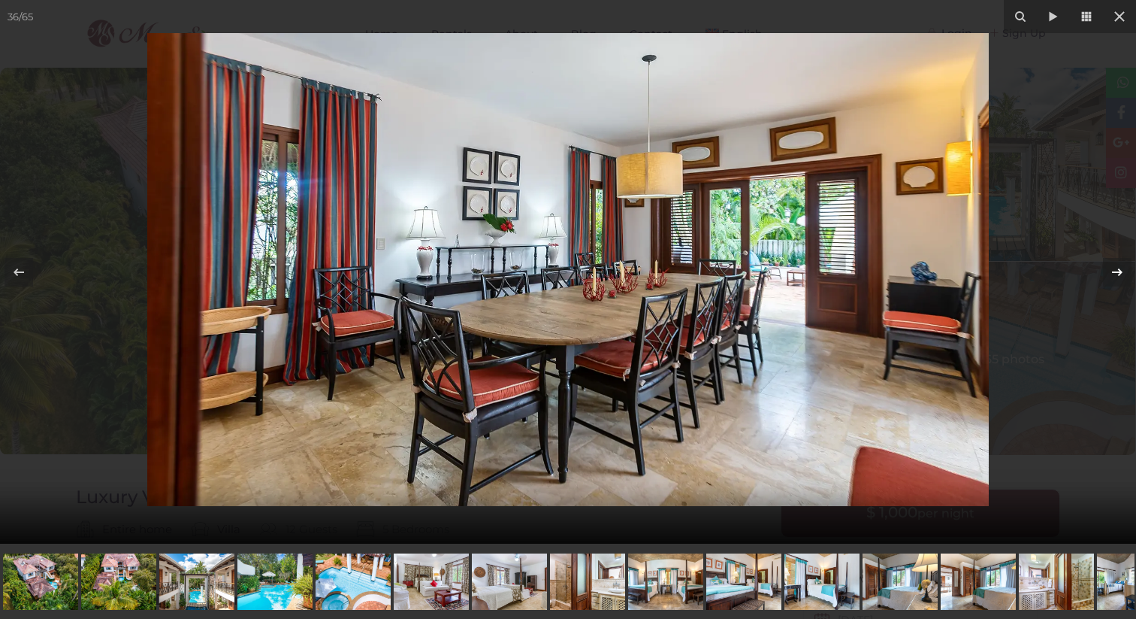
click at [1116, 268] on icon at bounding box center [1118, 272] width 18 height 18
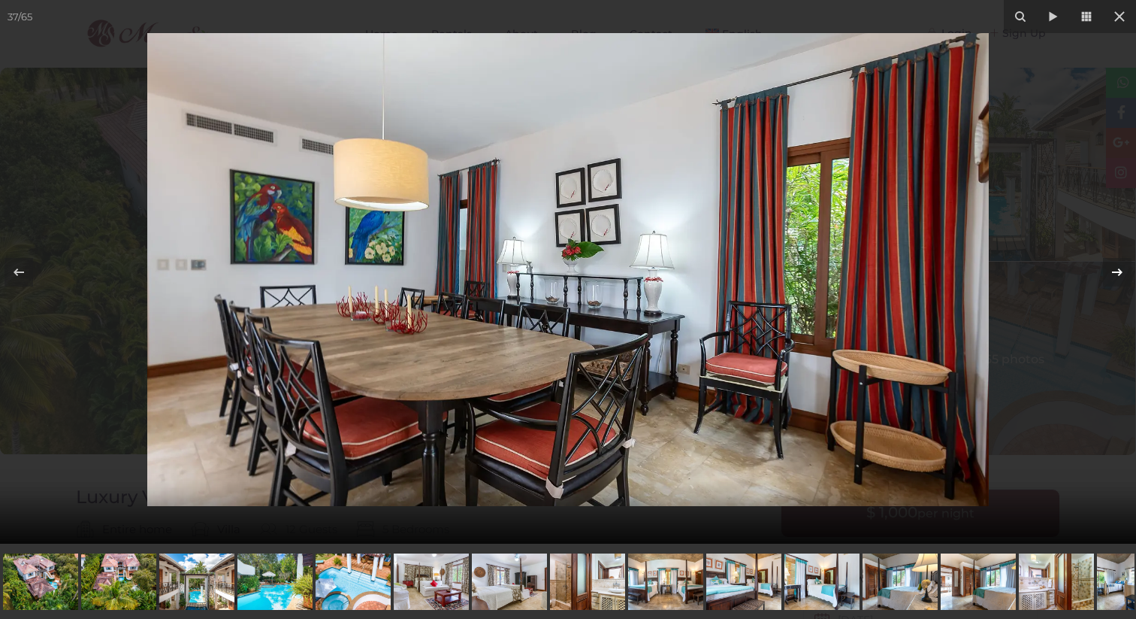
click at [1116, 268] on icon at bounding box center [1118, 272] width 18 height 18
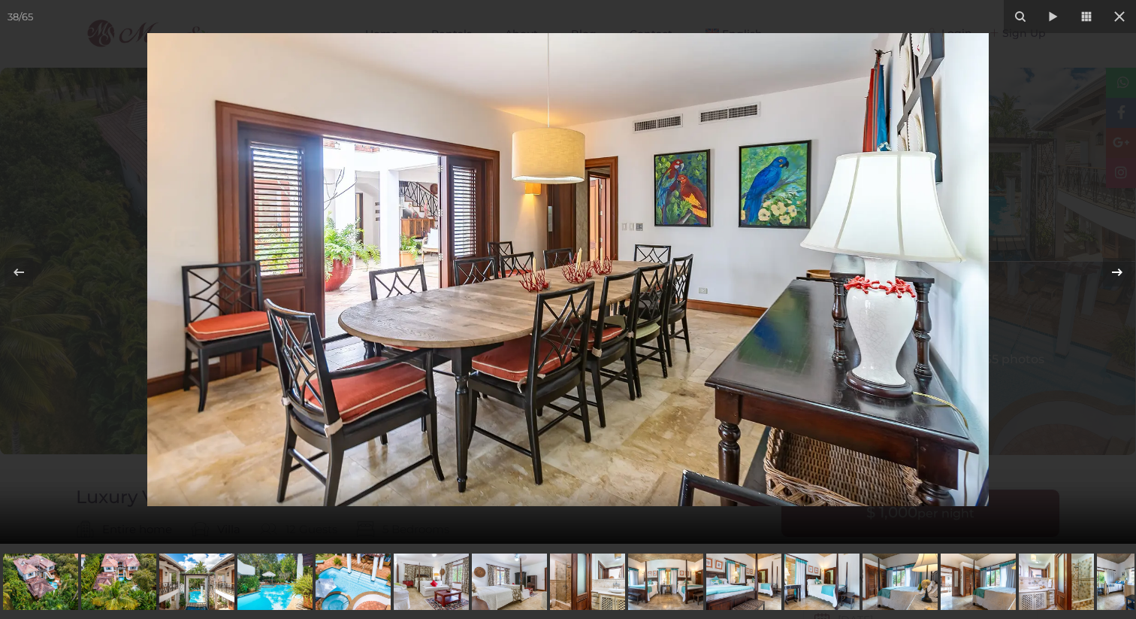
click at [1116, 268] on icon at bounding box center [1118, 272] width 18 height 18
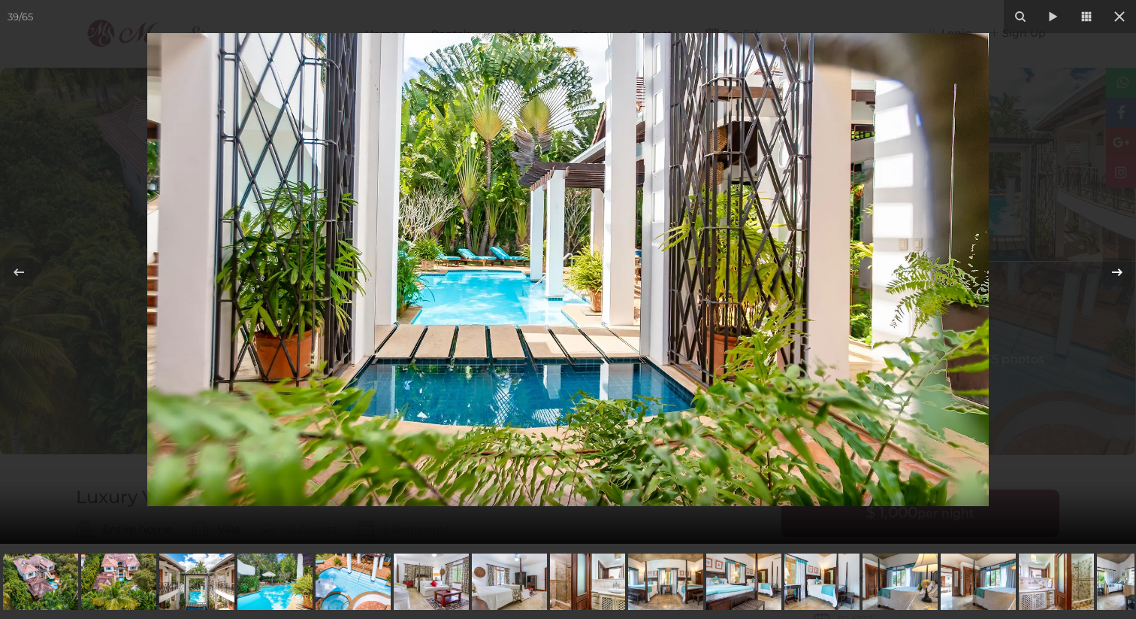
click at [1116, 268] on icon at bounding box center [1118, 272] width 18 height 18
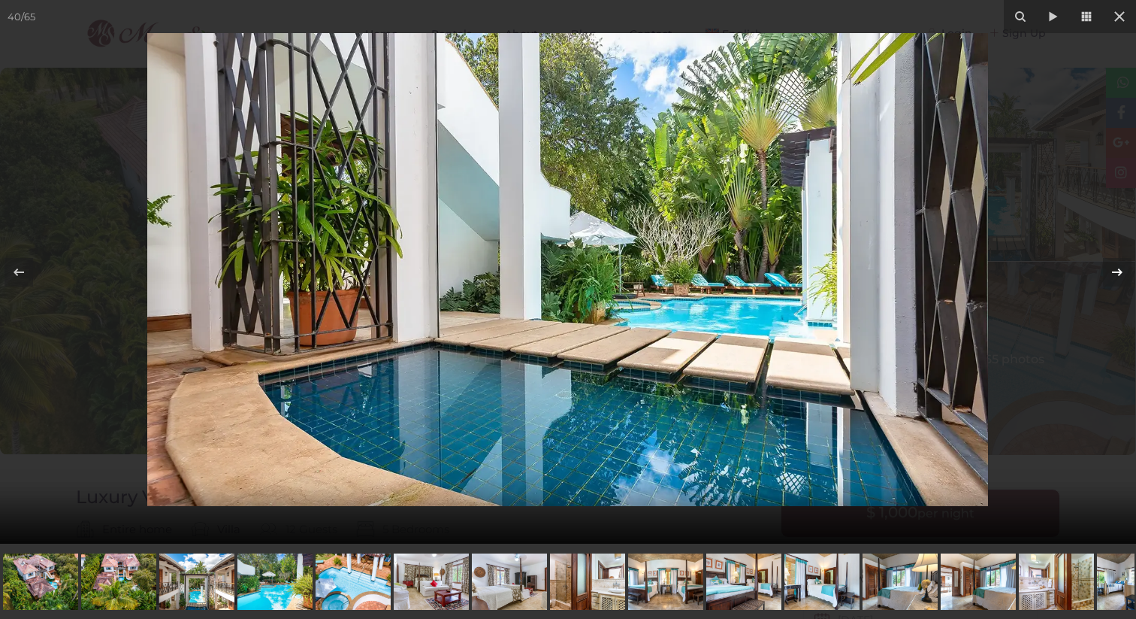
click at [1116, 268] on icon at bounding box center [1118, 272] width 18 height 18
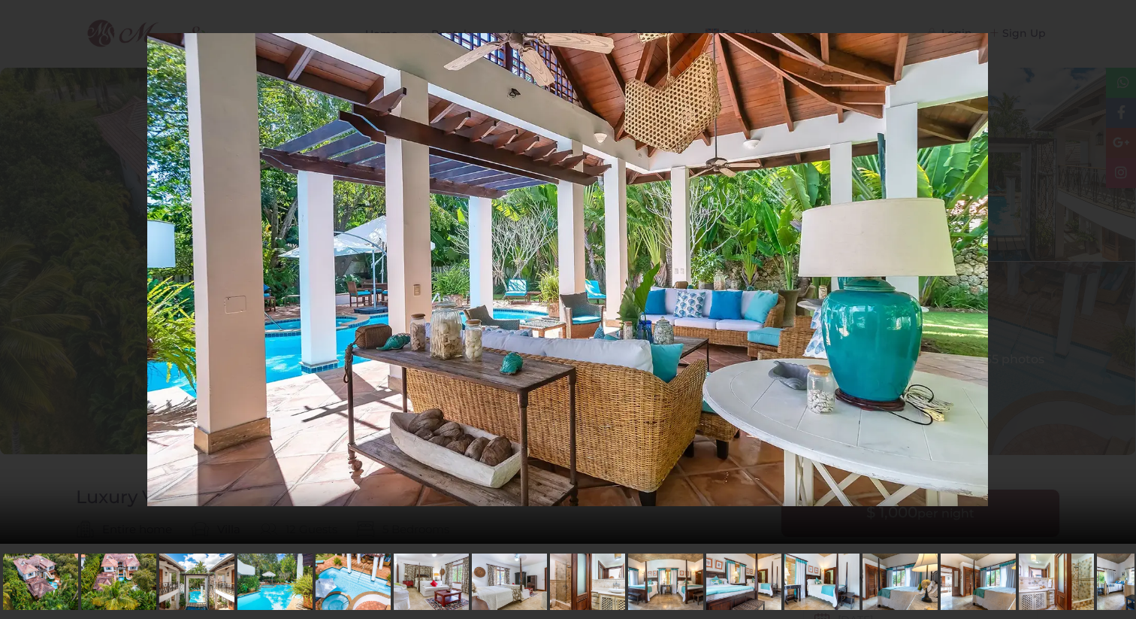
click at [1116, 268] on div "41 / 65 Luxury Villa Vivero" at bounding box center [568, 271] width 1136 height 543
click at [1116, 268] on icon at bounding box center [1118, 272] width 18 height 18
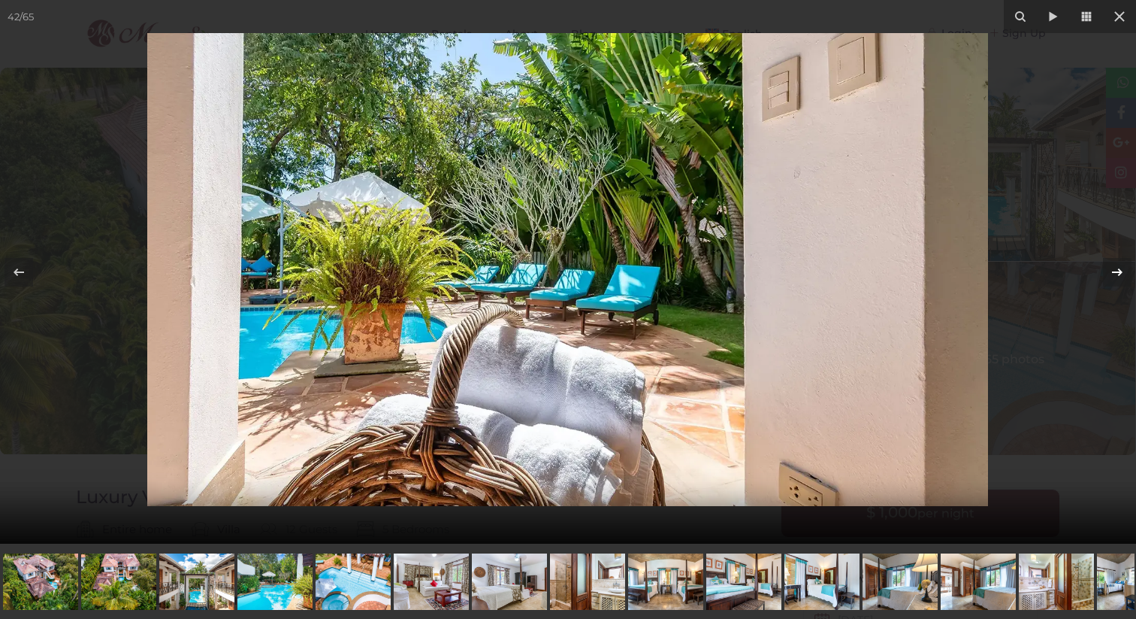
click at [1116, 268] on icon at bounding box center [1118, 272] width 18 height 18
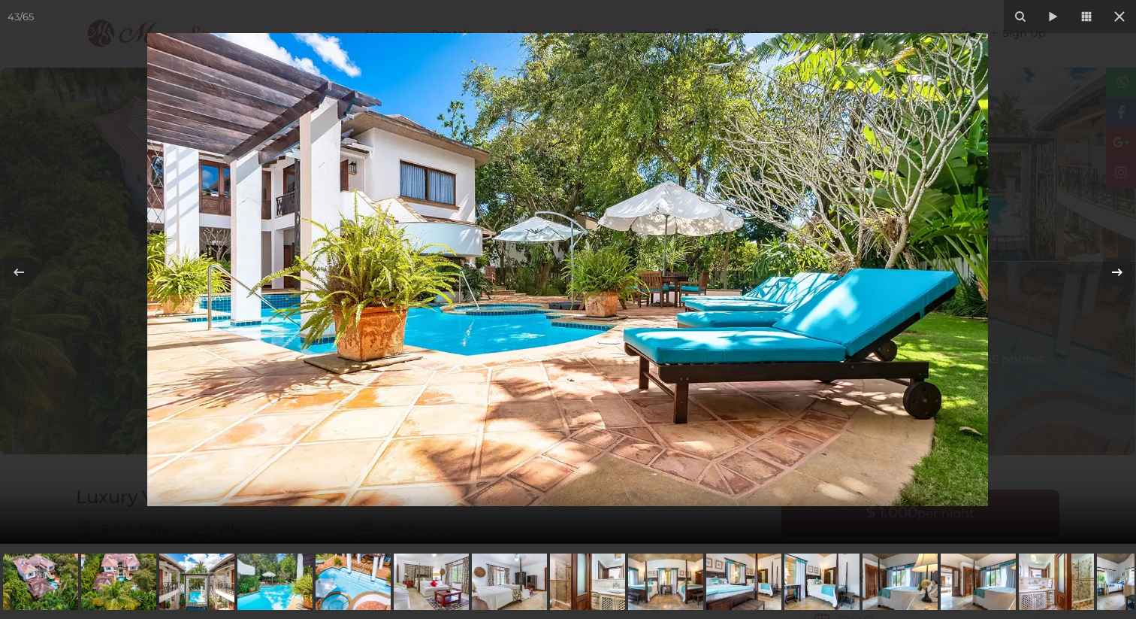
click at [1116, 268] on icon at bounding box center [1118, 272] width 18 height 18
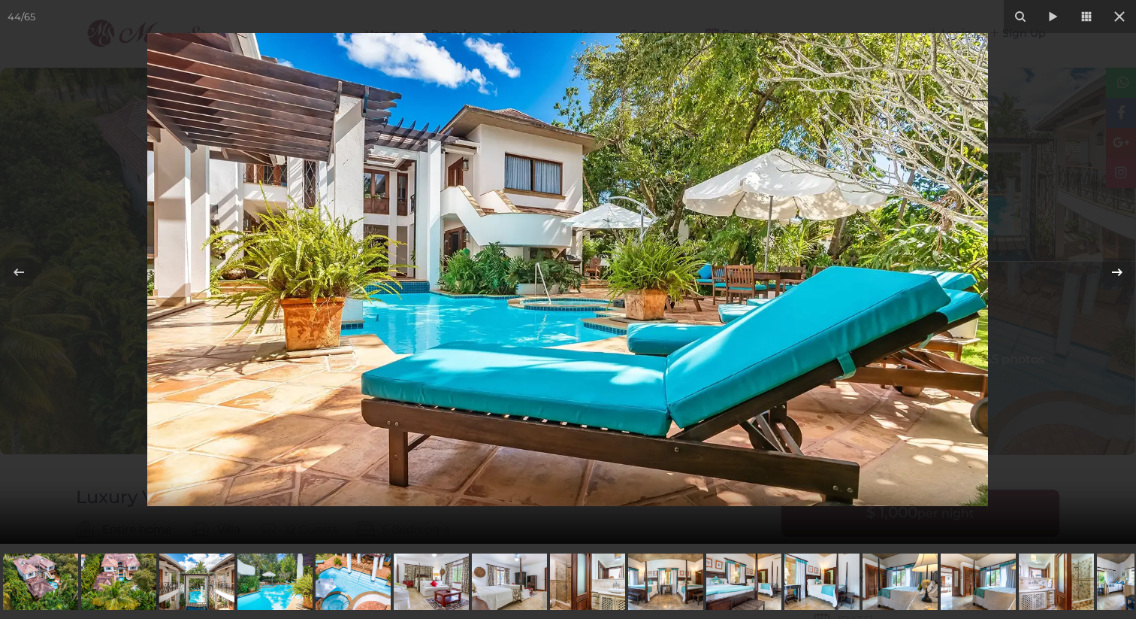
click at [1116, 268] on icon at bounding box center [1118, 272] width 18 height 18
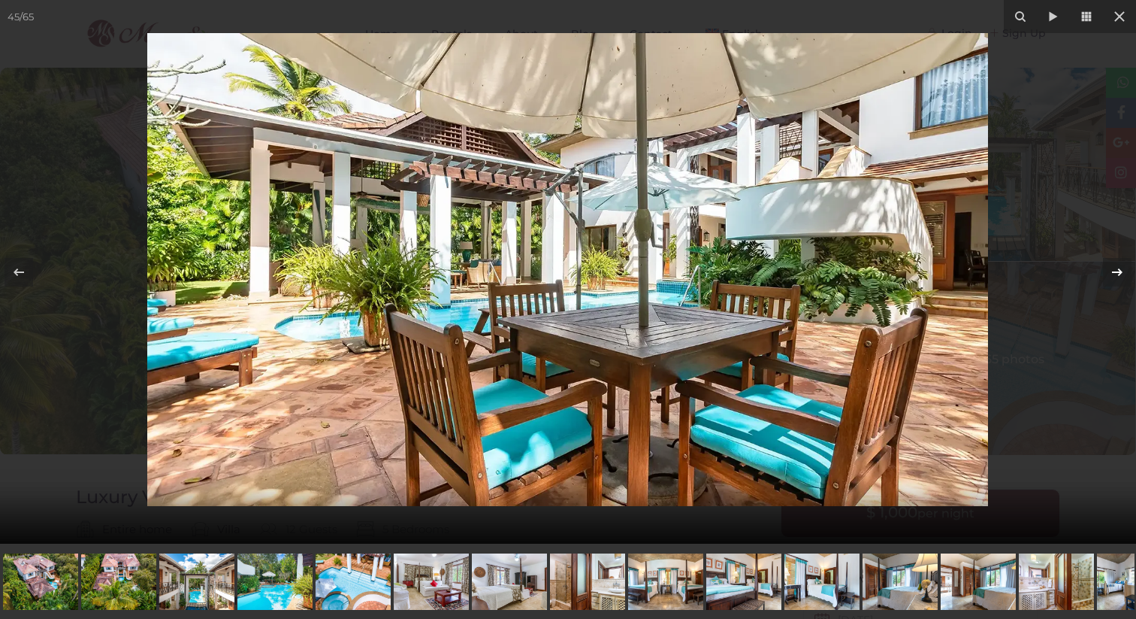
click at [1116, 268] on icon at bounding box center [1118, 272] width 18 height 18
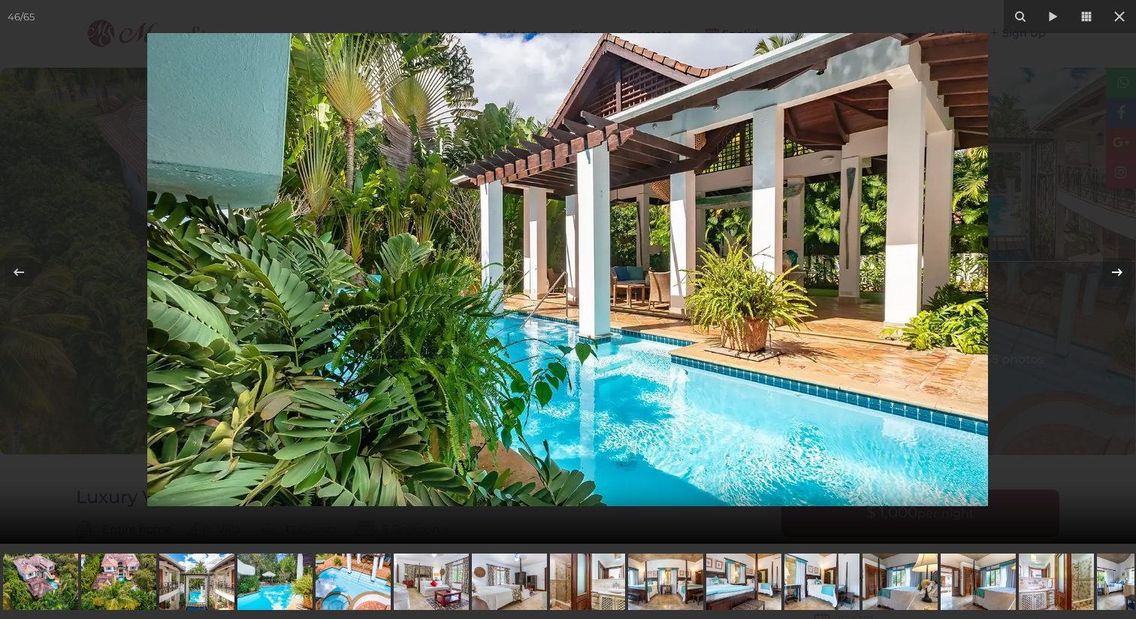
click at [1116, 268] on icon at bounding box center [1118, 272] width 18 height 18
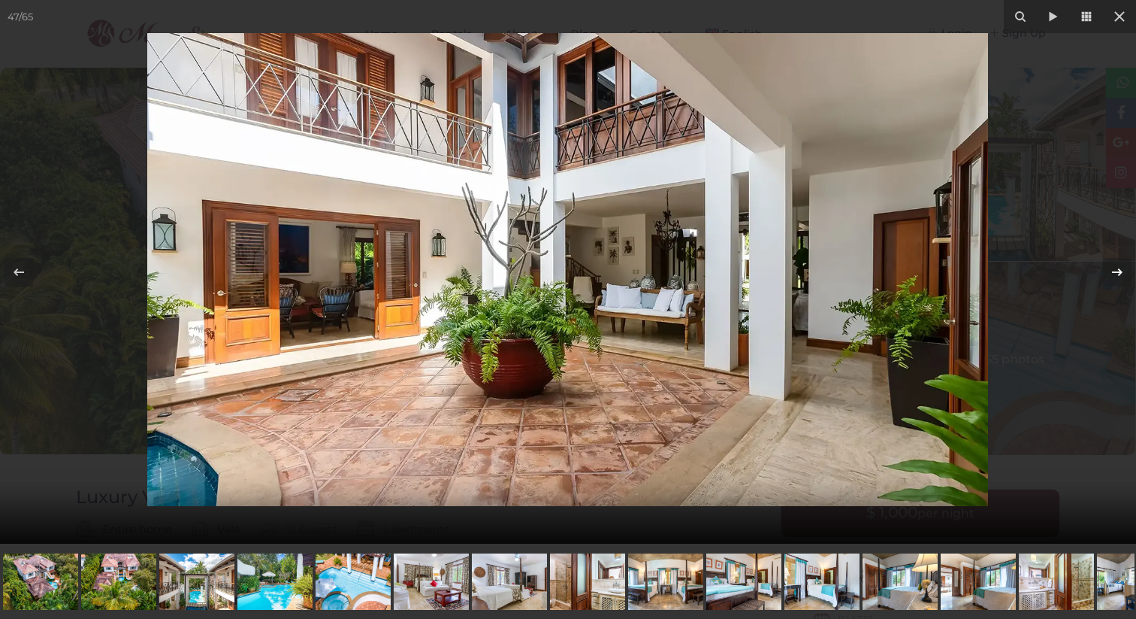
click at [1116, 268] on icon at bounding box center [1118, 272] width 18 height 18
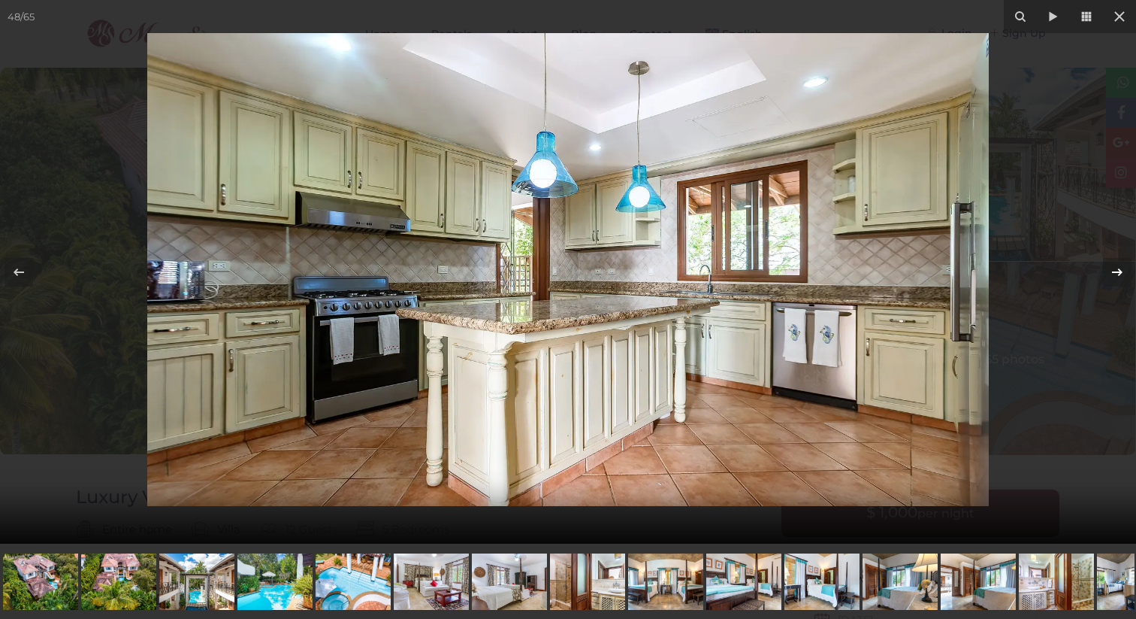
click at [1116, 268] on icon at bounding box center [1118, 272] width 18 height 18
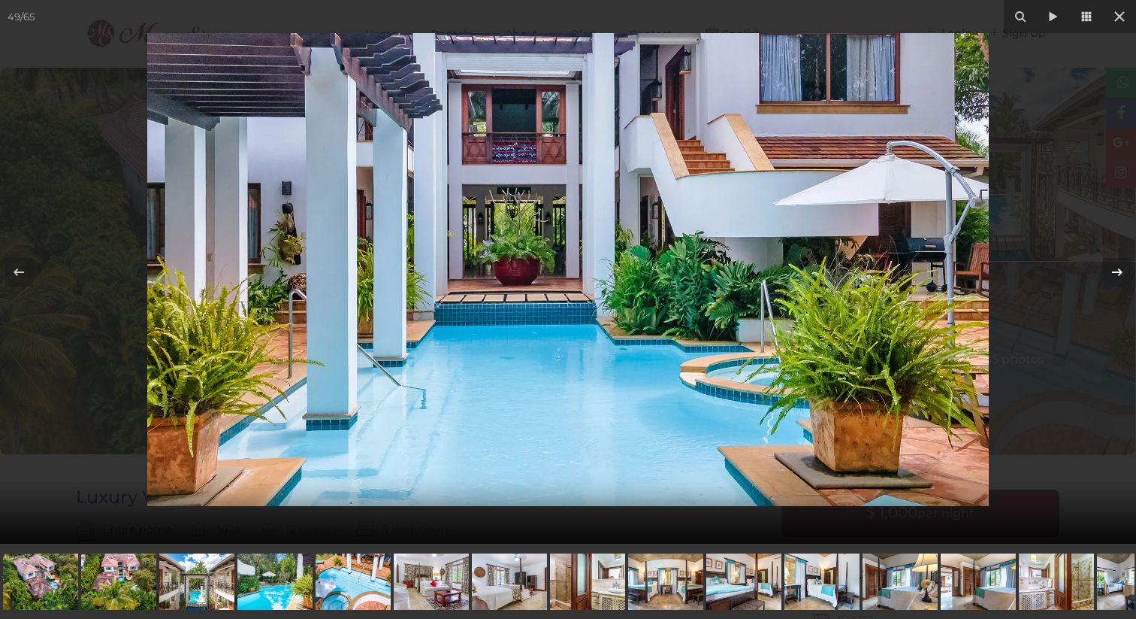
click at [1116, 268] on icon at bounding box center [1118, 272] width 18 height 18
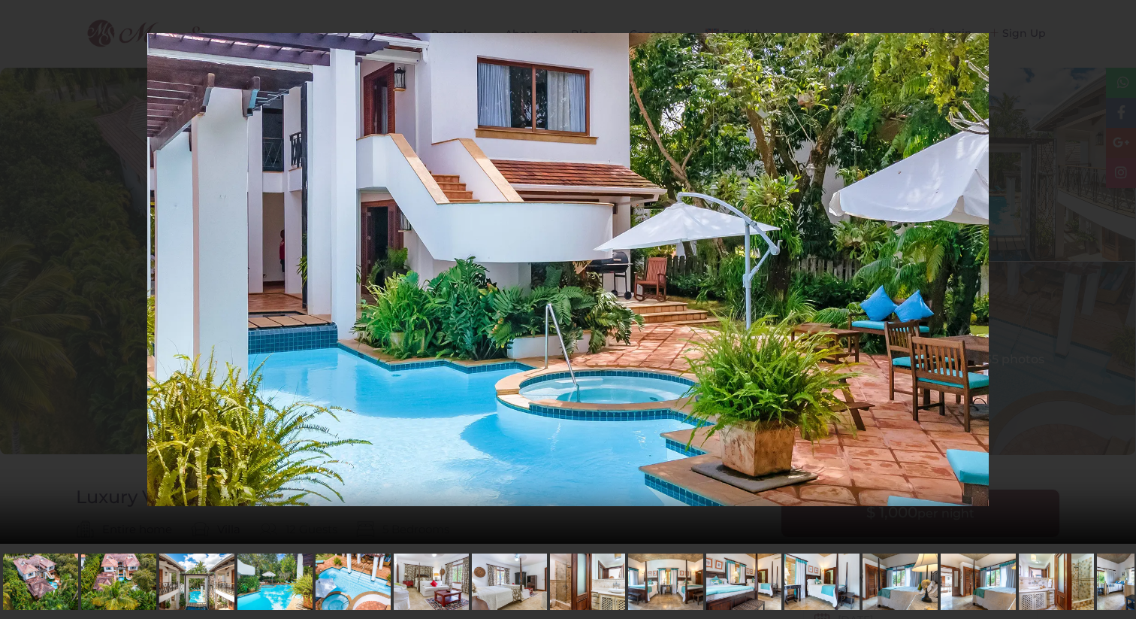
click at [1116, 268] on div "50 / 65 Luxury Villa Vivero" at bounding box center [568, 271] width 1136 height 543
click at [1118, 15] on icon at bounding box center [1120, 16] width 11 height 11
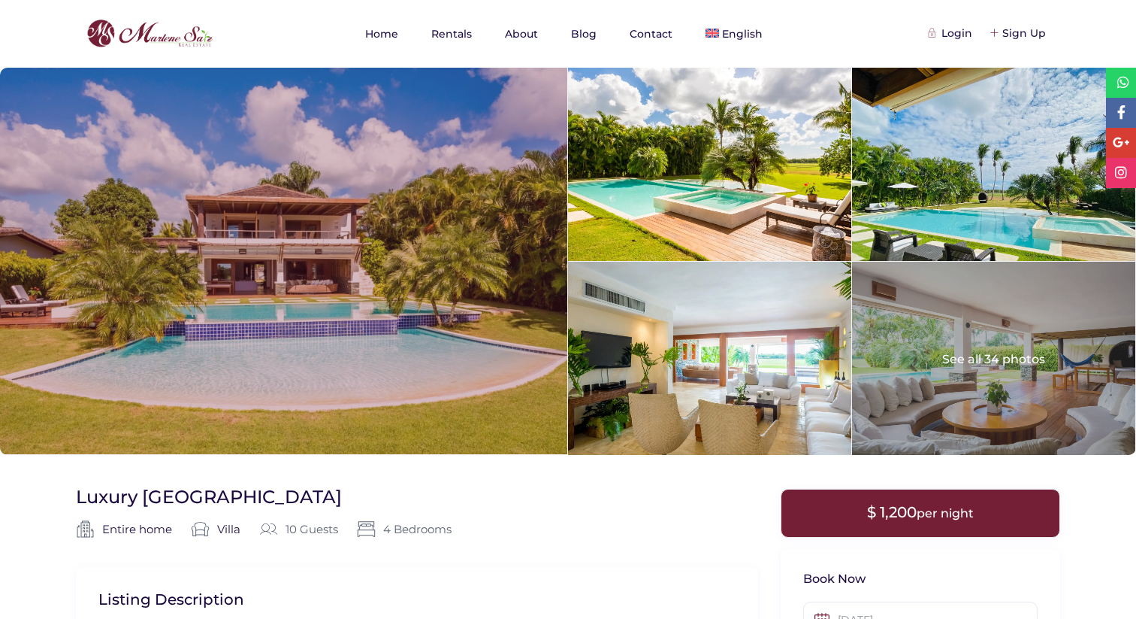
click at [525, 274] on div at bounding box center [283, 261] width 567 height 386
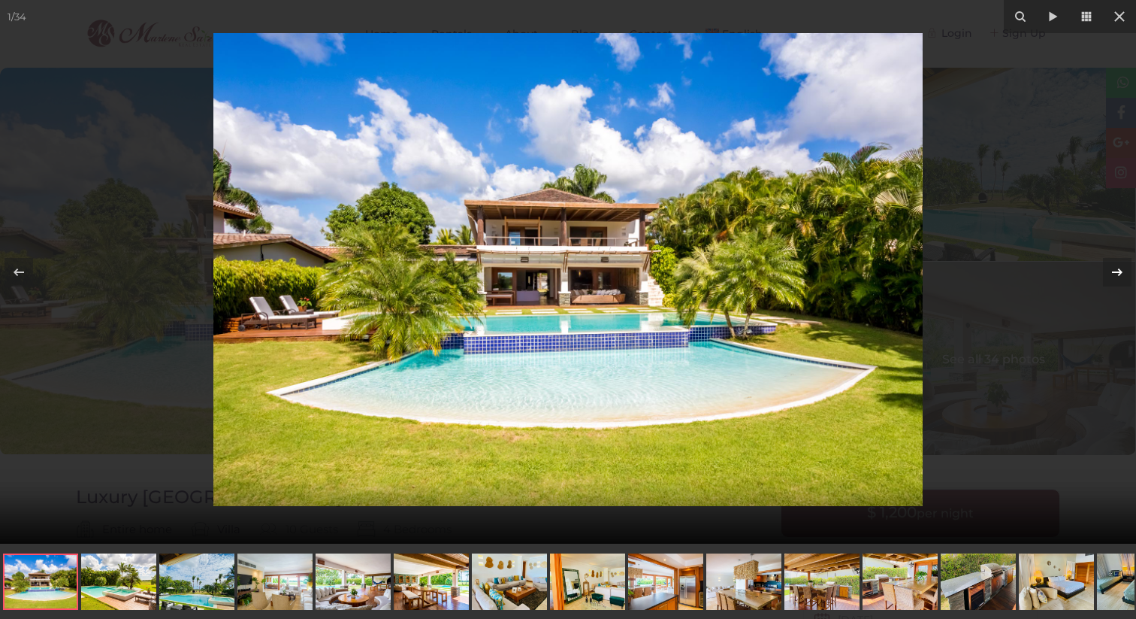
click at [1116, 271] on icon at bounding box center [1117, 272] width 11 height 8
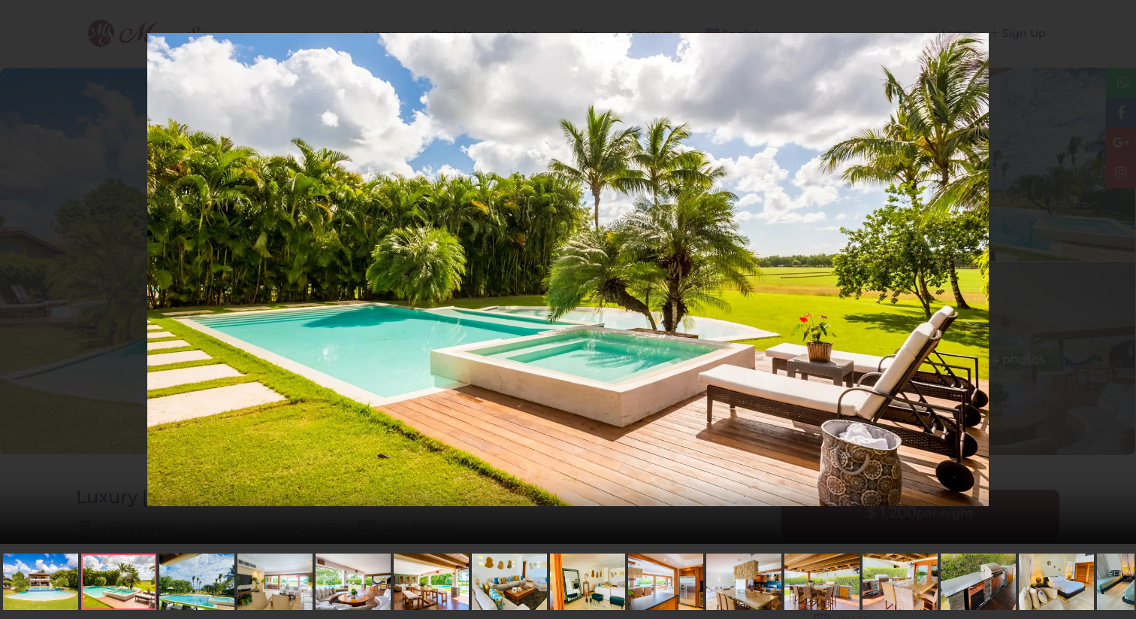
click at [1116, 271] on div "2 / 34 Luxury Villa Polo" at bounding box center [568, 271] width 1136 height 543
click at [1116, 271] on icon at bounding box center [1117, 272] width 11 height 8
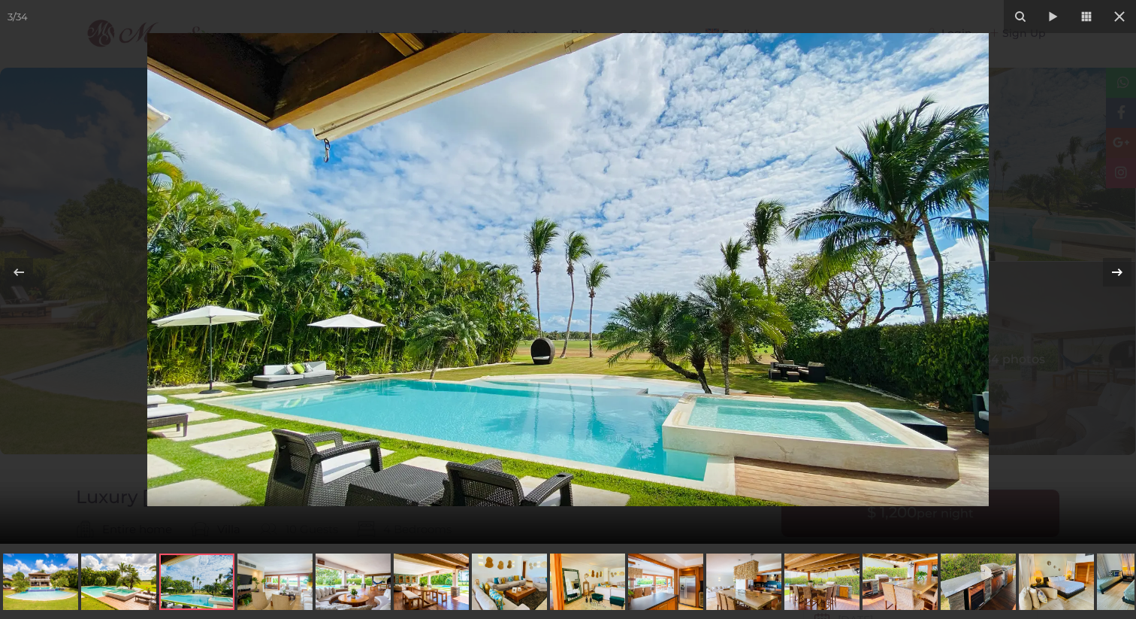
click at [1116, 271] on icon at bounding box center [1117, 272] width 11 height 8
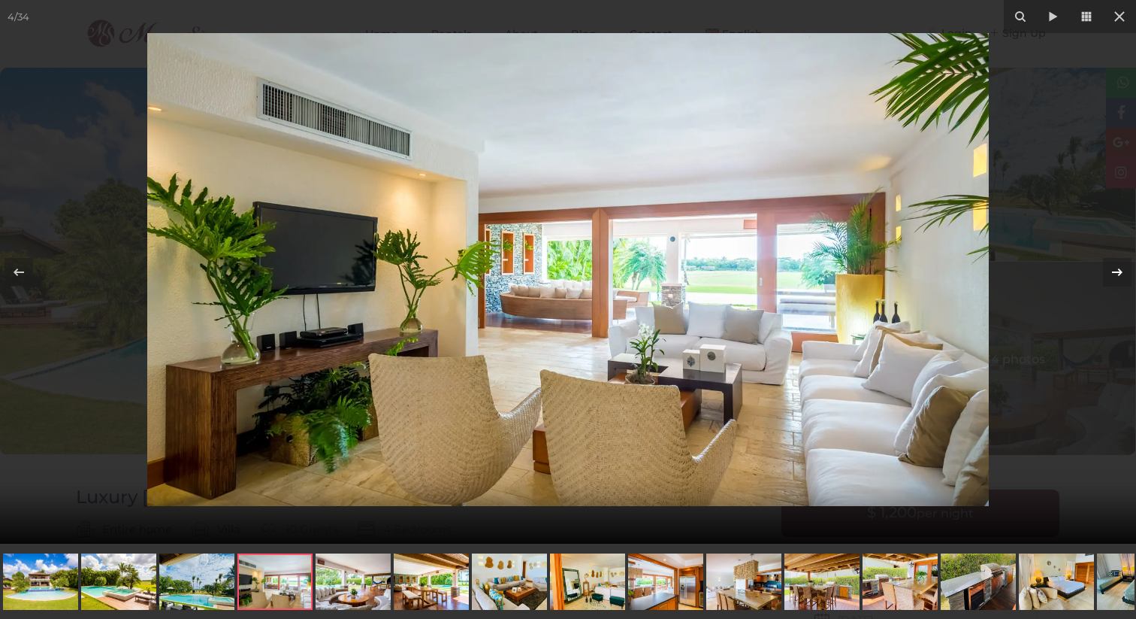
click at [1116, 271] on icon at bounding box center [1117, 272] width 11 height 8
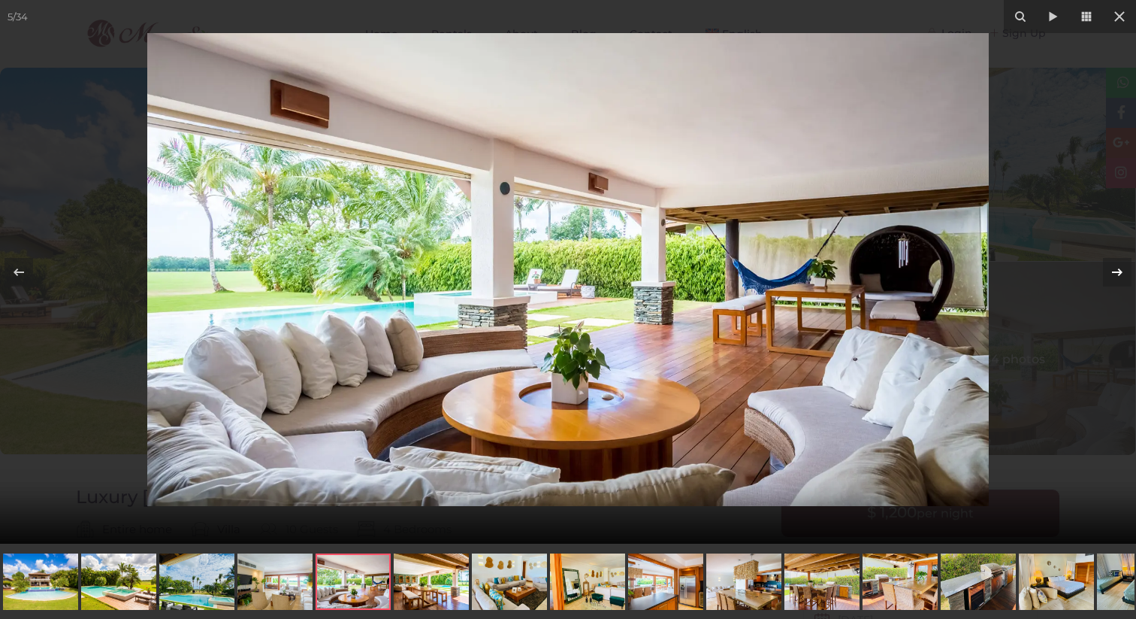
click at [1116, 271] on icon at bounding box center [1117, 272] width 11 height 8
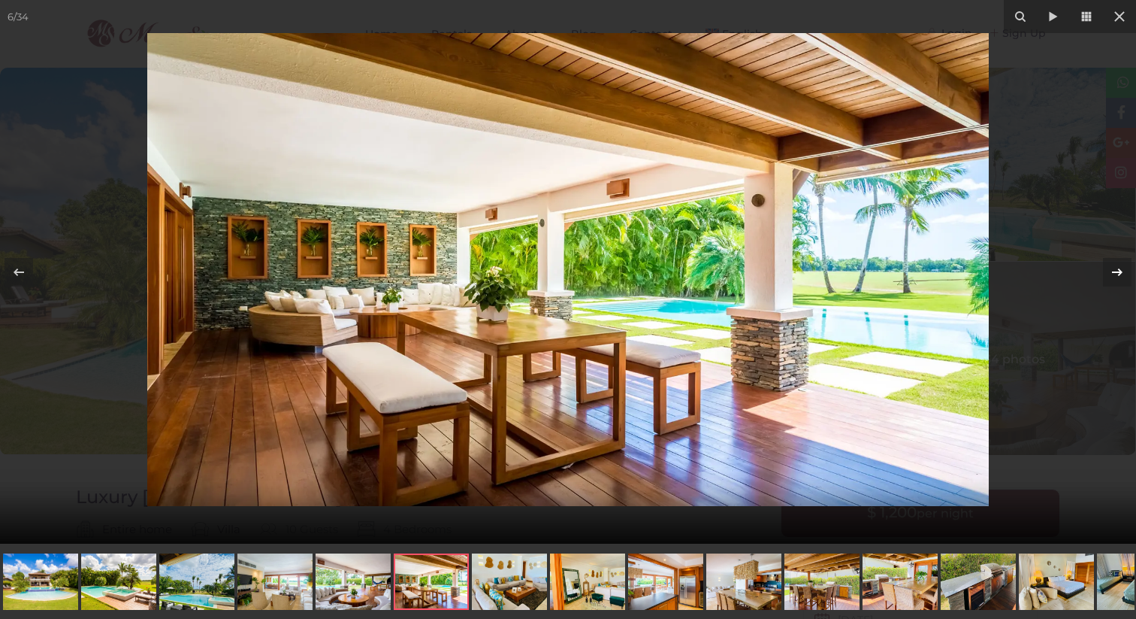
click at [1116, 271] on icon at bounding box center [1117, 272] width 11 height 8
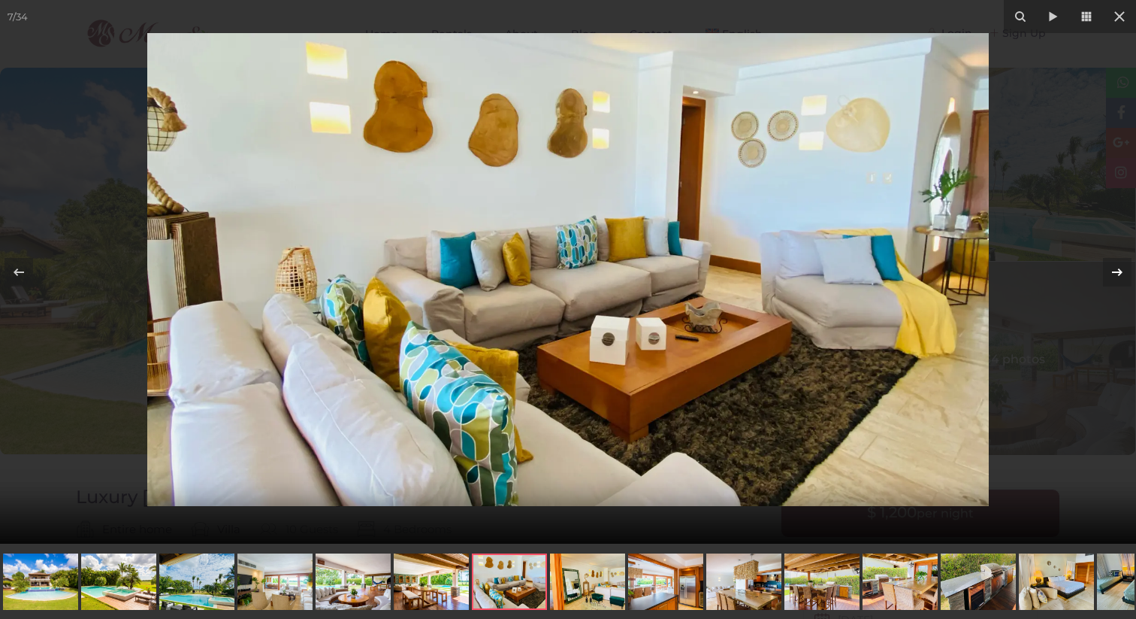
click at [1116, 271] on icon at bounding box center [1117, 272] width 11 height 8
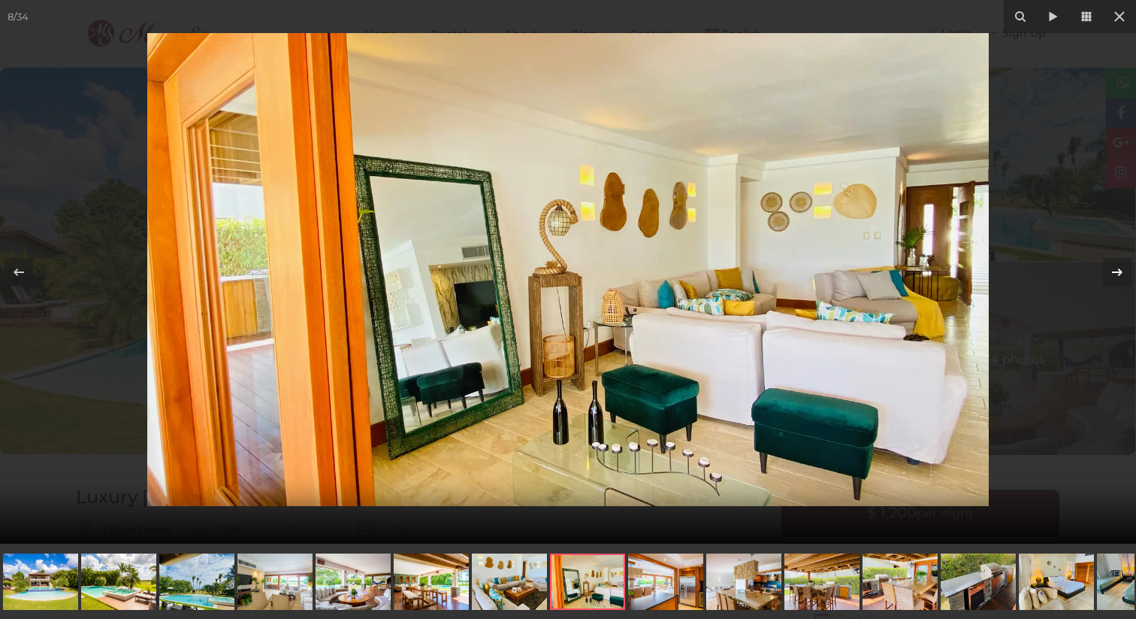
click at [1116, 271] on icon at bounding box center [1117, 272] width 11 height 8
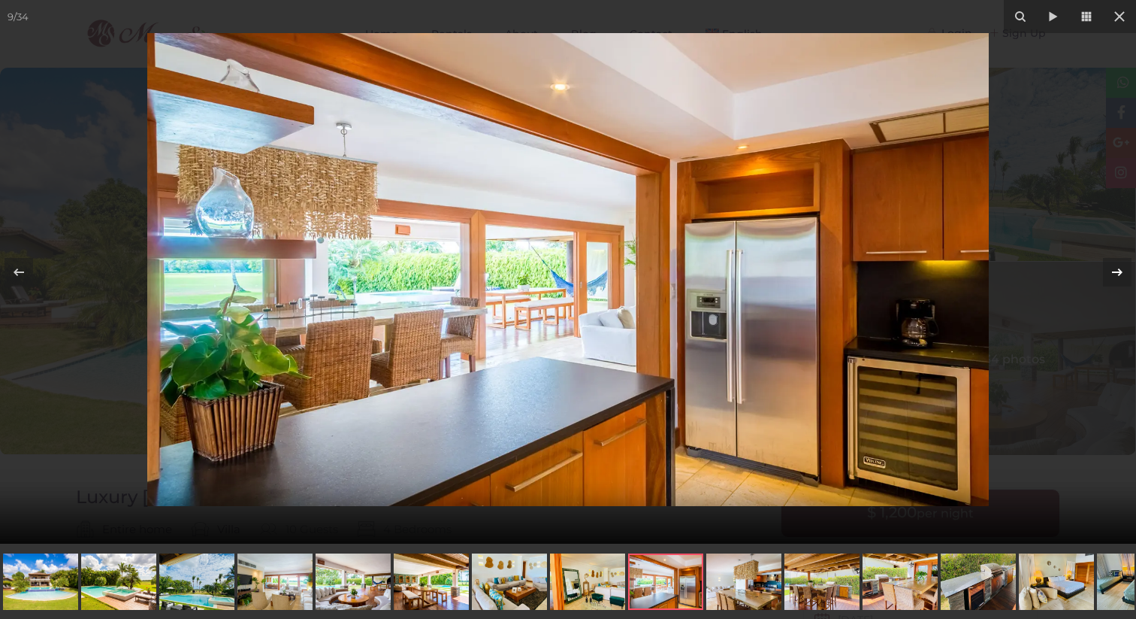
click at [1116, 271] on icon at bounding box center [1117, 272] width 11 height 8
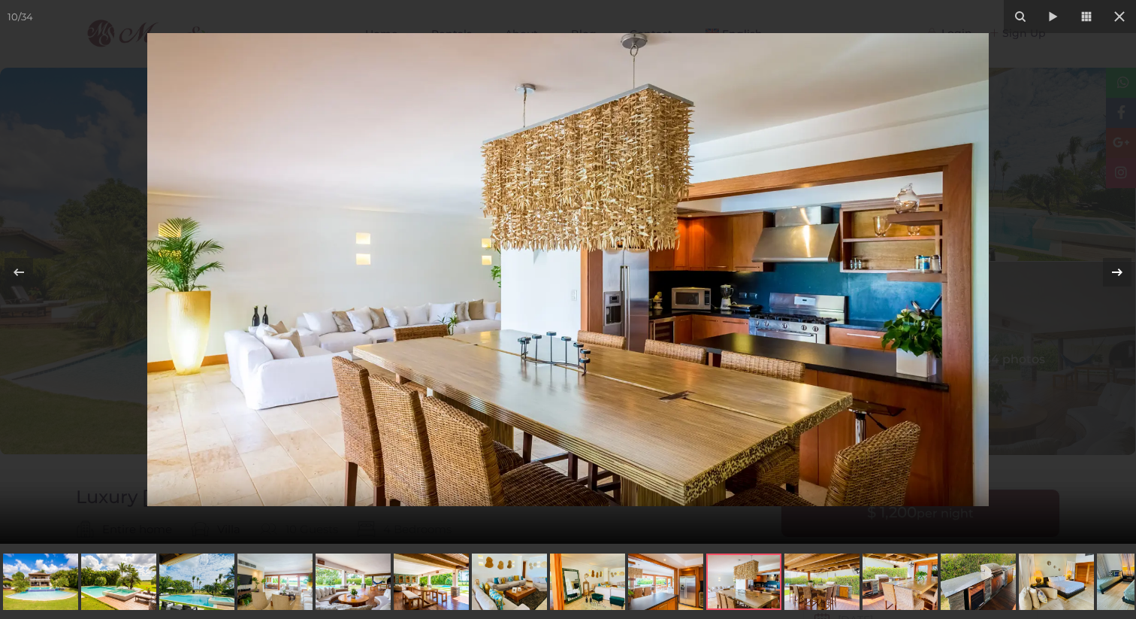
click at [1116, 271] on icon at bounding box center [1117, 272] width 11 height 8
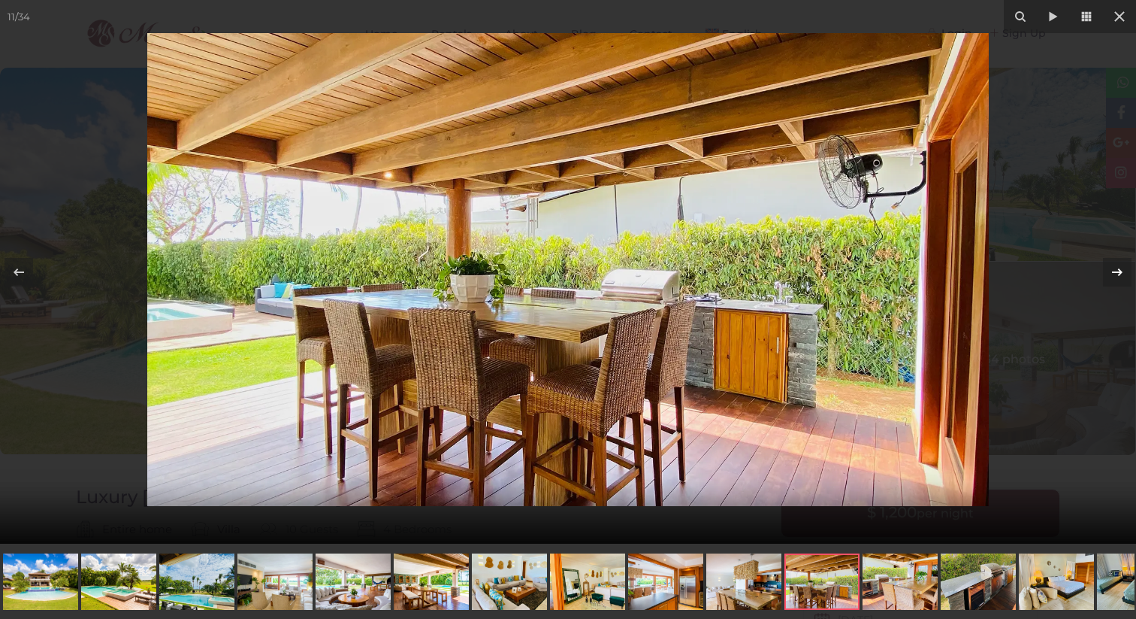
click at [1116, 271] on icon at bounding box center [1117, 272] width 11 height 8
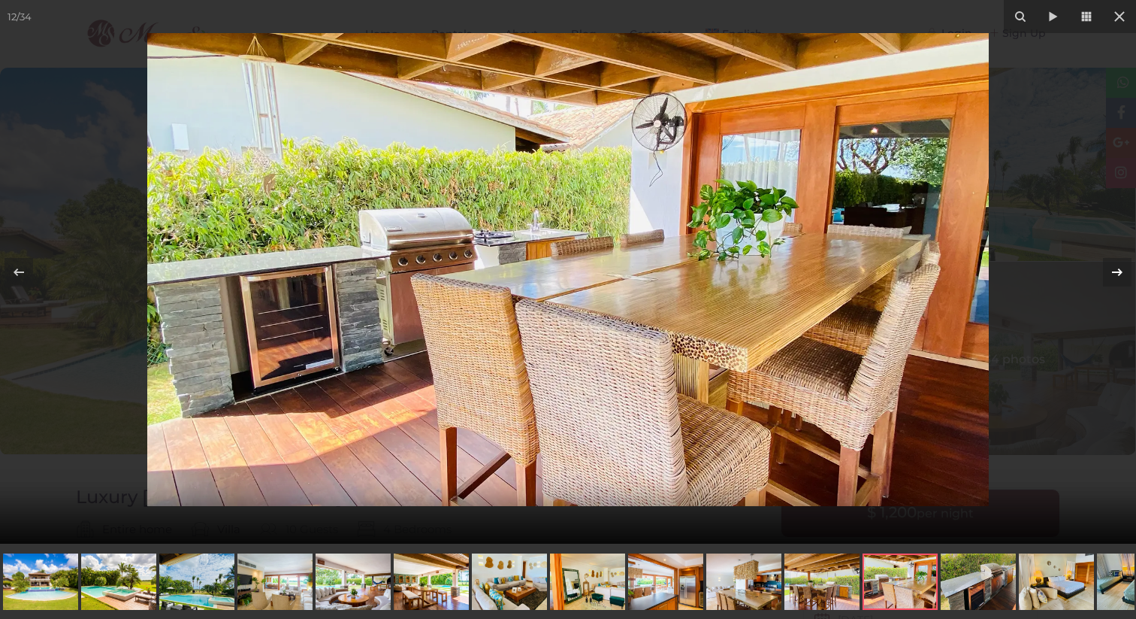
click at [1116, 271] on icon at bounding box center [1117, 272] width 11 height 8
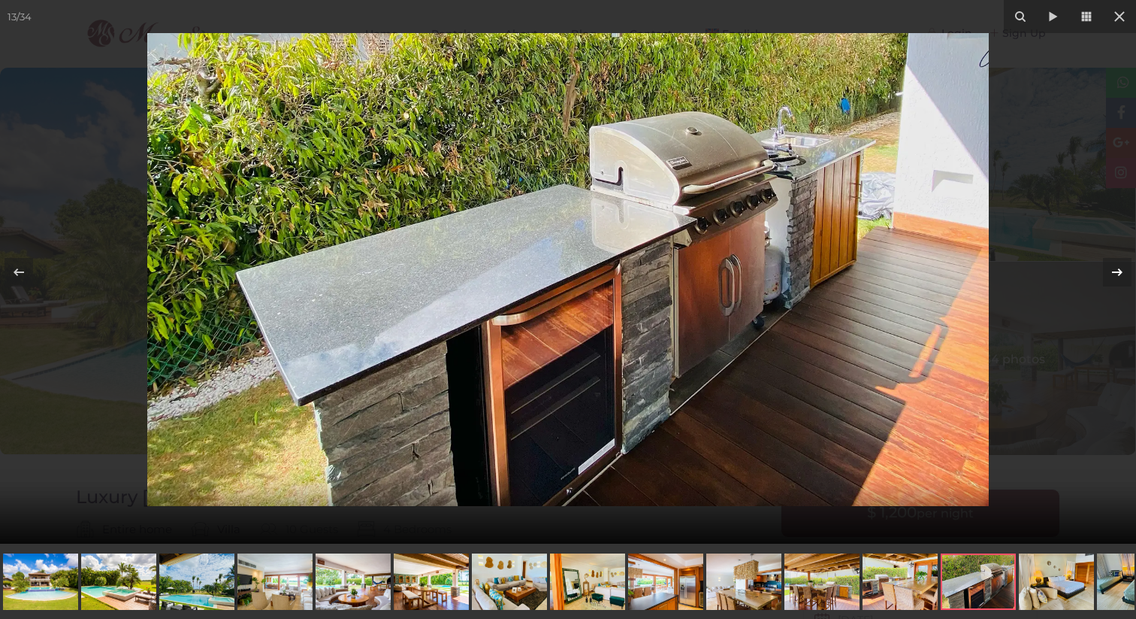
click at [1116, 271] on icon at bounding box center [1117, 272] width 11 height 8
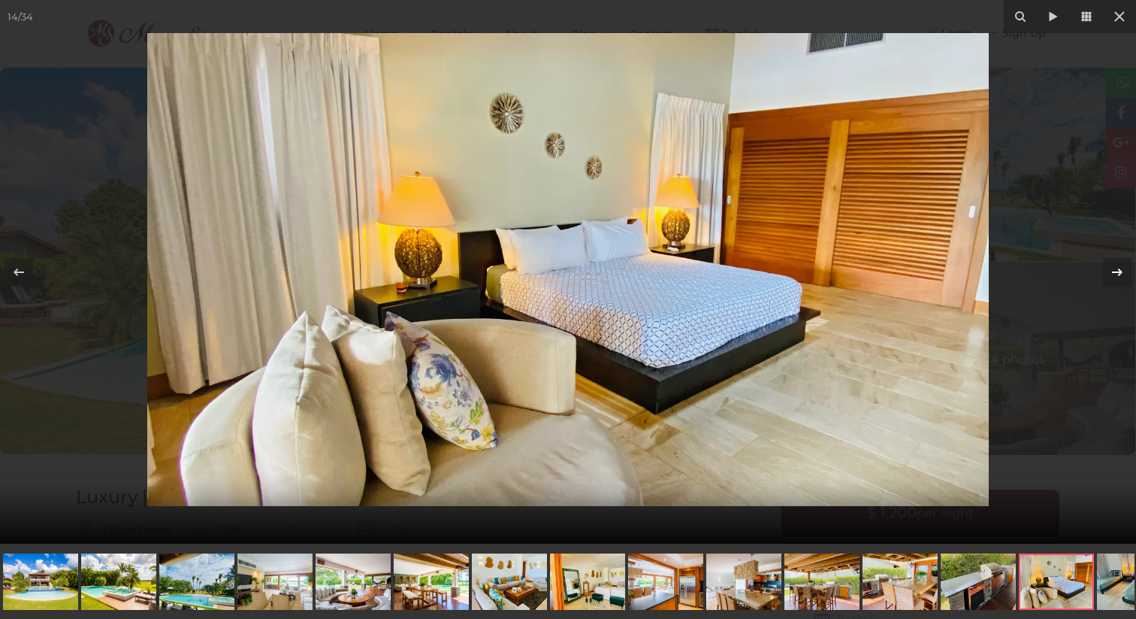
click at [1116, 271] on icon at bounding box center [1117, 272] width 11 height 8
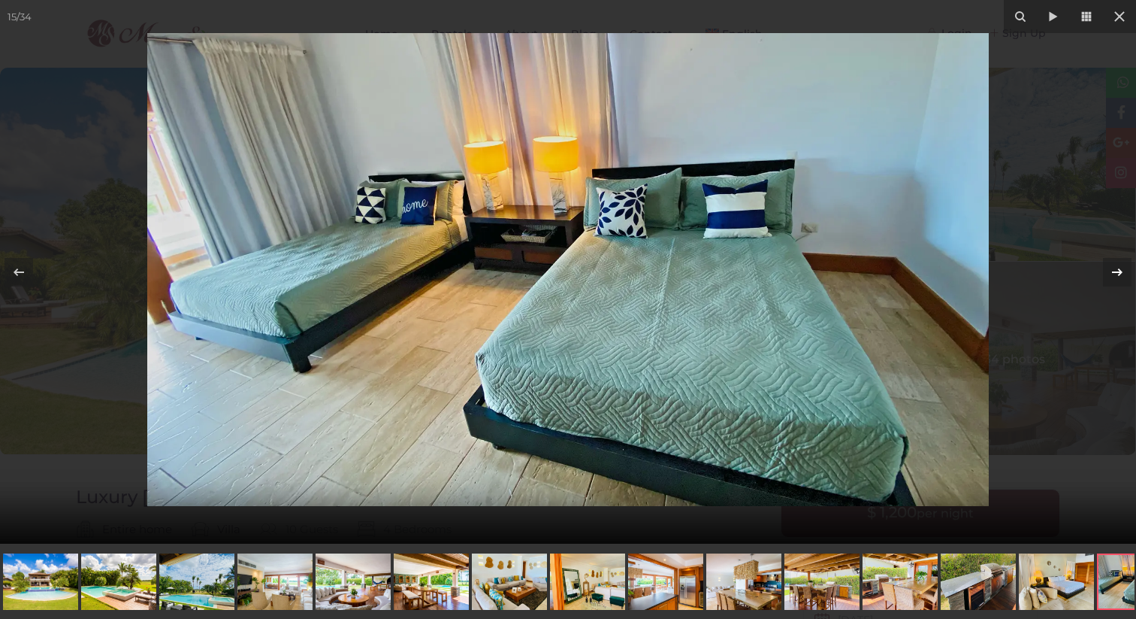
click at [1116, 271] on icon at bounding box center [1117, 272] width 11 height 8
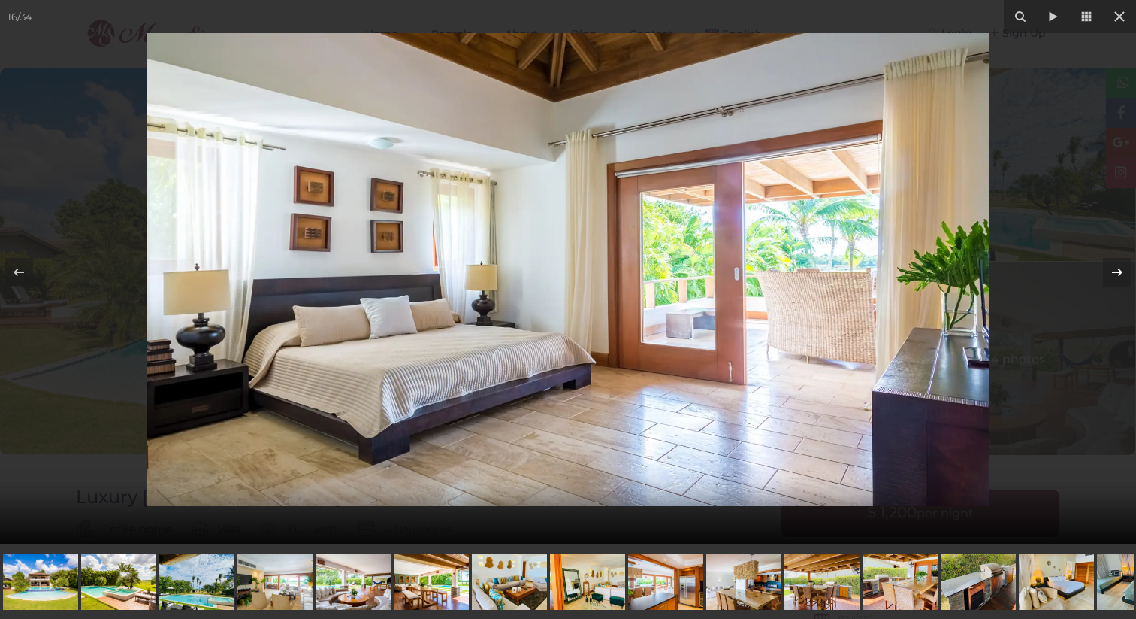
click at [1116, 271] on icon at bounding box center [1117, 272] width 11 height 8
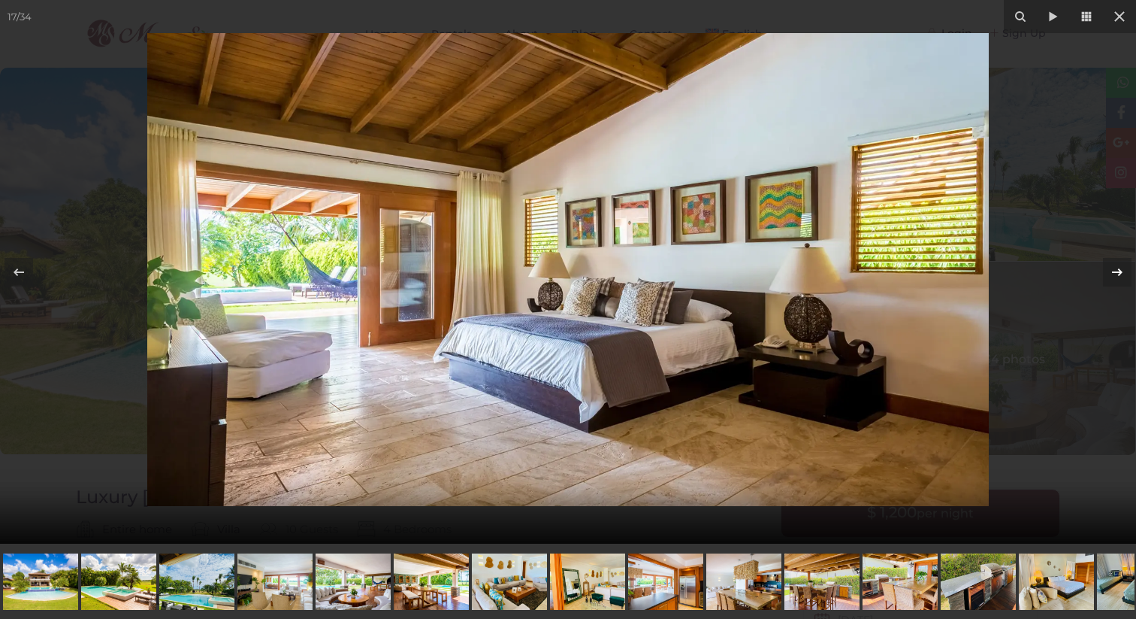
click at [1116, 271] on icon at bounding box center [1117, 272] width 11 height 8
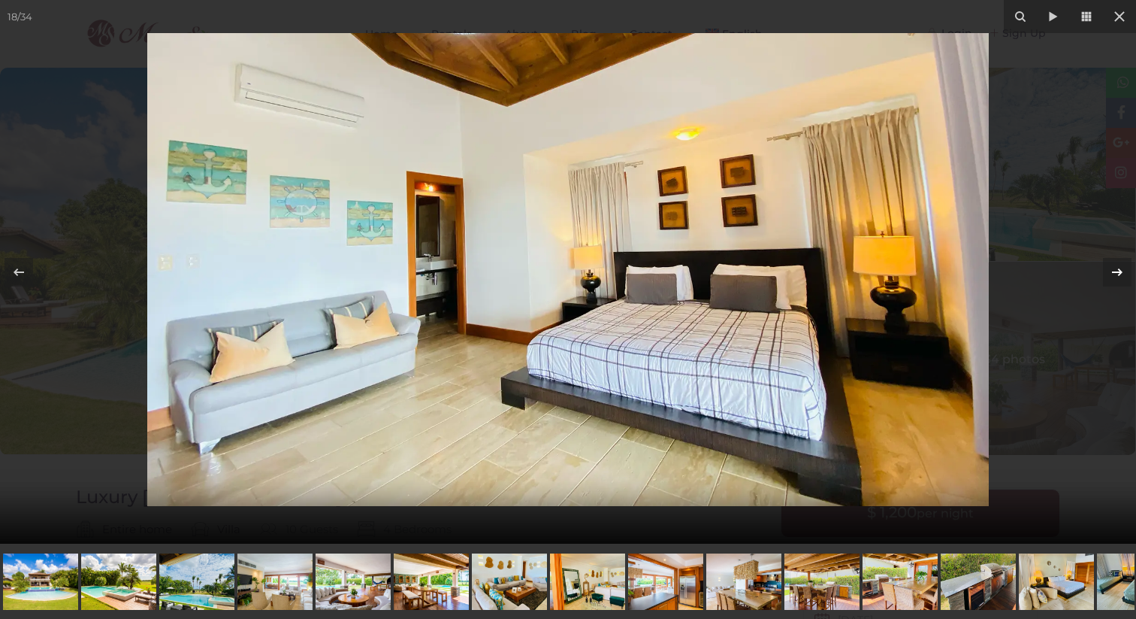
click at [1116, 271] on icon at bounding box center [1117, 272] width 11 height 8
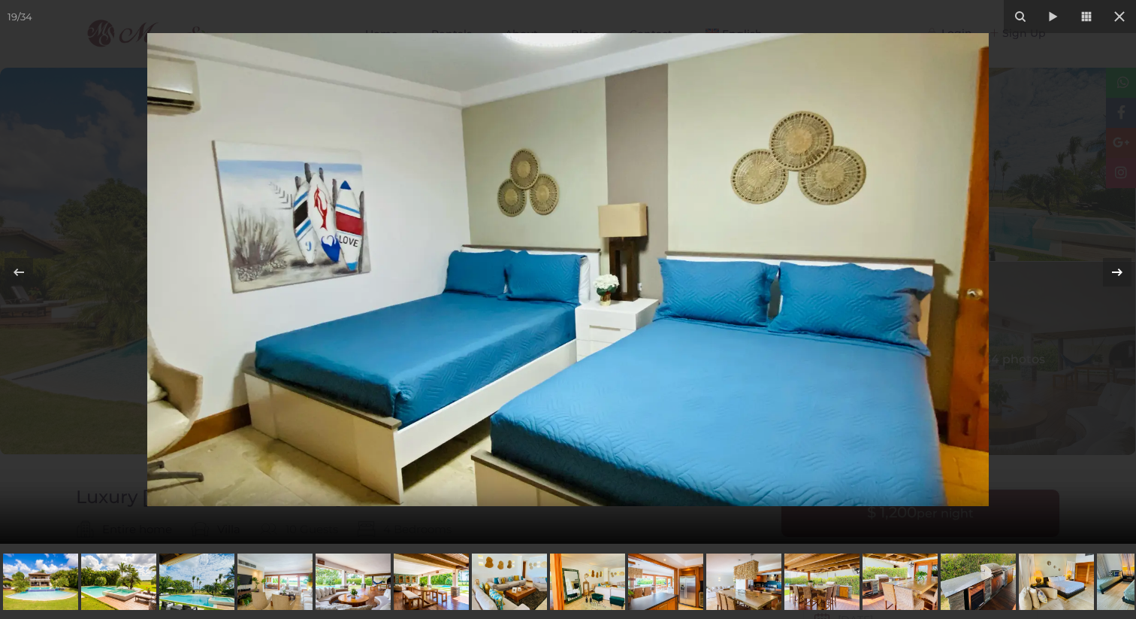
click at [1116, 271] on icon at bounding box center [1117, 272] width 11 height 8
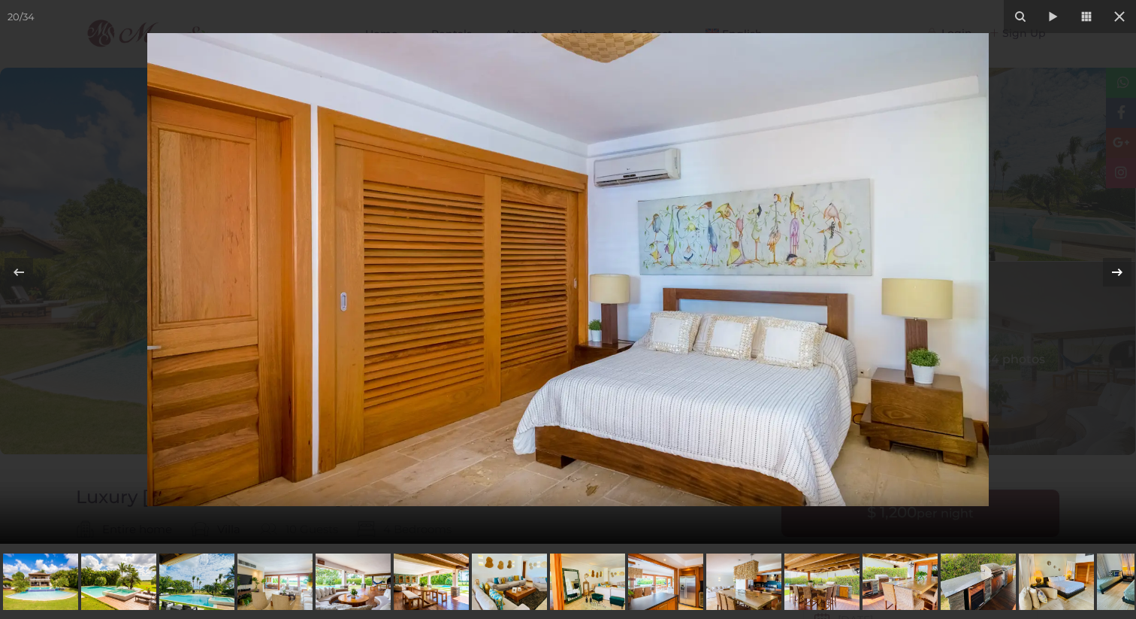
click at [1116, 271] on icon at bounding box center [1117, 272] width 11 height 8
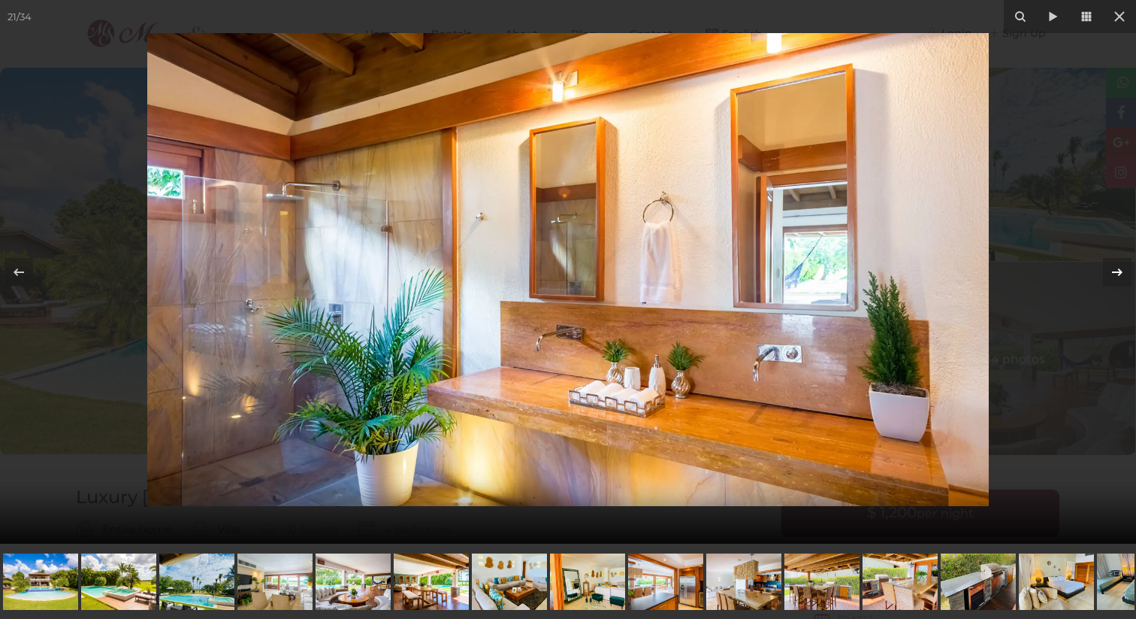
click at [1116, 271] on icon at bounding box center [1117, 272] width 11 height 8
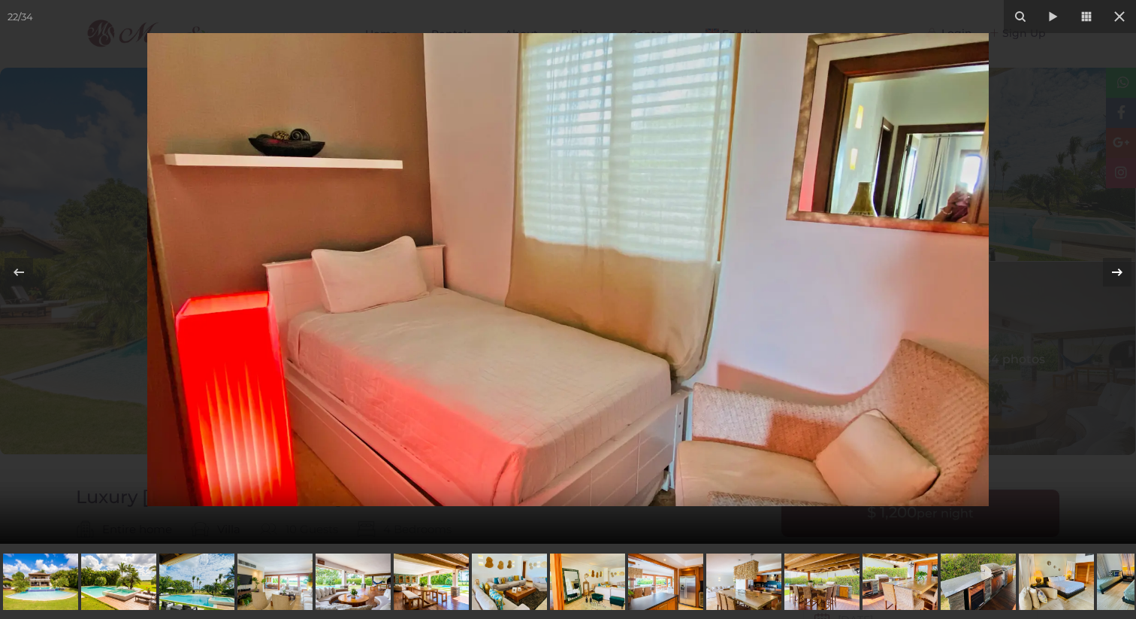
click at [1116, 271] on icon at bounding box center [1117, 272] width 11 height 8
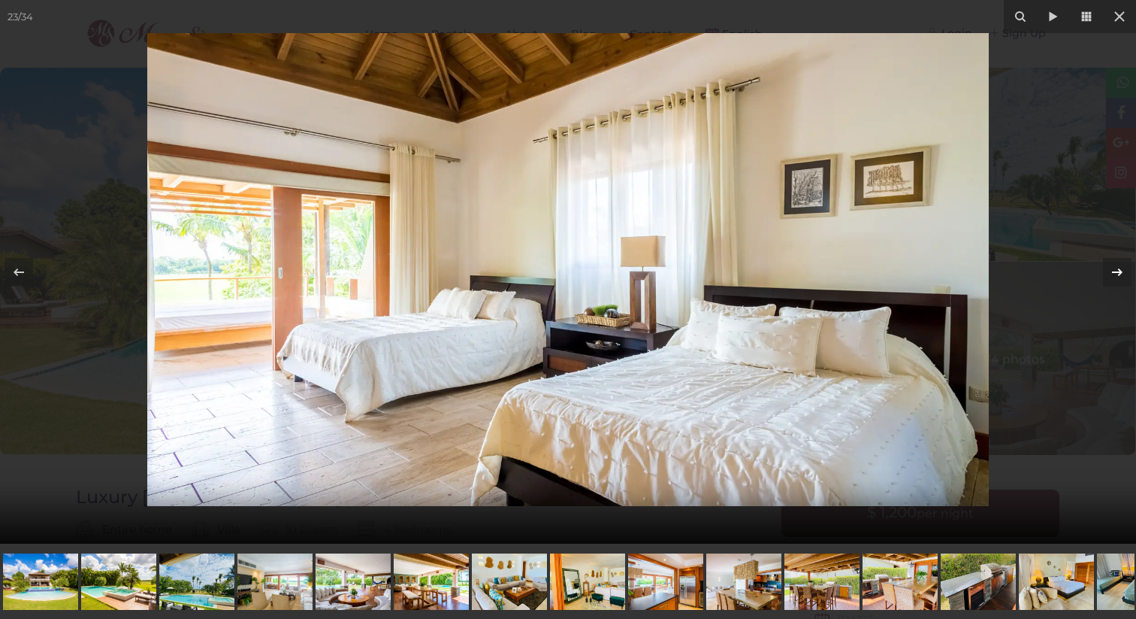
click at [1116, 271] on icon at bounding box center [1117, 272] width 11 height 8
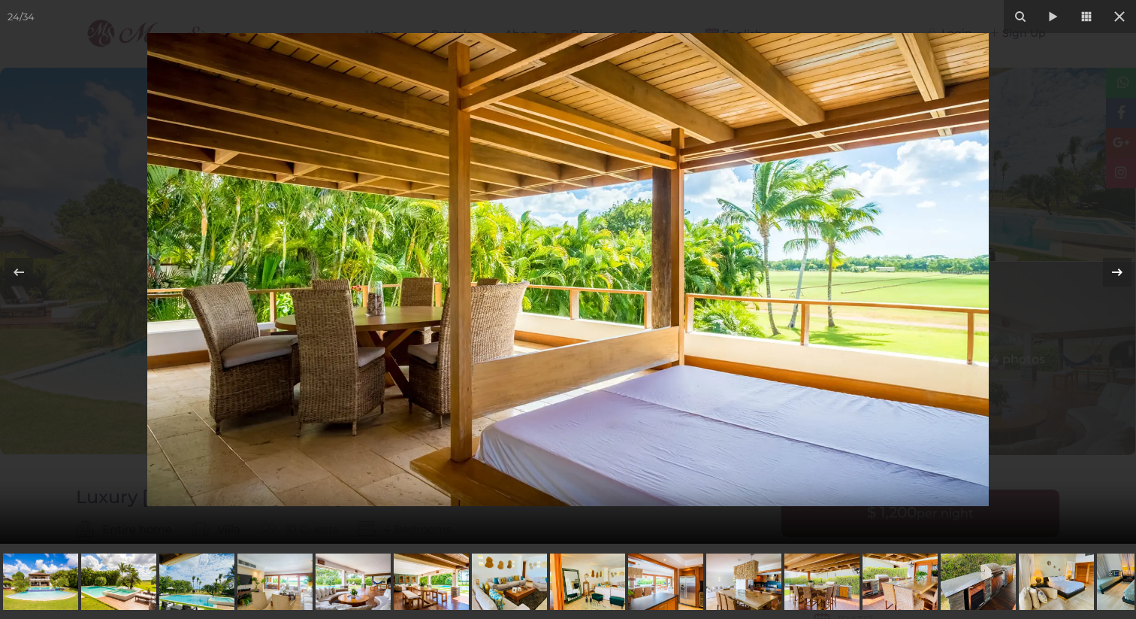
click at [1116, 271] on icon at bounding box center [1117, 272] width 11 height 8
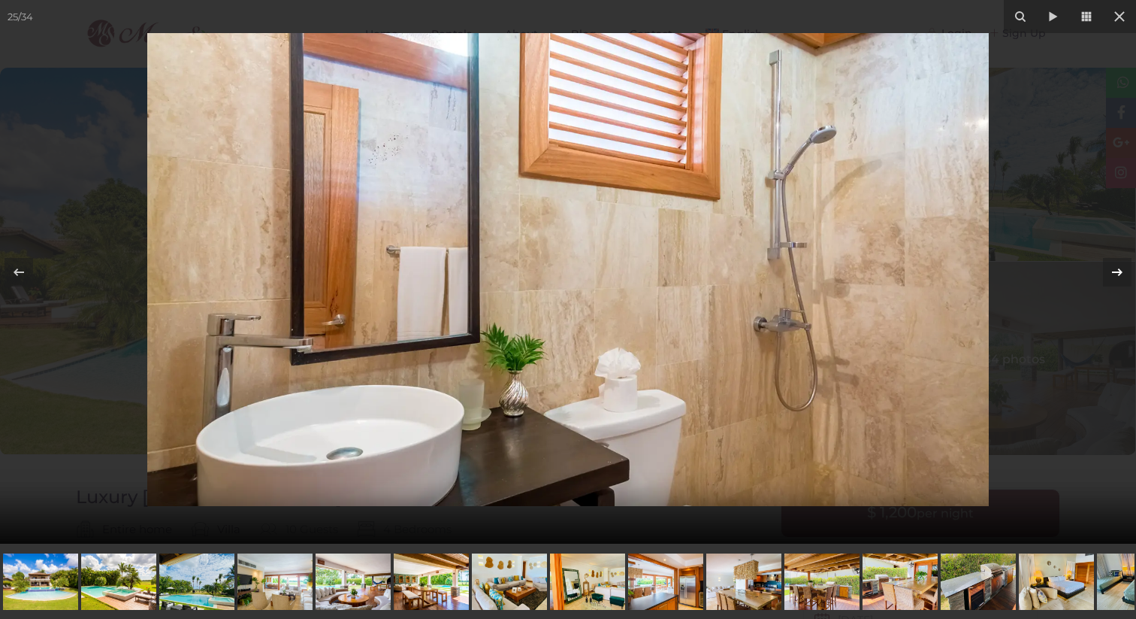
click at [1116, 271] on icon at bounding box center [1117, 272] width 11 height 8
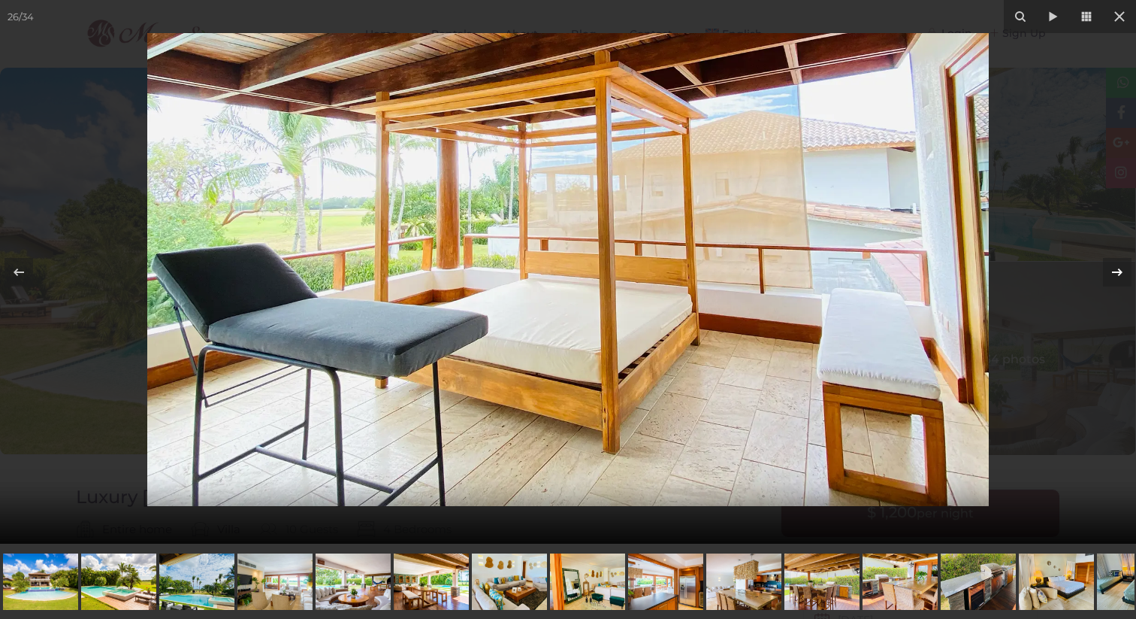
click at [1116, 271] on icon at bounding box center [1117, 272] width 11 height 8
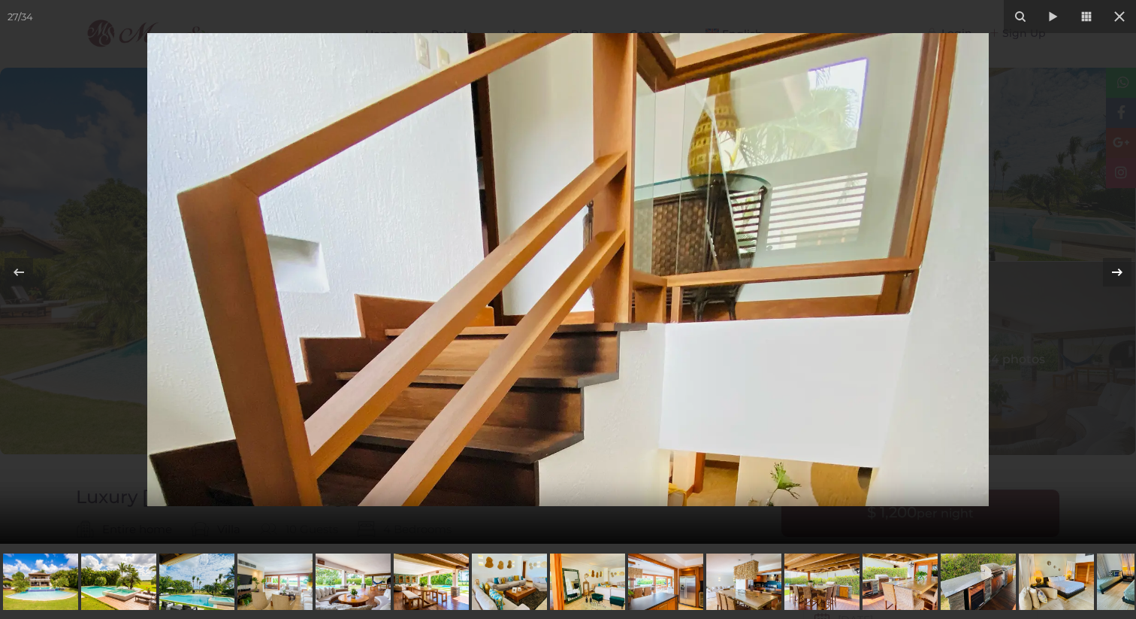
click at [1116, 271] on icon at bounding box center [1117, 272] width 11 height 8
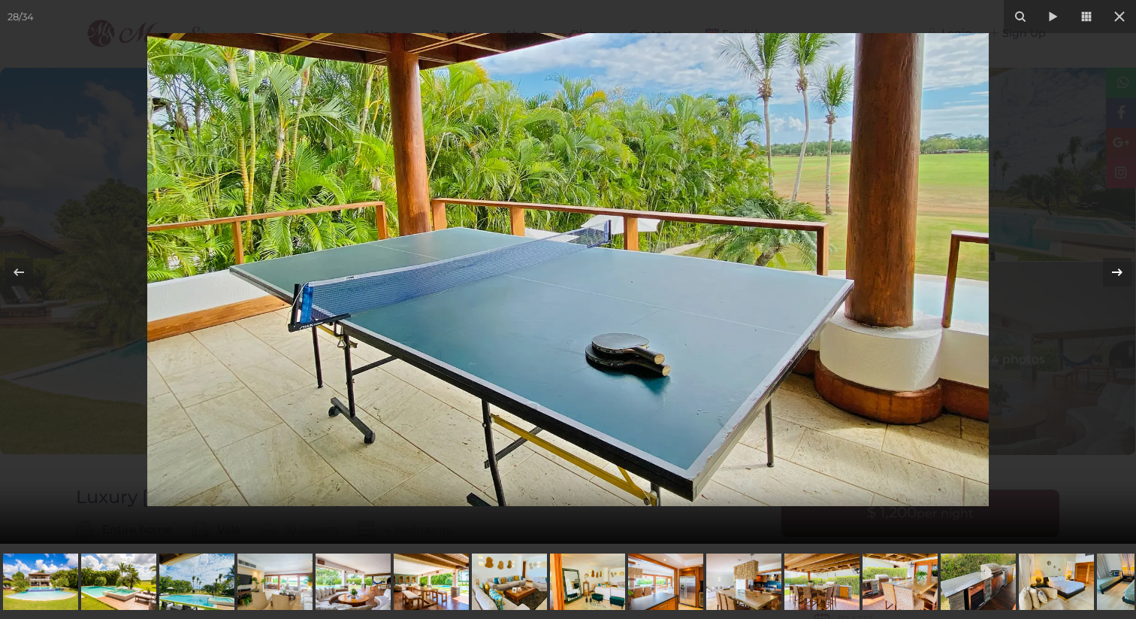
click at [1116, 271] on icon at bounding box center [1117, 272] width 11 height 8
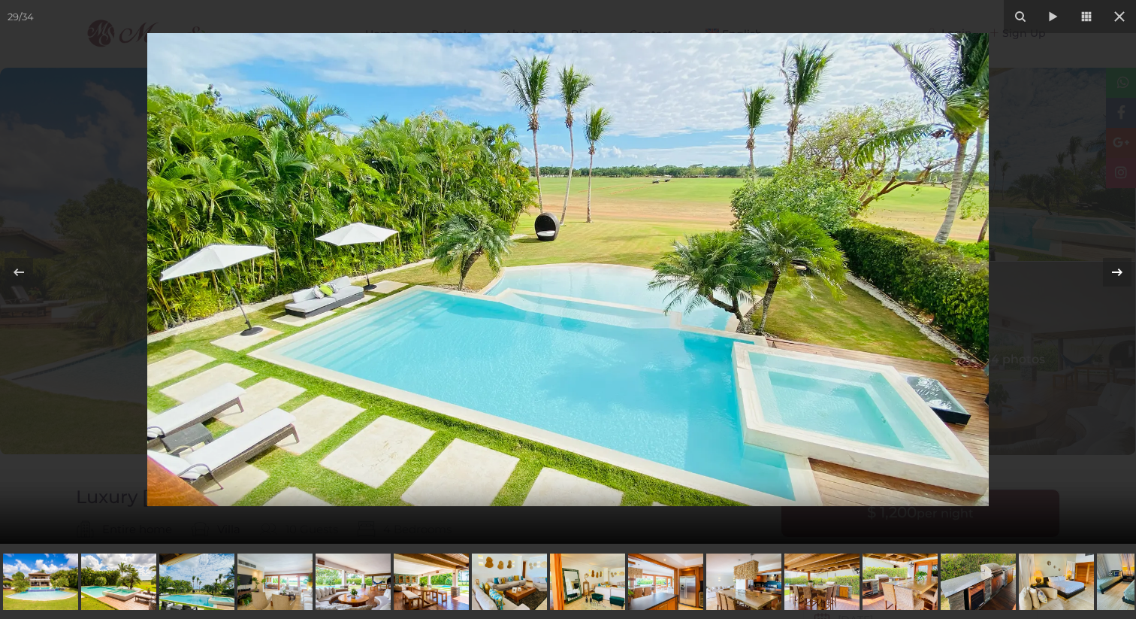
click at [1116, 271] on icon at bounding box center [1117, 272] width 11 height 8
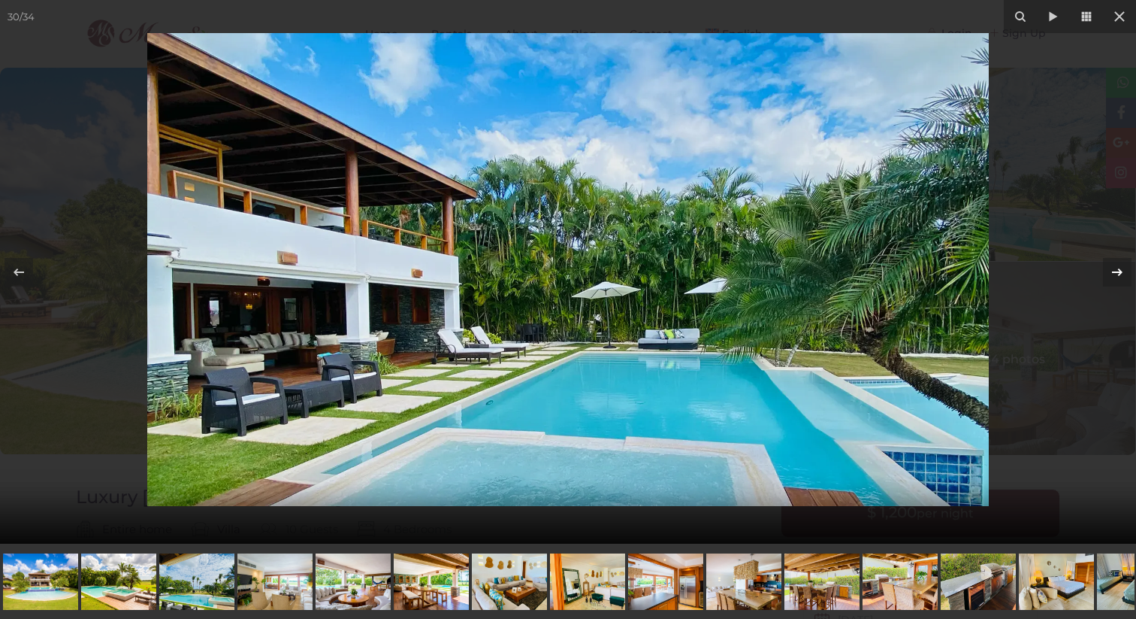
click at [1118, 268] on icon at bounding box center [1118, 272] width 18 height 18
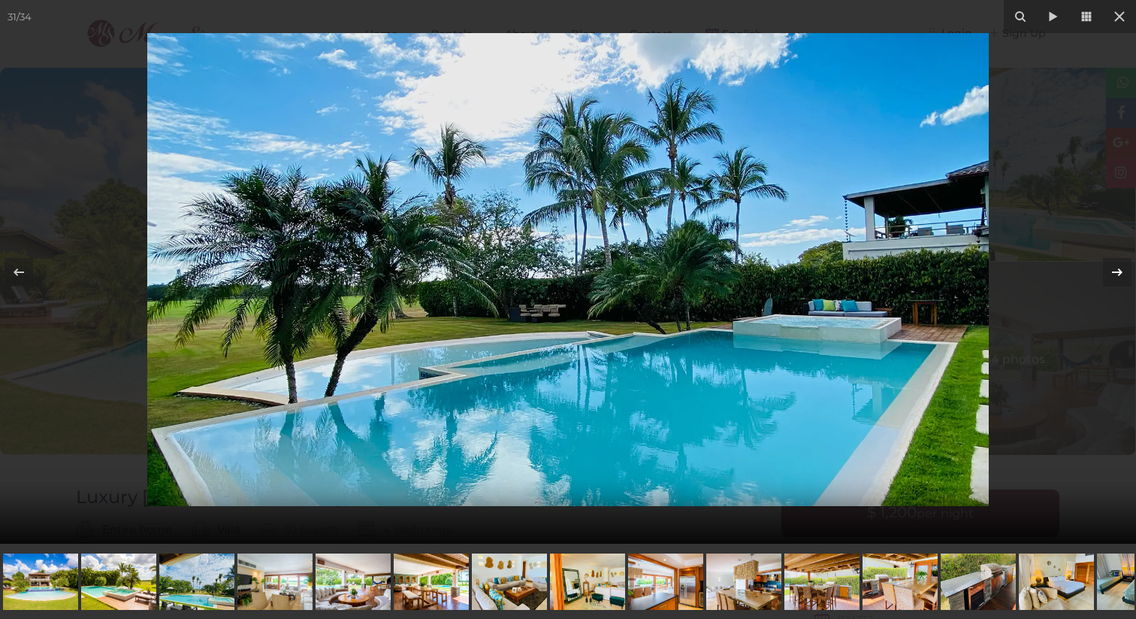
click at [1118, 268] on icon at bounding box center [1118, 272] width 18 height 18
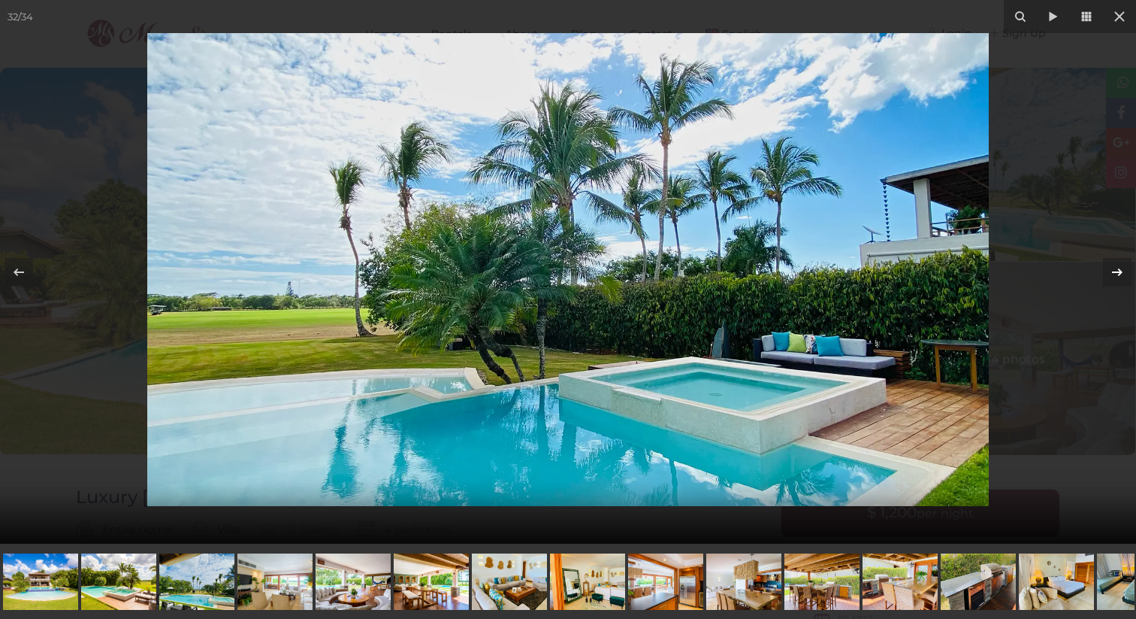
click at [1121, 270] on icon at bounding box center [1117, 272] width 11 height 8
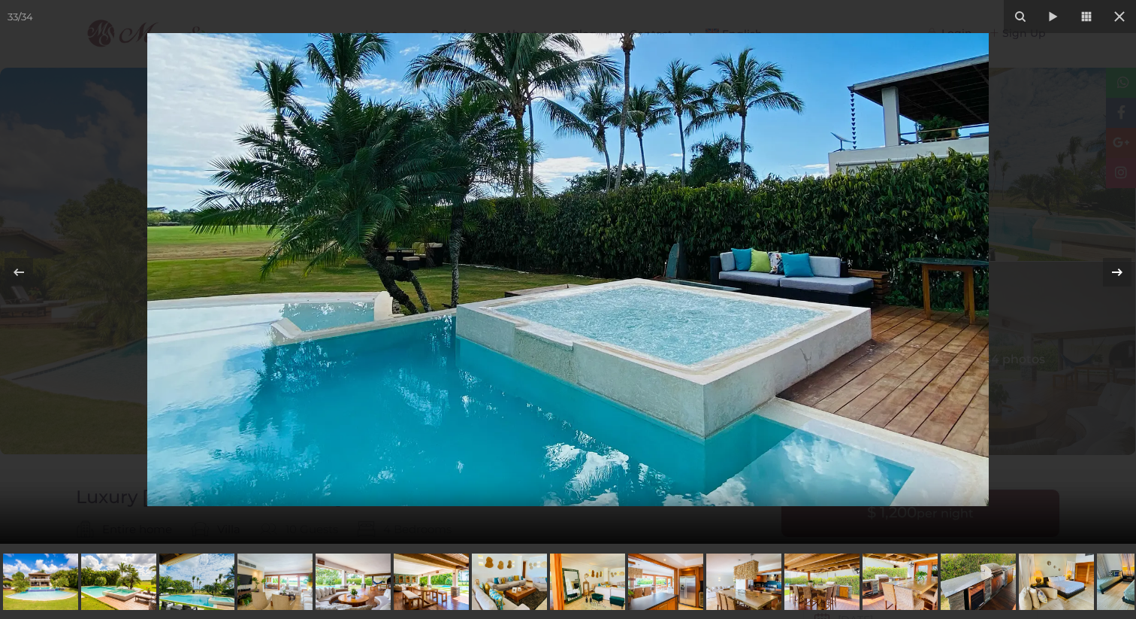
click at [1121, 270] on icon at bounding box center [1117, 272] width 11 height 8
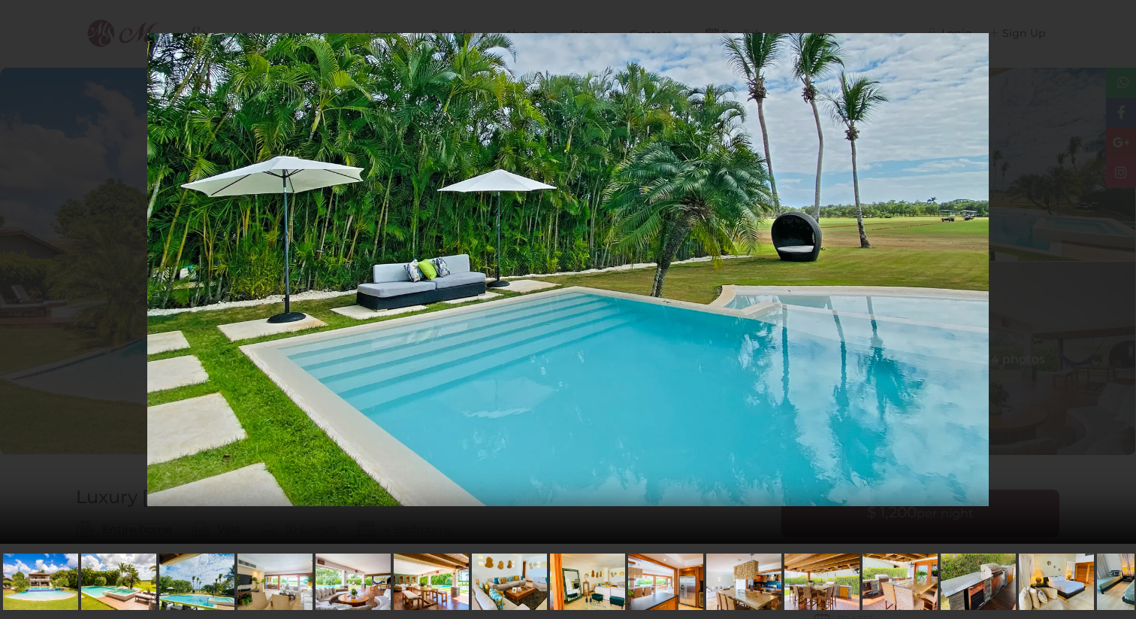
click at [1121, 270] on div "34 / 34 Luxury Villa Polo" at bounding box center [568, 271] width 1136 height 543
click at [1121, 14] on icon at bounding box center [1120, 16] width 11 height 11
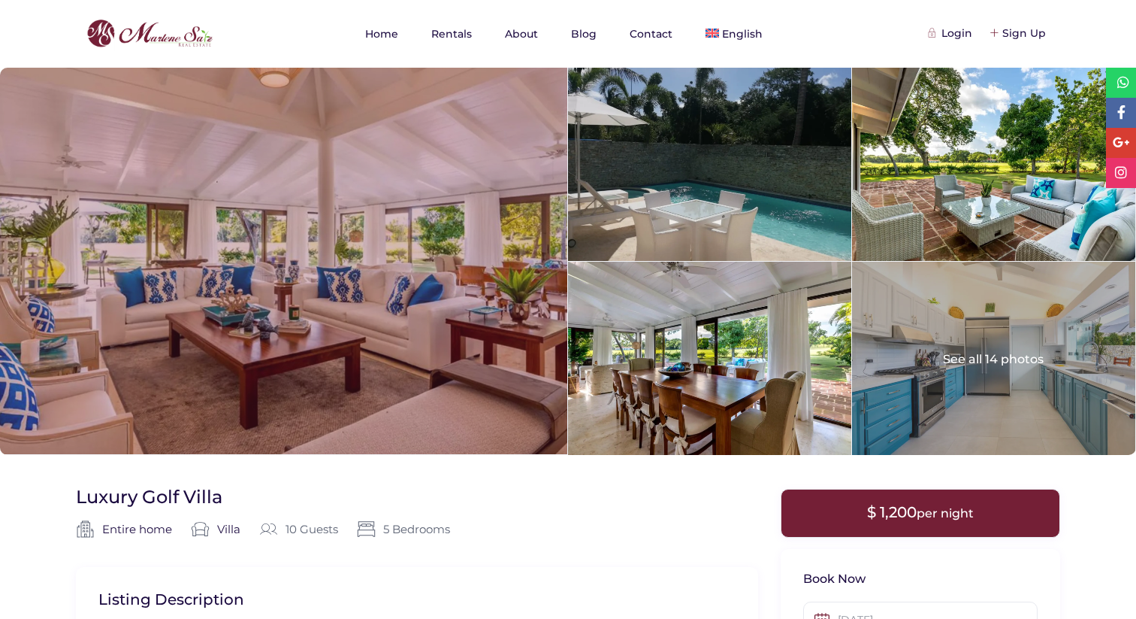
click at [418, 269] on div at bounding box center [283, 261] width 567 height 386
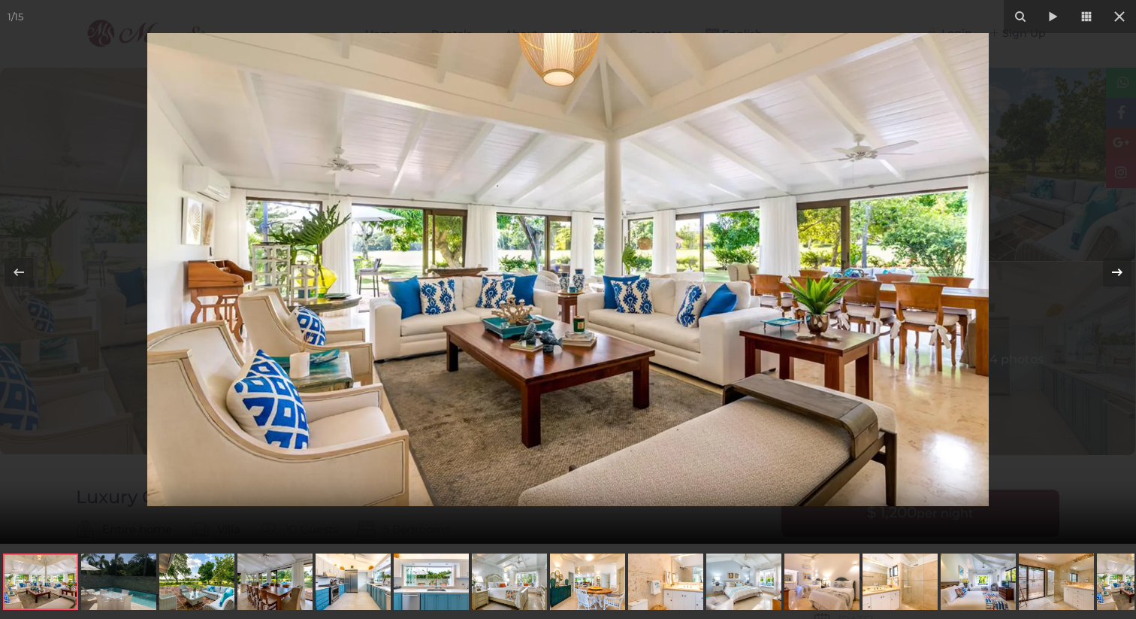
click at [1117, 270] on icon at bounding box center [1118, 272] width 18 height 18
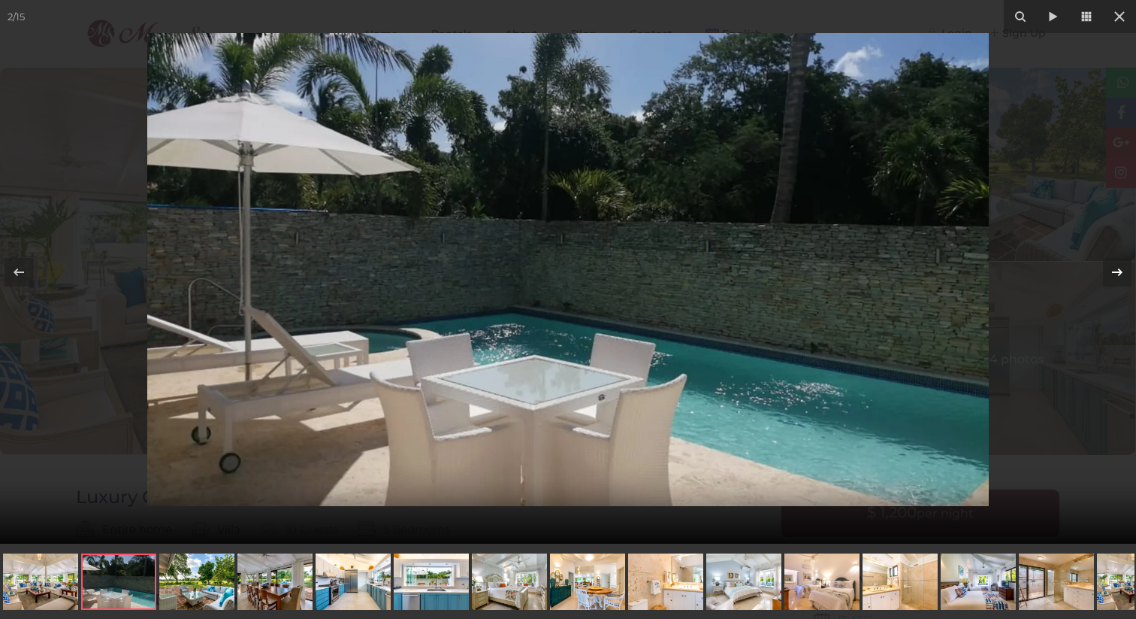
click at [1117, 270] on icon at bounding box center [1118, 272] width 18 height 18
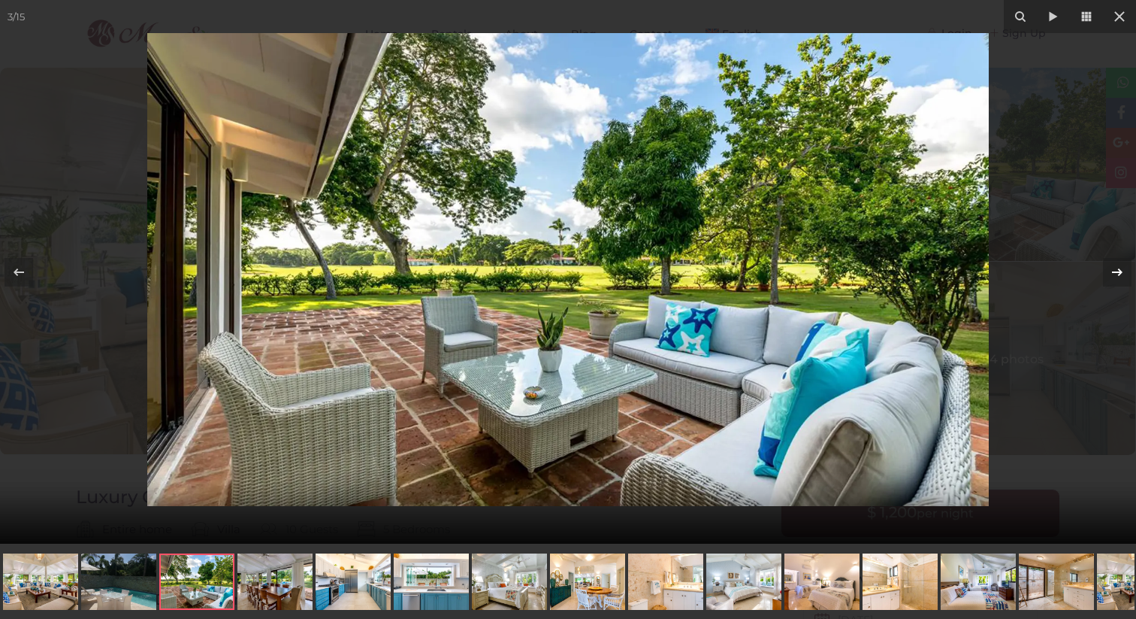
click at [1117, 270] on icon at bounding box center [1118, 272] width 18 height 18
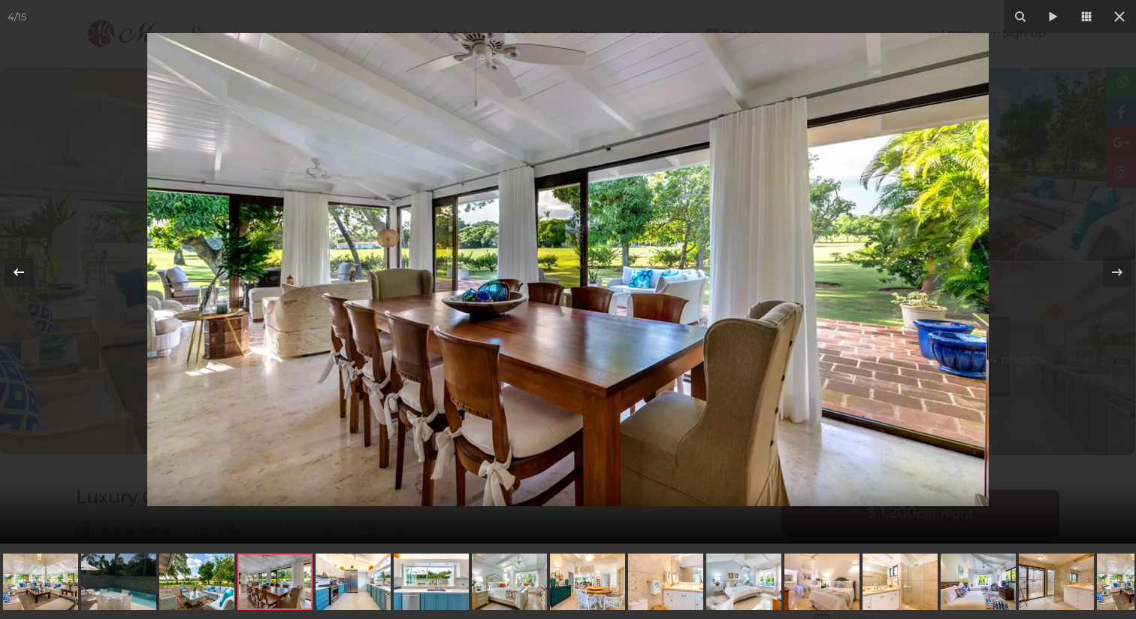
click at [22, 269] on icon at bounding box center [19, 272] width 18 height 18
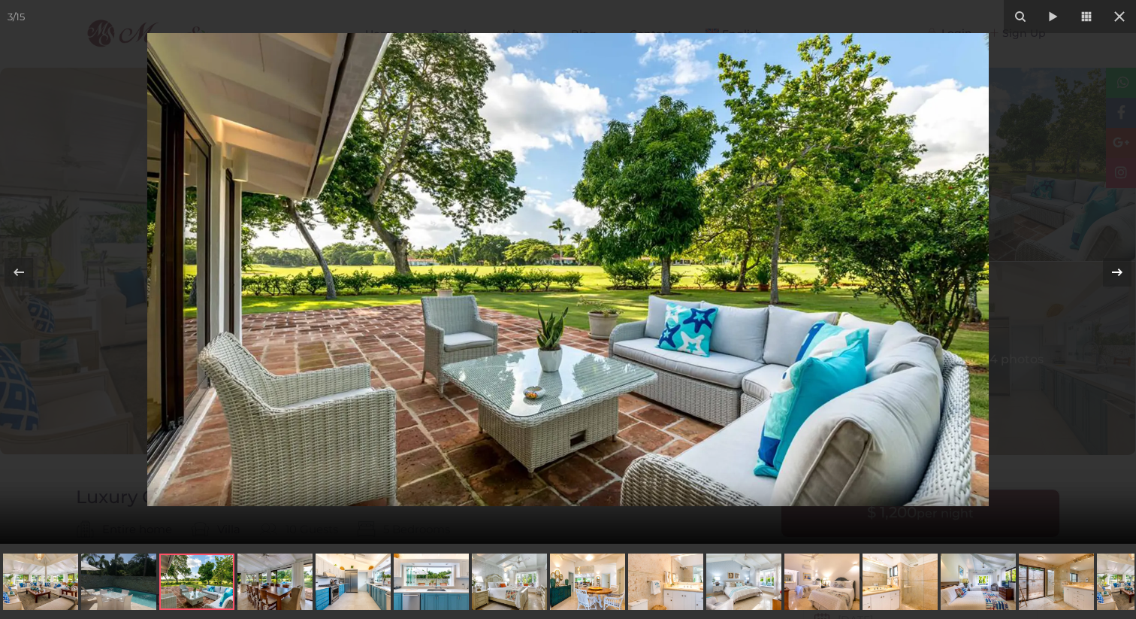
click at [1122, 265] on icon at bounding box center [1118, 272] width 18 height 18
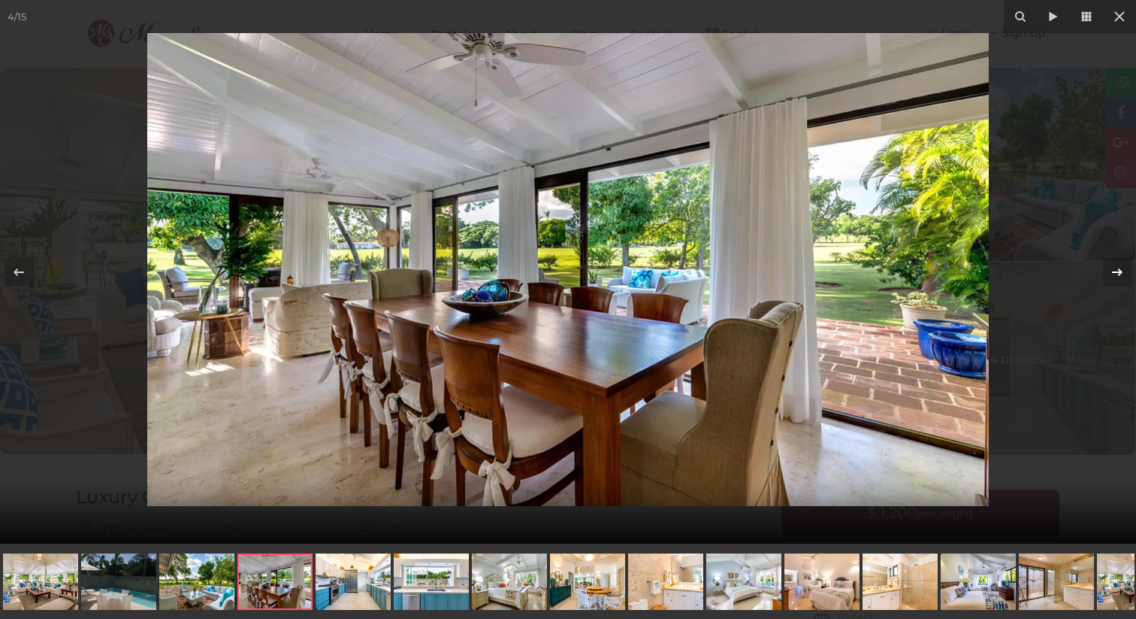
click at [1117, 271] on icon at bounding box center [1118, 272] width 18 height 18
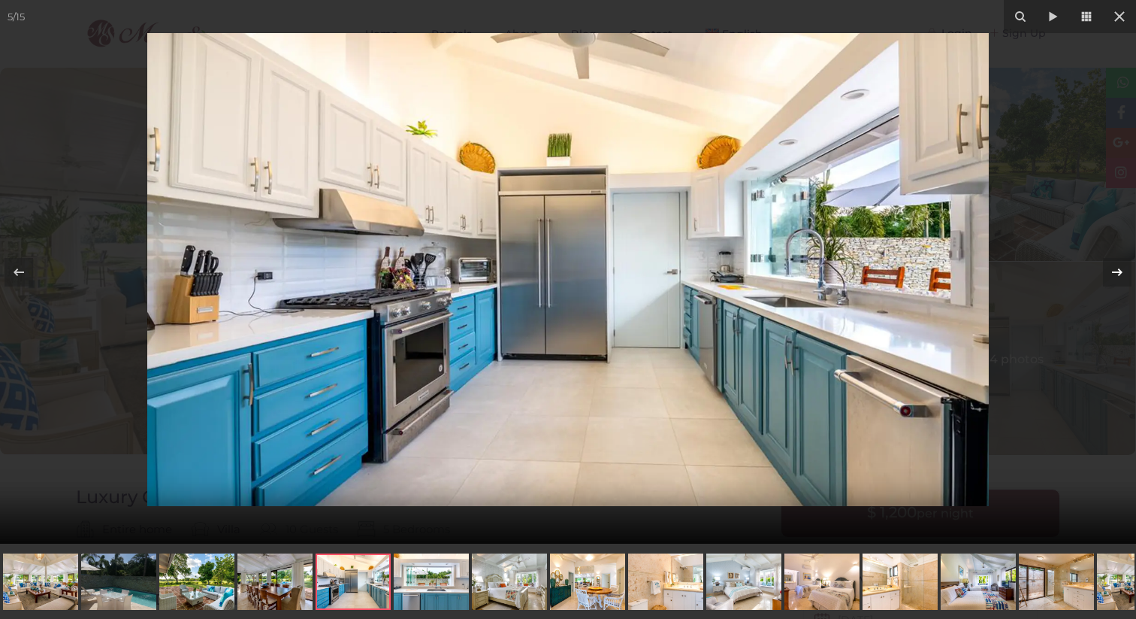
click at [1117, 271] on icon at bounding box center [1118, 272] width 18 height 18
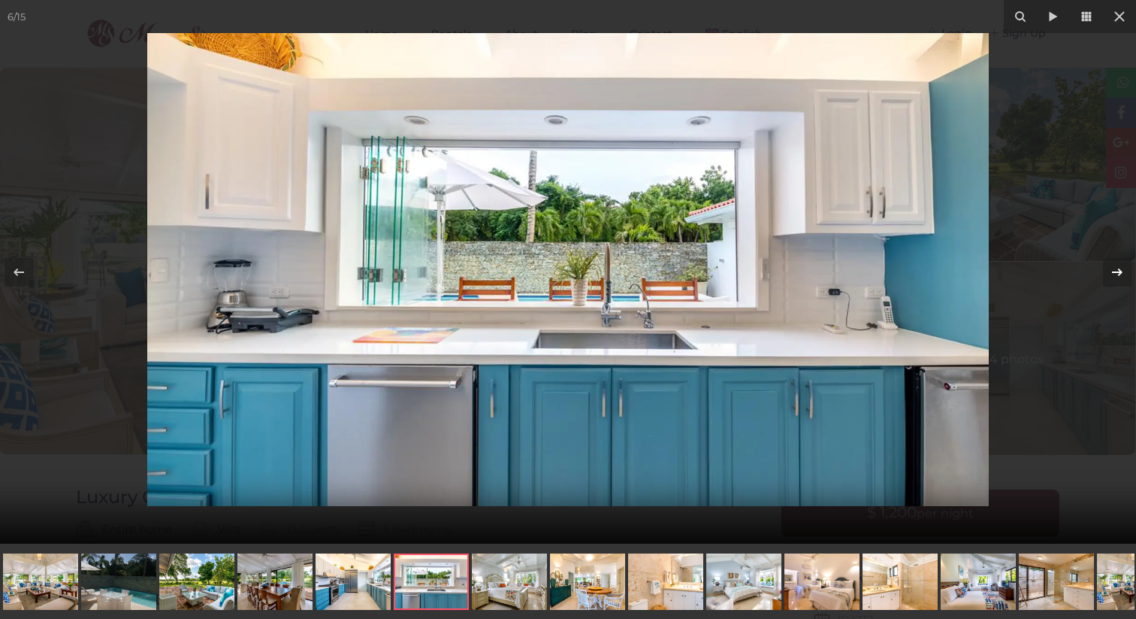
click at [1117, 271] on icon at bounding box center [1118, 272] width 18 height 18
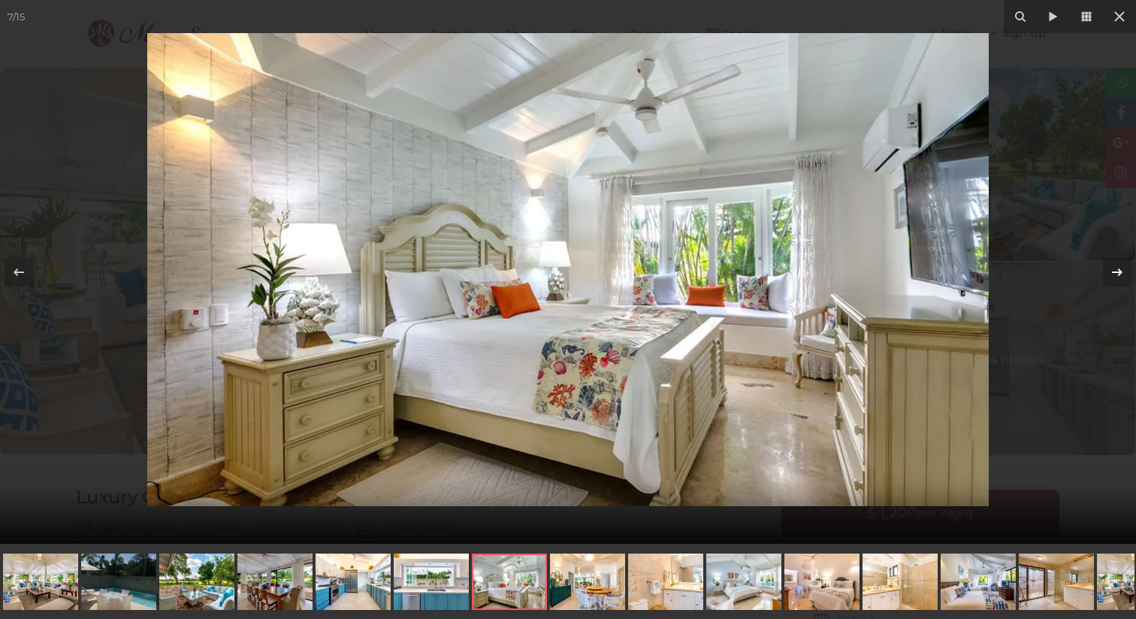
click at [1117, 271] on icon at bounding box center [1118, 272] width 18 height 18
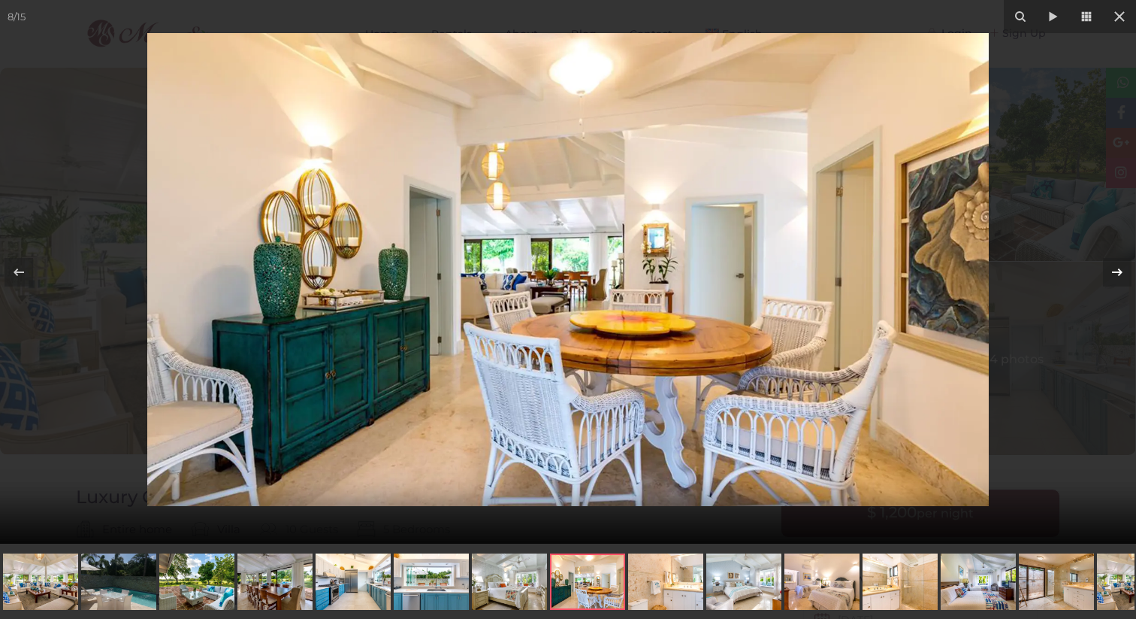
click at [1117, 271] on icon at bounding box center [1118, 272] width 18 height 18
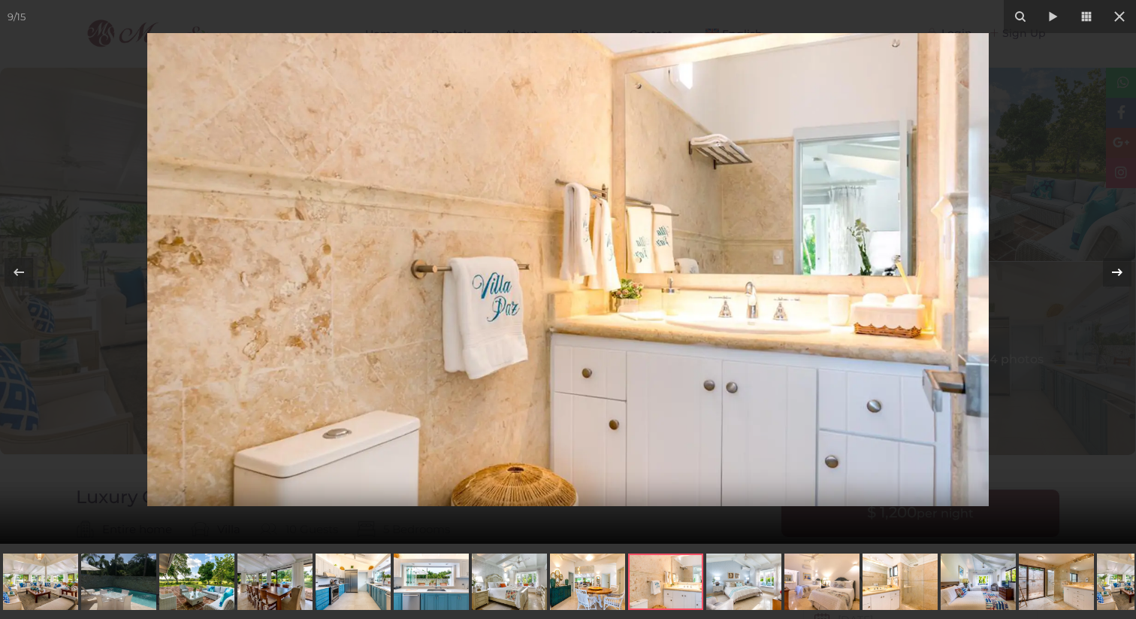
click at [1117, 271] on icon at bounding box center [1118, 272] width 18 height 18
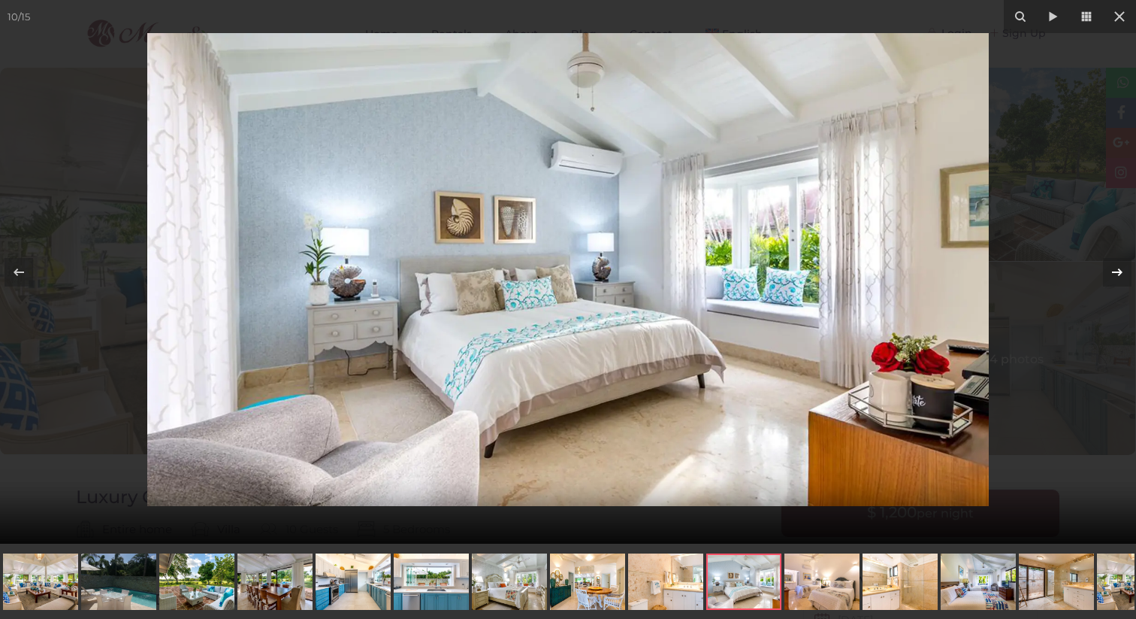
click at [1117, 271] on icon at bounding box center [1118, 272] width 18 height 18
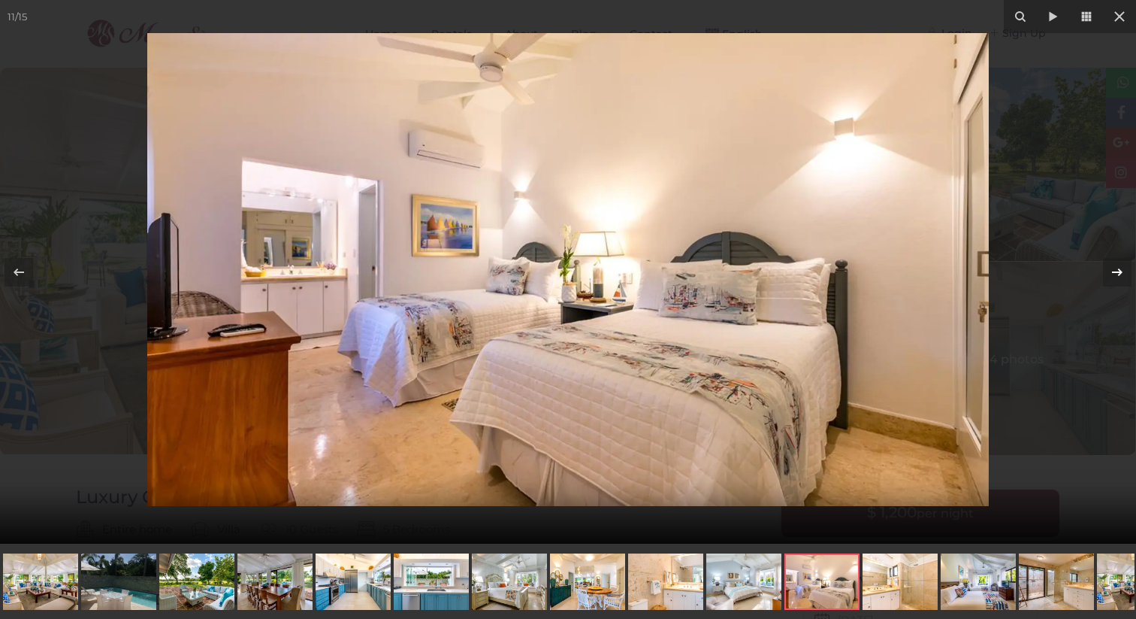
click at [1117, 271] on icon at bounding box center [1118, 272] width 18 height 18
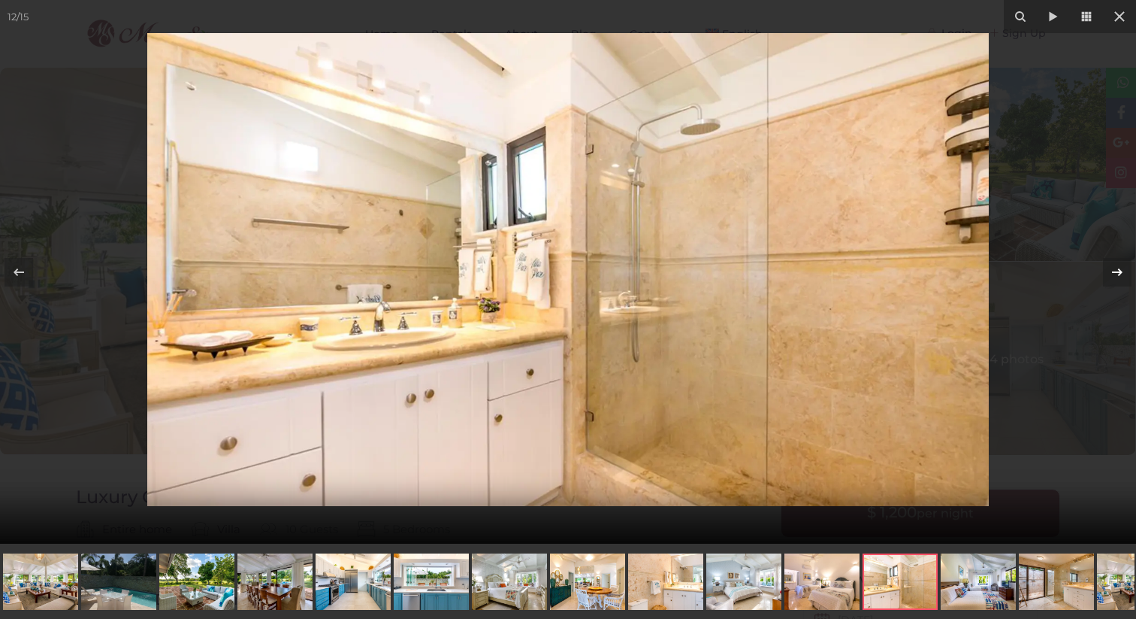
click at [1117, 271] on icon at bounding box center [1118, 272] width 18 height 18
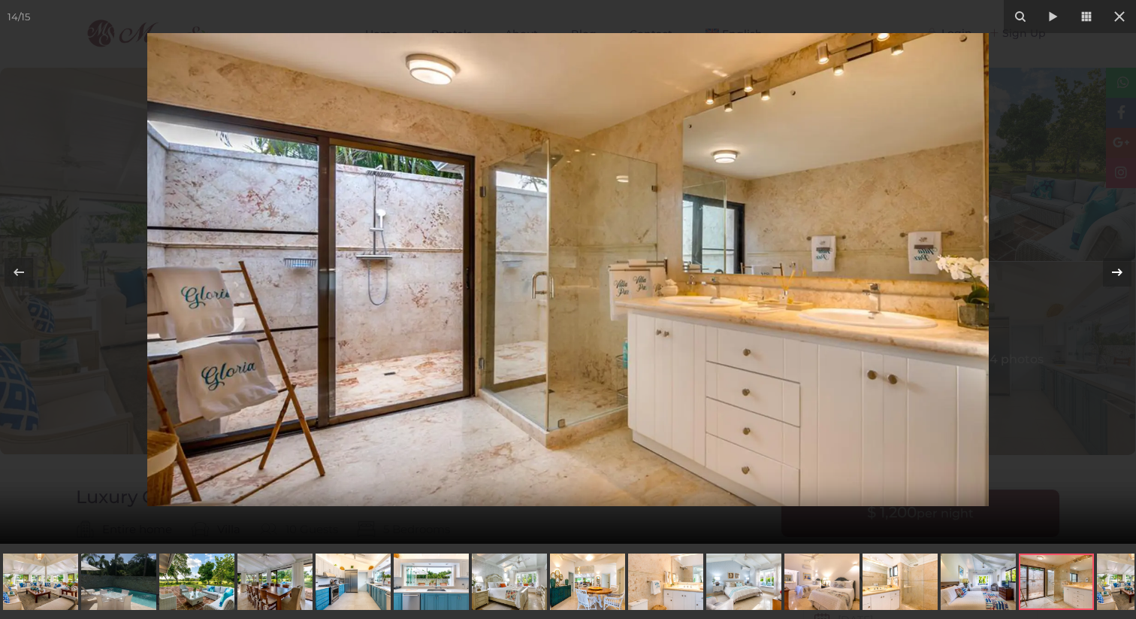
click at [1117, 271] on icon at bounding box center [1118, 272] width 18 height 18
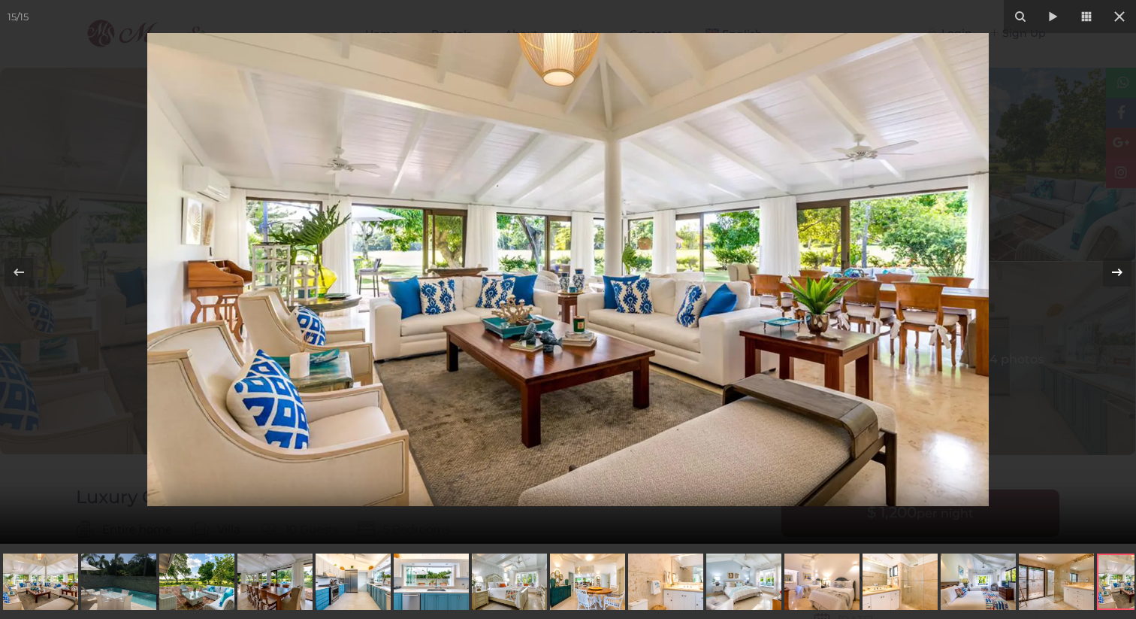
click at [1117, 271] on icon at bounding box center [1118, 272] width 18 height 18
click at [1115, 272] on icon at bounding box center [1118, 272] width 18 height 18
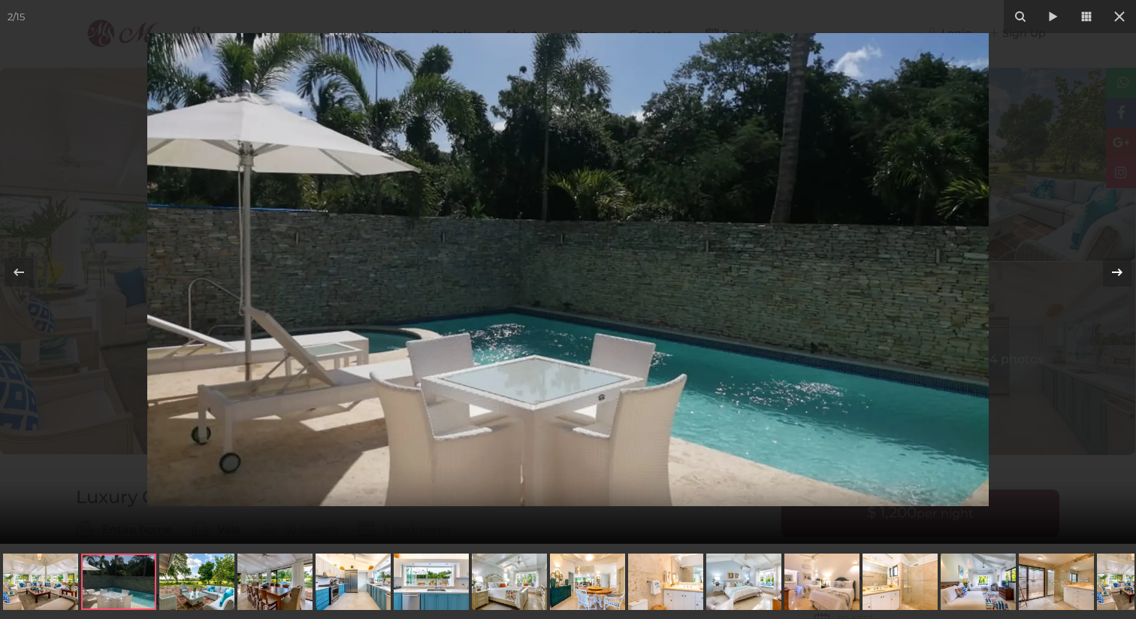
click at [1115, 272] on icon at bounding box center [1118, 272] width 18 height 18
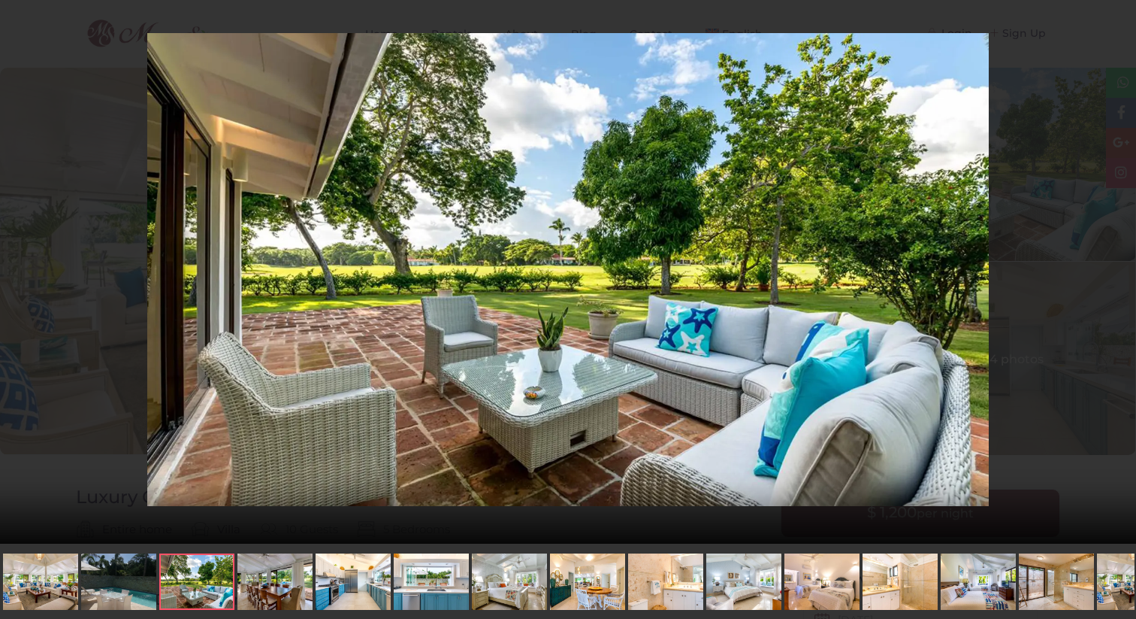
click at [1115, 272] on div "3 / 15 Luxury Golf Villa" at bounding box center [568, 271] width 1136 height 543
click at [1117, 268] on icon at bounding box center [1118, 272] width 18 height 18
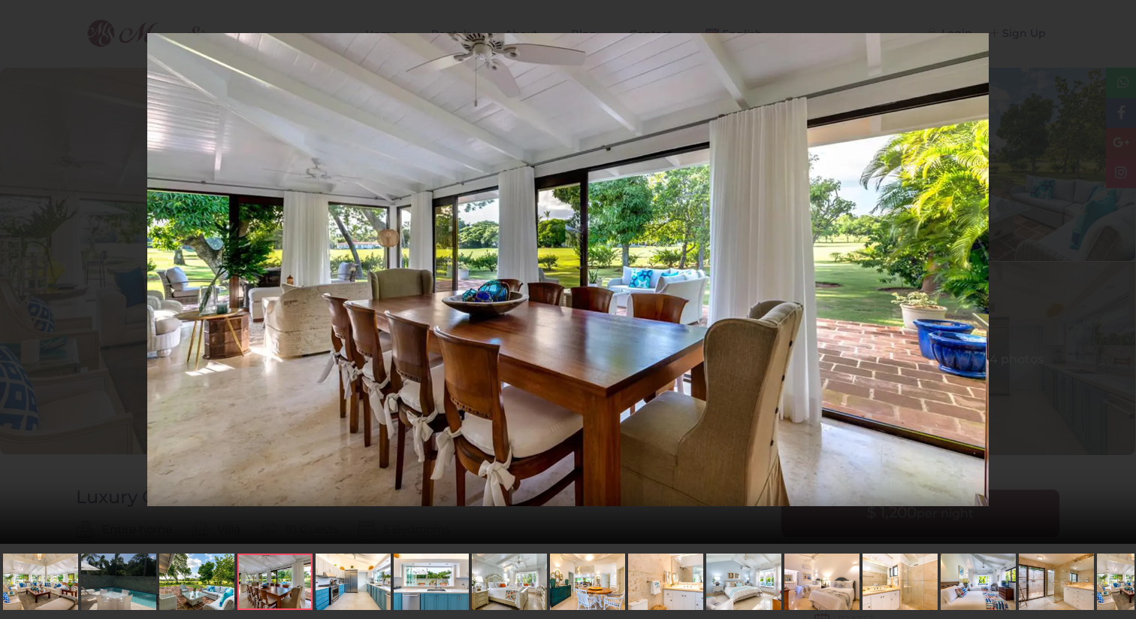
click at [1117, 268] on div "4 / 15 Luxury Golf Villa" at bounding box center [568, 271] width 1136 height 543
click at [1114, 268] on icon at bounding box center [1118, 272] width 18 height 18
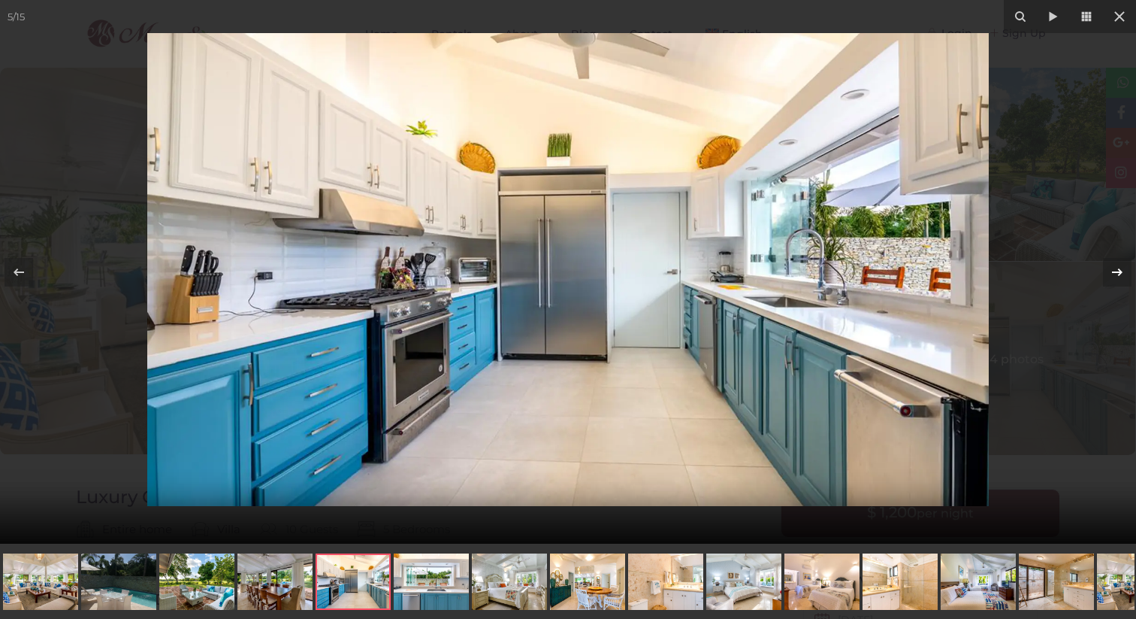
click at [1114, 268] on icon at bounding box center [1118, 272] width 18 height 18
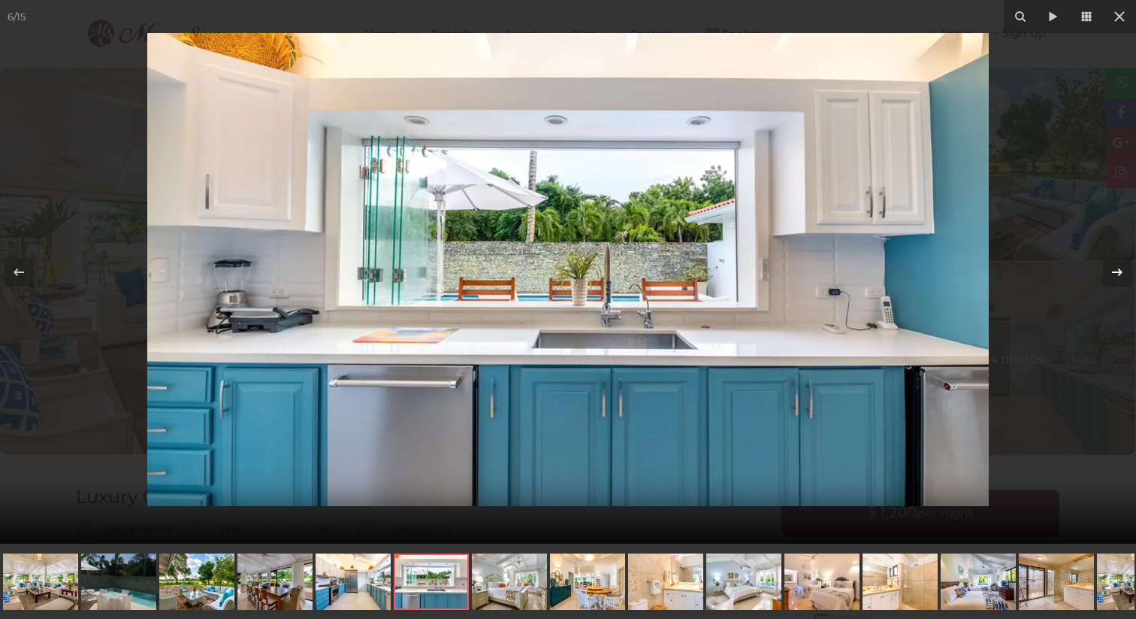
click at [1114, 268] on icon at bounding box center [1118, 272] width 18 height 18
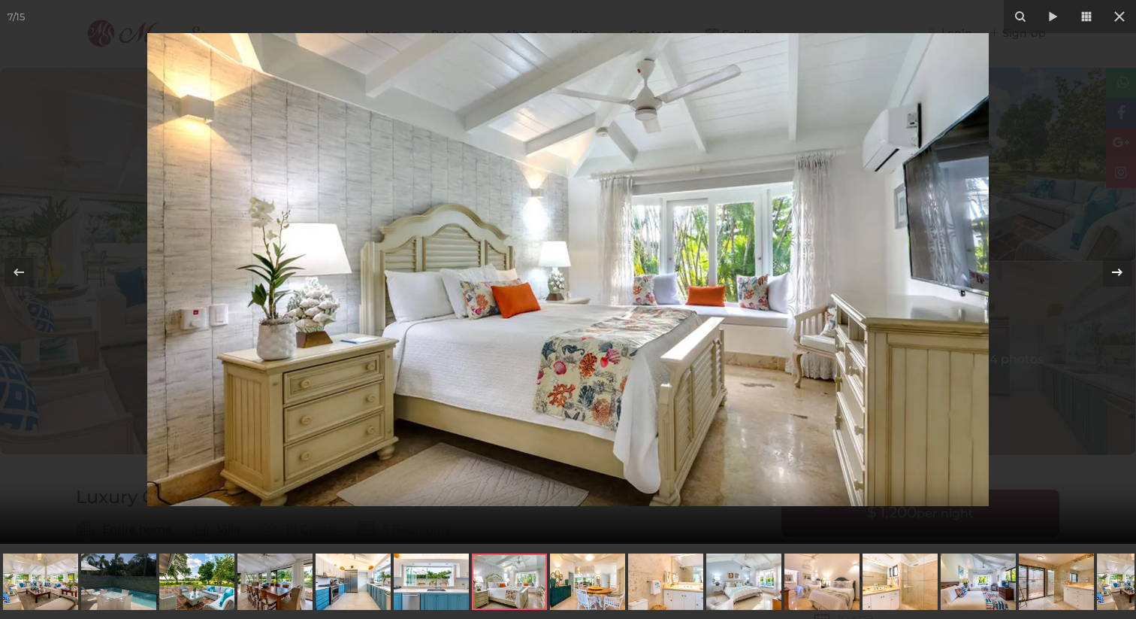
click at [1114, 268] on icon at bounding box center [1118, 272] width 18 height 18
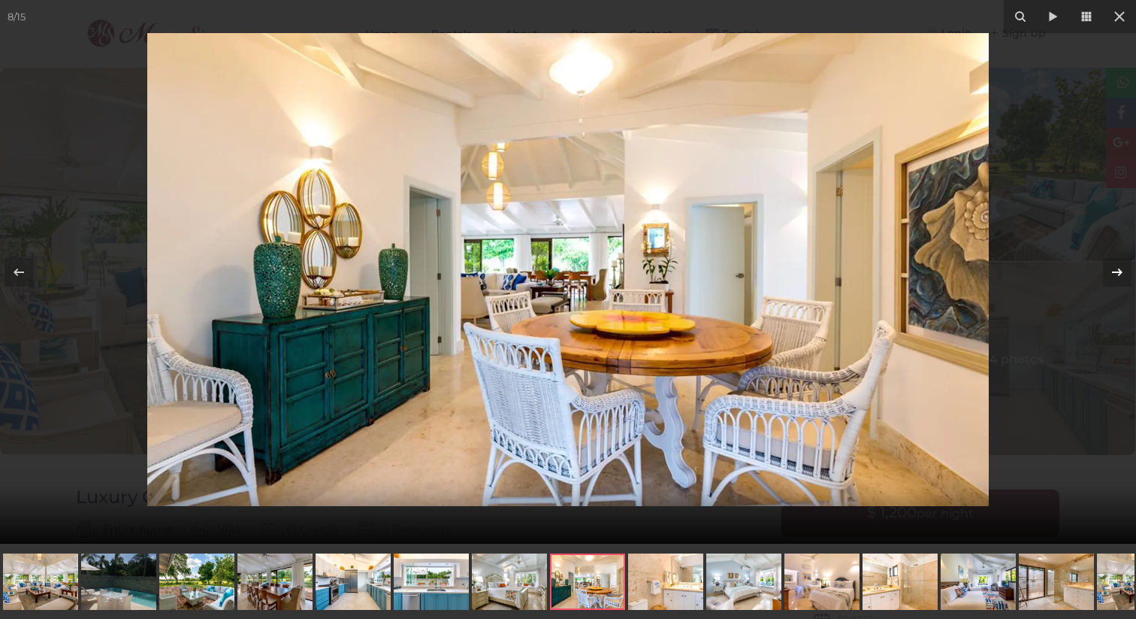
click at [1114, 268] on icon at bounding box center [1118, 272] width 18 height 18
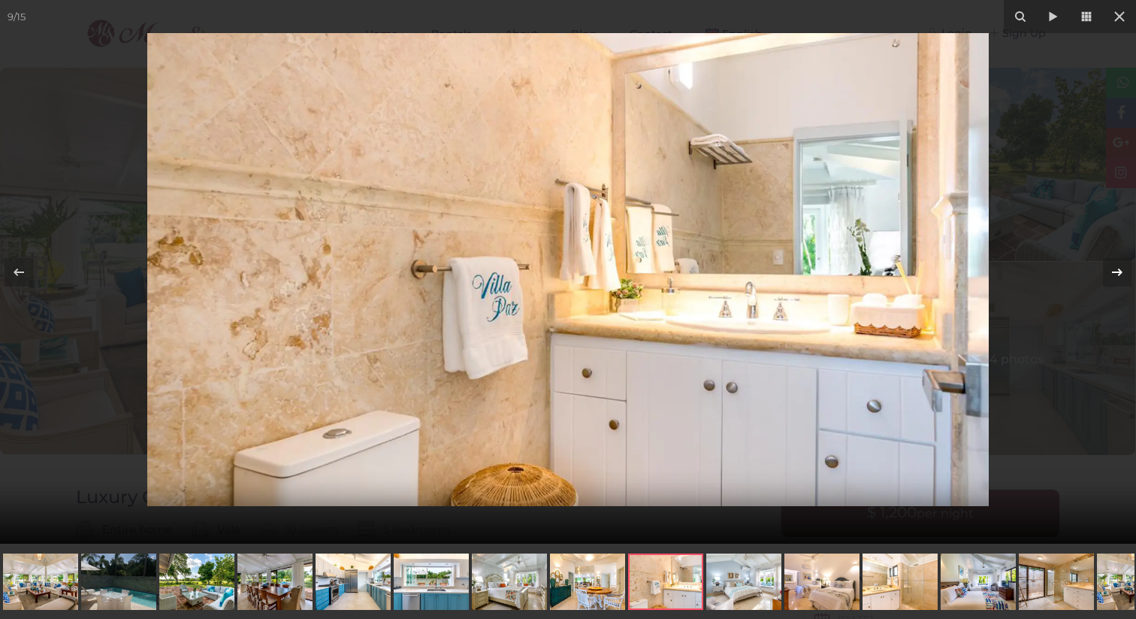
click at [1114, 268] on icon at bounding box center [1118, 272] width 18 height 18
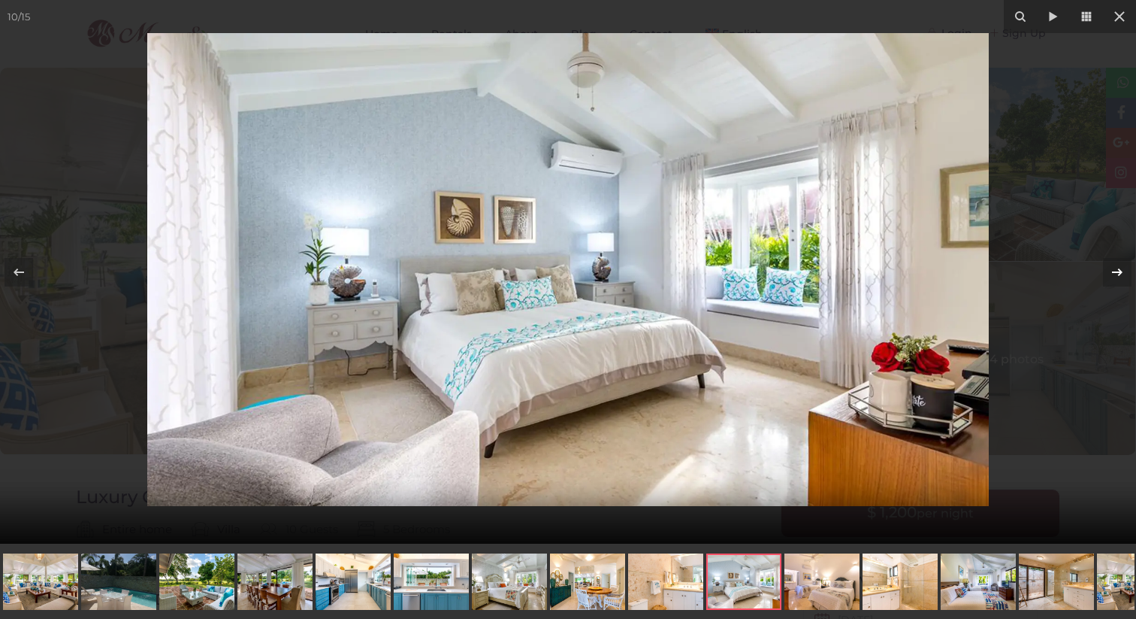
click at [1114, 268] on icon at bounding box center [1118, 272] width 18 height 18
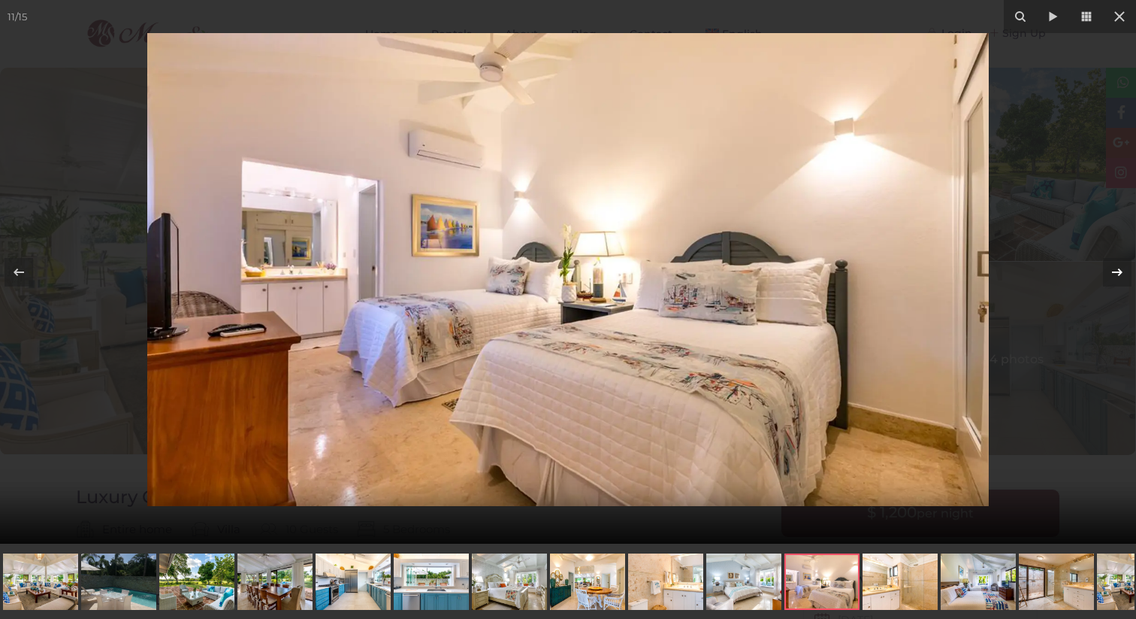
click at [1114, 268] on icon at bounding box center [1118, 272] width 18 height 18
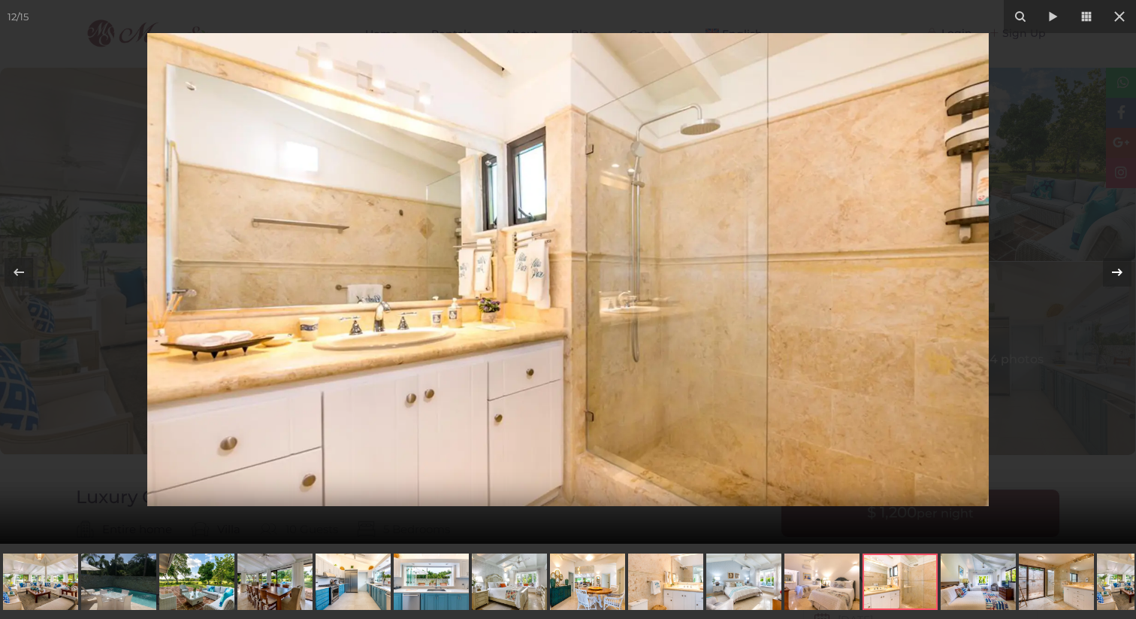
click at [1114, 268] on icon at bounding box center [1118, 272] width 18 height 18
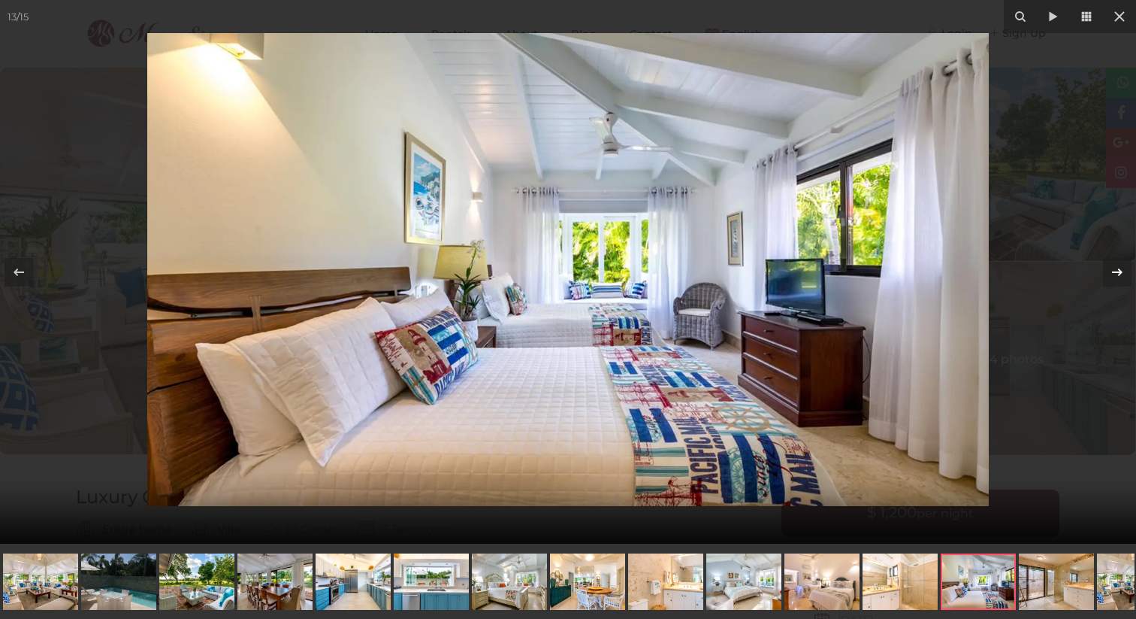
click at [1114, 268] on icon at bounding box center [1118, 272] width 18 height 18
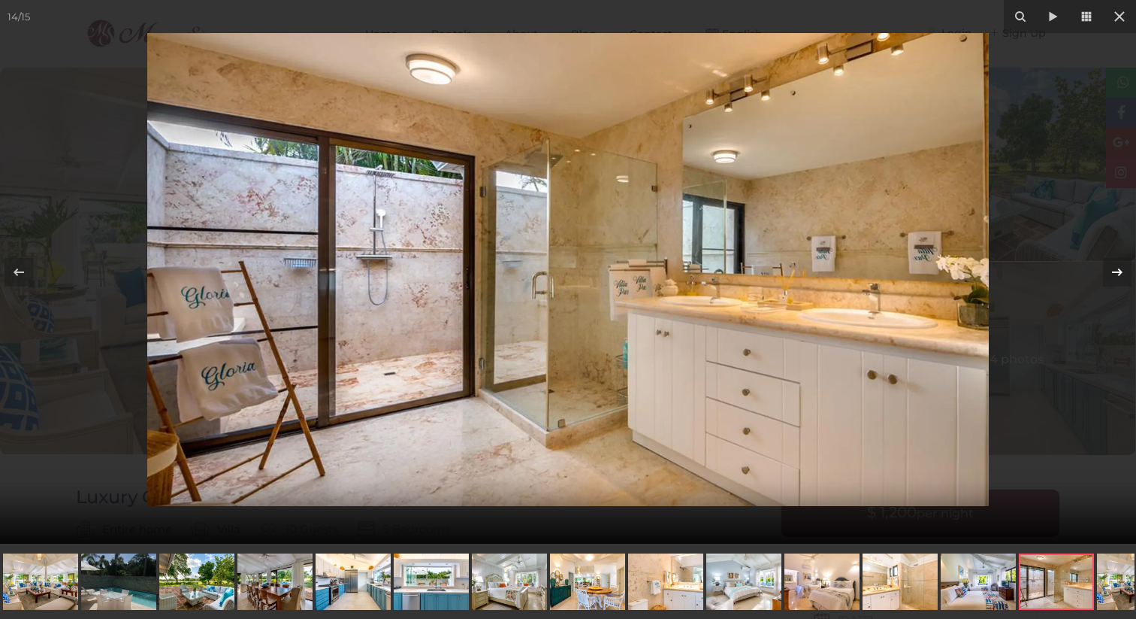
click at [1114, 268] on icon at bounding box center [1118, 272] width 18 height 18
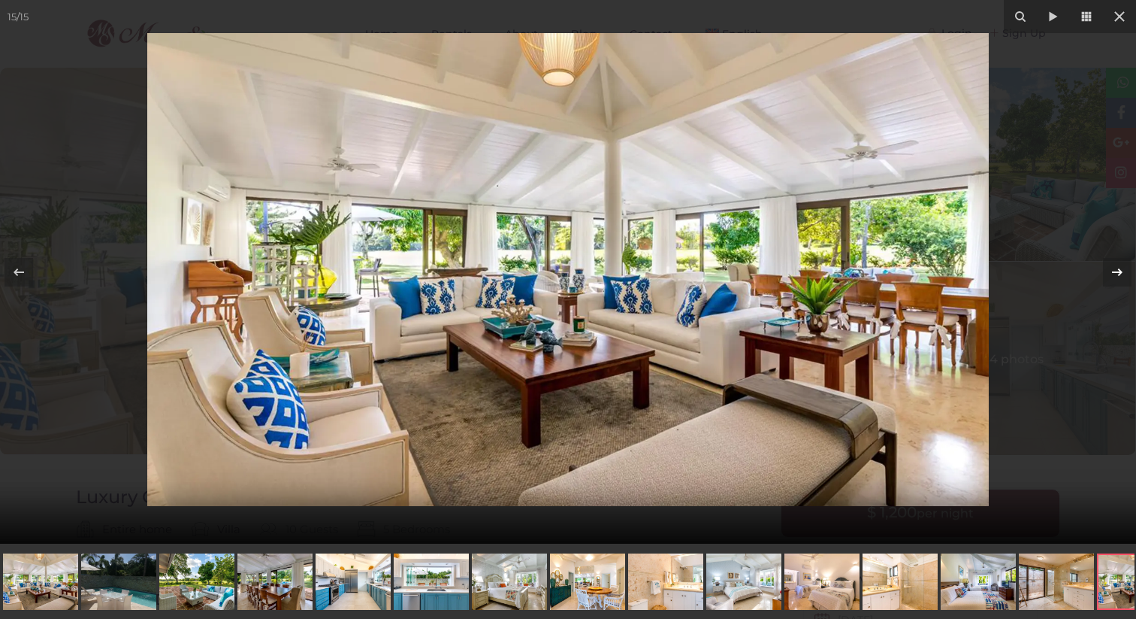
click at [1114, 268] on icon at bounding box center [1118, 272] width 18 height 18
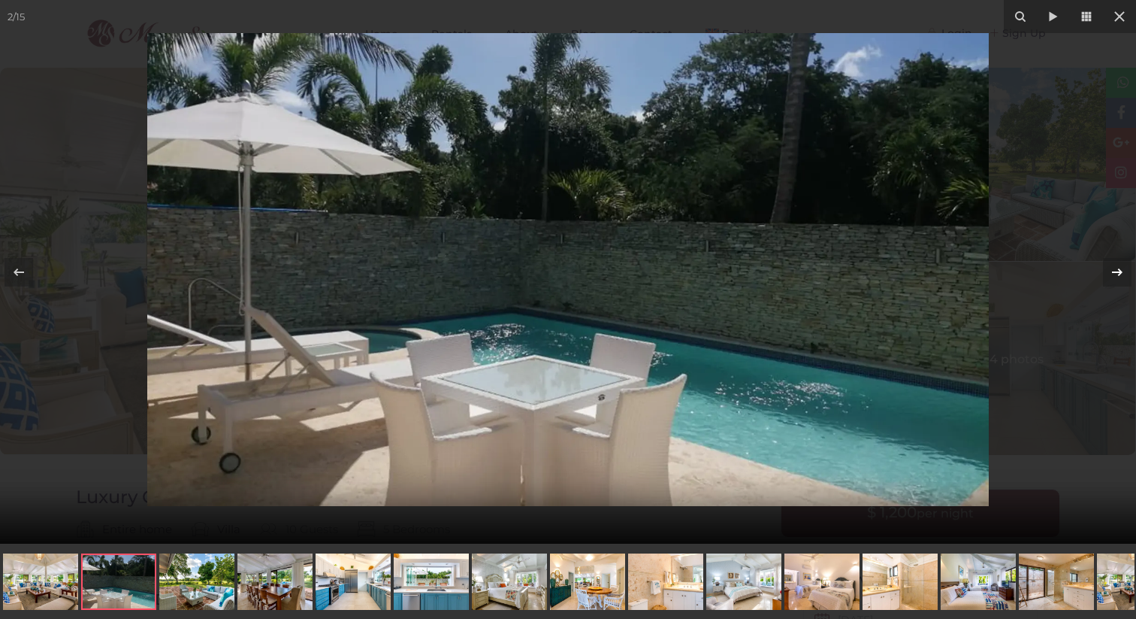
click at [1114, 268] on icon at bounding box center [1118, 272] width 18 height 18
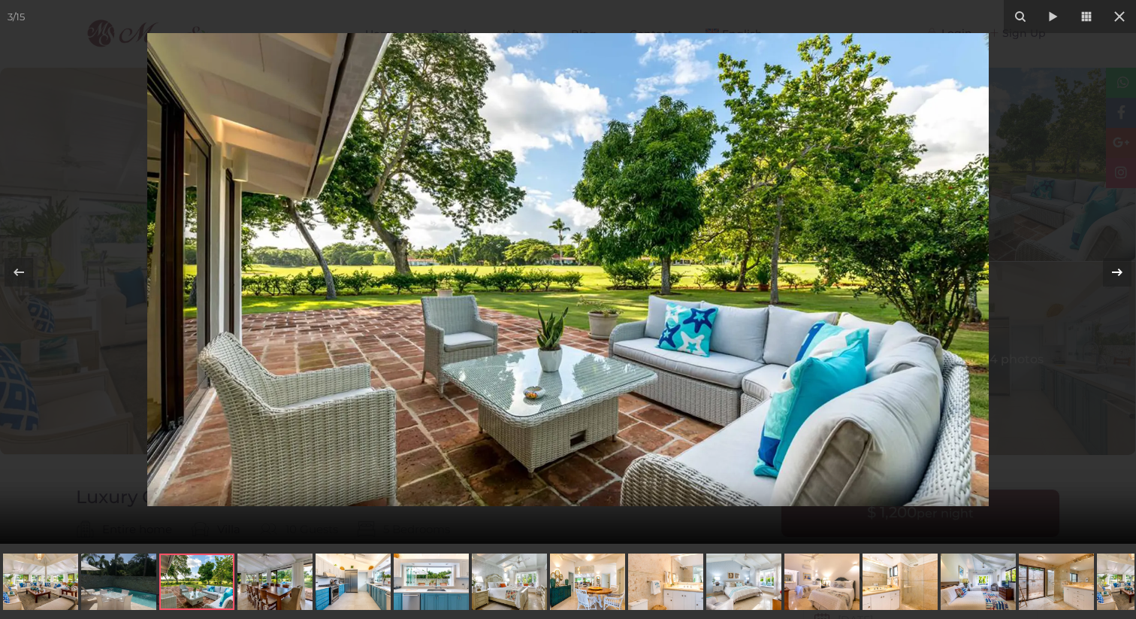
click at [1114, 268] on icon at bounding box center [1118, 272] width 18 height 18
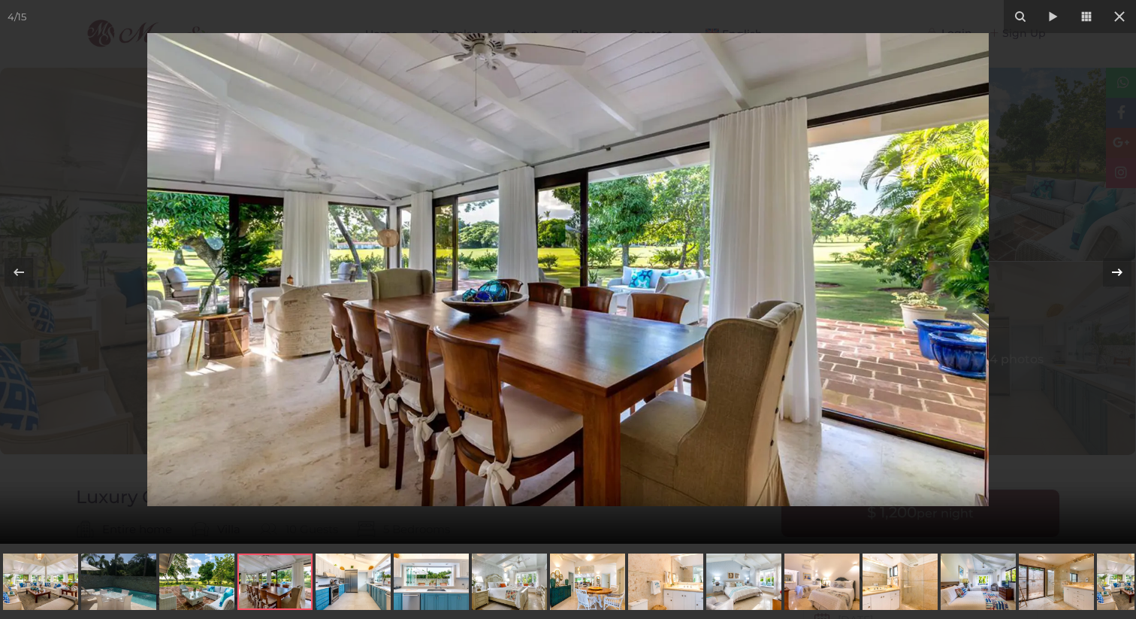
click at [1114, 268] on icon at bounding box center [1118, 272] width 18 height 18
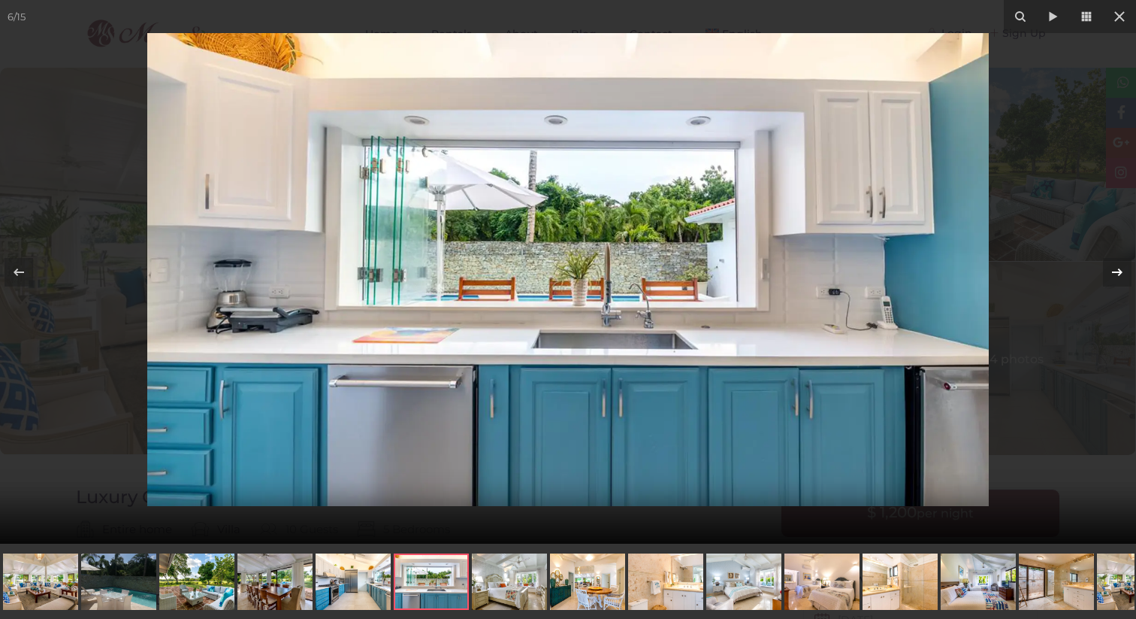
click at [1114, 268] on icon at bounding box center [1118, 272] width 18 height 18
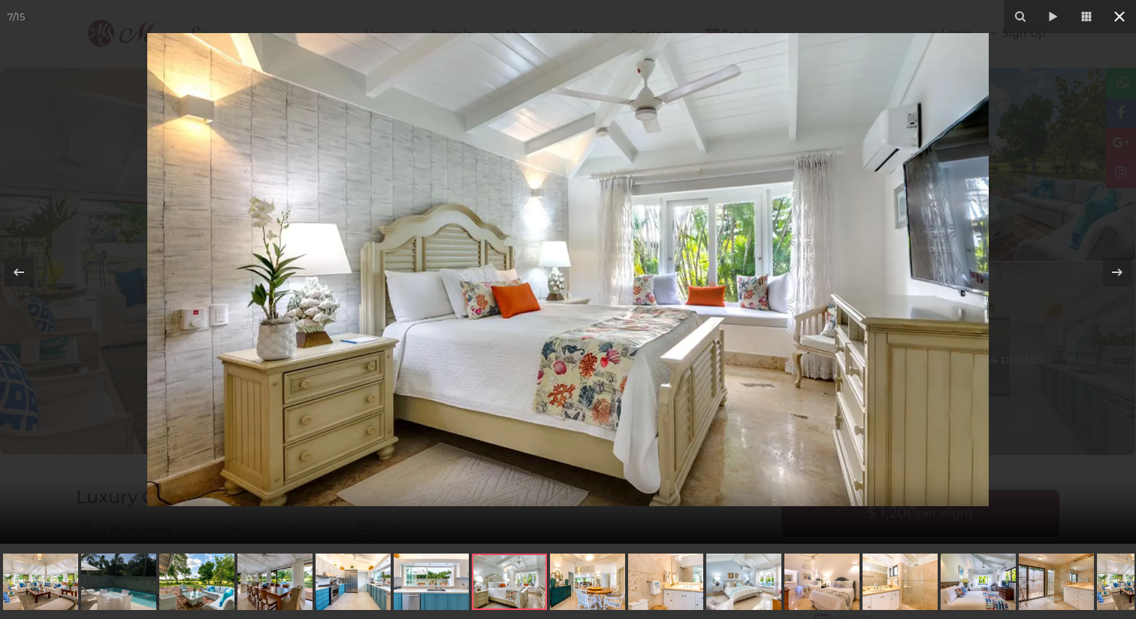
click at [1118, 17] on icon at bounding box center [1120, 16] width 11 height 11
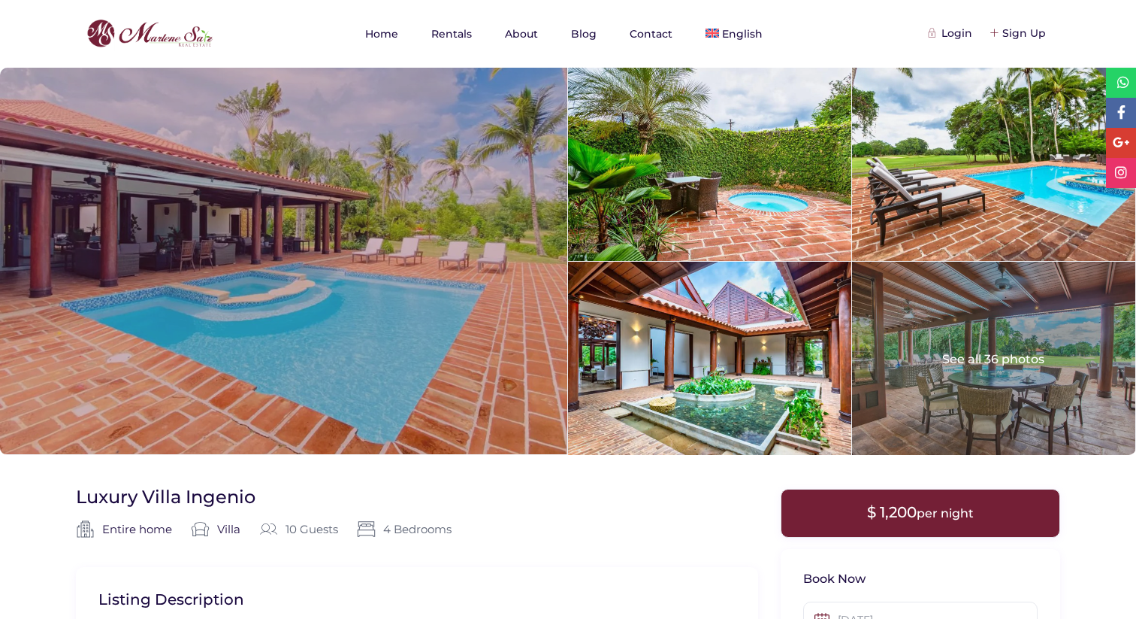
click at [325, 253] on div at bounding box center [283, 261] width 567 height 386
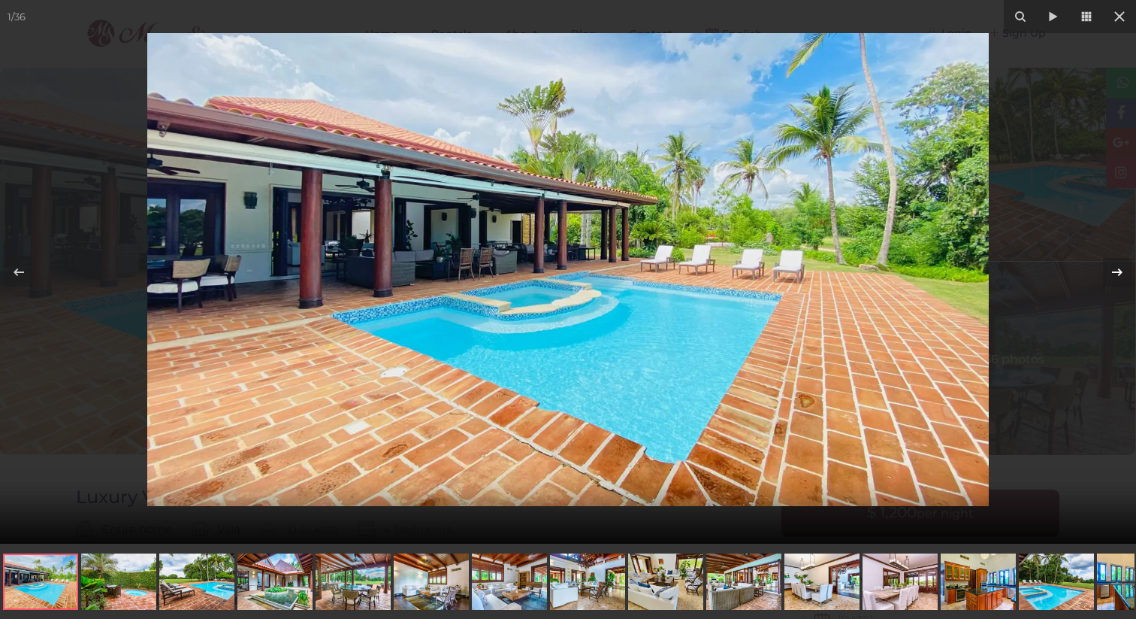
click at [1115, 268] on icon at bounding box center [1118, 272] width 18 height 18
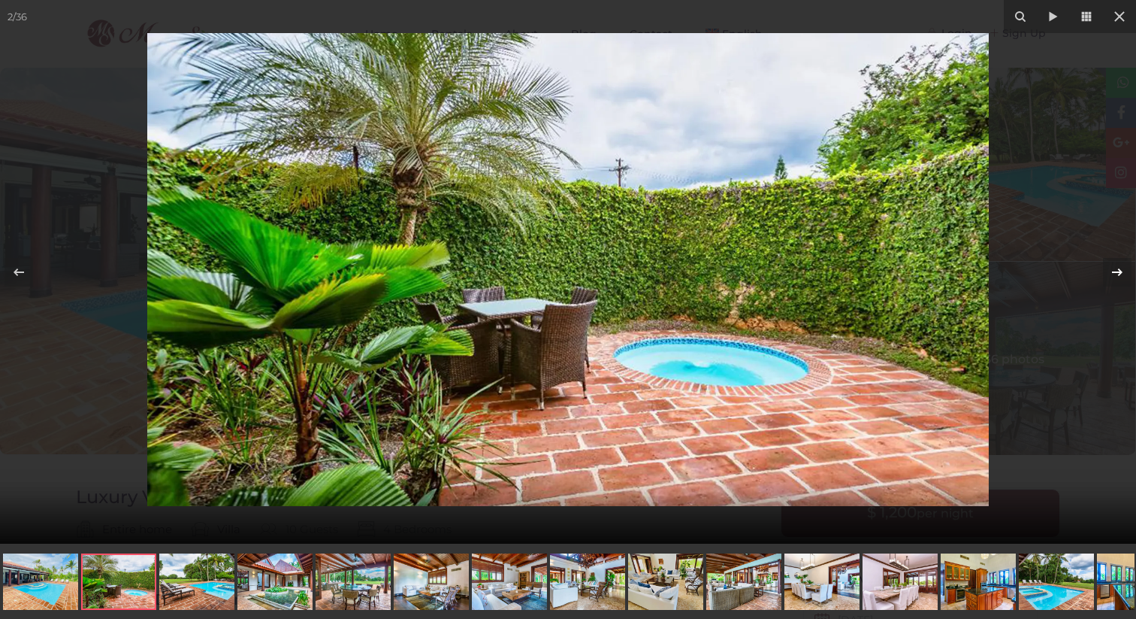
click at [1115, 268] on icon at bounding box center [1118, 272] width 18 height 18
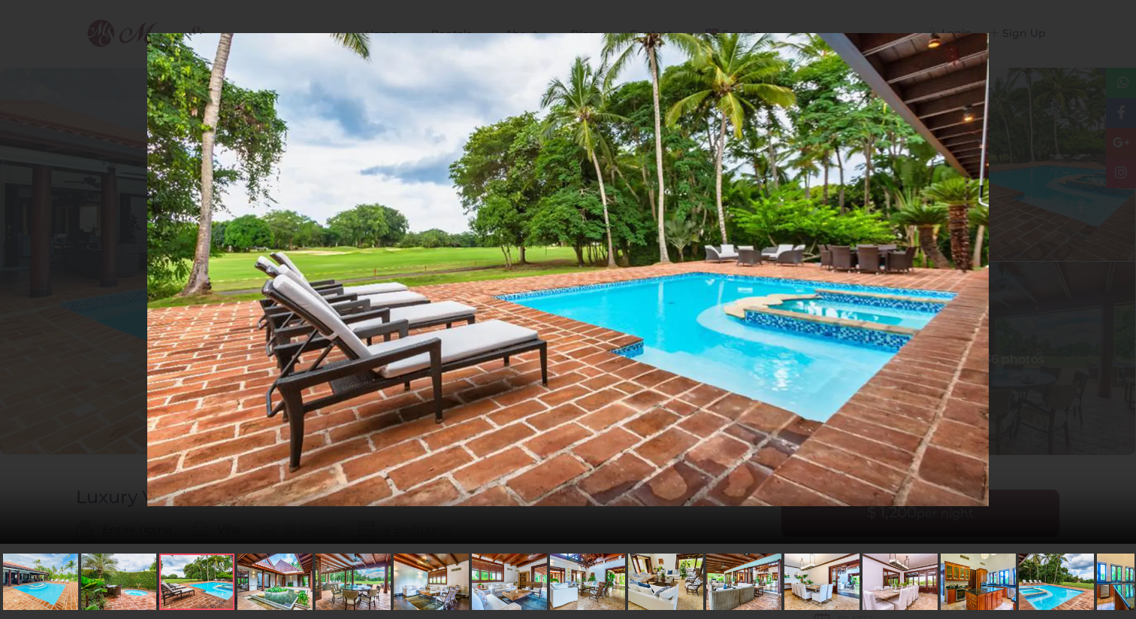
click at [1115, 268] on div "3 / 36 Luxury Villa Ingenio" at bounding box center [568, 271] width 1136 height 543
click at [1120, 270] on icon at bounding box center [1117, 272] width 11 height 8
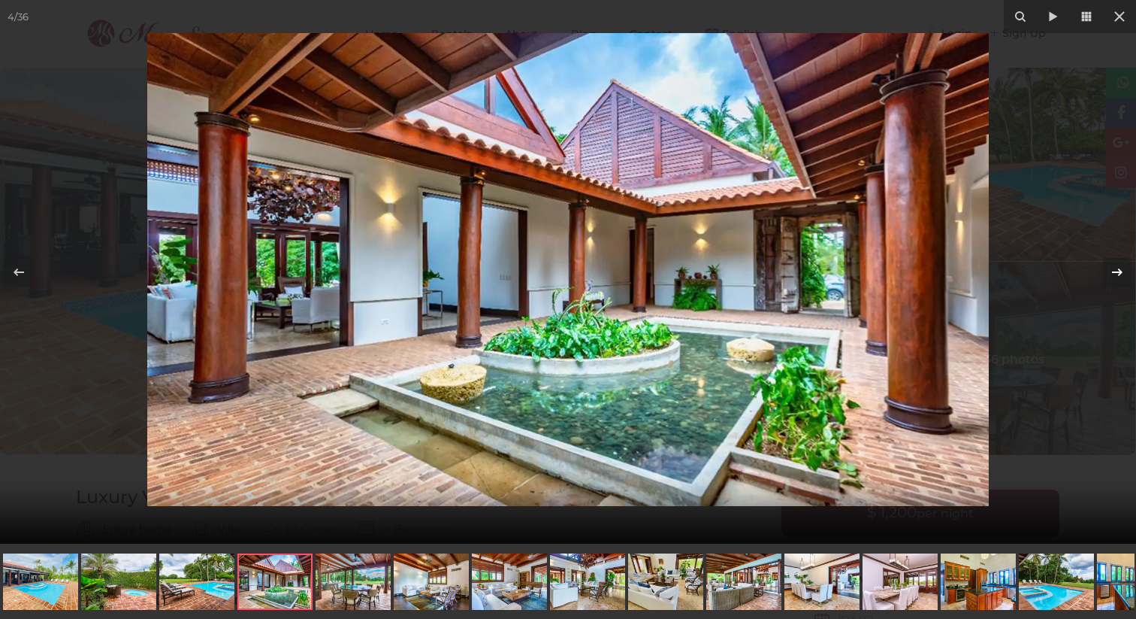
click at [1120, 270] on icon at bounding box center [1117, 272] width 11 height 8
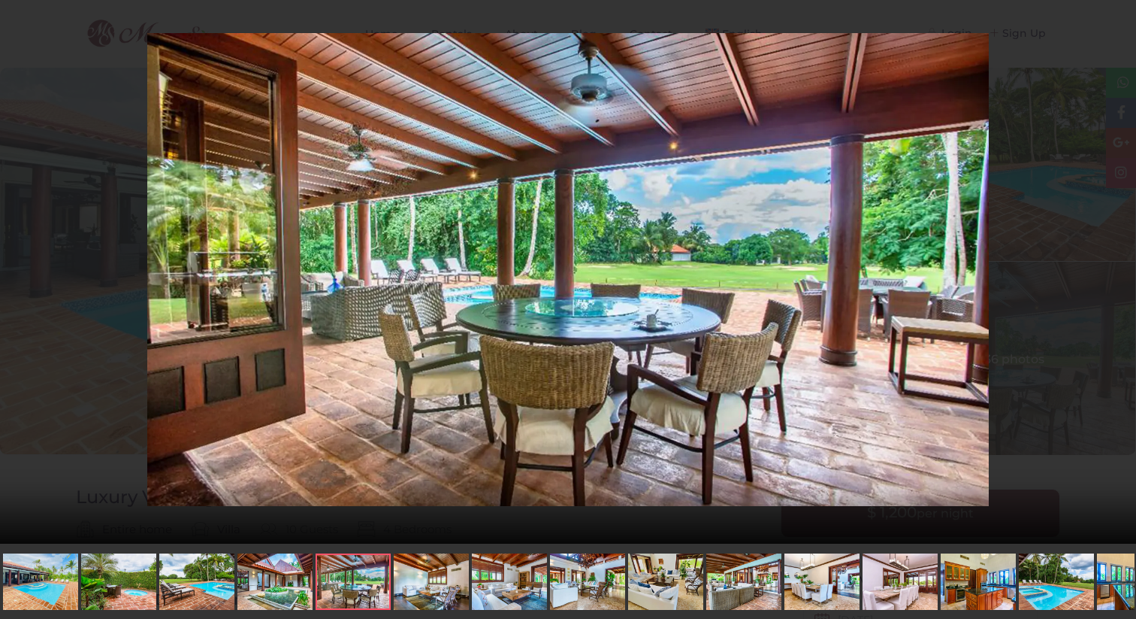
click at [1120, 270] on div "5 / 36 Luxury Villa Ingenio" at bounding box center [568, 271] width 1136 height 543
click at [1116, 270] on icon at bounding box center [1118, 272] width 18 height 18
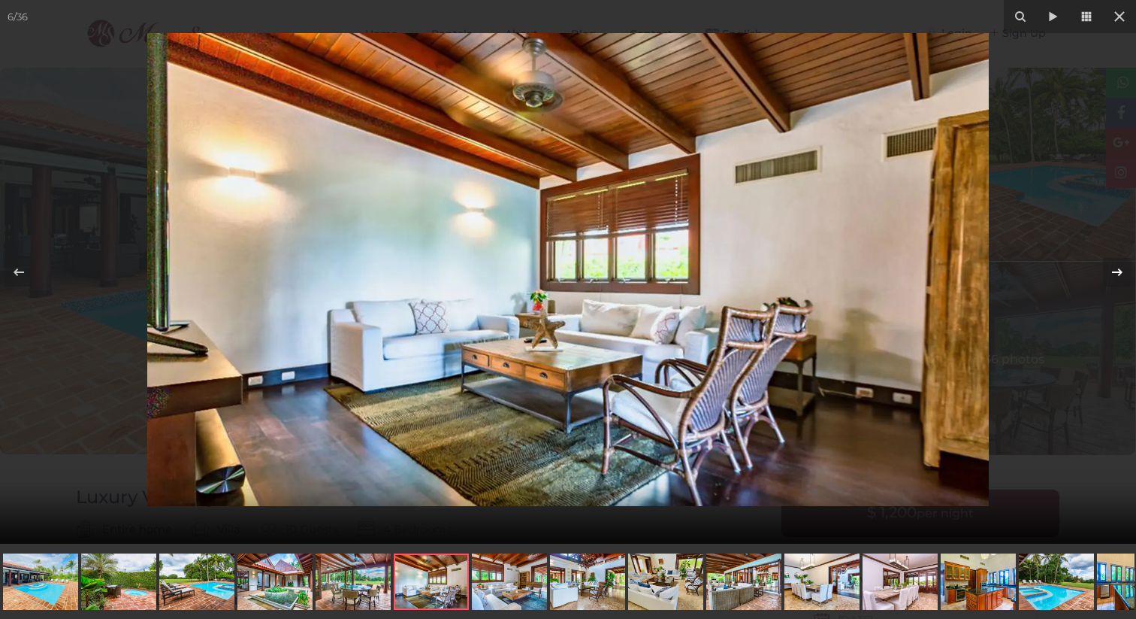
click at [1116, 270] on icon at bounding box center [1118, 272] width 18 height 18
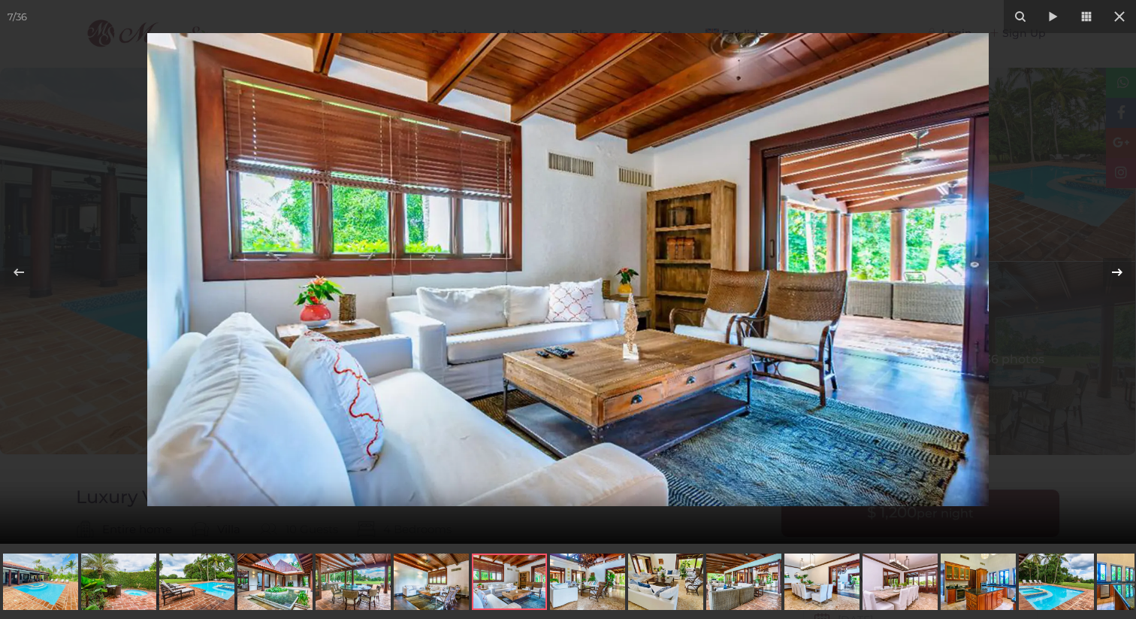
click at [1116, 270] on icon at bounding box center [1118, 272] width 18 height 18
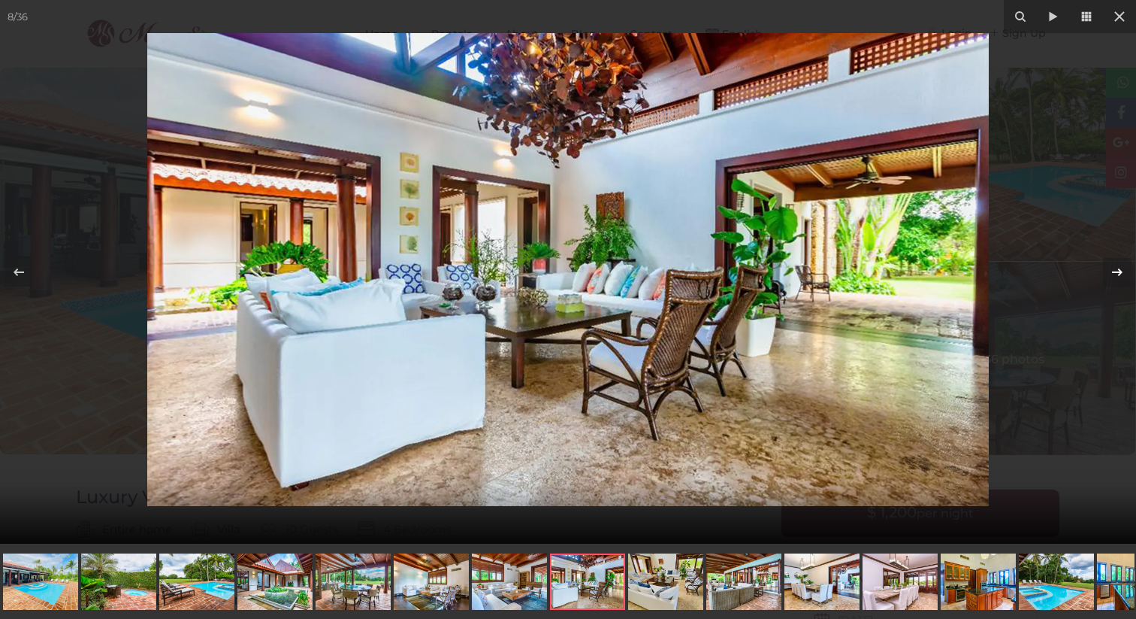
click at [1116, 270] on icon at bounding box center [1118, 272] width 18 height 18
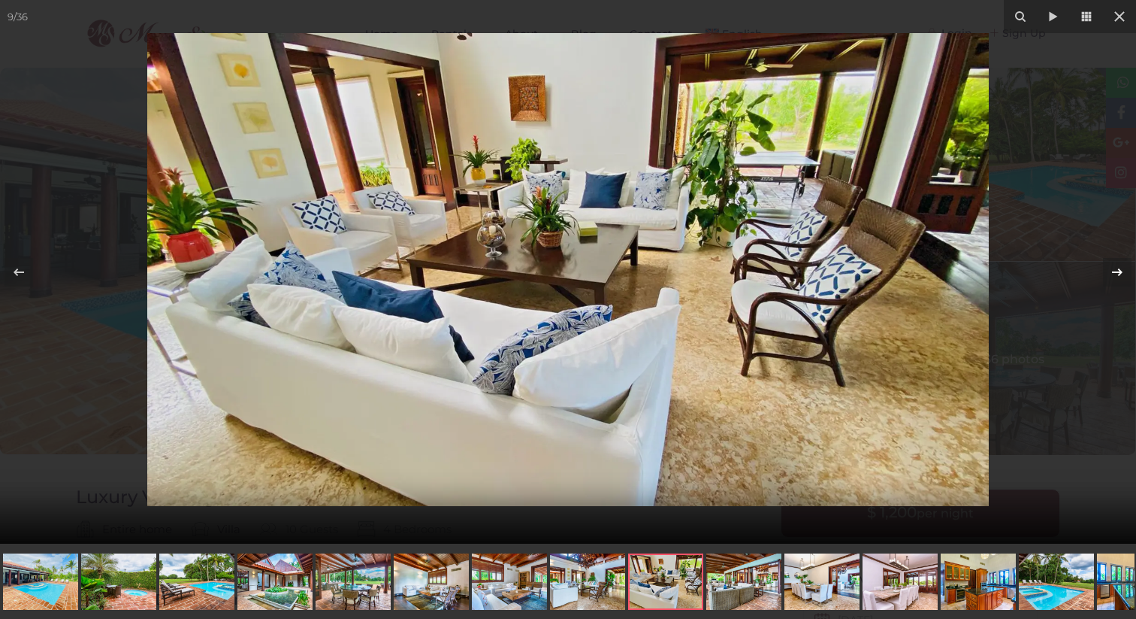
click at [1116, 270] on icon at bounding box center [1118, 272] width 18 height 18
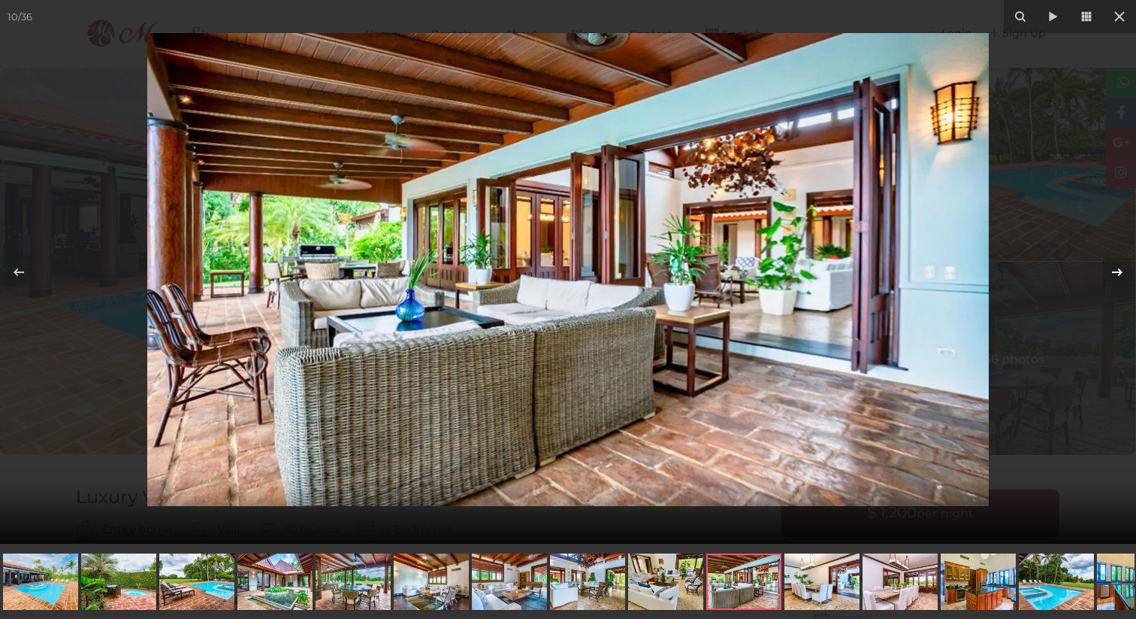
click at [1116, 270] on icon at bounding box center [1118, 272] width 18 height 18
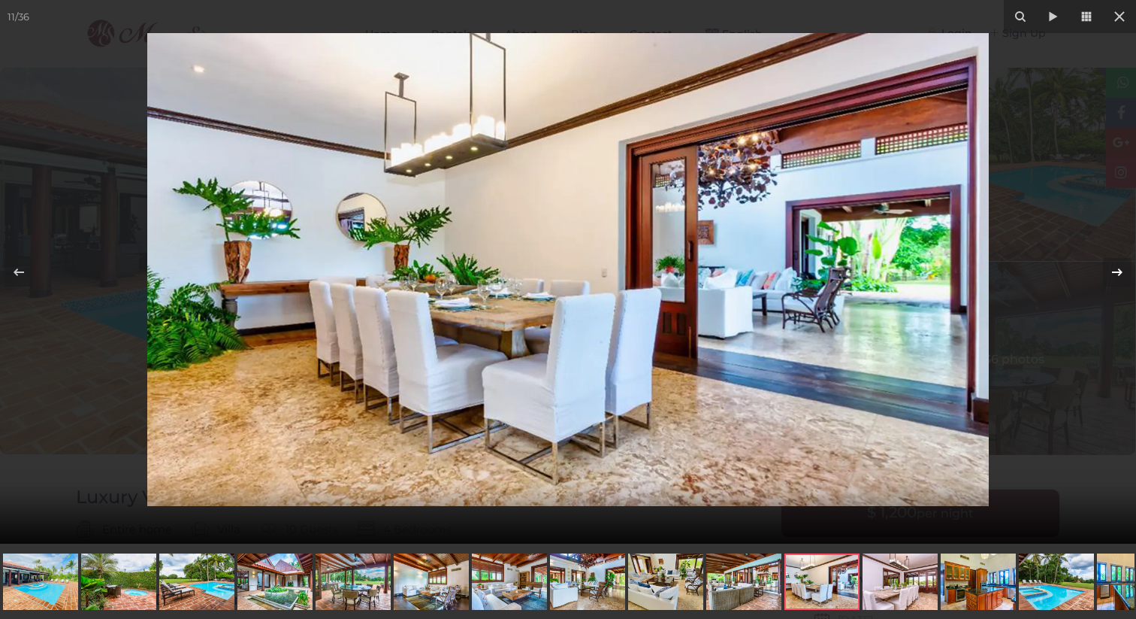
click at [1116, 270] on icon at bounding box center [1118, 272] width 18 height 18
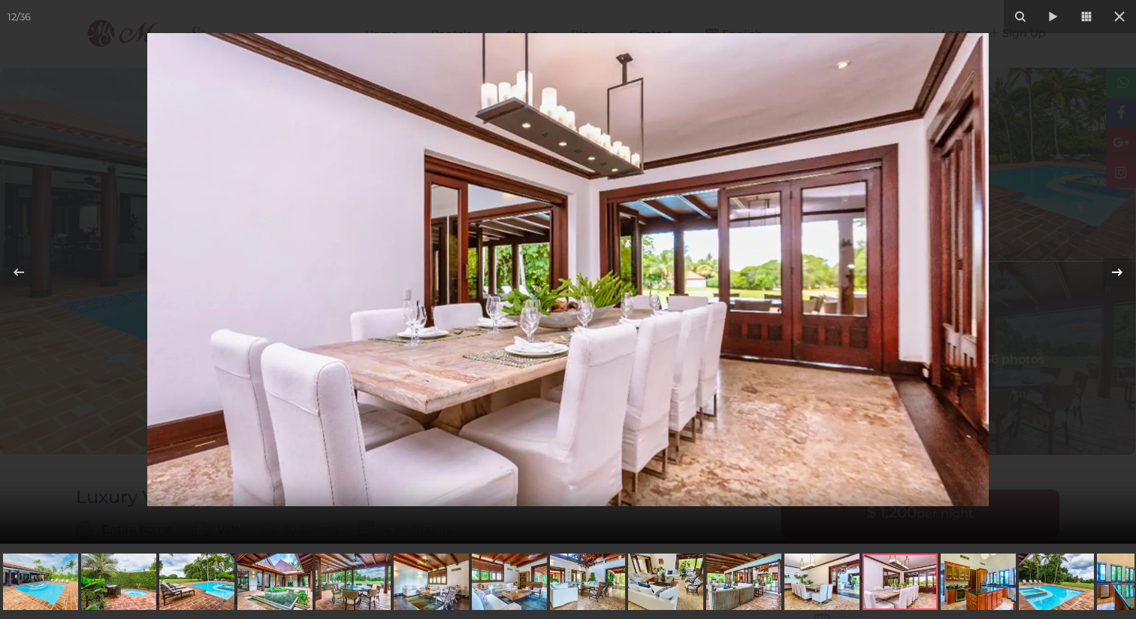
click at [1116, 270] on icon at bounding box center [1118, 272] width 18 height 18
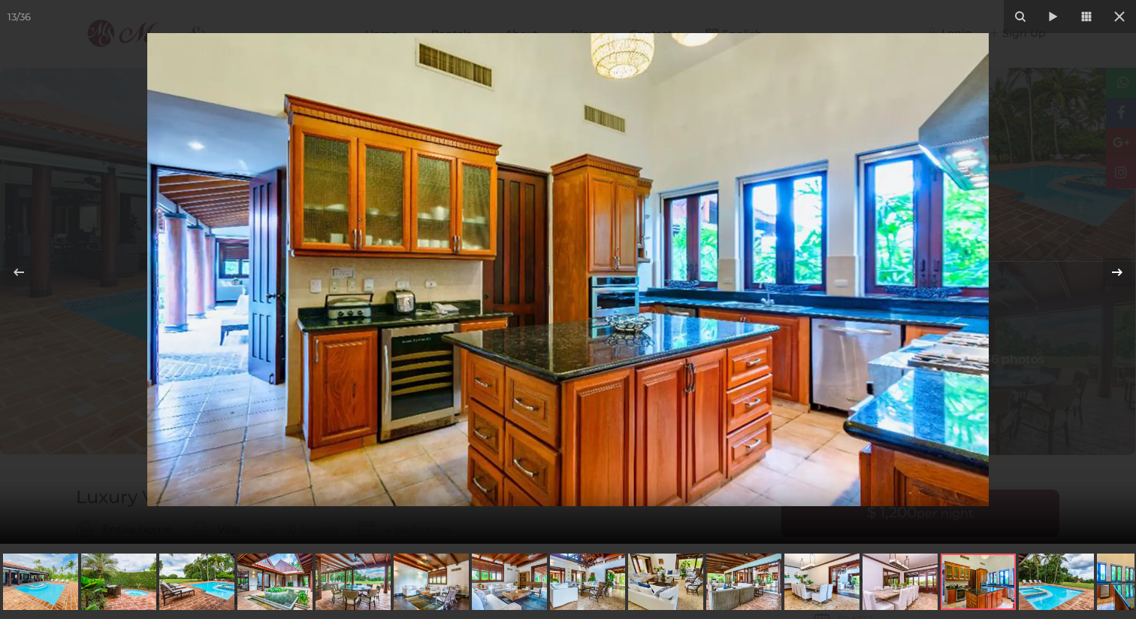
click at [1116, 270] on icon at bounding box center [1118, 272] width 18 height 18
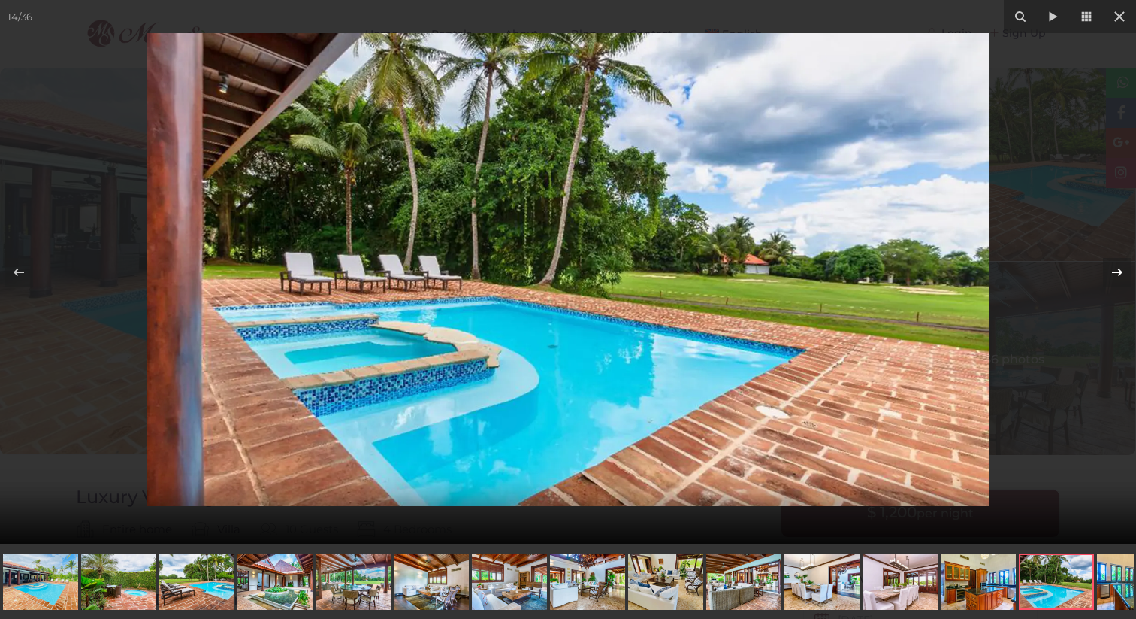
click at [1116, 270] on icon at bounding box center [1118, 272] width 18 height 18
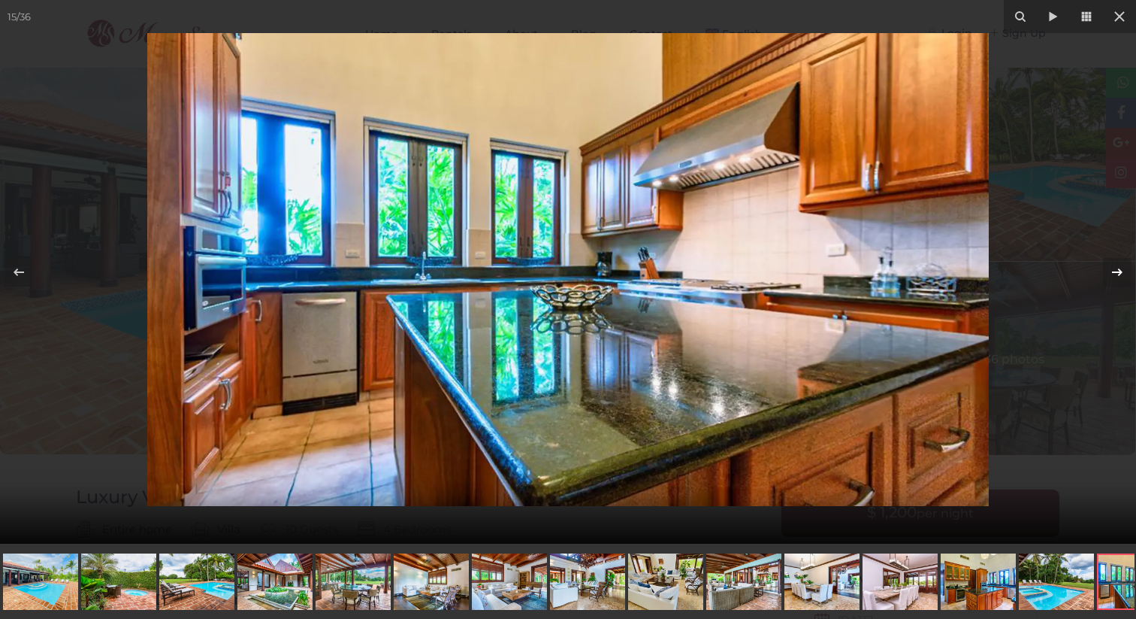
click at [1116, 270] on icon at bounding box center [1118, 272] width 18 height 18
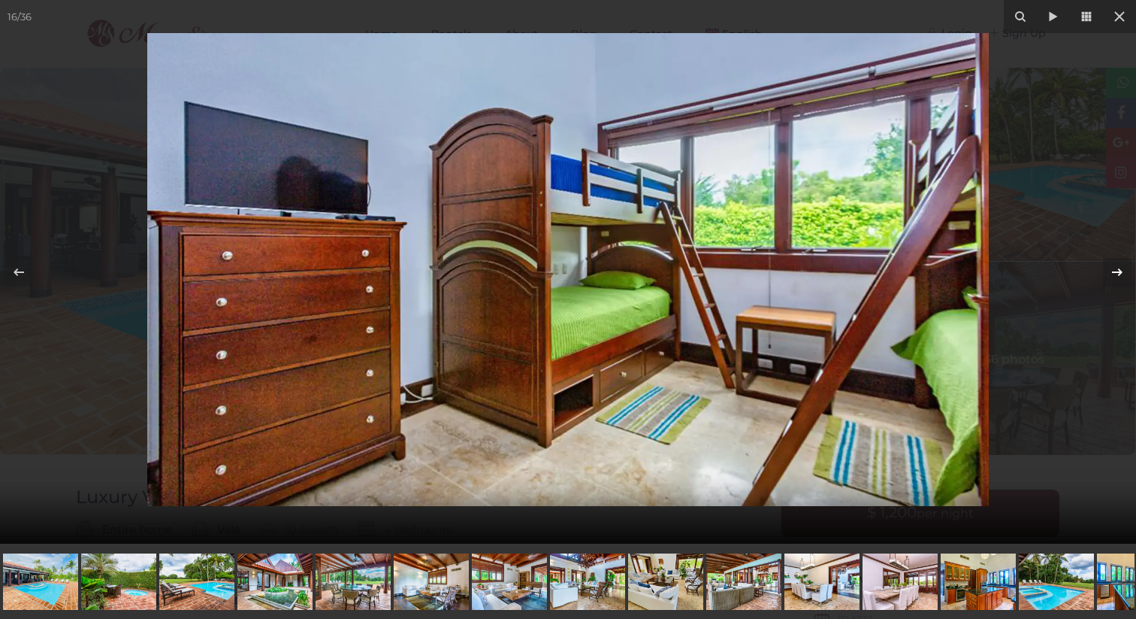
click at [1116, 270] on icon at bounding box center [1118, 272] width 18 height 18
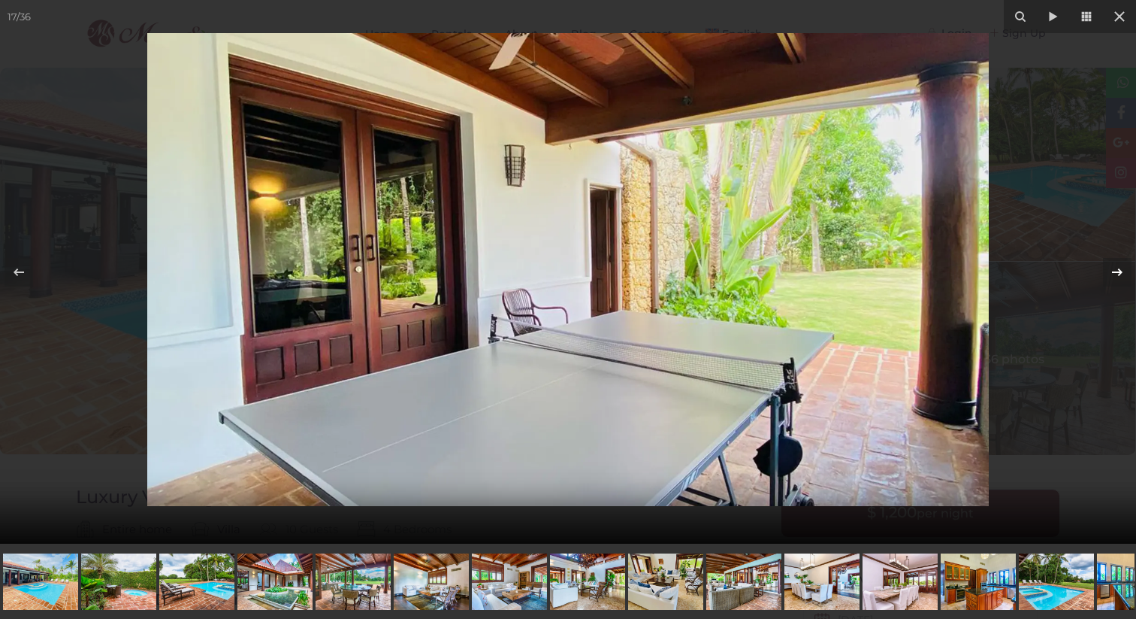
click at [1116, 270] on icon at bounding box center [1118, 272] width 18 height 18
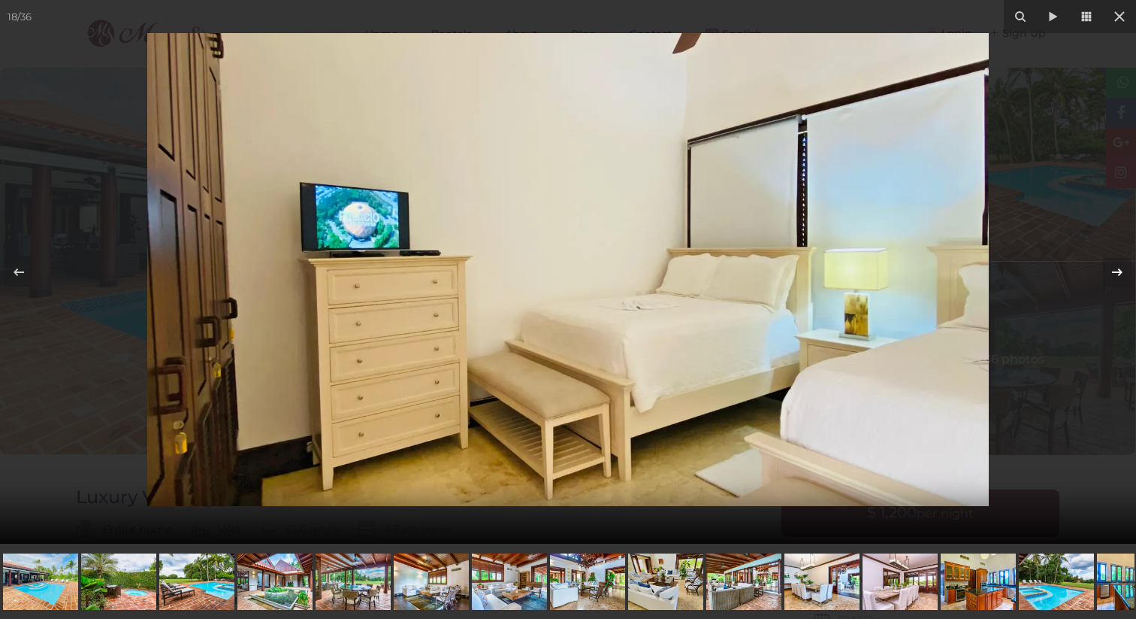
click at [1116, 270] on icon at bounding box center [1118, 272] width 18 height 18
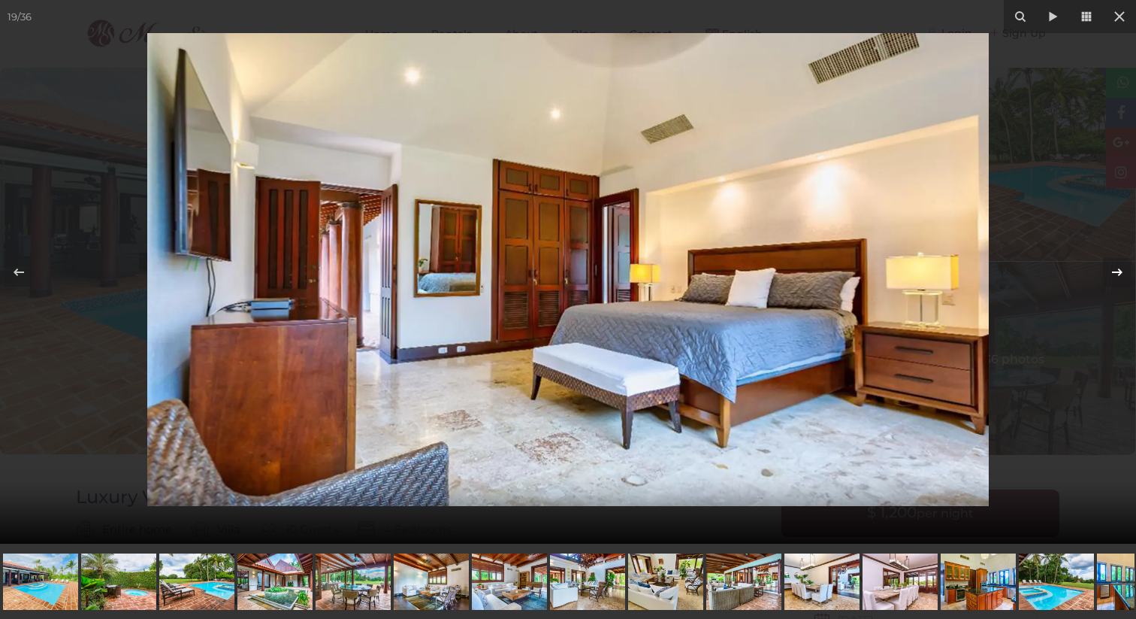
click at [1116, 270] on icon at bounding box center [1118, 272] width 18 height 18
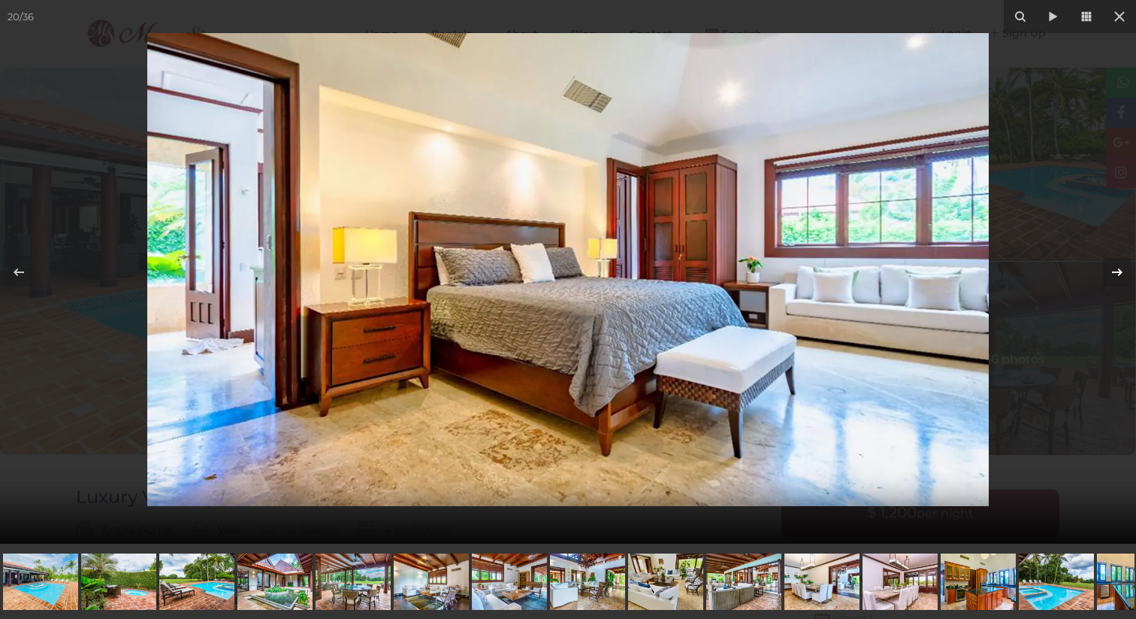
click at [1116, 270] on icon at bounding box center [1118, 272] width 18 height 18
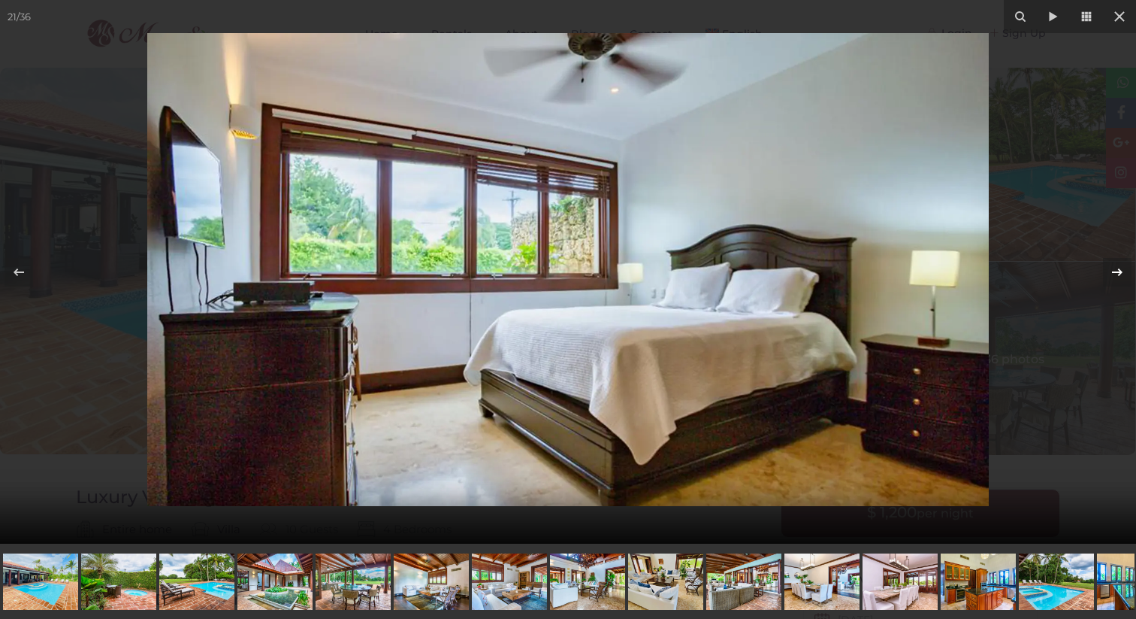
click at [1116, 270] on icon at bounding box center [1118, 272] width 18 height 18
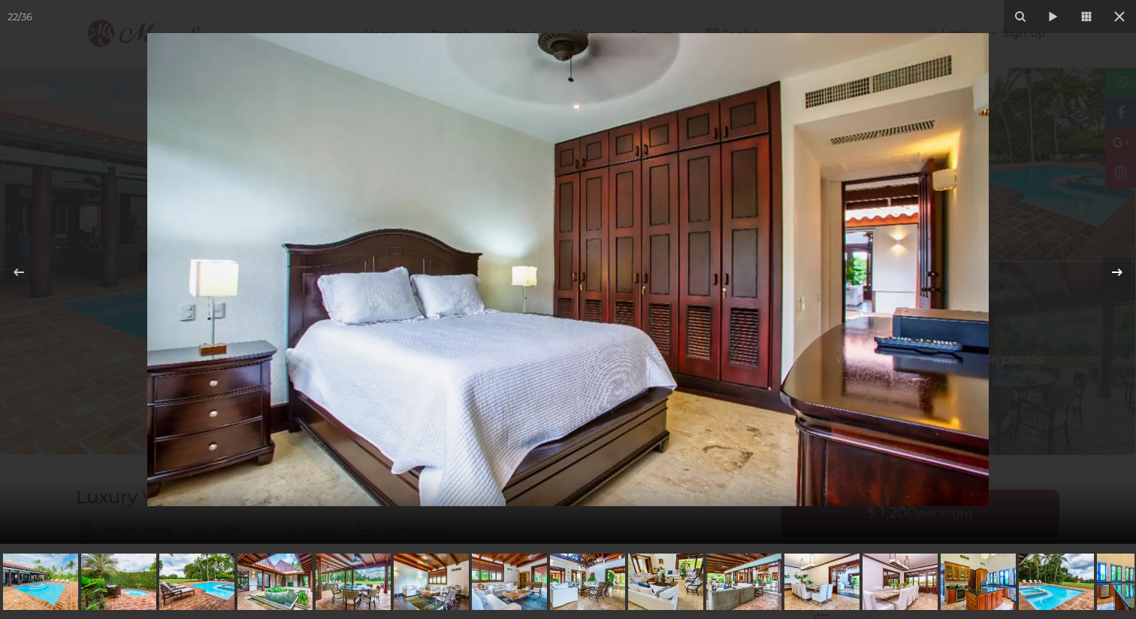
click at [1116, 270] on icon at bounding box center [1118, 272] width 18 height 18
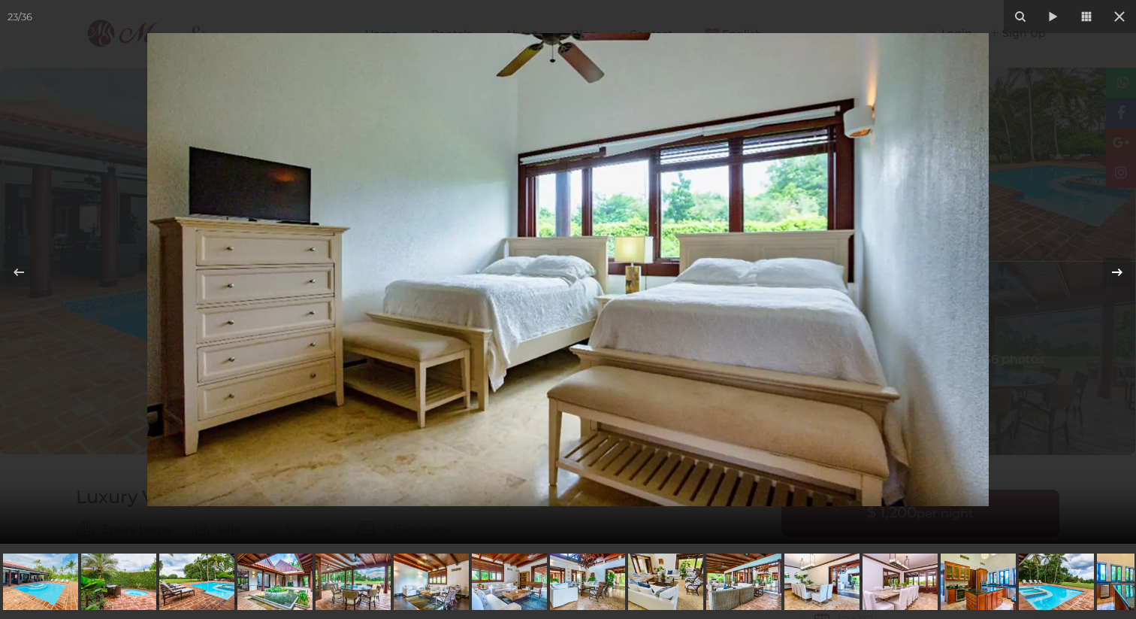
click at [1116, 270] on icon at bounding box center [1118, 272] width 18 height 18
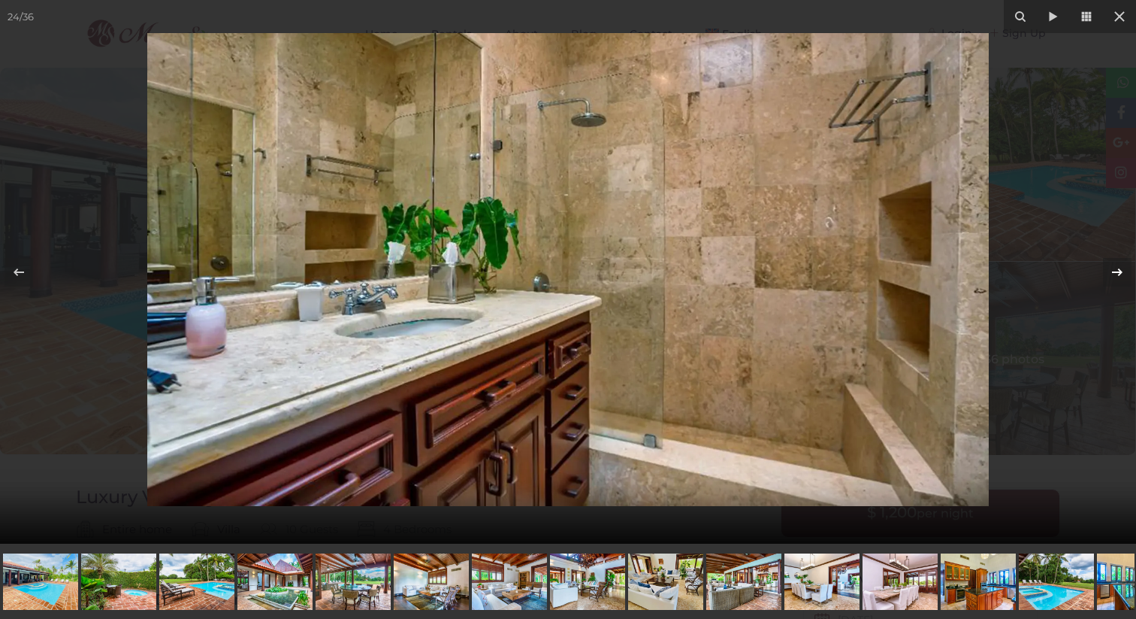
click at [1116, 270] on icon at bounding box center [1118, 272] width 18 height 18
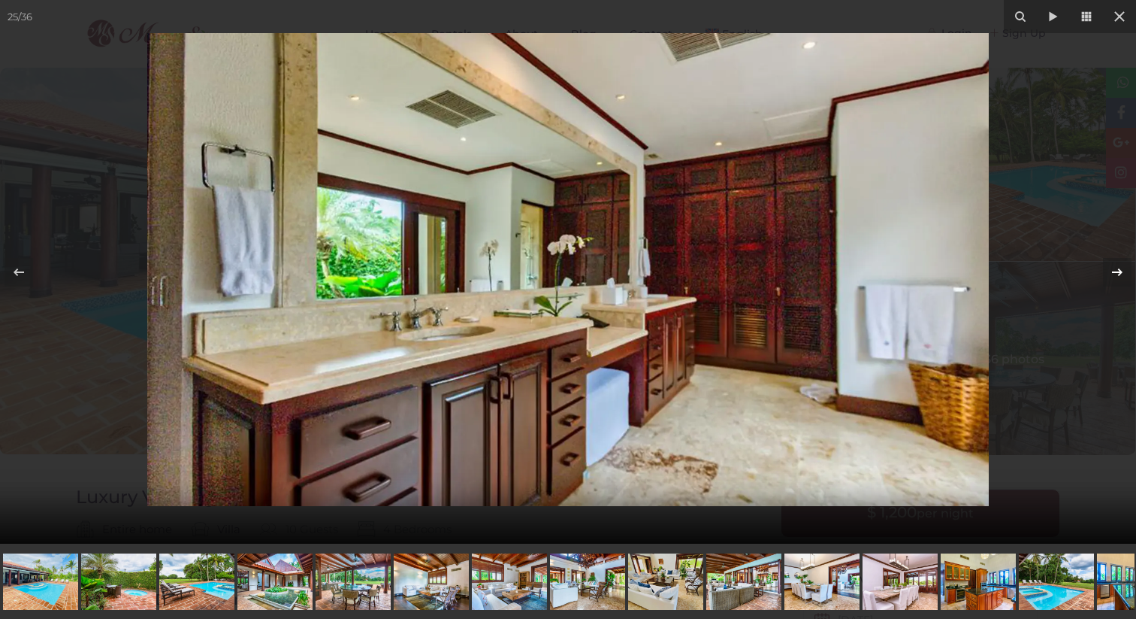
click at [1116, 270] on icon at bounding box center [1118, 272] width 18 height 18
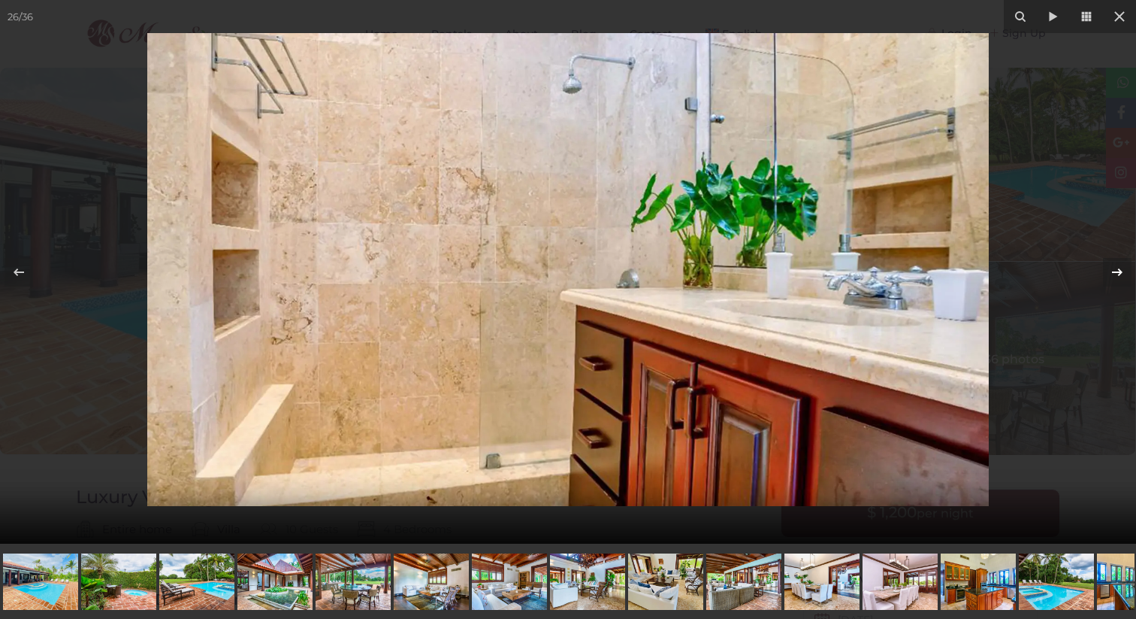
click at [1116, 270] on icon at bounding box center [1118, 272] width 18 height 18
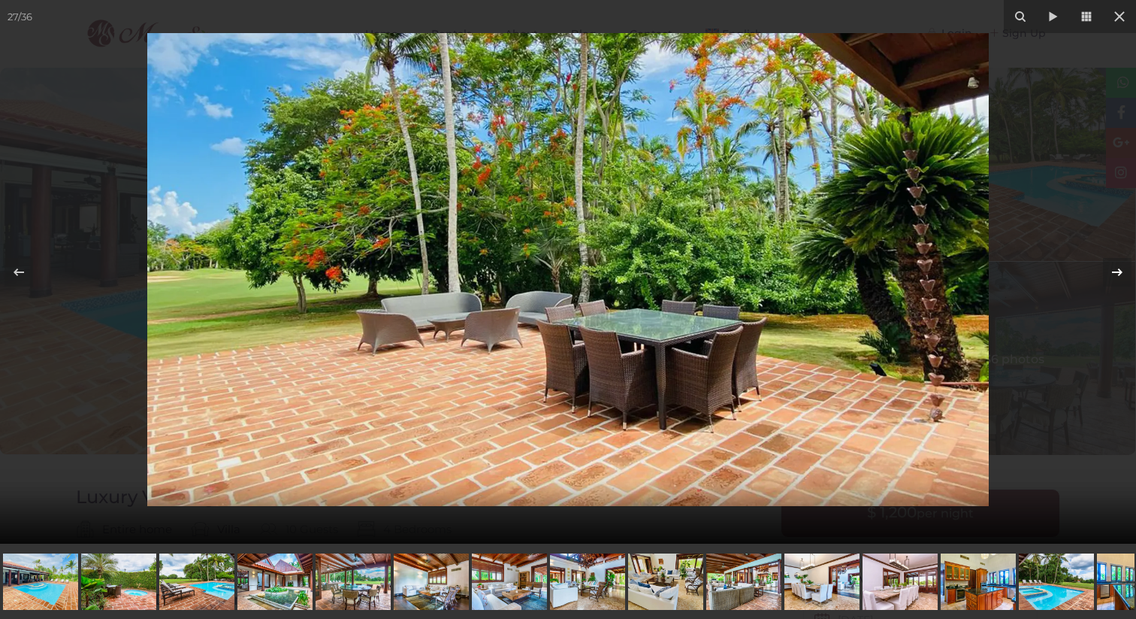
click at [1116, 270] on icon at bounding box center [1118, 272] width 18 height 18
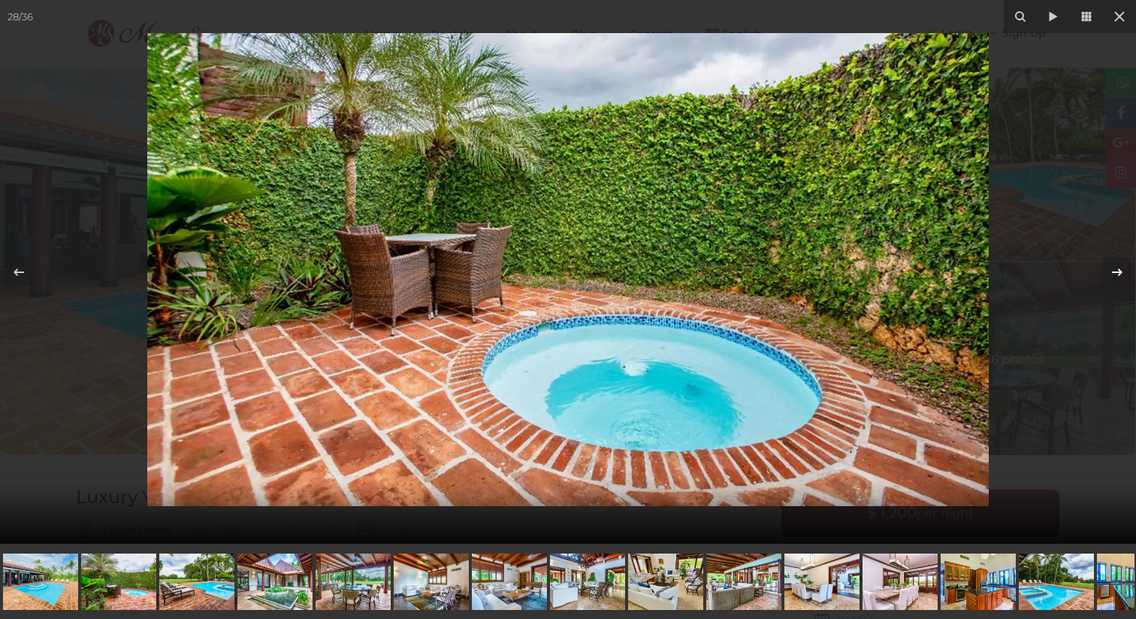
click at [1116, 270] on icon at bounding box center [1118, 272] width 18 height 18
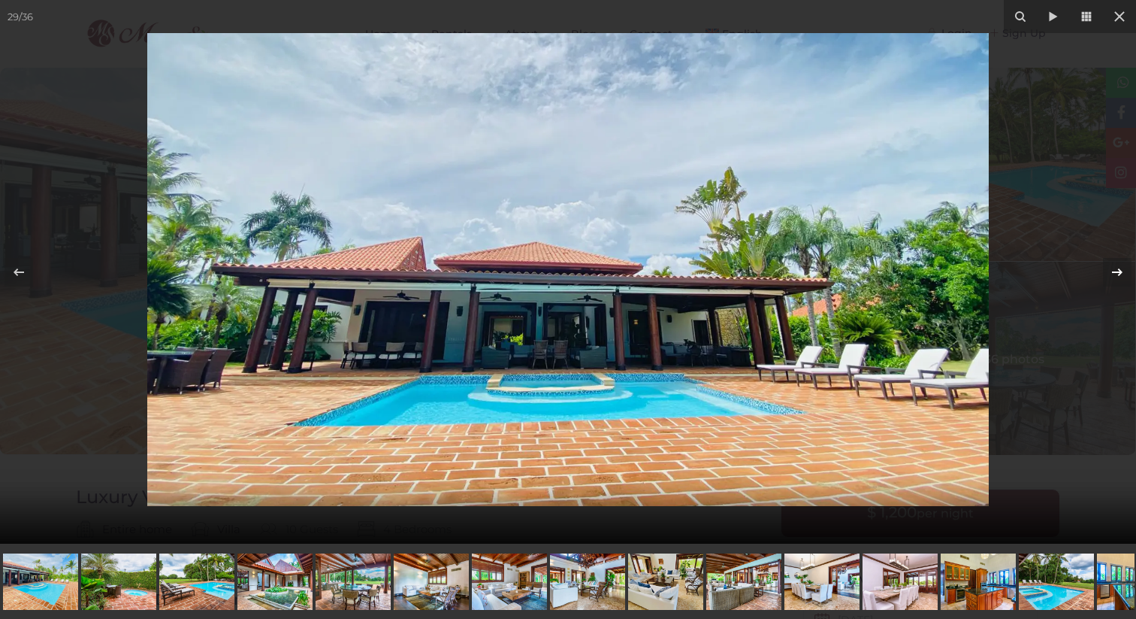
click at [1116, 270] on icon at bounding box center [1118, 272] width 18 height 18
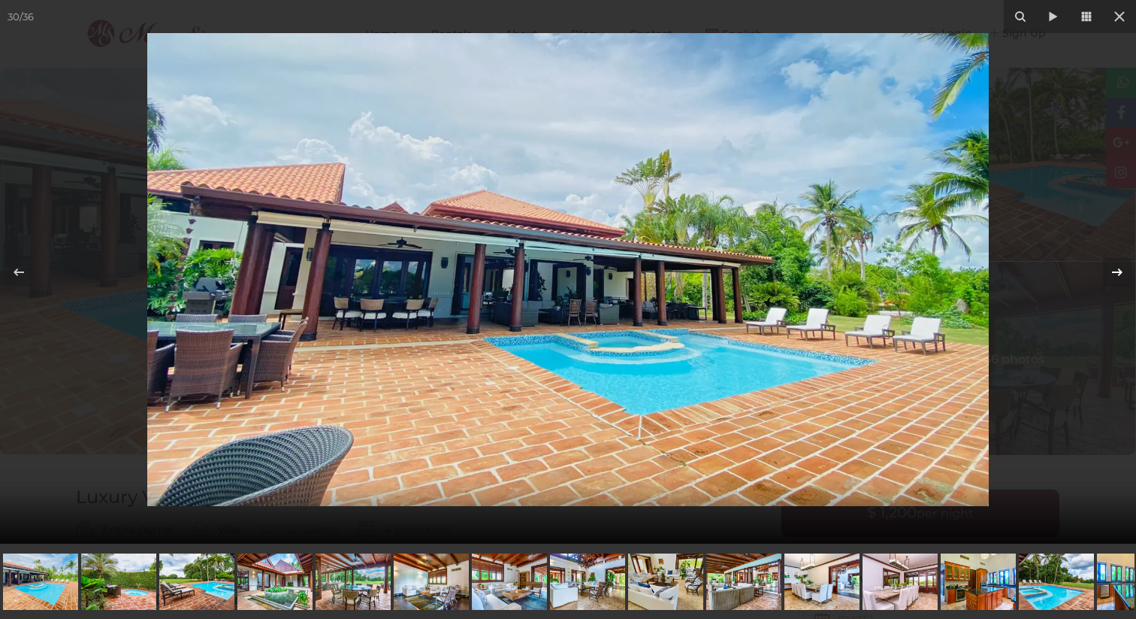
click at [1116, 270] on icon at bounding box center [1118, 272] width 18 height 18
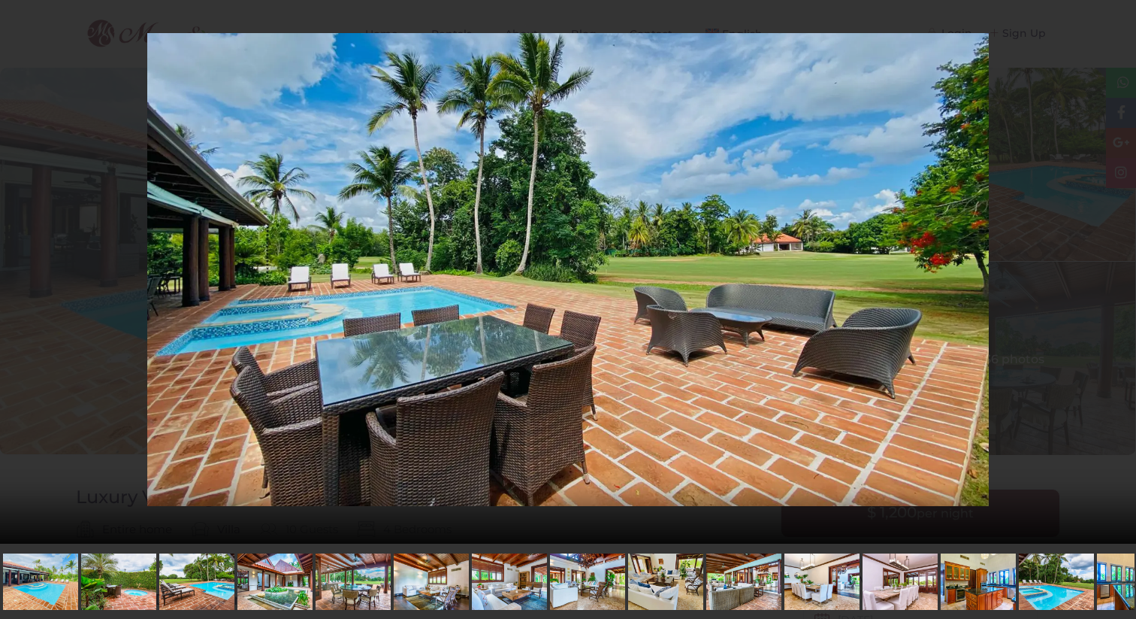
click at [1116, 270] on div "31 / 36 Luxury Villa Ingenio" at bounding box center [568, 271] width 1136 height 543
click at [1116, 270] on icon at bounding box center [1118, 272] width 18 height 18
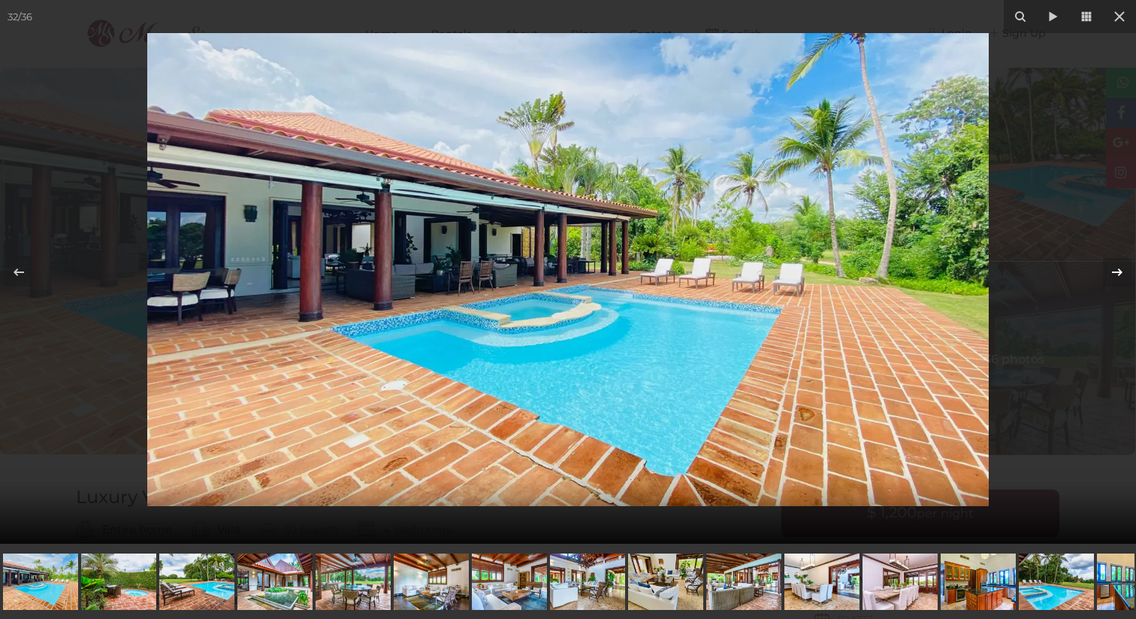
click at [1116, 270] on icon at bounding box center [1118, 272] width 18 height 18
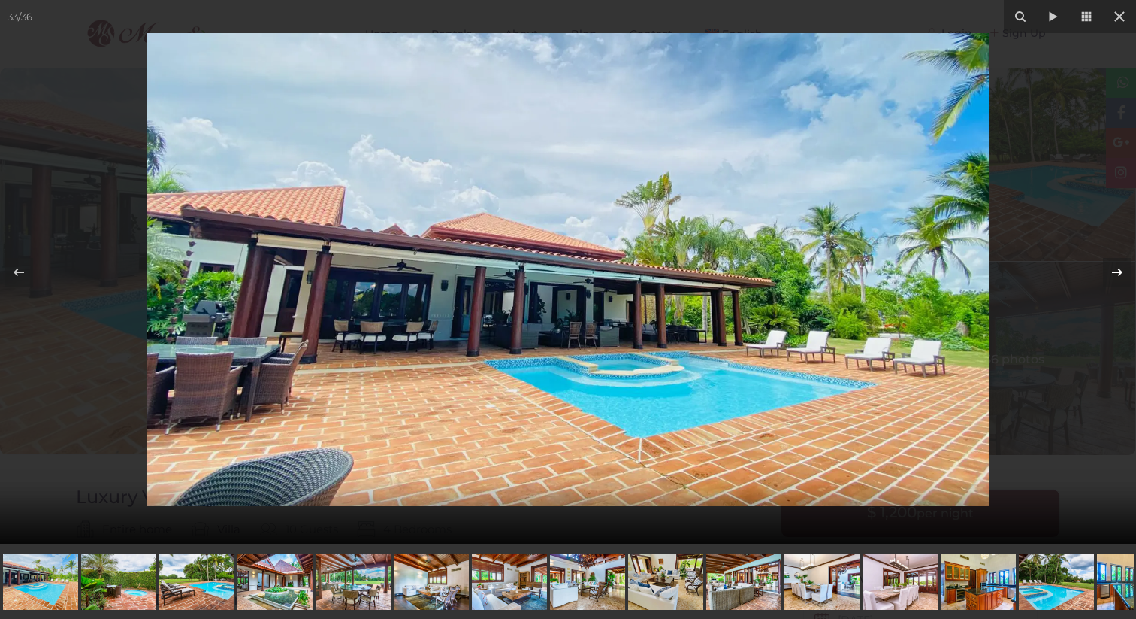
click at [1116, 270] on icon at bounding box center [1118, 272] width 18 height 18
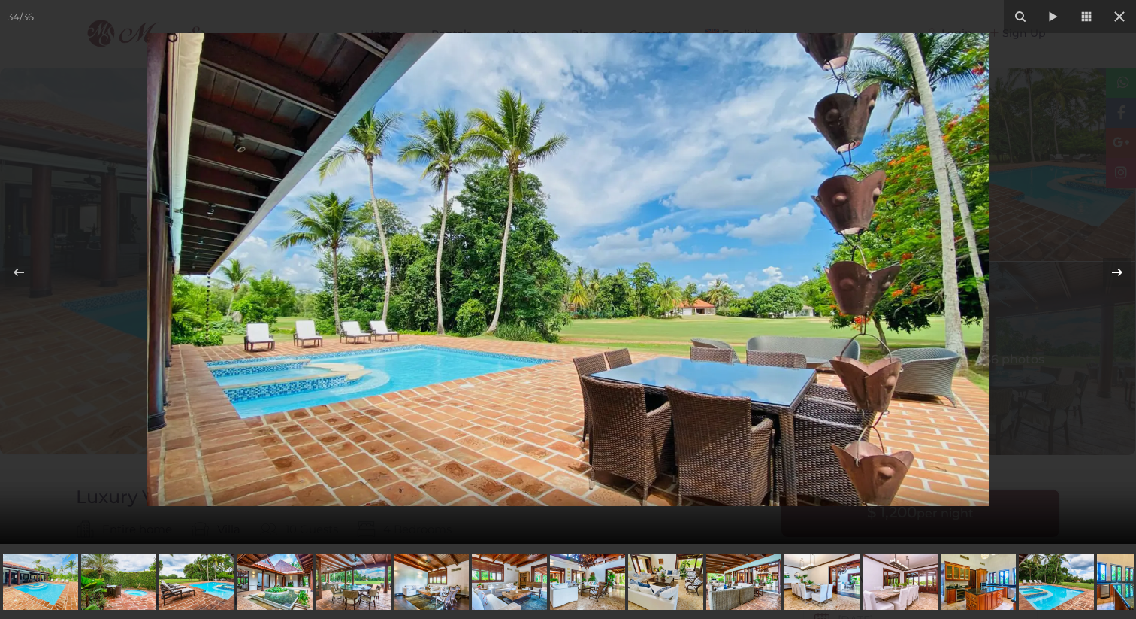
click at [1116, 270] on icon at bounding box center [1118, 272] width 18 height 18
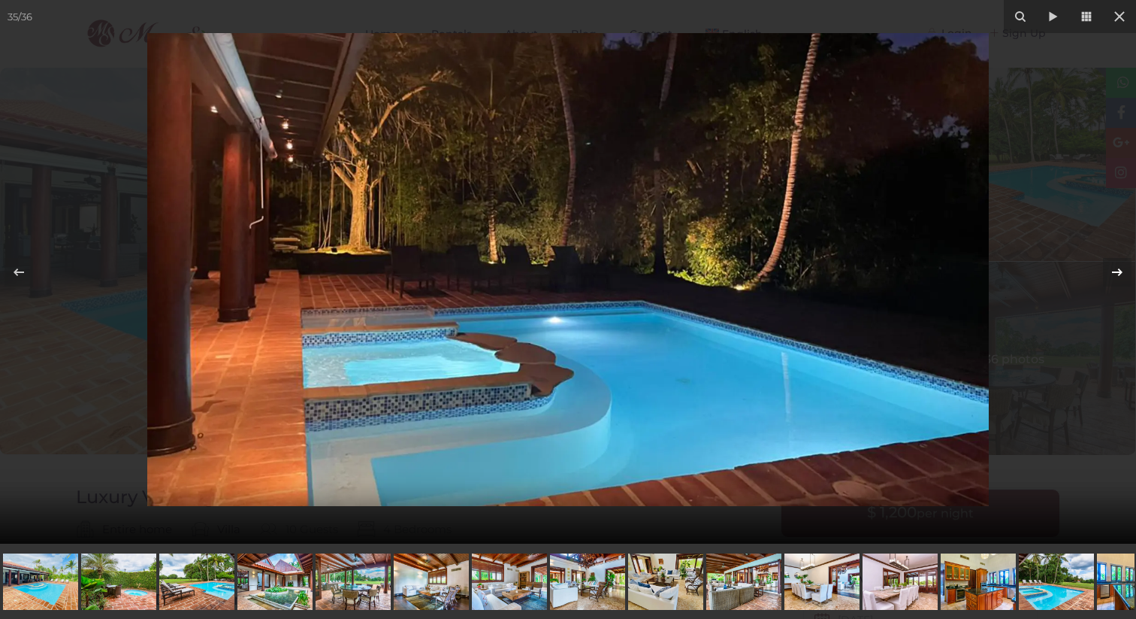
click at [1116, 270] on icon at bounding box center [1118, 272] width 18 height 18
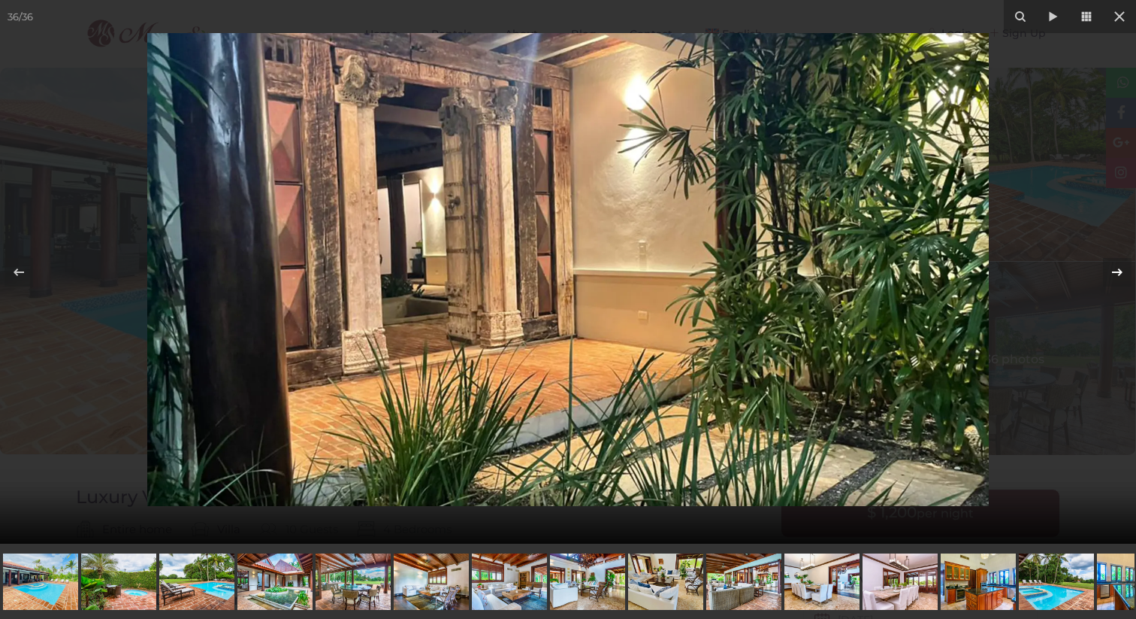
click at [1116, 270] on icon at bounding box center [1118, 272] width 18 height 18
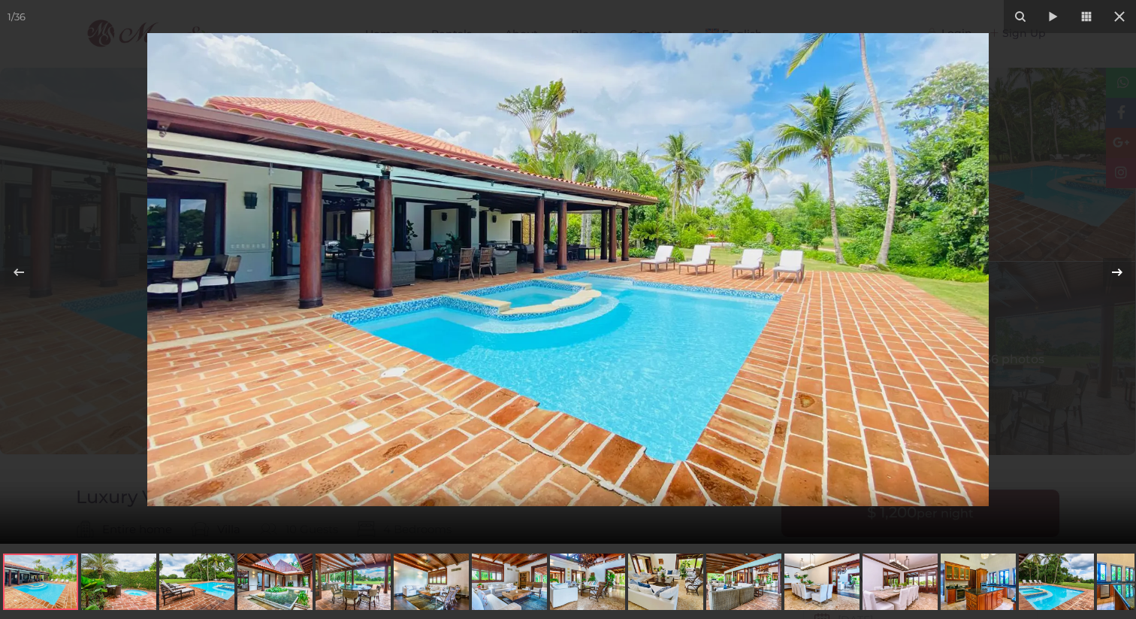
click at [1116, 270] on icon at bounding box center [1118, 272] width 18 height 18
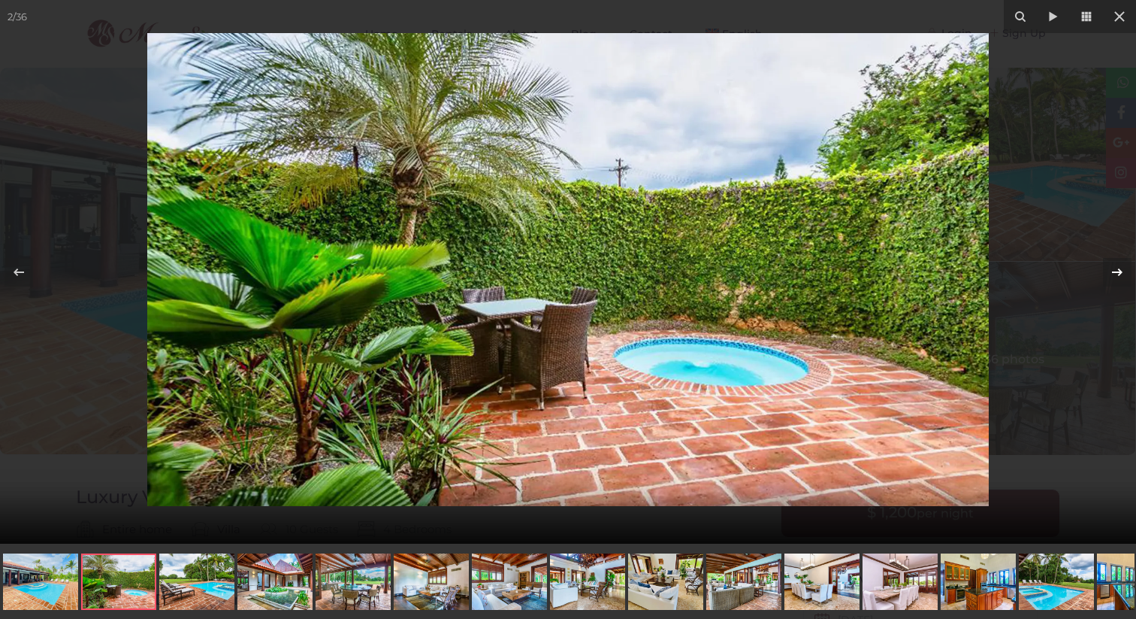
click at [1116, 270] on icon at bounding box center [1118, 272] width 18 height 18
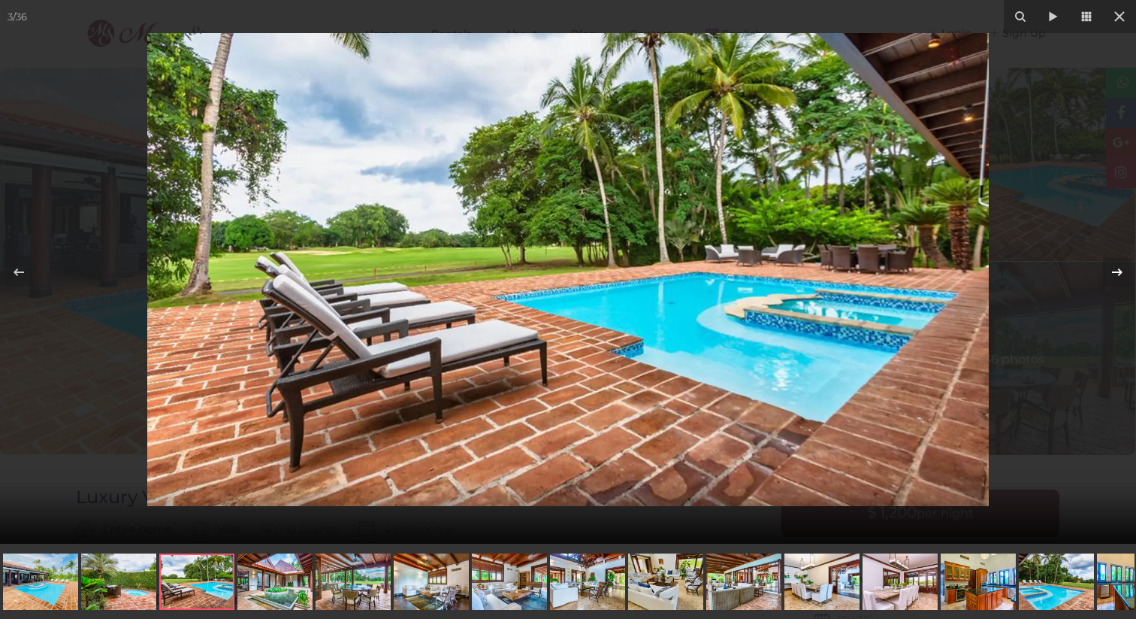
click at [1116, 270] on icon at bounding box center [1118, 272] width 18 height 18
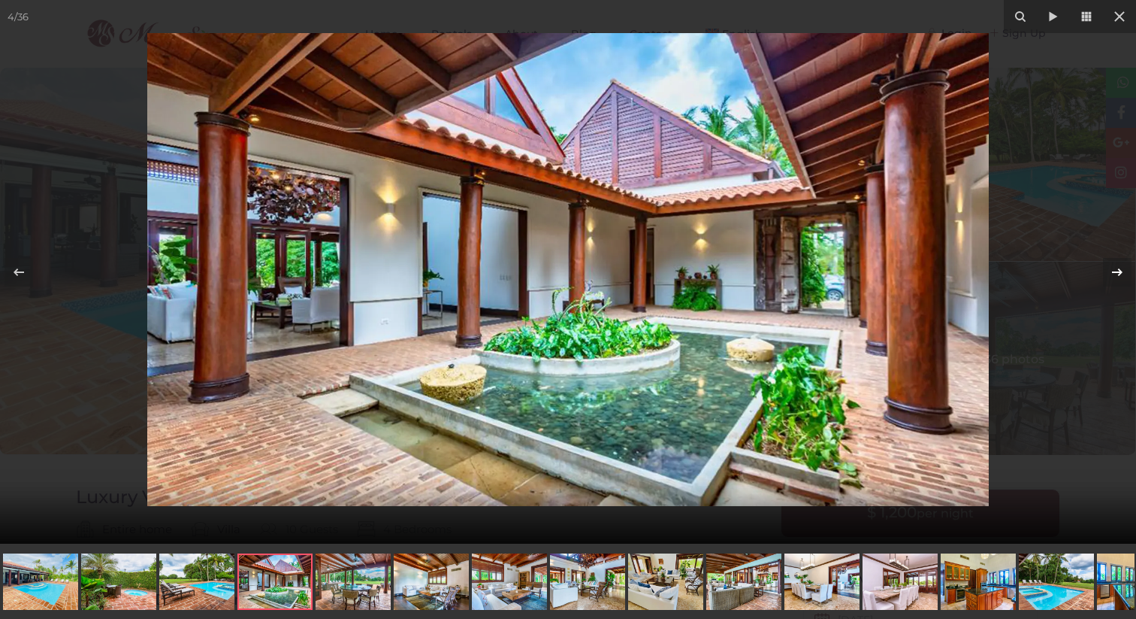
click at [1116, 270] on icon at bounding box center [1118, 272] width 18 height 18
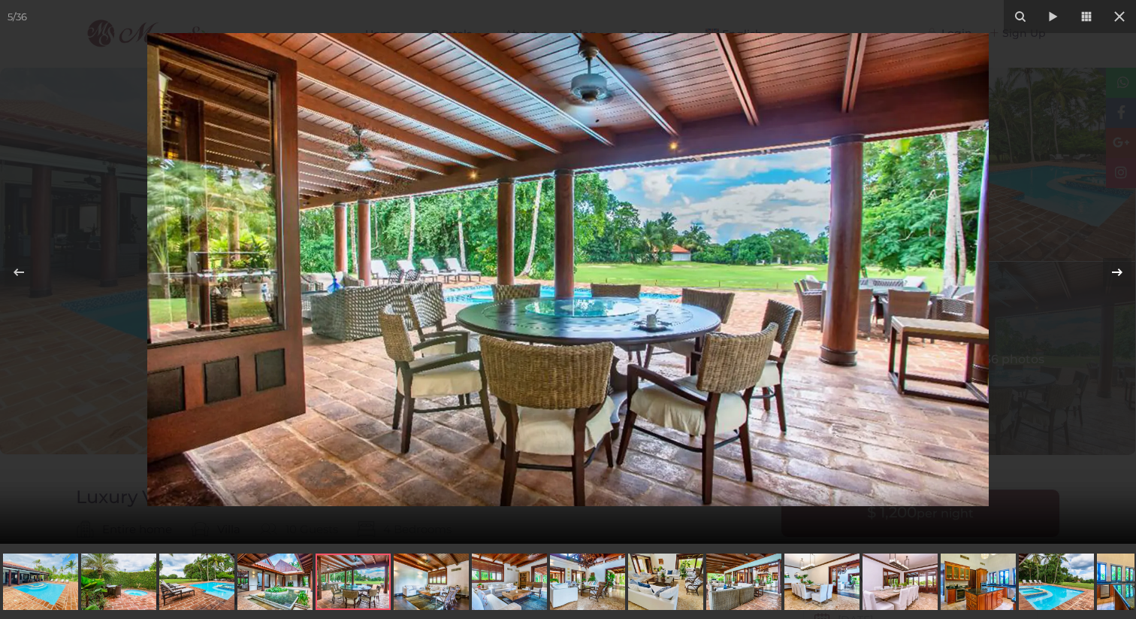
click at [1116, 270] on icon at bounding box center [1118, 272] width 18 height 18
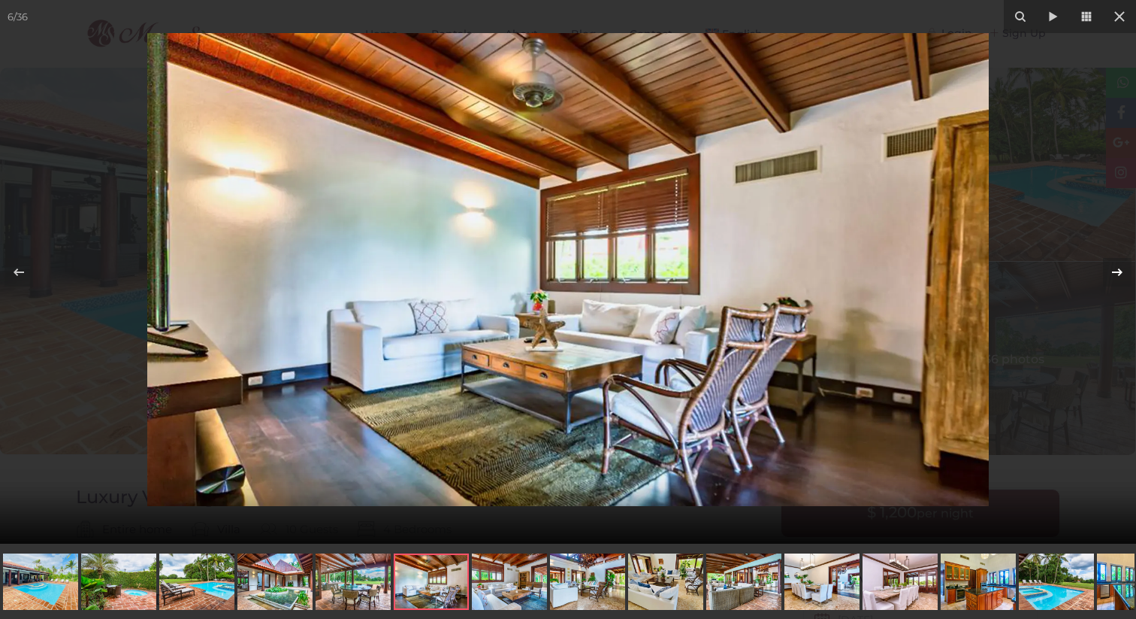
click at [1116, 270] on icon at bounding box center [1118, 272] width 18 height 18
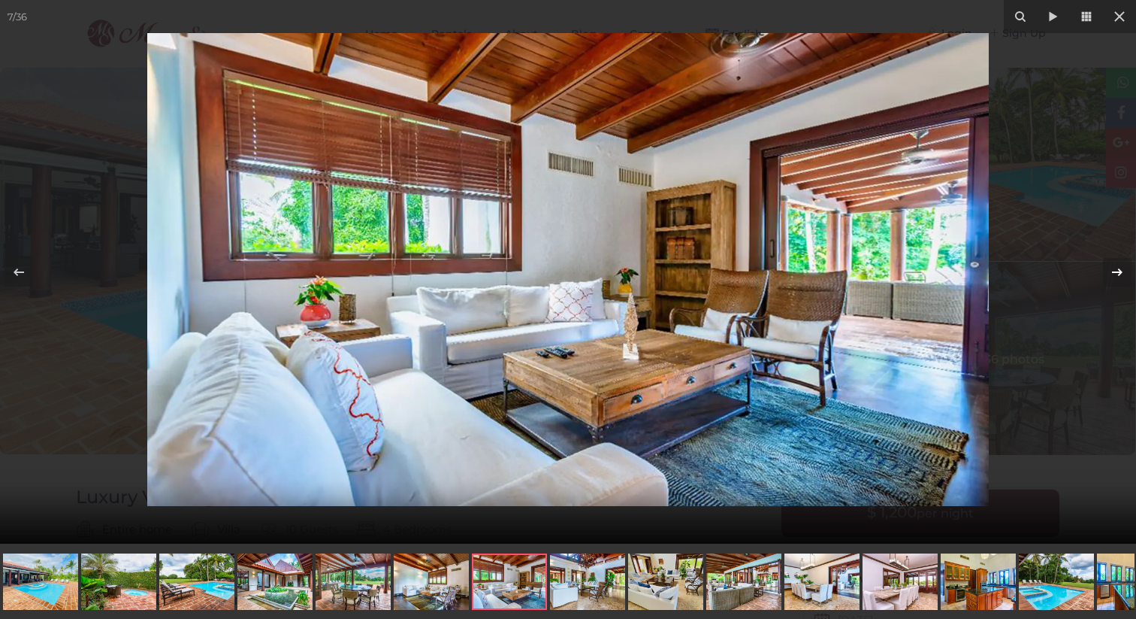
click at [1116, 270] on icon at bounding box center [1118, 272] width 18 height 18
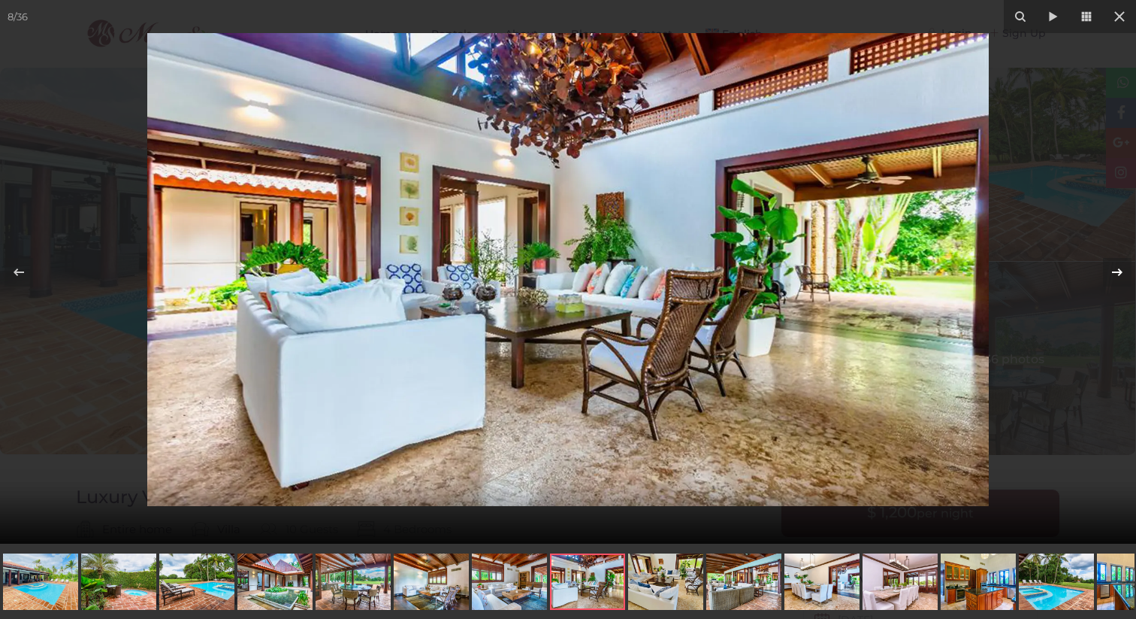
click at [1116, 270] on icon at bounding box center [1118, 272] width 18 height 18
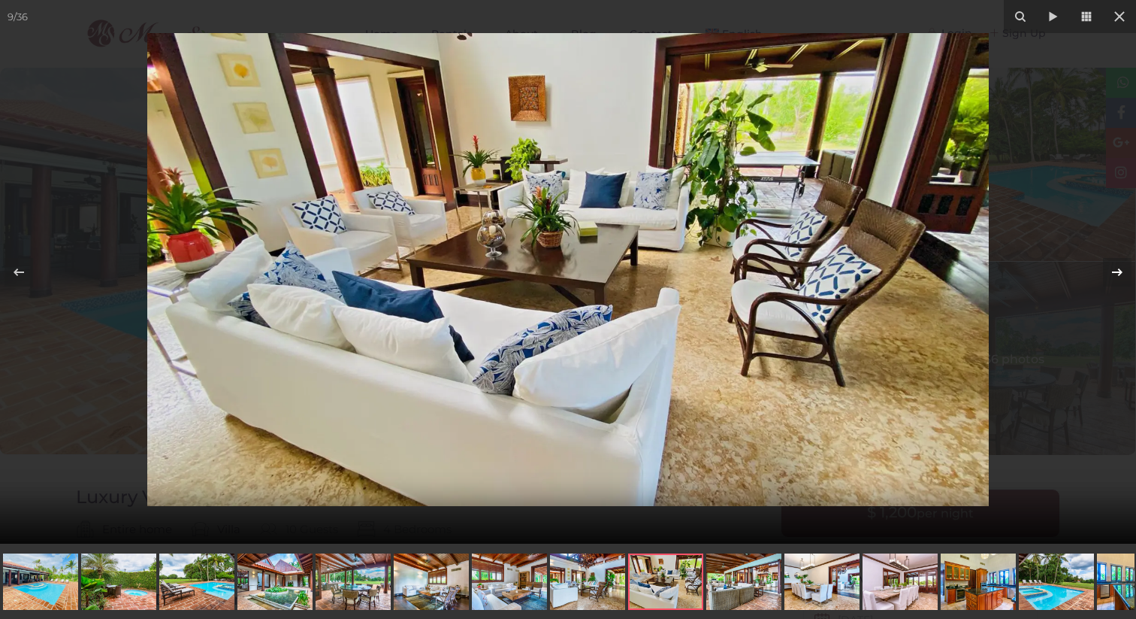
click at [1116, 270] on icon at bounding box center [1118, 272] width 18 height 18
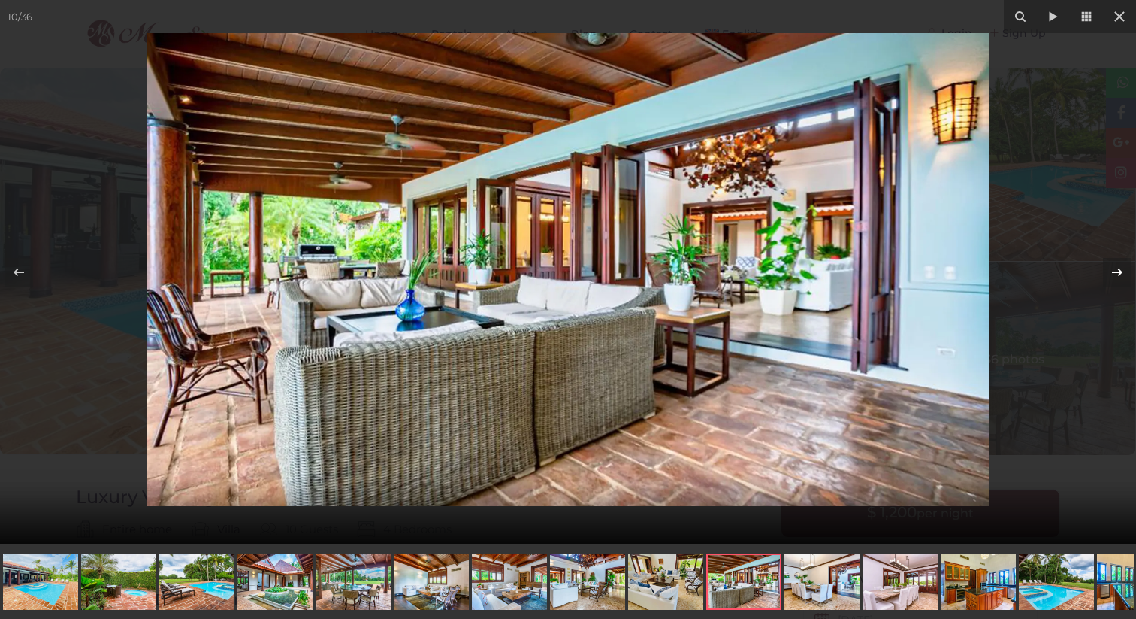
click at [1116, 270] on icon at bounding box center [1118, 272] width 18 height 18
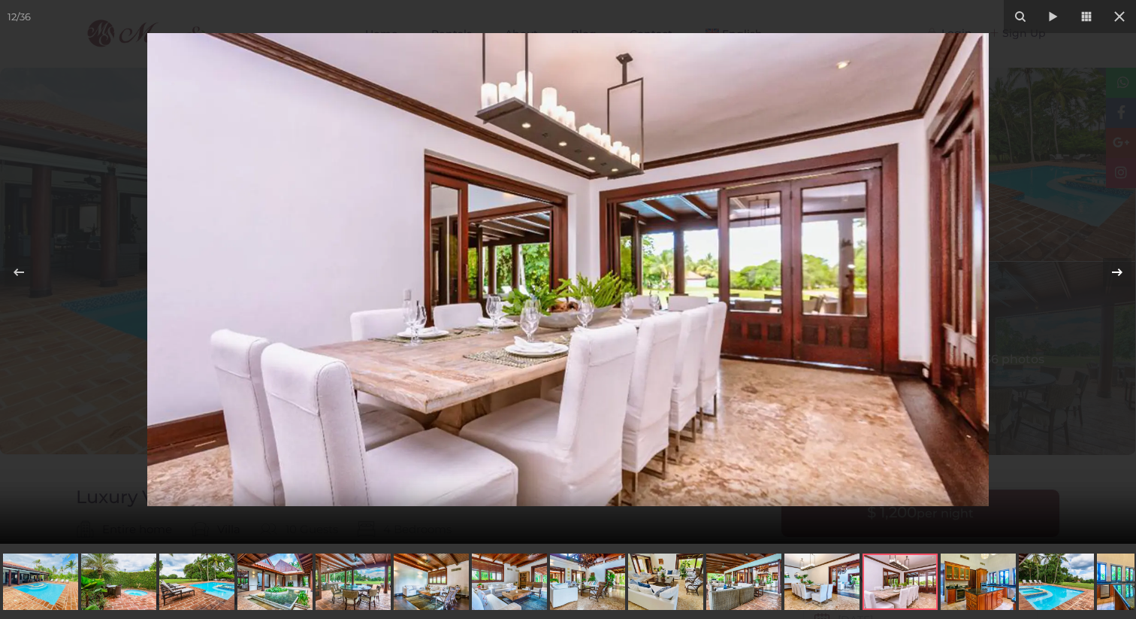
click at [1116, 270] on icon at bounding box center [1118, 272] width 18 height 18
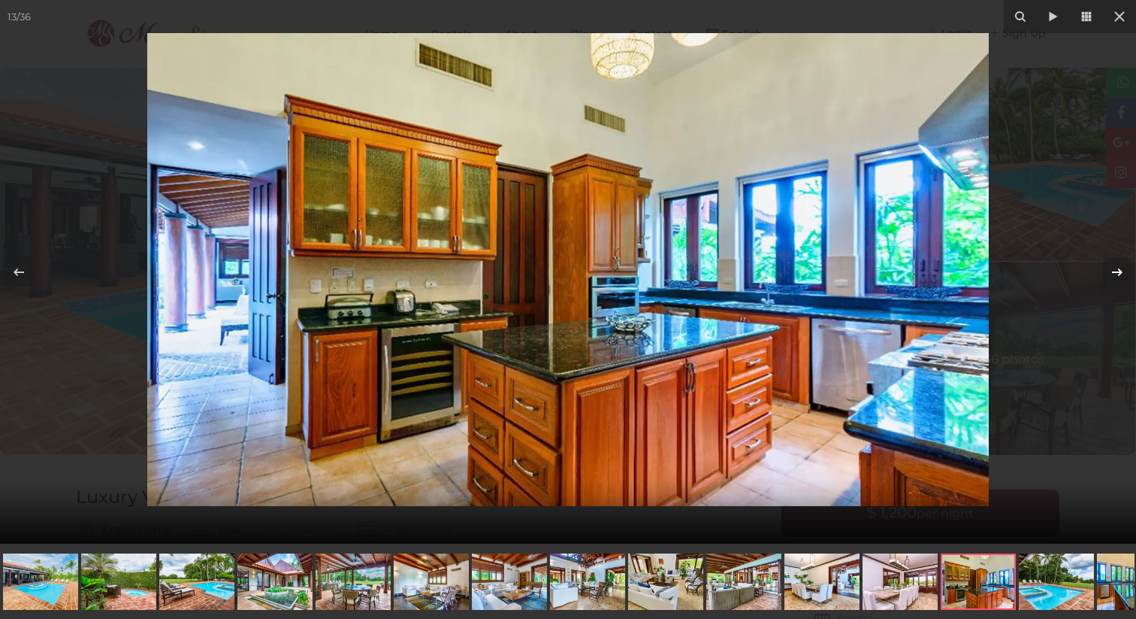
click at [1116, 270] on icon at bounding box center [1118, 272] width 18 height 18
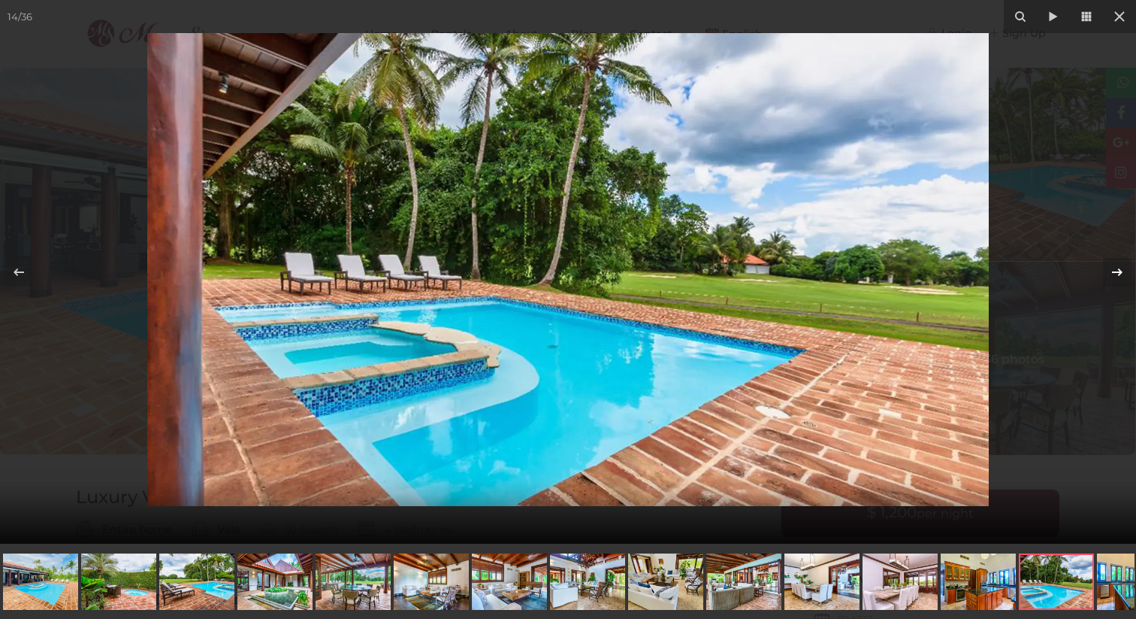
click at [1116, 270] on icon at bounding box center [1118, 272] width 18 height 18
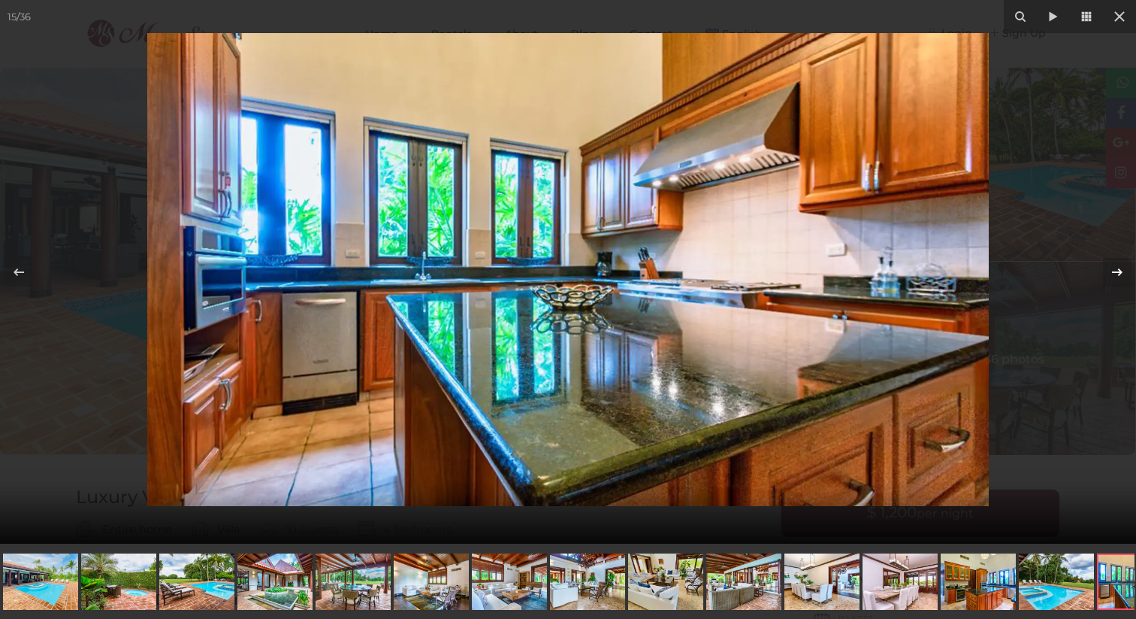
click at [1116, 270] on icon at bounding box center [1118, 272] width 18 height 18
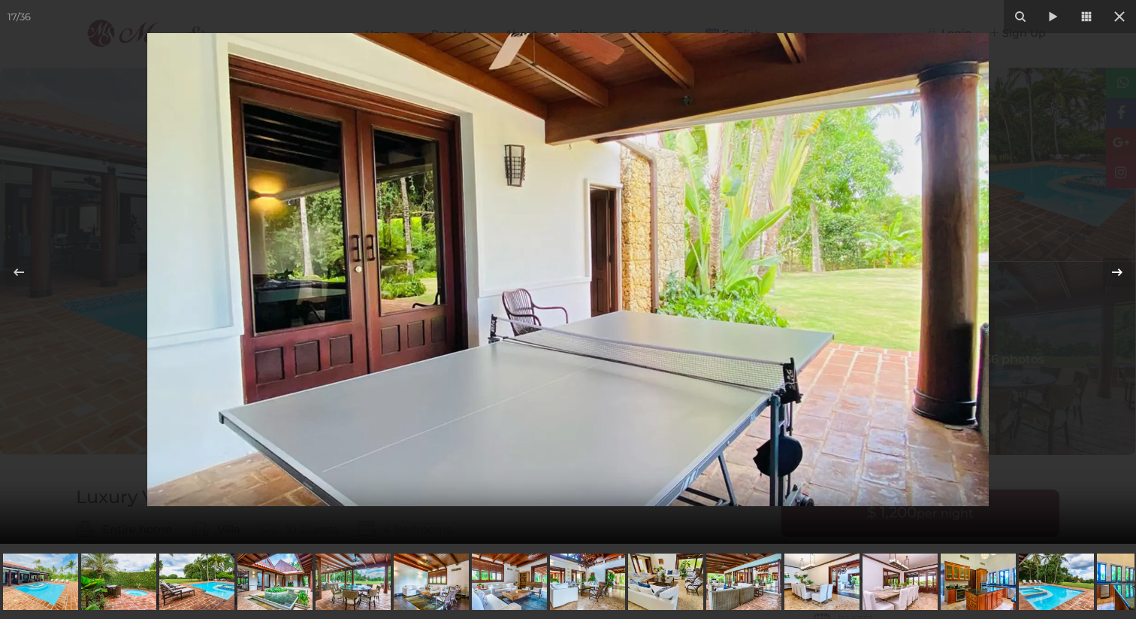
click at [1116, 270] on icon at bounding box center [1118, 272] width 18 height 18
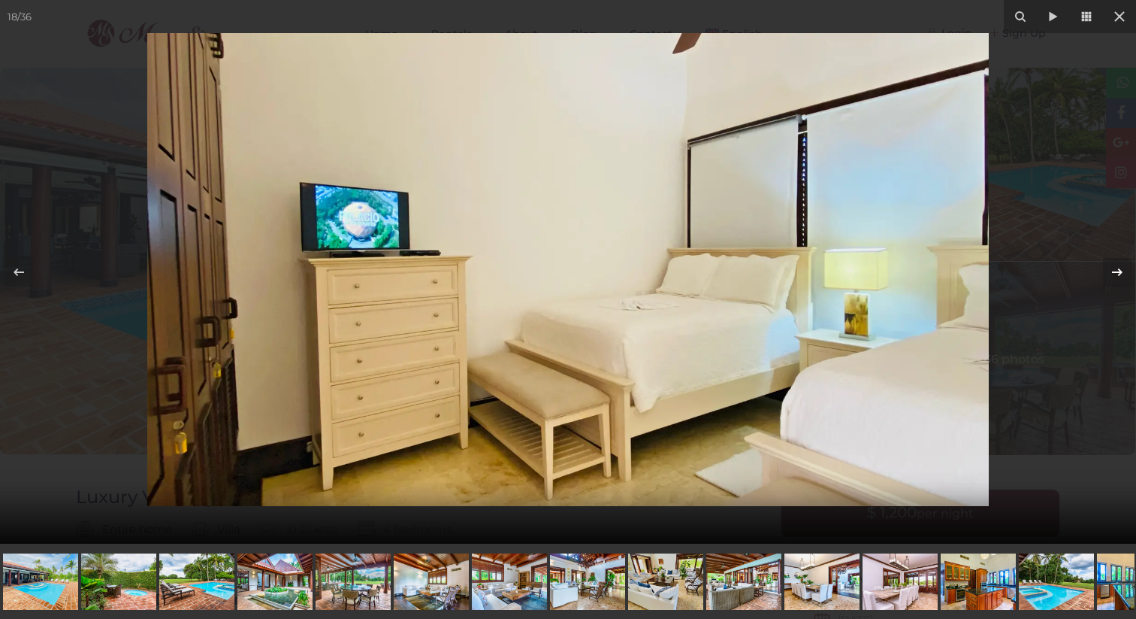
click at [1116, 270] on icon at bounding box center [1118, 272] width 18 height 18
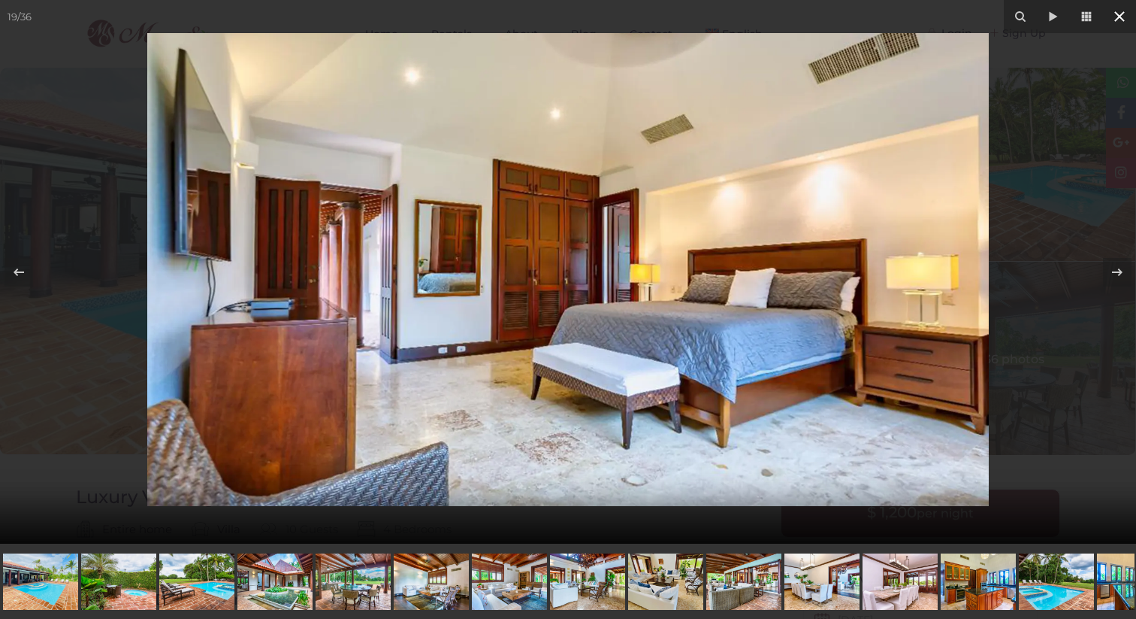
click at [1121, 14] on icon at bounding box center [1120, 16] width 11 height 11
